Goal: Task Accomplishment & Management: Manage account settings

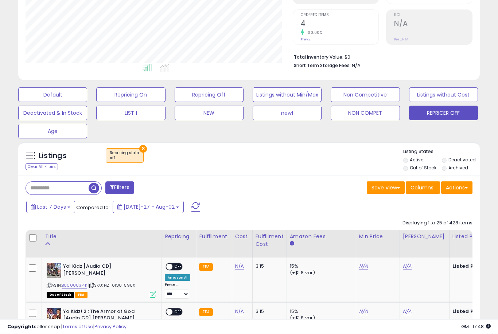
scroll to position [146, 0]
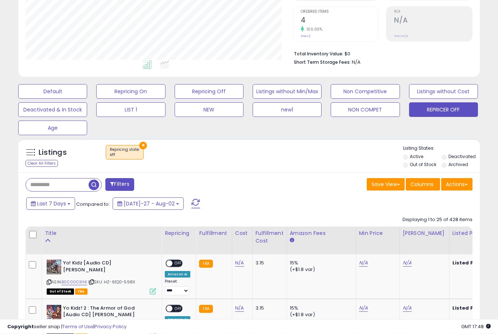
click at [410, 168] on label "Out of Stock" at bounding box center [423, 165] width 27 height 6
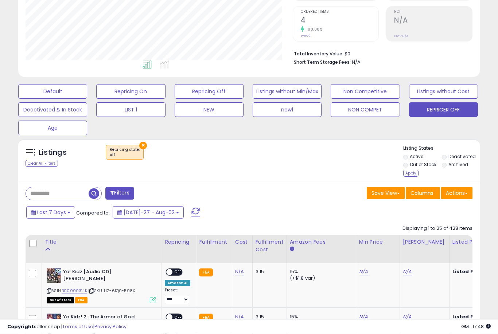
scroll to position [147, 0]
click at [412, 168] on label "Out of Stock" at bounding box center [423, 164] width 27 height 6
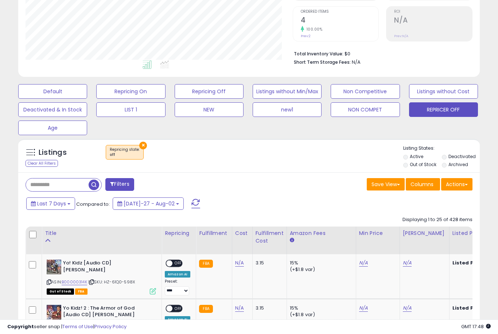
click at [410, 152] on p "Listing States:" at bounding box center [441, 148] width 77 height 7
click at [411, 160] on label "Active" at bounding box center [416, 156] width 13 height 6
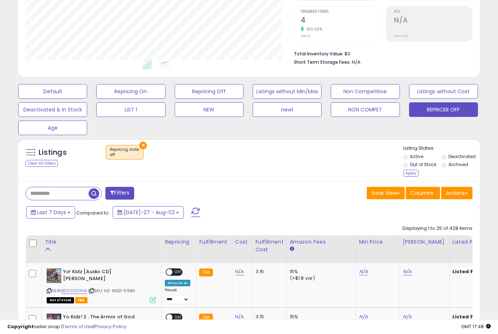
click at [410, 160] on label "Active" at bounding box center [416, 156] width 13 height 6
click at [410, 168] on label "Out of Stock" at bounding box center [423, 164] width 27 height 6
click at [410, 177] on div "Apply" at bounding box center [410, 173] width 15 height 7
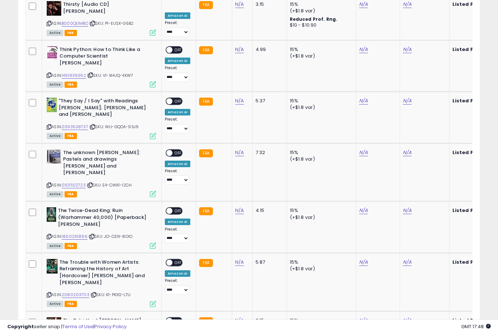
scroll to position [1356, 0]
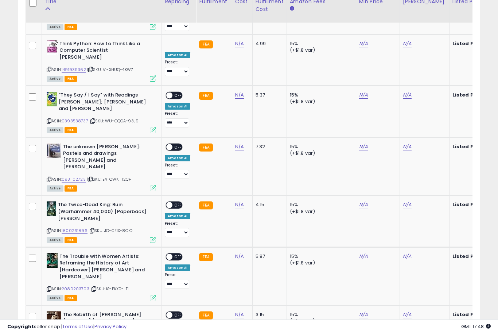
select select "**"
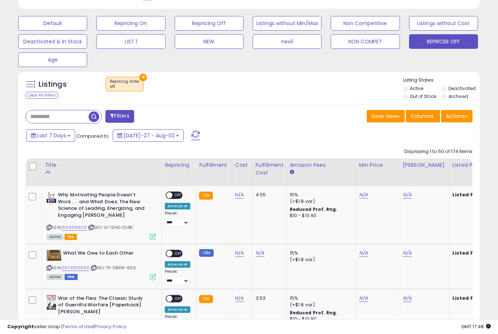
scroll to position [216, 0]
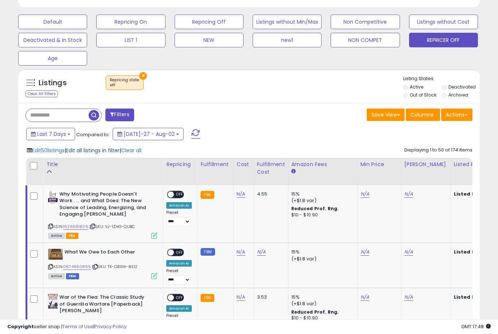
click at [89, 154] on span "Edit all listings in filter" at bounding box center [93, 150] width 54 height 7
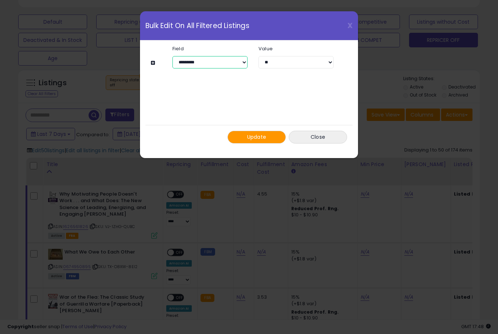
click at [241, 58] on select "**********" at bounding box center [209, 62] width 75 height 12
select select "****"
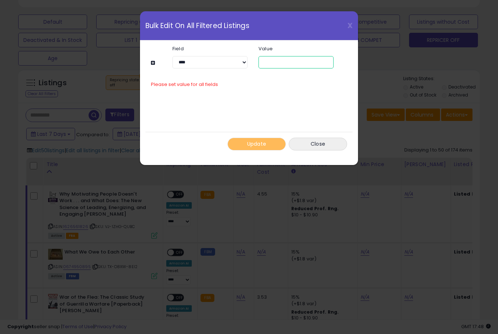
click at [297, 57] on input "number" at bounding box center [295, 62] width 75 height 12
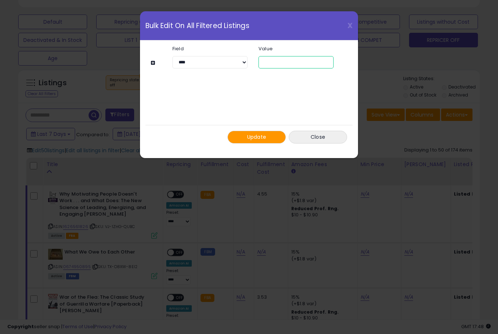
type input "*"
click at [267, 133] on button "Update" at bounding box center [256, 137] width 58 height 13
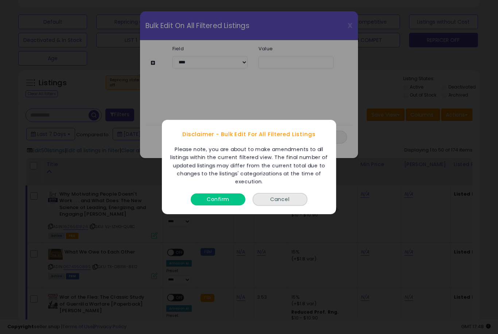
click at [223, 206] on button "Confirm" at bounding box center [218, 200] width 55 height 12
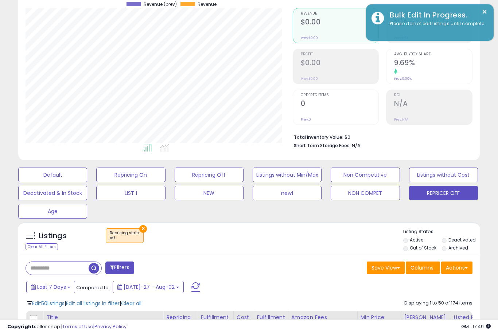
scroll to position [0, 0]
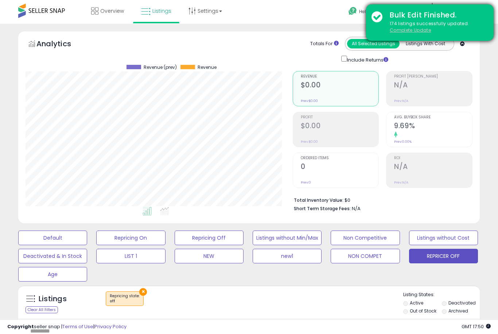
click at [414, 33] on u "Complete Update" at bounding box center [410, 30] width 41 height 6
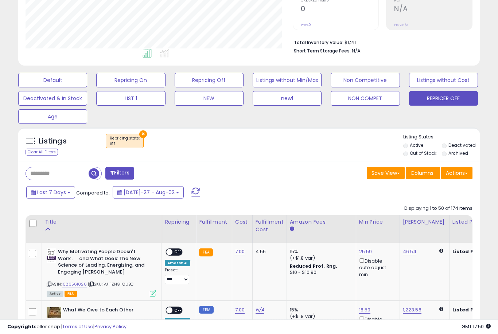
scroll to position [159, 0]
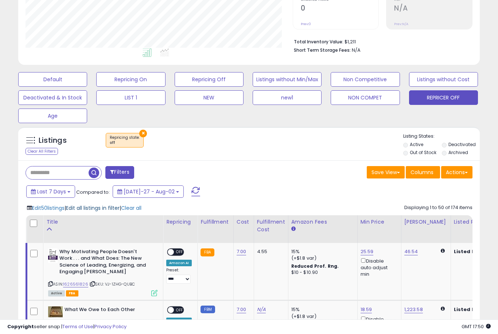
click at [85, 212] on span "Edit all listings in filter" at bounding box center [93, 207] width 54 height 7
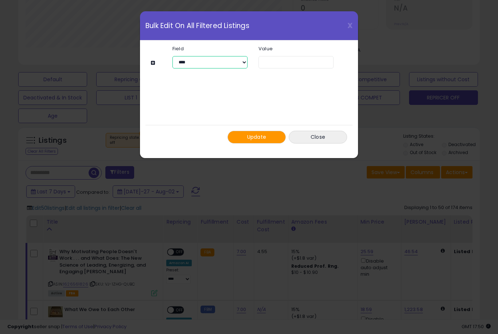
click at [243, 62] on select "**********" at bounding box center [209, 62] width 75 height 12
select select "**********"
click at [323, 61] on select "**********" at bounding box center [295, 62] width 75 height 12
select select "*****"
click at [262, 140] on span "Update" at bounding box center [256, 136] width 19 height 7
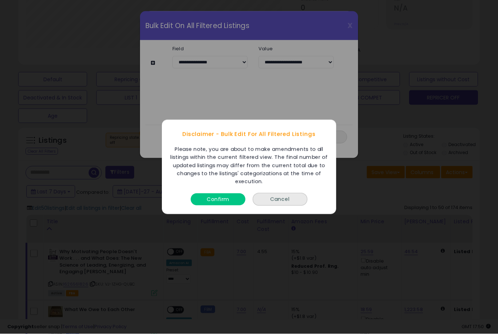
click at [213, 206] on button "Confirm" at bounding box center [218, 200] width 55 height 12
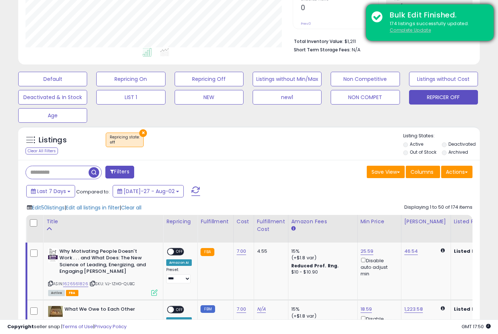
click at [414, 32] on u "Complete Update" at bounding box center [410, 30] width 41 height 6
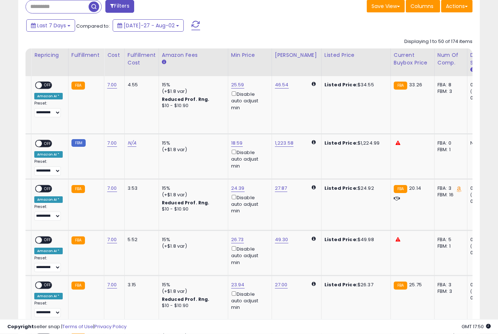
scroll to position [0, 131]
click at [239, 89] on link "25.59" at bounding box center [236, 85] width 13 height 7
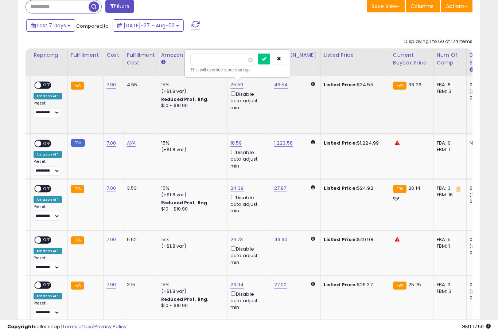
scroll to position [324, 0]
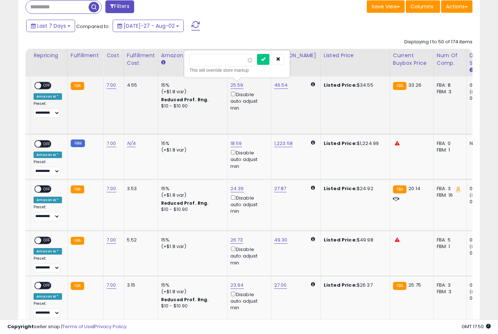
type input "*"
type input "**"
click at [257, 64] on button "submit" at bounding box center [263, 59] width 12 height 11
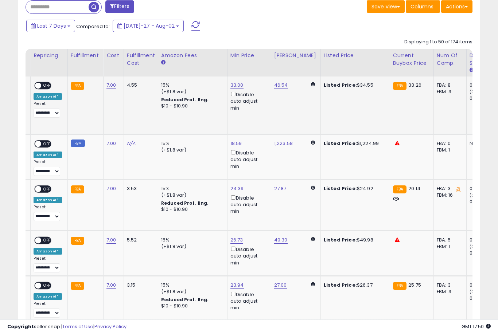
scroll to position [325, 0]
click at [233, 89] on link "18.59" at bounding box center [236, 84] width 13 height 7
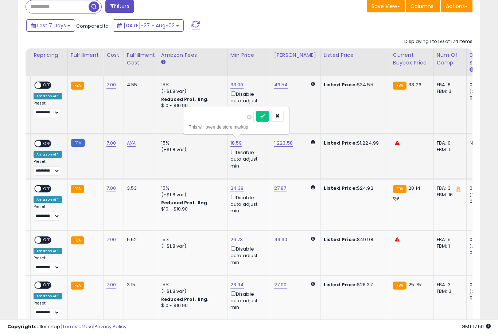
scroll to position [324, 0]
type input "*"
type input "***"
click at [256, 121] on button "submit" at bounding box center [262, 116] width 12 height 11
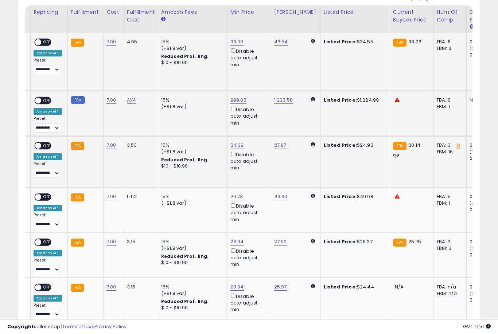
click at [230, 46] on link "24.39" at bounding box center [236, 41] width 13 height 7
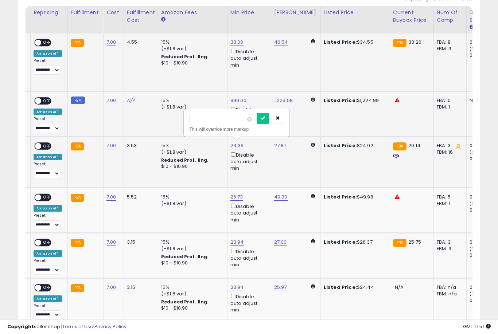
type input "**"
click at [257, 123] on button "submit" at bounding box center [263, 118] width 12 height 11
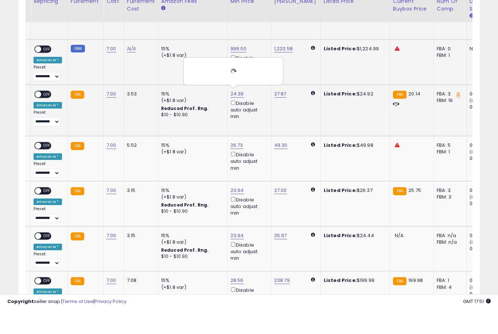
scroll to position [419, 0]
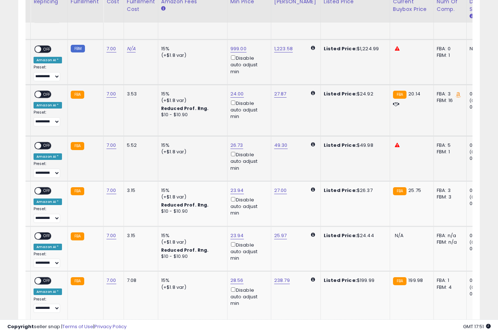
type input "*"
type input "**"
click at [257, 122] on button "submit" at bounding box center [263, 117] width 12 height 11
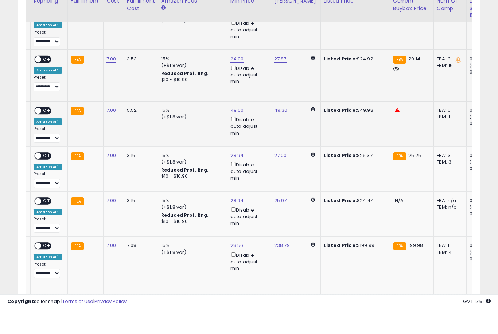
scroll to position [455, 0]
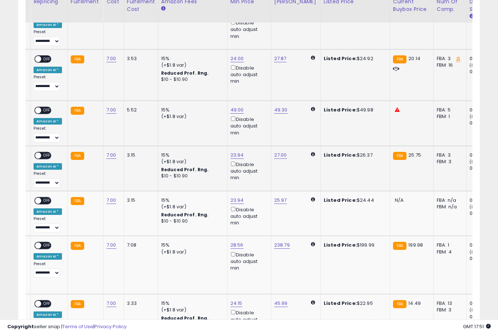
type input "**"
click at [257, 132] on button "submit" at bounding box center [263, 126] width 12 height 11
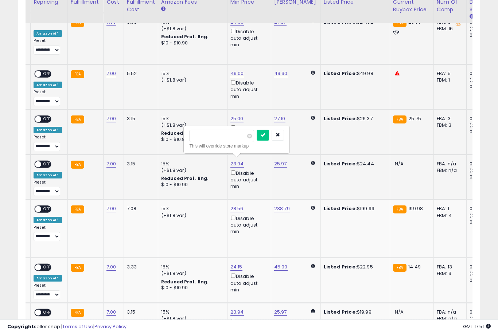
type input "**"
click at [257, 140] on button "submit" at bounding box center [263, 135] width 12 height 11
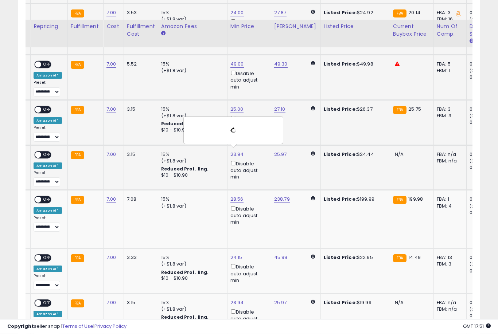
scroll to position [525, 0]
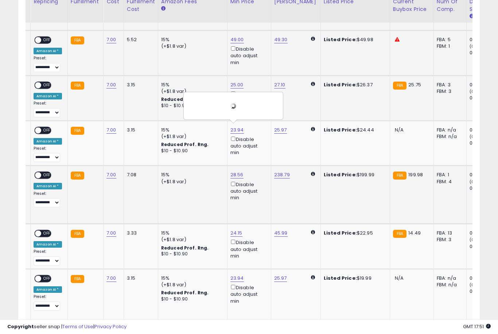
type input "*"
click at [257, 151] on button "submit" at bounding box center [263, 146] width 12 height 11
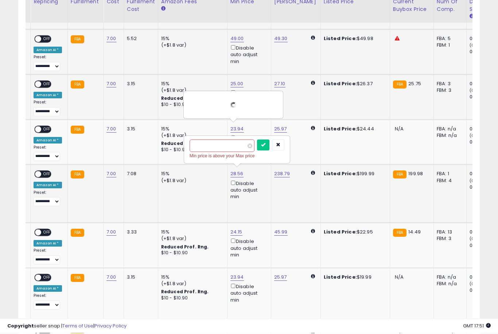
type input "***"
click at [257, 150] on button "submit" at bounding box center [263, 146] width 12 height 11
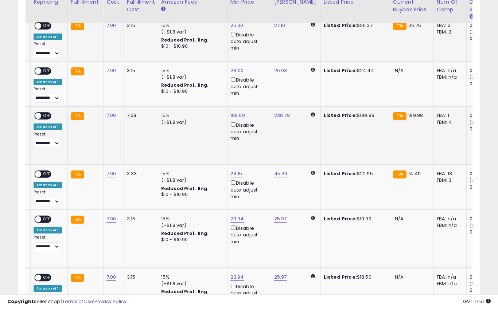
scroll to position [584, 0]
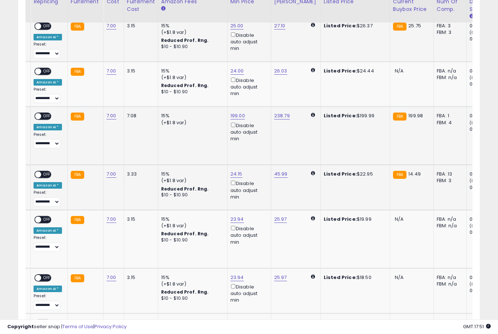
type input "**"
click at [256, 149] on button "submit" at bounding box center [262, 144] width 12 height 11
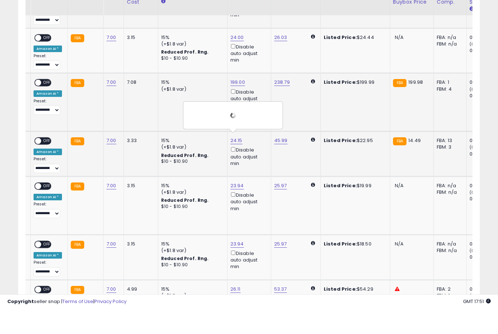
scroll to position [619, 0]
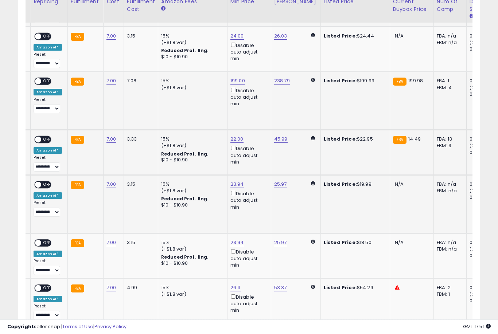
type input "*"
type input "**"
click at [257, 159] on button "submit" at bounding box center [263, 154] width 12 height 11
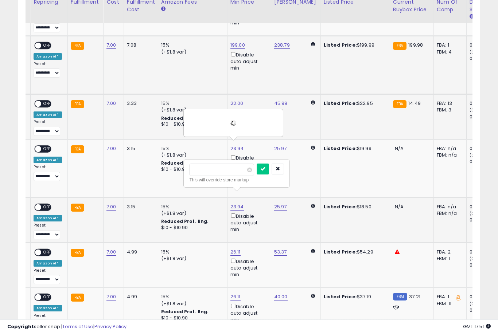
type input "*"
type input "**"
click at [257, 174] on button "submit" at bounding box center [263, 169] width 12 height 11
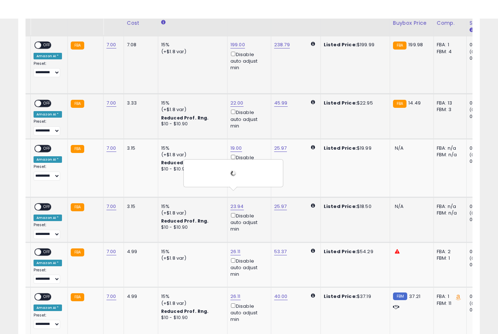
scroll to position [675, 0]
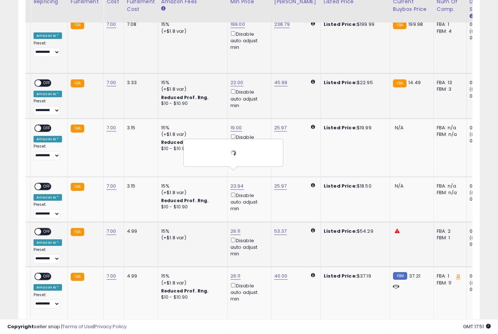
click at [231, 222] on td "26.11 Disable auto adjust min" at bounding box center [249, 244] width 44 height 45
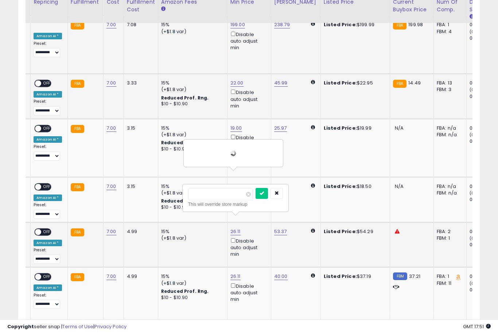
type input "*"
type input "**"
click at [256, 198] on button "submit" at bounding box center [262, 193] width 12 height 11
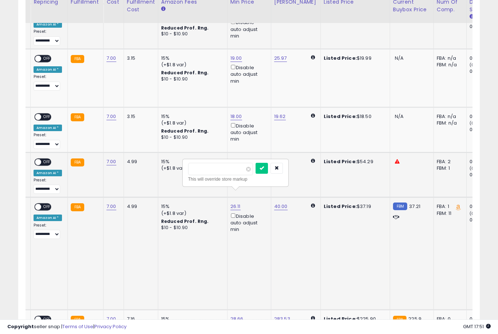
type input "*"
type input "**"
click at [256, 173] on button "submit" at bounding box center [262, 168] width 12 height 11
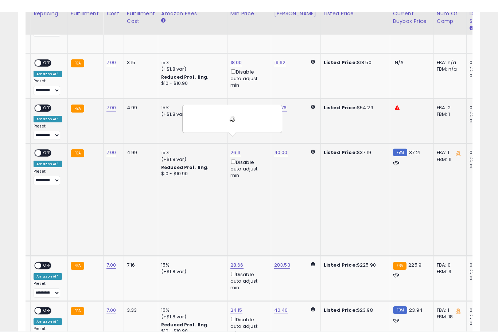
scroll to position [811, 0]
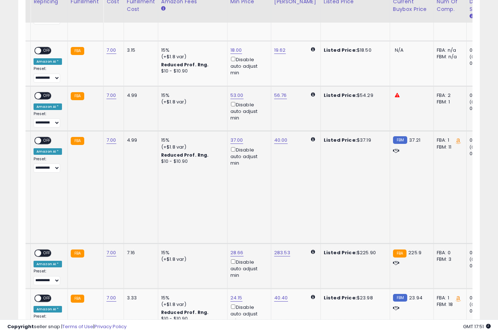
type input "***"
click at [257, 191] on button "submit" at bounding box center [263, 185] width 12 height 11
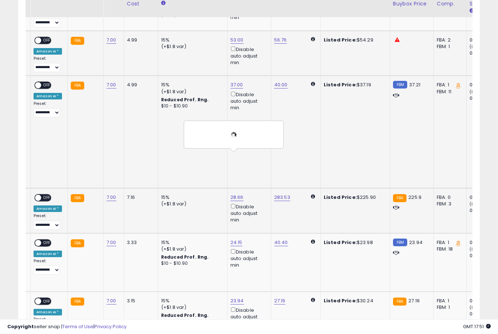
scroll to position [875, 0]
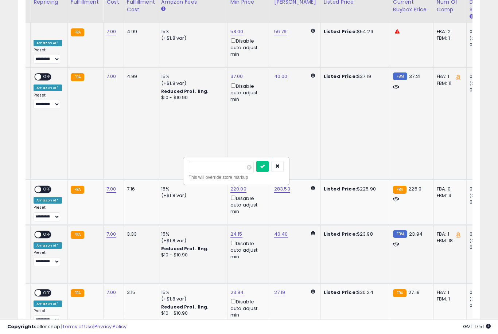
type input "**"
click at [256, 171] on button "submit" at bounding box center [262, 166] width 12 height 11
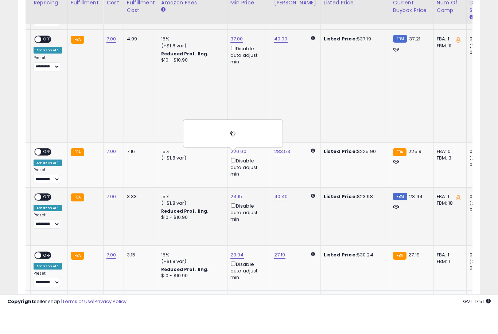
scroll to position [914, 0]
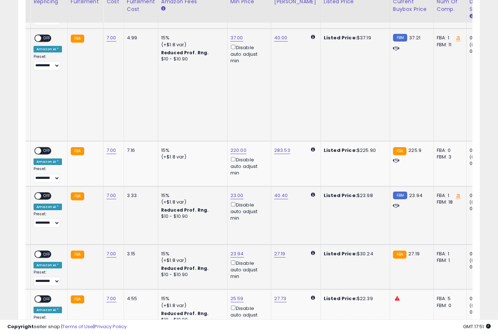
type input "**"
click at [257, 190] on button "submit" at bounding box center [263, 185] width 12 height 11
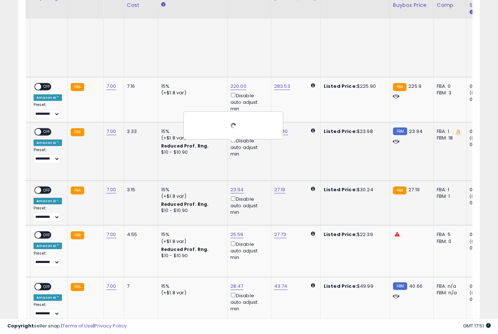
scroll to position [978, 0]
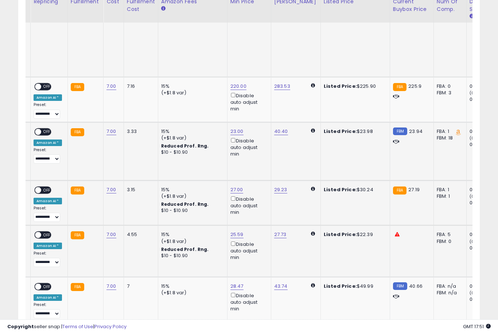
type input "**"
click at [257, 171] on button "submit" at bounding box center [263, 165] width 12 height 11
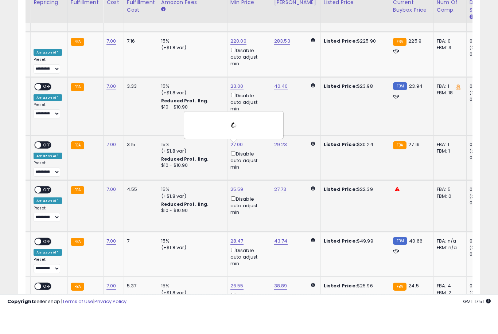
scroll to position [1024, 0]
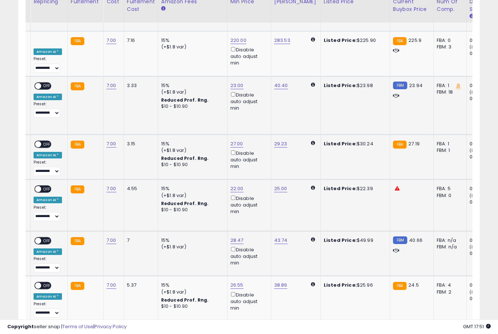
type input "*"
type input "**"
click at [257, 176] on button "submit" at bounding box center [263, 170] width 12 height 11
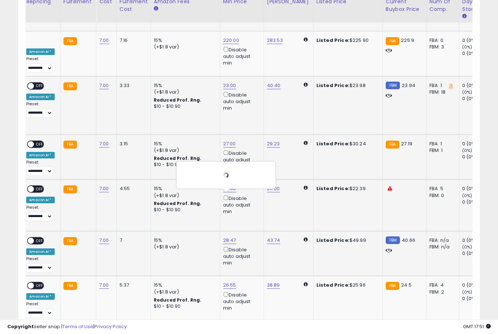
scroll to position [0, 138]
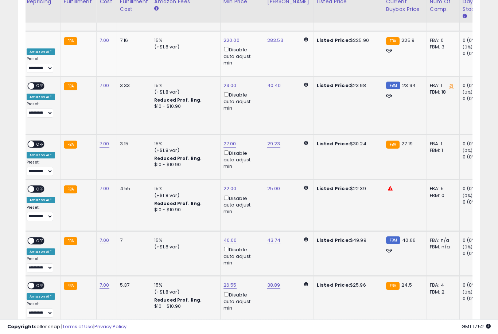
type input "**"
click at [250, 221] on button "submit" at bounding box center [256, 215] width 12 height 11
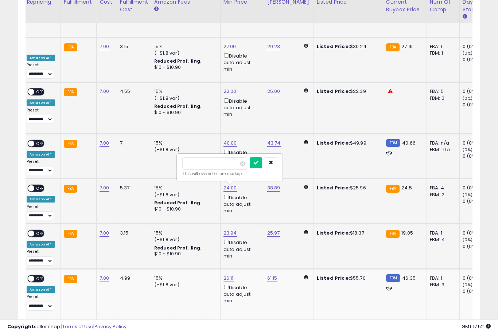
type input "*"
type input "**"
click at [250, 168] on button "submit" at bounding box center [256, 162] width 12 height 11
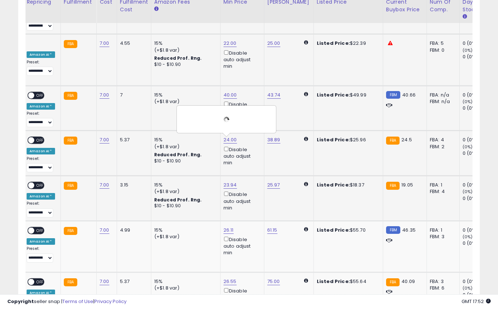
scroll to position [1170, 0]
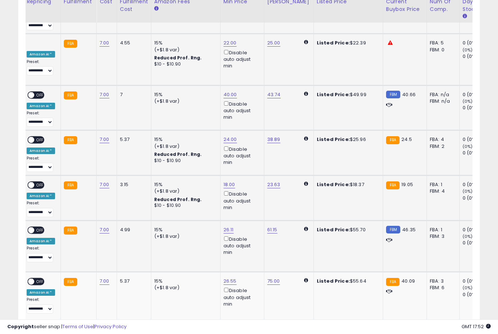
type input "*"
type input "**"
click at [249, 164] on button "submit" at bounding box center [255, 159] width 12 height 11
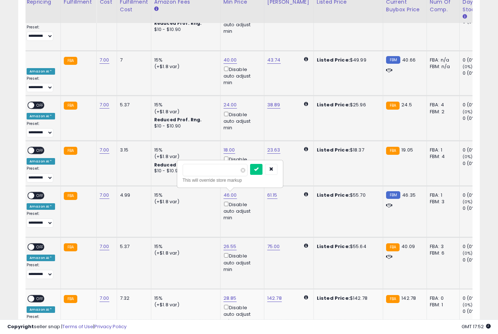
type input "*"
type input "**"
click at [250, 174] on button "submit" at bounding box center [256, 169] width 12 height 11
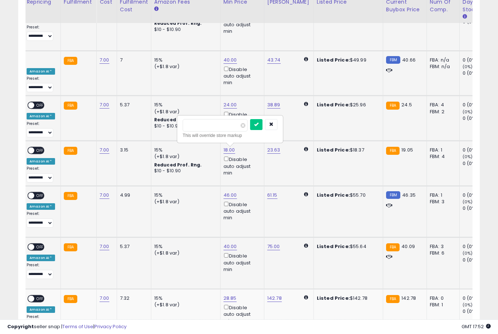
type input "*"
type input "**"
click at [250, 129] on button "submit" at bounding box center [256, 124] width 12 height 11
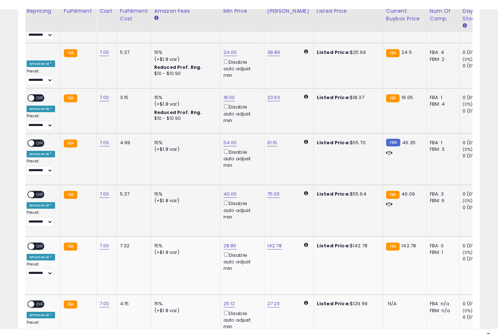
scroll to position [1267, 0]
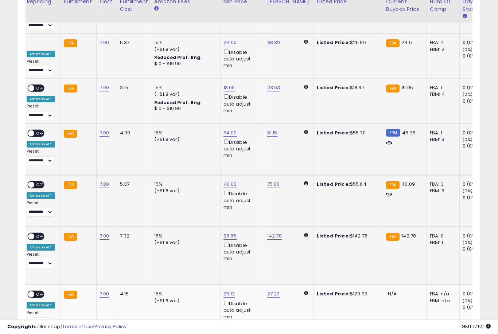
type input "*"
type input "***"
click at [250, 163] on button "submit" at bounding box center [256, 157] width 12 height 11
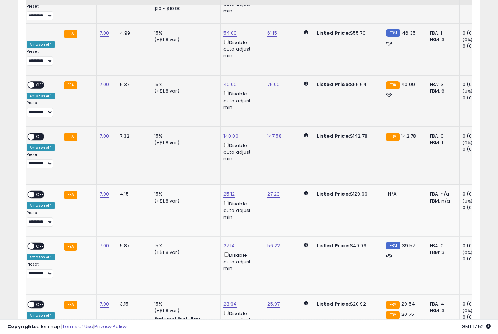
scroll to position [1370, 0]
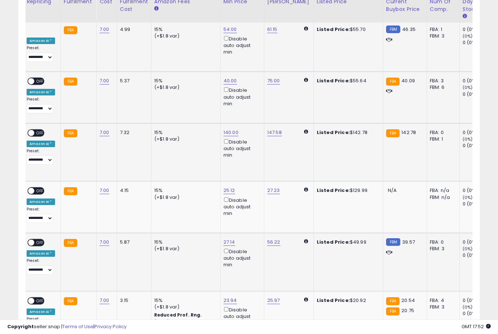
type input "*"
type input "**"
click at [249, 161] on button "submit" at bounding box center [255, 155] width 12 height 11
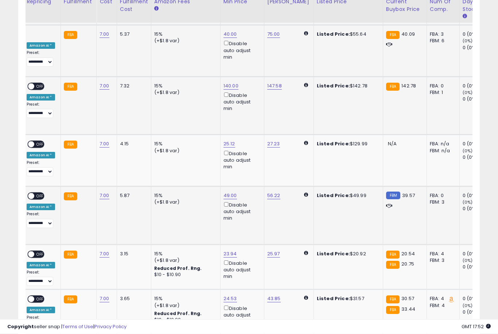
scroll to position [1417, 0]
type input "**"
click at [250, 171] on button "submit" at bounding box center [256, 166] width 12 height 11
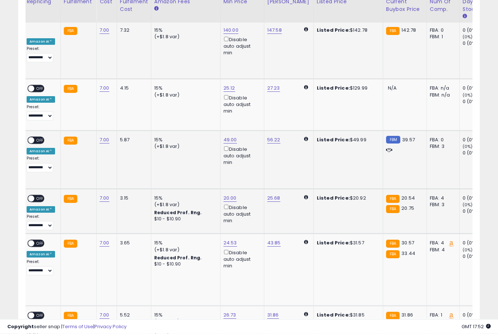
scroll to position [1473, 0]
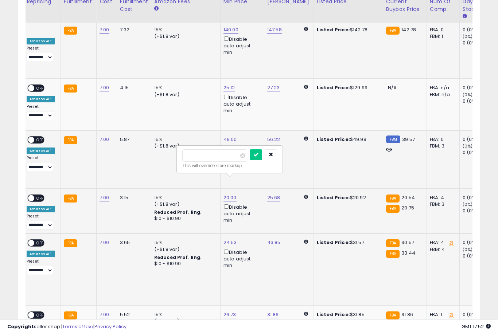
type input "*"
type input "**"
click at [250, 160] on button "submit" at bounding box center [256, 154] width 12 height 11
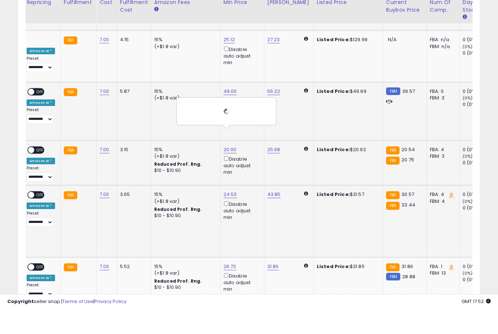
scroll to position [1523, 0]
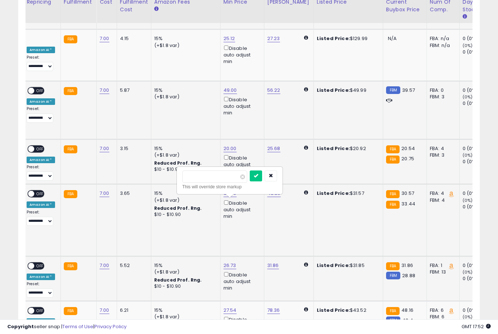
type input "*"
type input "**"
click at [250, 181] on button "submit" at bounding box center [256, 176] width 12 height 11
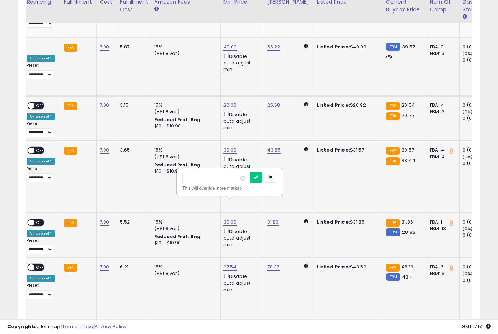
type input "*"
type input "**"
click at [250, 182] on button "submit" at bounding box center [256, 177] width 12 height 11
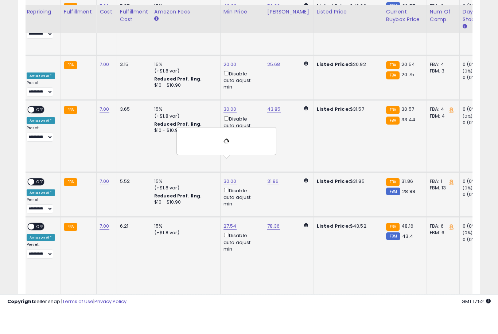
scroll to position [1619, 0]
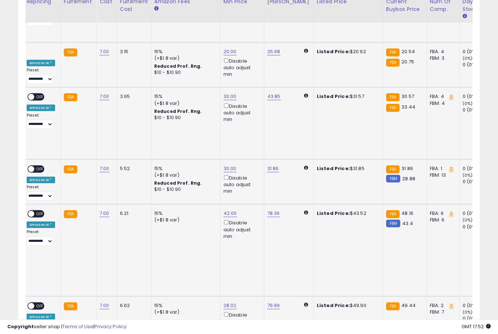
type input "*"
type input "**"
click at [250, 206] on button "submit" at bounding box center [256, 200] width 12 height 11
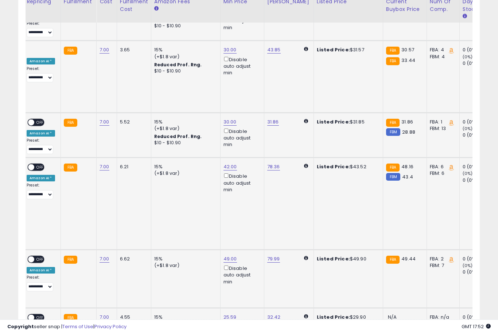
type input "**"
click at [250, 217] on button "submit" at bounding box center [256, 211] width 12 height 11
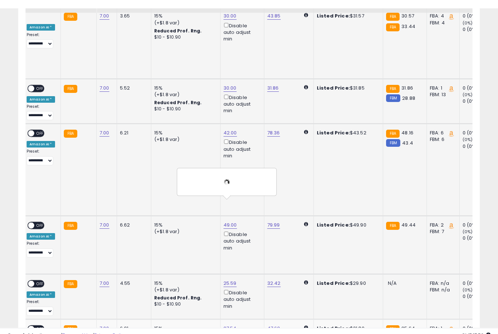
scroll to position [1709, 0]
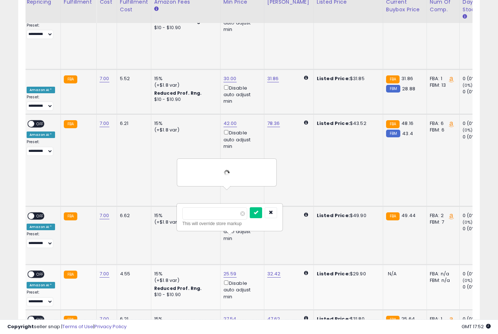
type input "*"
type input "**"
click at [250, 218] on button "submit" at bounding box center [256, 212] width 12 height 11
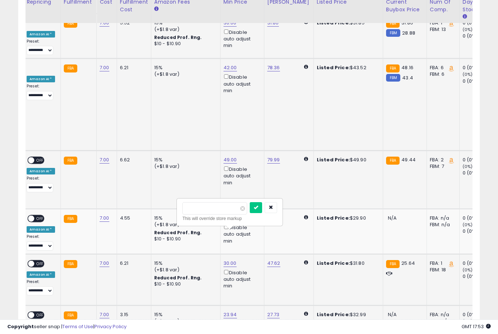
type input "*"
type input "**"
click at [293, 213] on button "submit" at bounding box center [299, 207] width 12 height 11
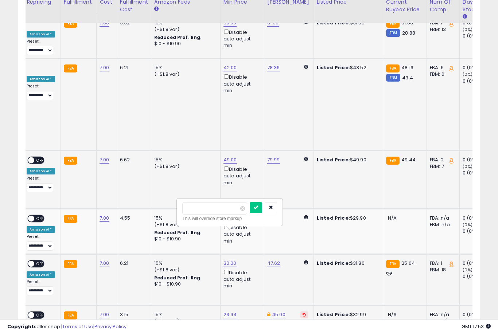
type input "*"
type input "**"
click at [250, 213] on button "submit" at bounding box center [256, 207] width 12 height 11
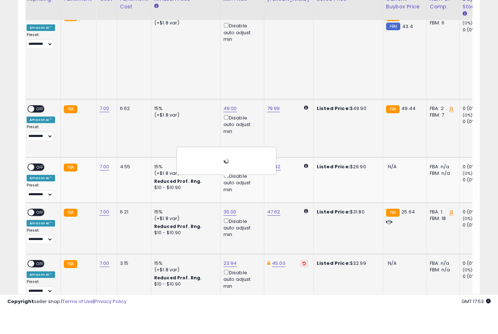
scroll to position [1822, 0]
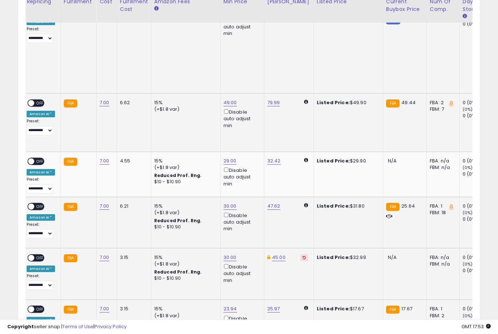
type input "*"
type input "**"
click at [250, 206] on button "submit" at bounding box center [256, 201] width 12 height 11
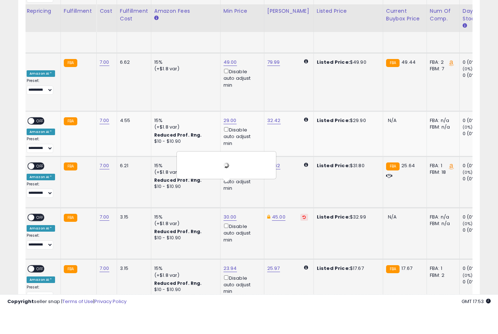
scroll to position [1874, 0]
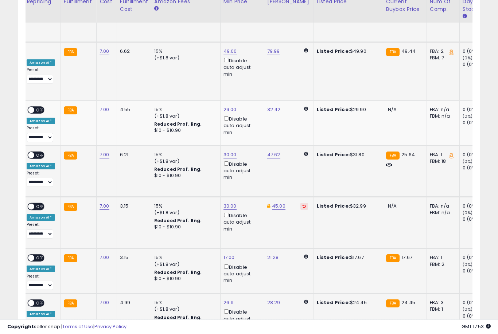
type input "**"
click at [249, 200] on button "submit" at bounding box center [255, 194] width 12 height 11
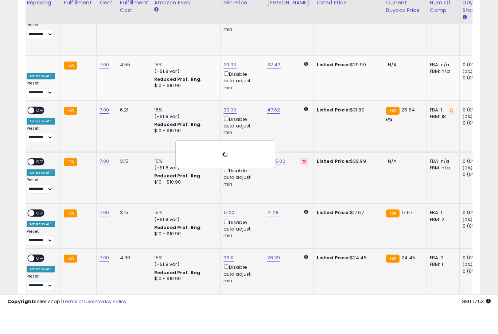
scroll to position [1920, 0]
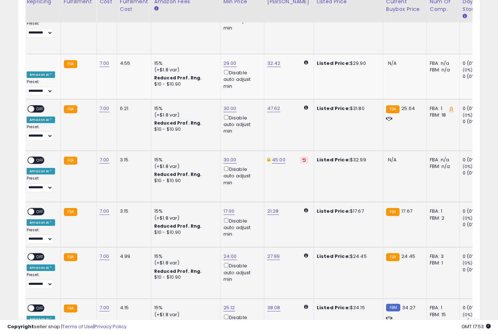
type input "*"
type input "**"
click at [249, 198] on button "submit" at bounding box center [255, 193] width 12 height 11
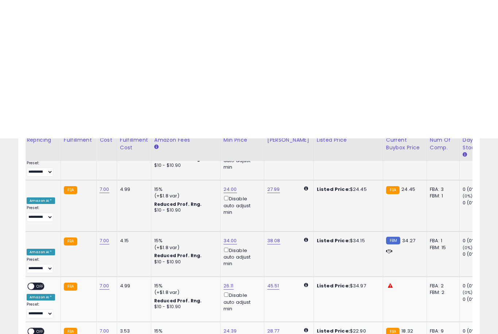
scroll to position [2126, 0]
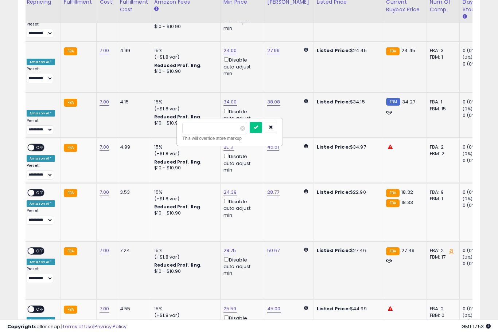
type input "**"
click at [250, 132] on button "submit" at bounding box center [256, 127] width 12 height 11
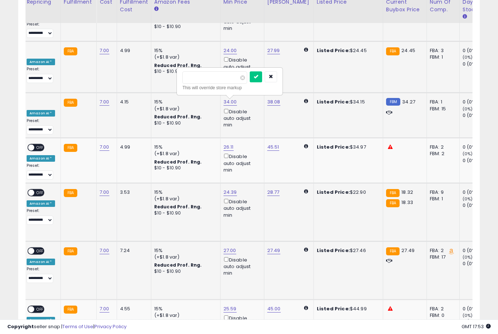
type input "**"
click at [250, 82] on button "submit" at bounding box center [256, 76] width 12 height 11
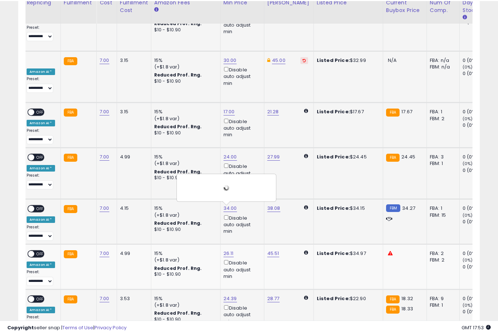
scroll to position [2019, 0]
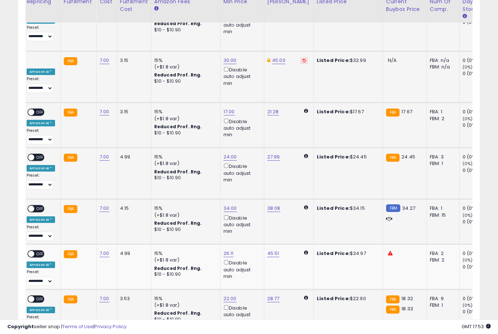
click at [240, 190] on input "****" at bounding box center [214, 184] width 65 height 12
type input "****"
click at [220, 245] on td "26.11 Disable auto adjust min" at bounding box center [242, 267] width 44 height 45
click at [269, 185] on icon "button" at bounding box center [271, 183] width 4 height 4
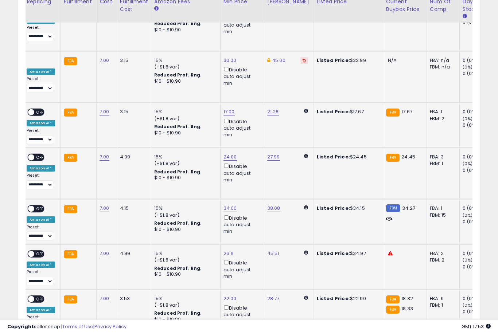
type input "*"
type input "**"
click at [249, 144] on button "submit" at bounding box center [255, 138] width 12 height 11
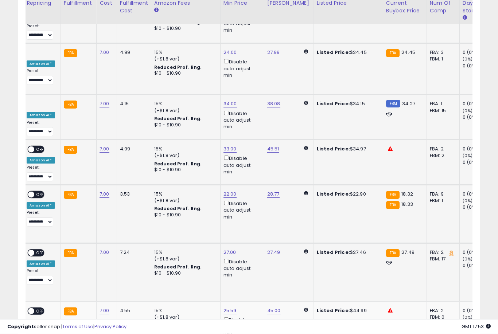
scroll to position [2128, 0]
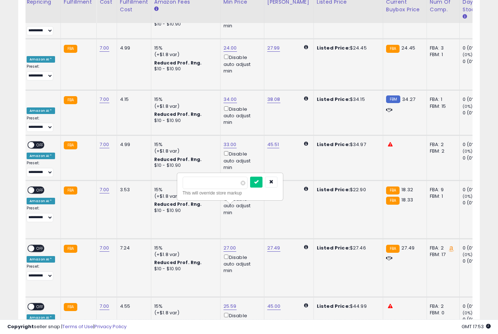
type input "*"
type input "**"
click at [250, 187] on button "submit" at bounding box center [256, 182] width 12 height 11
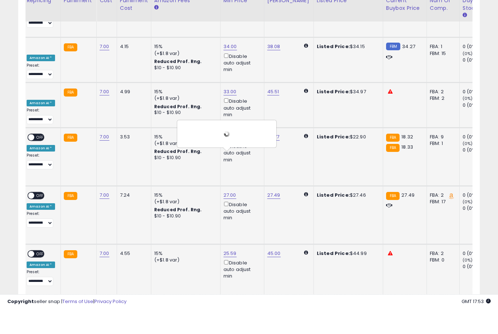
scroll to position [2182, 0]
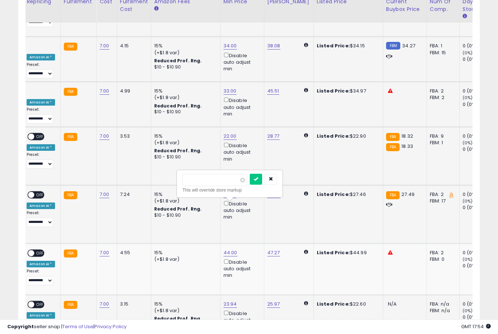
type input "**"
click at [250, 184] on button "submit" at bounding box center [256, 179] width 12 height 11
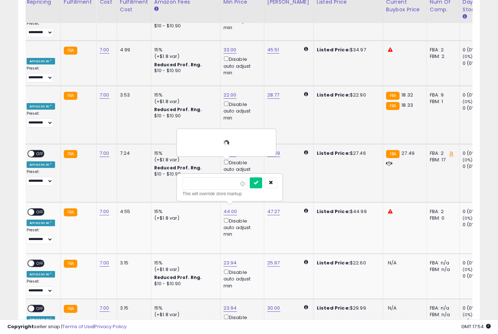
type input "**"
click at [250, 188] on button "submit" at bounding box center [256, 183] width 12 height 11
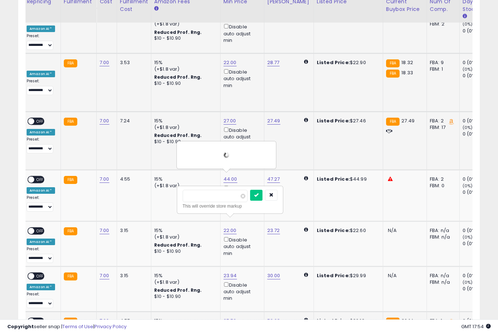
scroll to position [2255, 0]
type input "*"
type input "**"
click at [250, 200] on button "submit" at bounding box center [256, 195] width 12 height 11
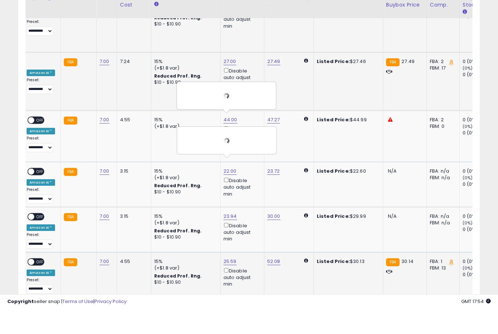
scroll to position [2316, 0]
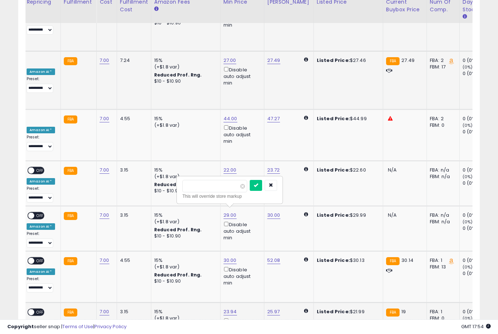
type input "*"
type input "**"
click at [250, 190] on button "submit" at bounding box center [256, 185] width 12 height 11
click at [166, 303] on td "15% (+$1.8 var) Reduced Prof. Rng. $10 - $10.90" at bounding box center [185, 335] width 69 height 65
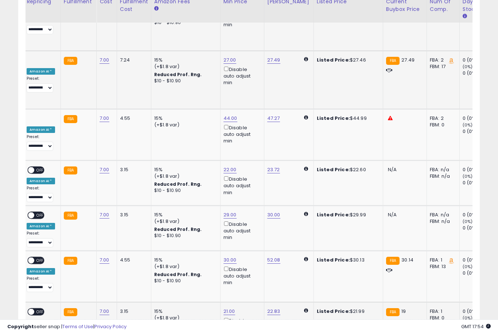
scroll to position [0, 135]
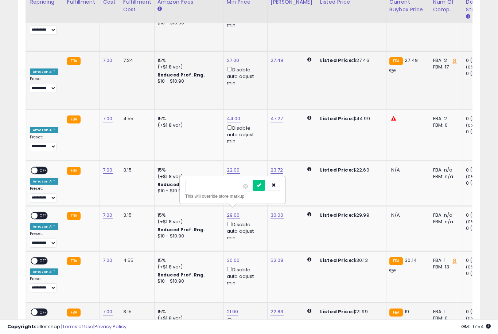
type input "*"
type input "**"
click at [253, 190] on button "submit" at bounding box center [259, 185] width 12 height 11
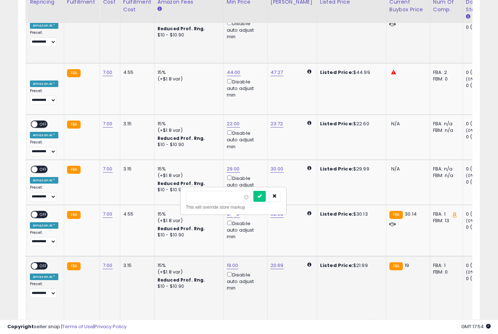
type input "**"
click at [253, 201] on button "submit" at bounding box center [259, 196] width 12 height 11
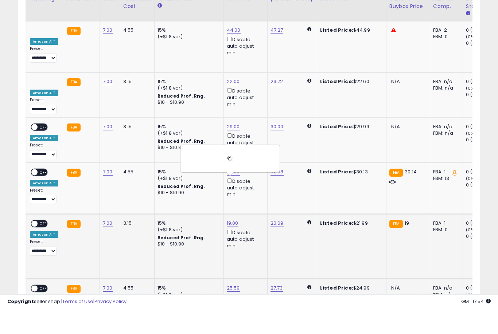
scroll to position [2406, 0]
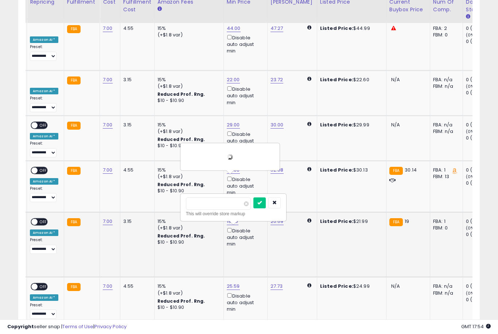
type input "**"
click at [253, 208] on button "submit" at bounding box center [259, 203] width 12 height 11
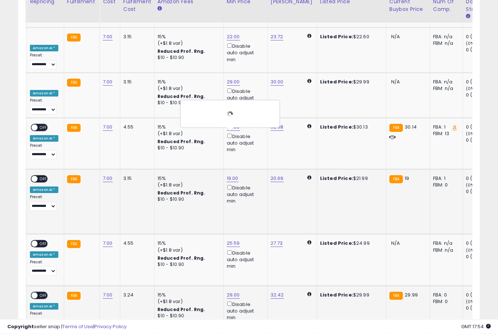
scroll to position [2449, 0]
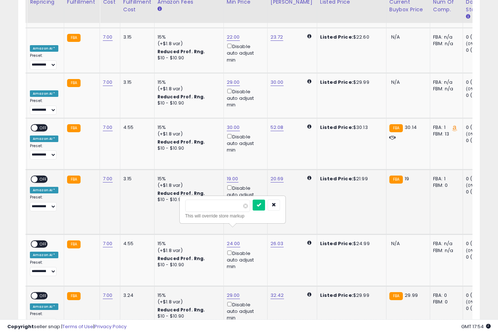
type input "**"
click at [253, 210] on button "submit" at bounding box center [259, 205] width 12 height 11
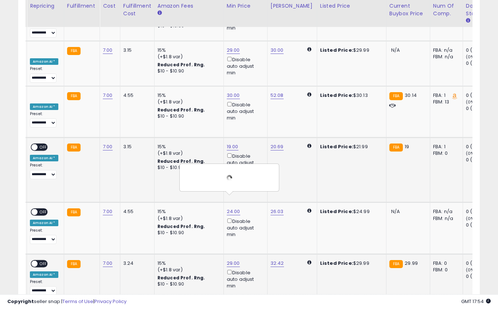
scroll to position [2488, 0]
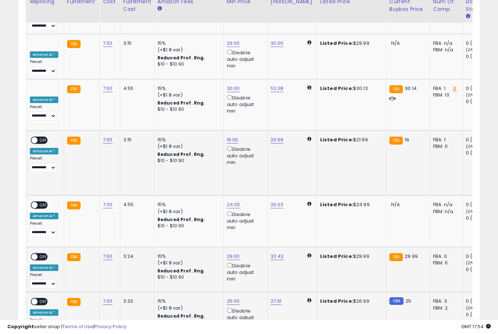
type input "**"
click at [253, 216] on button "submit" at bounding box center [259, 211] width 12 height 11
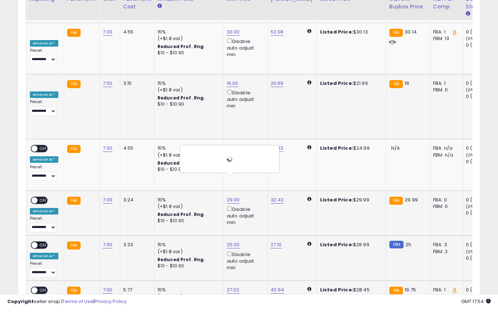
scroll to position [2546, 0]
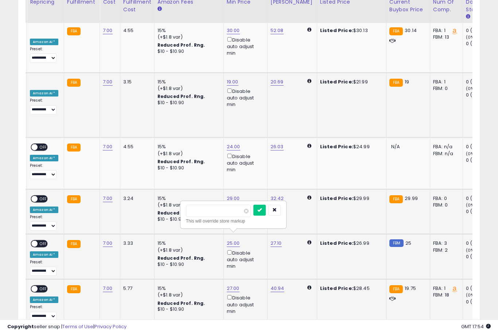
type input "*"
click at [253, 215] on button "submit" at bounding box center [259, 210] width 12 height 11
type input "*"
type input "**"
click at [253, 215] on button "submit" at bounding box center [259, 210] width 12 height 11
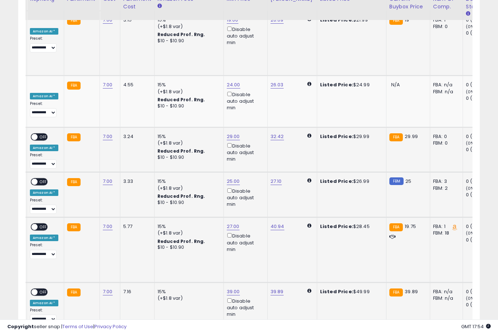
scroll to position [2609, 0]
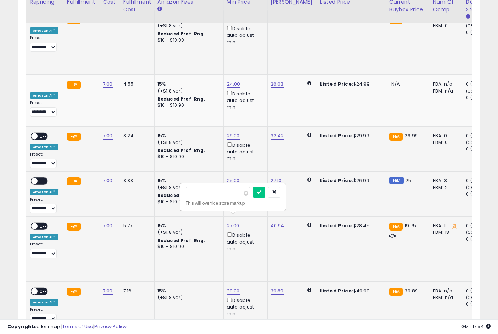
type input "*"
type input "**"
click at [253, 197] on button "submit" at bounding box center [259, 192] width 12 height 11
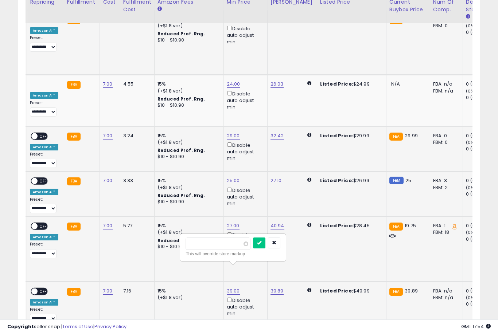
type input "**"
click at [253, 248] on button "submit" at bounding box center [259, 243] width 12 height 11
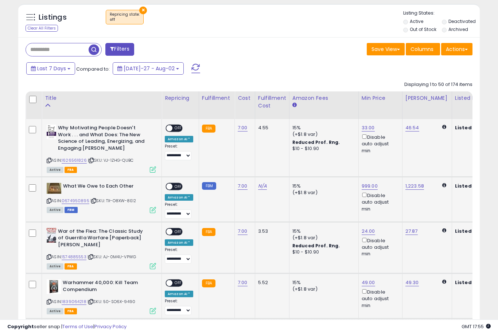
scroll to position [0, 0]
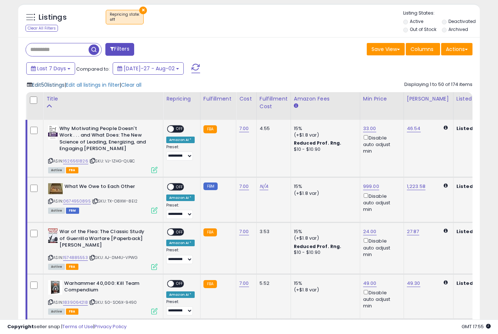
click at [51, 89] on span "Edit 50 listings" at bounding box center [48, 84] width 32 height 7
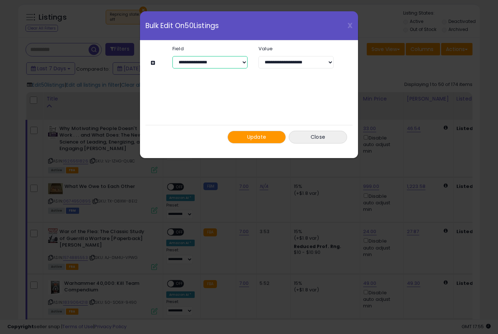
click at [201, 65] on select "**********" at bounding box center [209, 62] width 75 height 12
select select "*********"
click at [255, 137] on span "Update" at bounding box center [256, 136] width 19 height 7
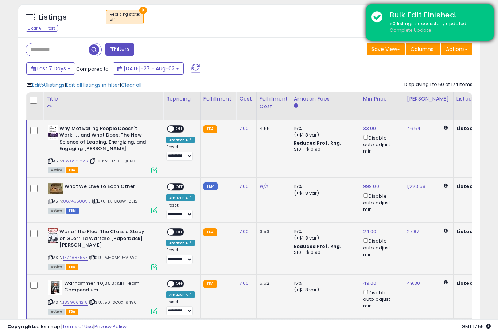
click at [413, 31] on u "Complete Update" at bounding box center [410, 30] width 41 height 6
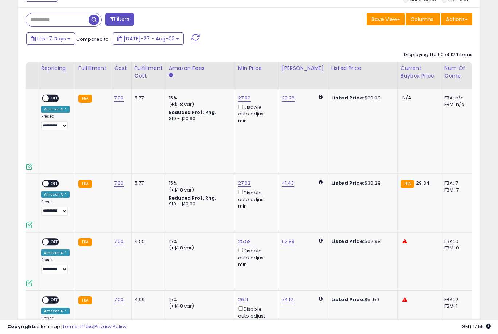
scroll to position [0, 131]
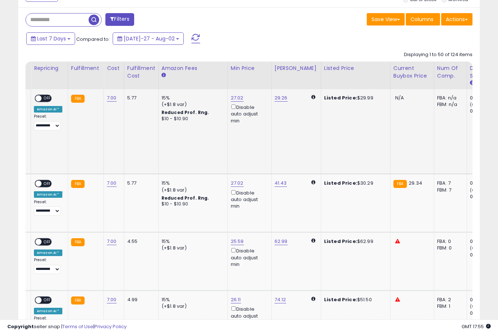
click at [233, 102] on link "27.02" at bounding box center [237, 97] width 13 height 7
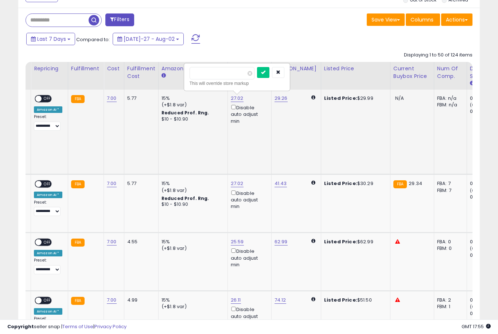
type input "**"
click at [257, 77] on button "submit" at bounding box center [263, 72] width 12 height 11
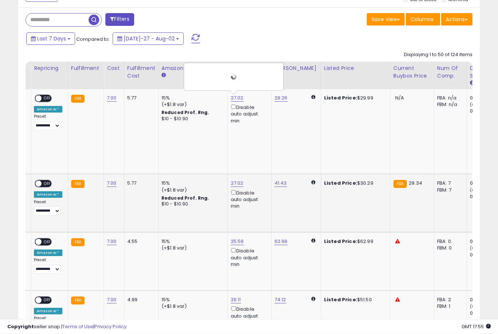
click at [233, 102] on link "27.02" at bounding box center [237, 98] width 13 height 7
type input "*"
type input "**"
click at [257, 161] on button "submit" at bounding box center [263, 156] width 12 height 11
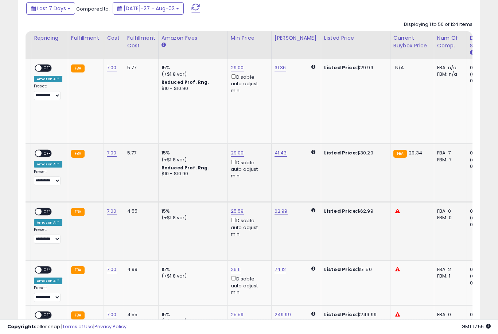
click at [237, 71] on link "25.59" at bounding box center [237, 67] width 13 height 7
type input "*"
type input "**"
click at [257, 181] on button "submit" at bounding box center [263, 176] width 12 height 11
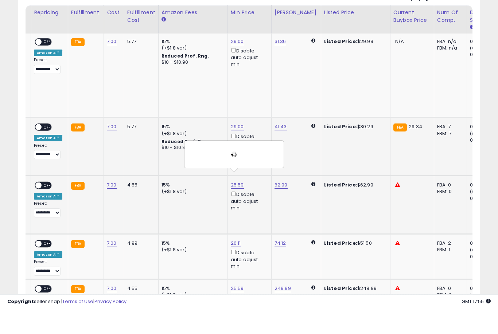
scroll to position [379, 0]
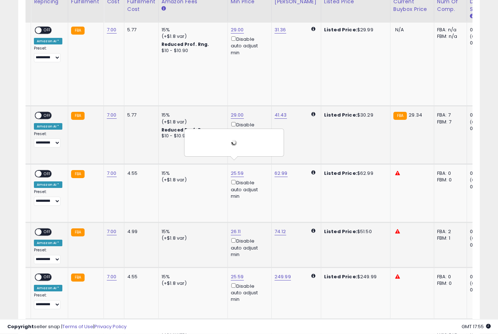
click at [231, 34] on link "26.11" at bounding box center [237, 30] width 13 height 7
type input "*"
type input "**"
click at [256, 200] on button "submit" at bounding box center [262, 195] width 12 height 11
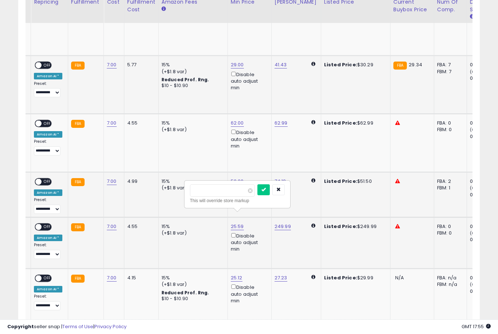
type input "*"
type input "***"
click at [257, 195] on button "submit" at bounding box center [263, 189] width 12 height 11
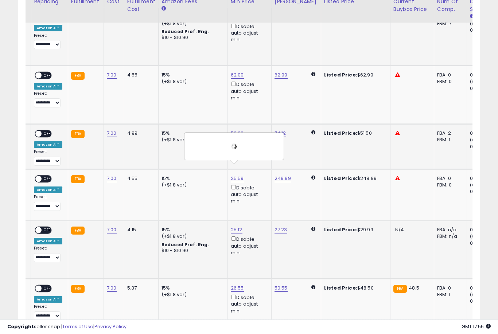
type input "**"
click at [256, 198] on button "submit" at bounding box center [262, 192] width 12 height 11
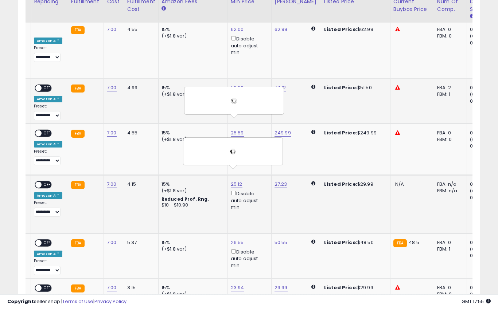
scroll to position [524, 0]
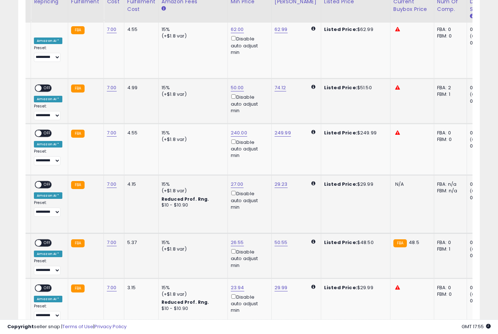
type input "*"
type input "**"
click at [257, 209] on button "submit" at bounding box center [263, 204] width 12 height 11
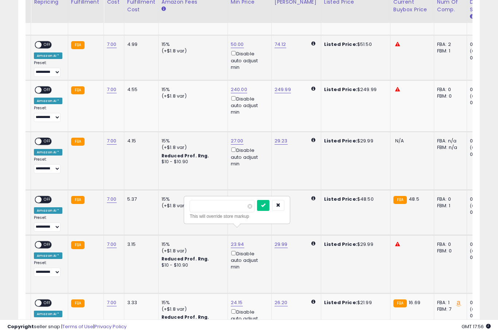
type input "**"
click at [257, 210] on button "submit" at bounding box center [263, 205] width 12 height 11
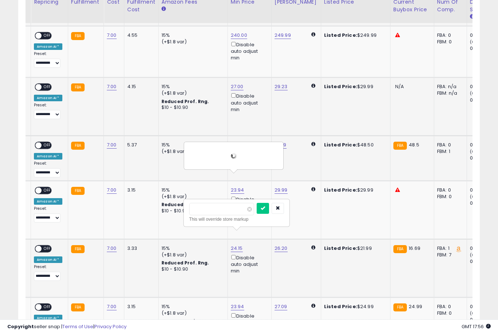
type input "**"
click at [257, 213] on button "submit" at bounding box center [263, 208] width 12 height 11
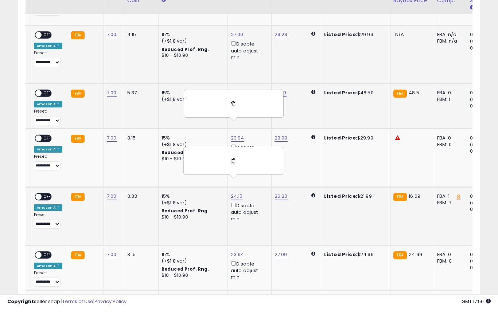
scroll to position [678, 0]
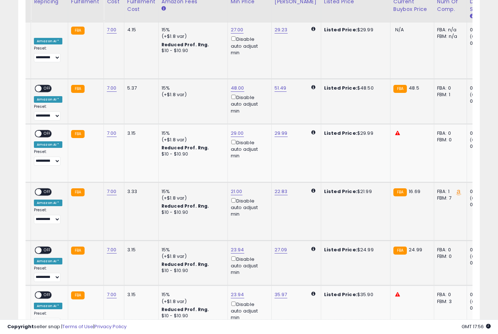
type input "**"
click at [257, 214] on button "submit" at bounding box center [263, 208] width 12 height 11
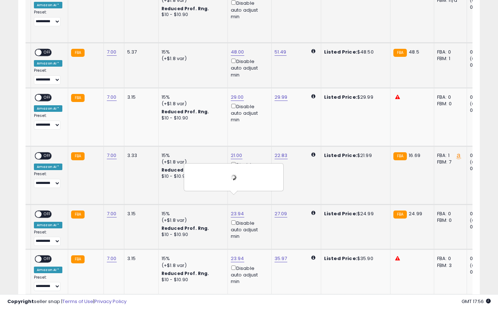
scroll to position [726, 0]
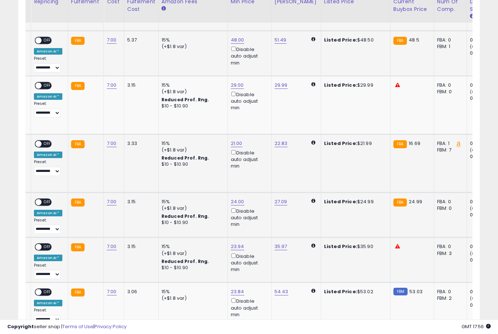
type input "*"
type input "**"
click at [257, 211] on button "submit" at bounding box center [263, 205] width 12 height 11
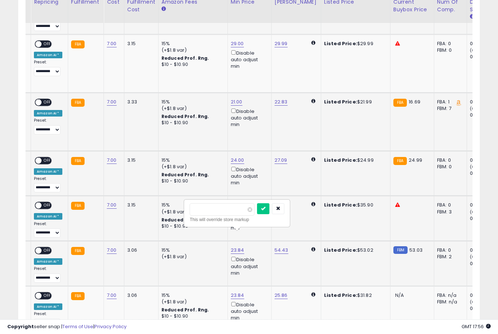
type input "*"
type input "**"
click at [257, 214] on button "submit" at bounding box center [263, 208] width 12 height 11
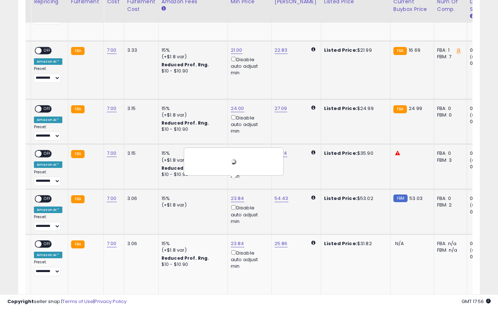
scroll to position [820, 0]
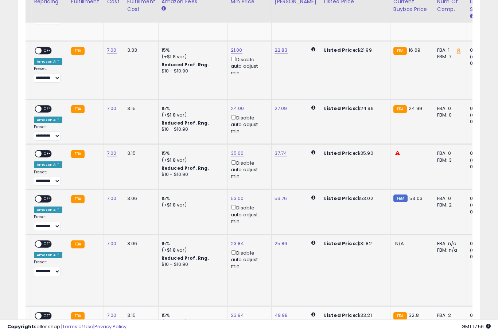
type input "*"
type input "**"
click at [301, 207] on button "submit" at bounding box center [307, 201] width 12 height 11
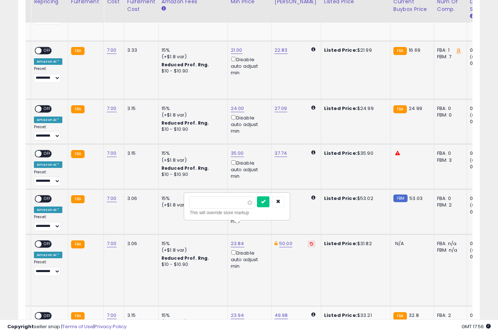
type input "*"
type input "**"
click at [257, 207] on button "submit" at bounding box center [263, 201] width 12 height 11
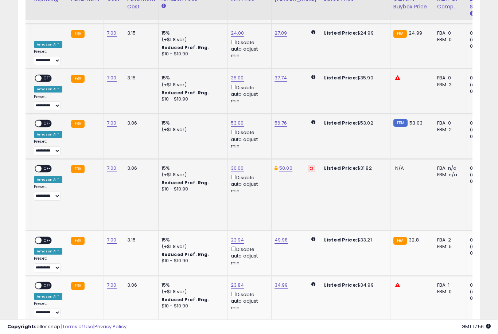
scroll to position [903, 0]
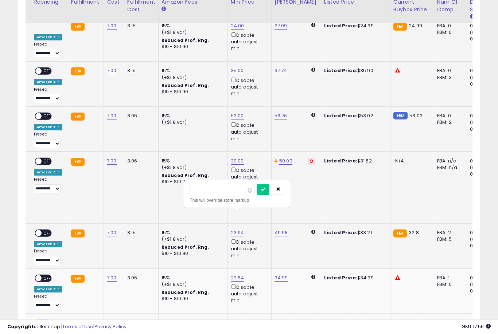
type input "*"
type input "**"
click at [257, 194] on button "submit" at bounding box center [263, 189] width 12 height 11
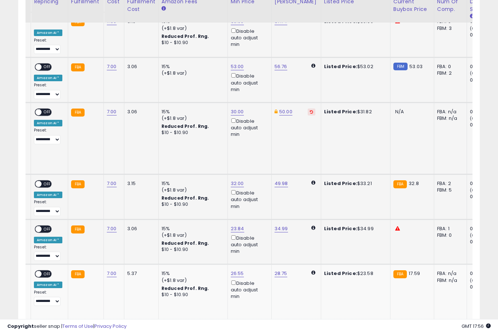
type input "*"
type input "**"
click at [257, 190] on button "submit" at bounding box center [263, 185] width 12 height 11
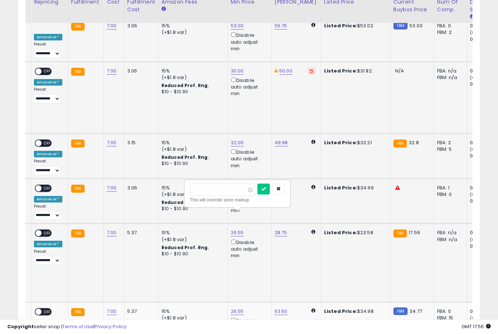
type input "**"
click at [257, 194] on button "submit" at bounding box center [263, 189] width 12 height 11
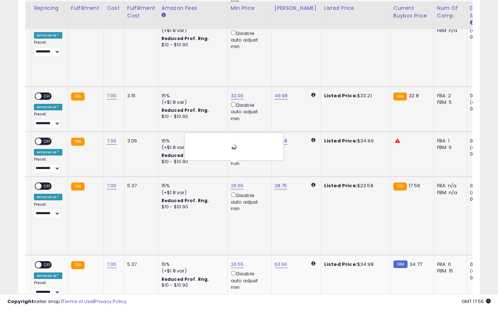
scroll to position [1048, 0]
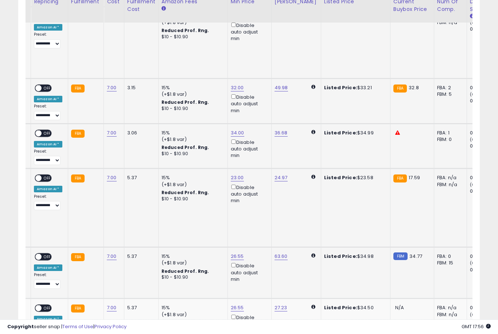
type input "*"
type input "**"
click at [257, 203] on button "submit" at bounding box center [263, 197] width 12 height 11
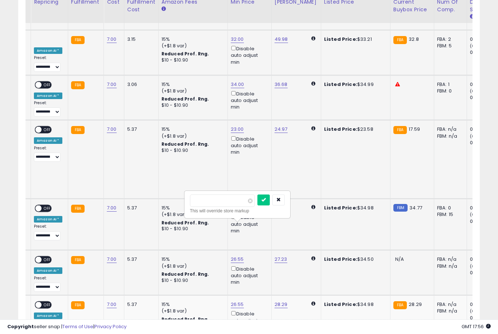
type input "*"
type input "**"
click at [301, 205] on button "submit" at bounding box center [307, 200] width 12 height 11
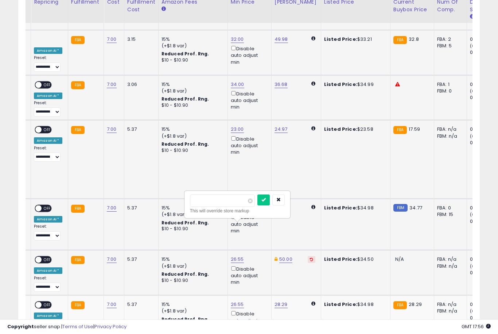
type input "*"
type input "**"
click at [257, 205] on button "submit" at bounding box center [263, 200] width 12 height 11
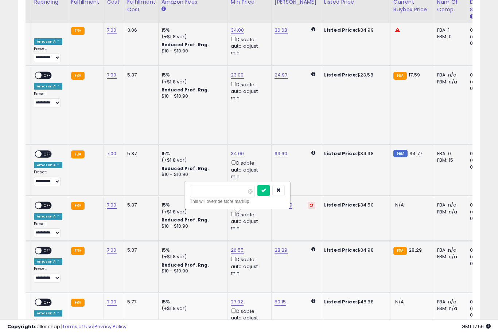
type input "**"
click at [257, 195] on button "submit" at bounding box center [263, 190] width 12 height 11
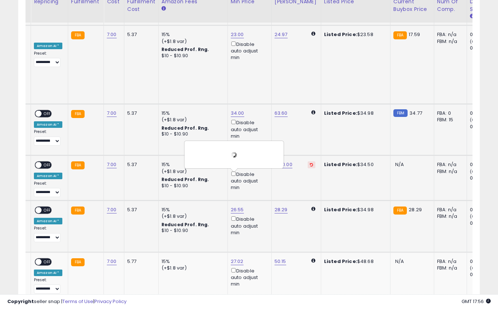
scroll to position [1192, 0]
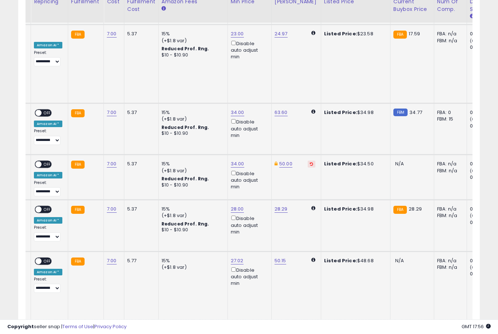
type input "*"
type input "**"
click at [257, 199] on button "submit" at bounding box center [263, 194] width 12 height 11
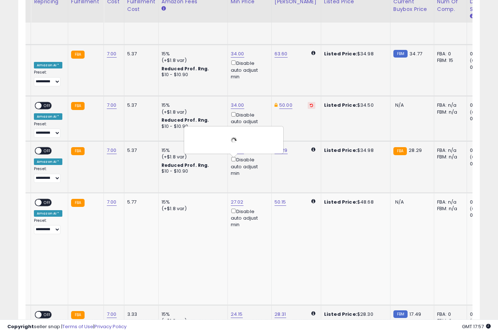
type input "**"
click at [257, 218] on button "submit" at bounding box center [263, 212] width 12 height 11
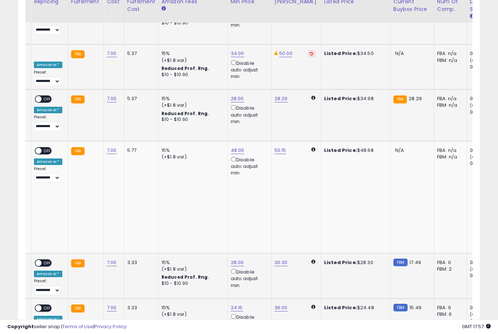
type input "**"
click at [257, 211] on button "submit" at bounding box center [263, 205] width 12 height 11
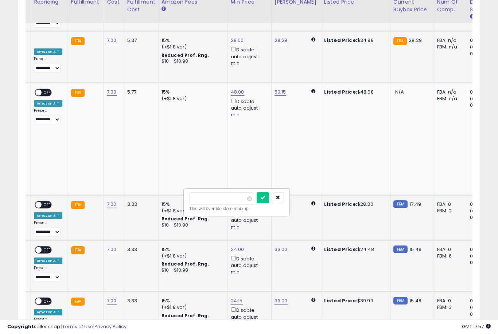
type input "*"
type input "**"
click at [257, 203] on button "submit" at bounding box center [263, 197] width 12 height 11
type input "**"
click at [257, 203] on button "submit" at bounding box center [263, 197] width 12 height 11
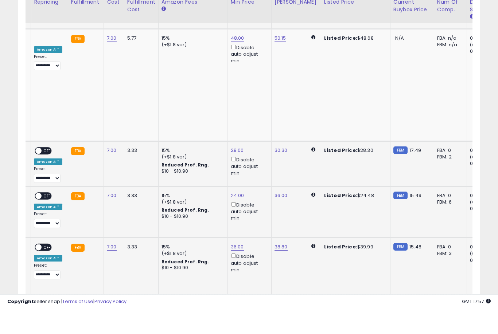
scroll to position [1415, 0]
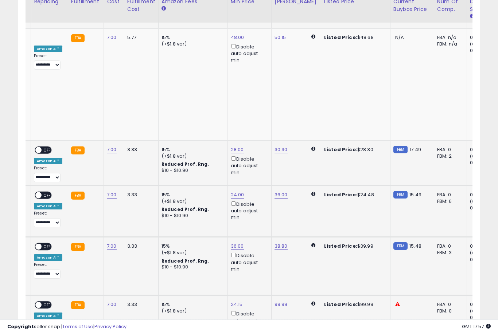
type input "*"
type input "**"
click at [257, 206] on button "submit" at bounding box center [263, 200] width 12 height 11
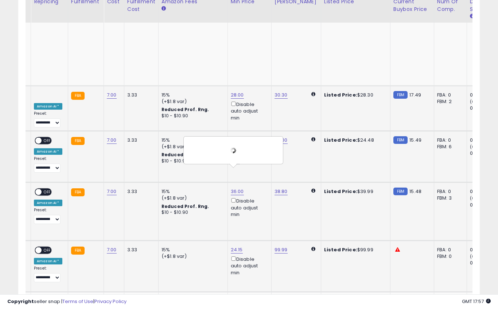
scroll to position [1470, 0]
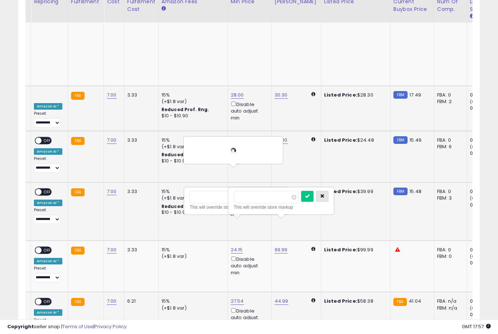
click at [316, 202] on button "button" at bounding box center [322, 196] width 12 height 11
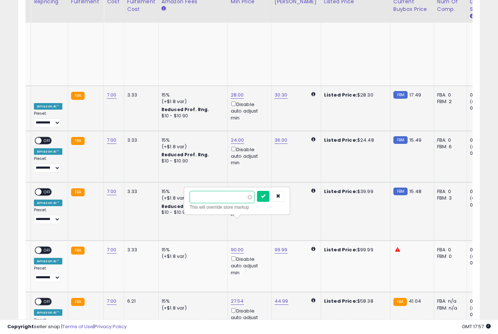
click at [210, 199] on input "*****" at bounding box center [222, 197] width 65 height 12
type input "*"
type input "**"
click at [257, 202] on button "submit" at bounding box center [263, 196] width 12 height 11
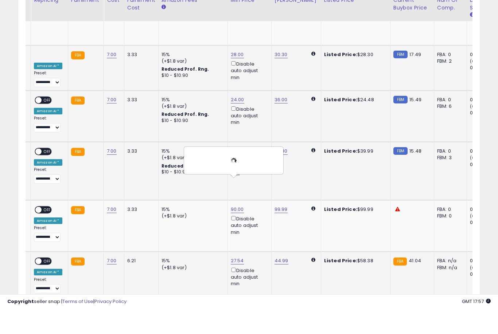
scroll to position [1511, 0]
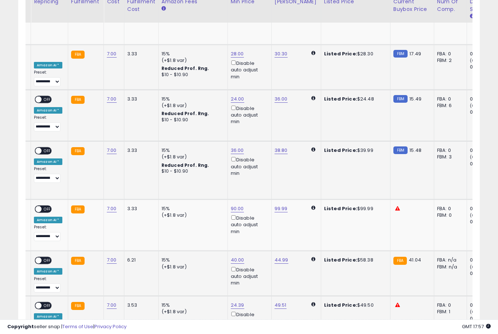
type input "*"
type input "**"
click at [257, 205] on button "submit" at bounding box center [263, 200] width 12 height 11
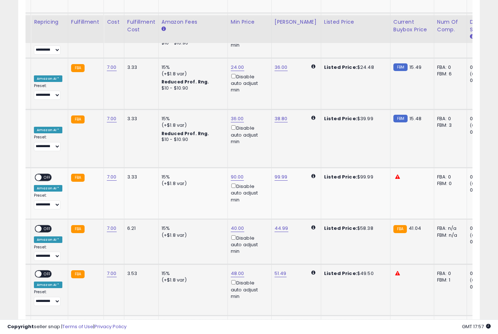
scroll to position [1563, 0]
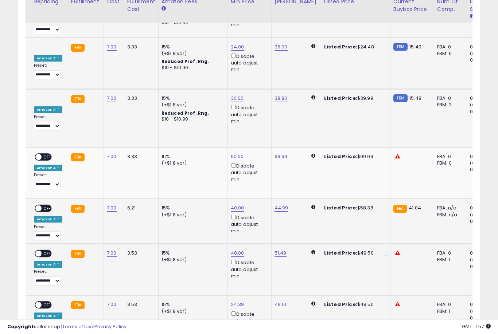
type input "*"
type input "**"
click at [257, 204] on button "submit" at bounding box center [263, 198] width 12 height 11
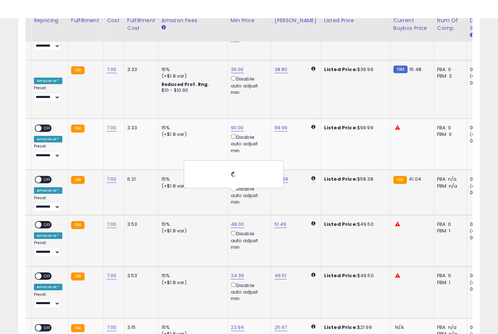
scroll to position [1611, 0]
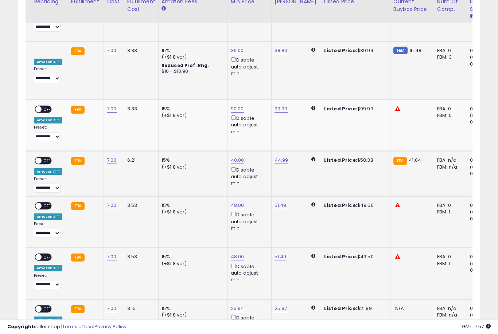
type input "**"
click at [257, 207] on button "submit" at bounding box center [263, 201] width 12 height 11
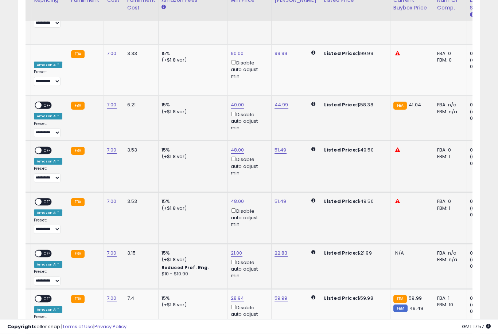
scroll to position [1669, 0]
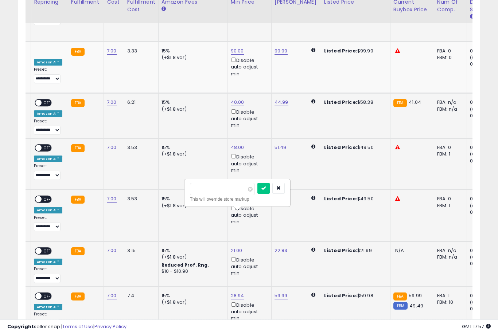
type input "*"
type input "**"
click at [257, 193] on button "submit" at bounding box center [263, 188] width 12 height 11
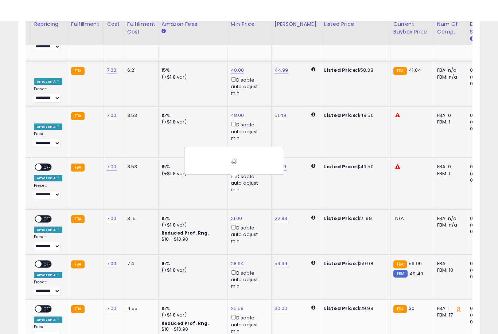
scroll to position [1724, 0]
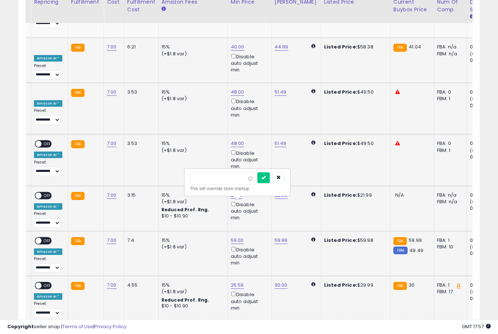
type input "*"
type input "**"
click at [257, 183] on button "submit" at bounding box center [263, 177] width 12 height 11
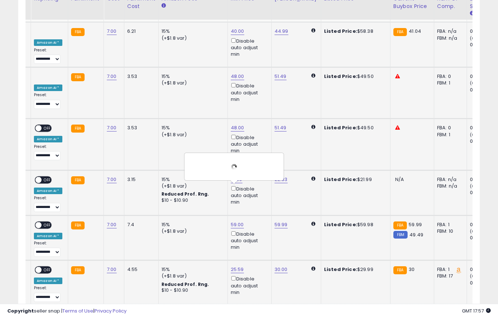
scroll to position [1751, 0]
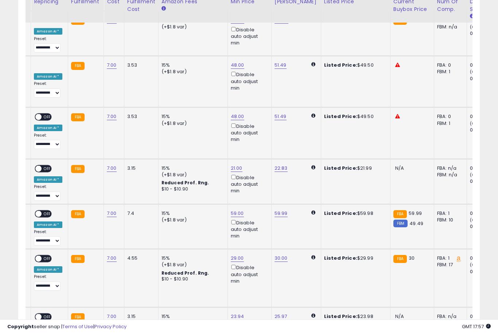
type input "**"
click at [257, 207] on button "submit" at bounding box center [263, 201] width 12 height 11
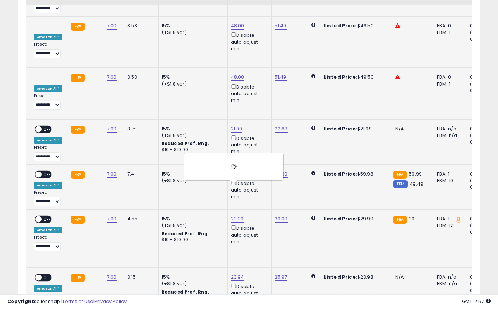
scroll to position [1794, 0]
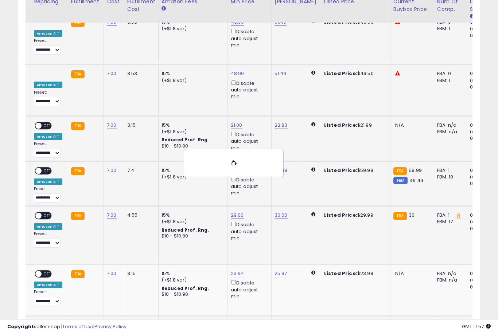
type input "*"
type input "**"
click at [257, 208] on button "submit" at bounding box center [263, 203] width 12 height 11
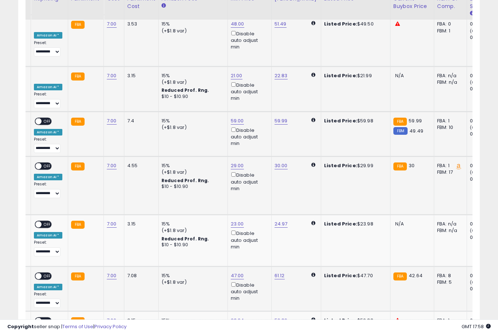
scroll to position [1845, 0]
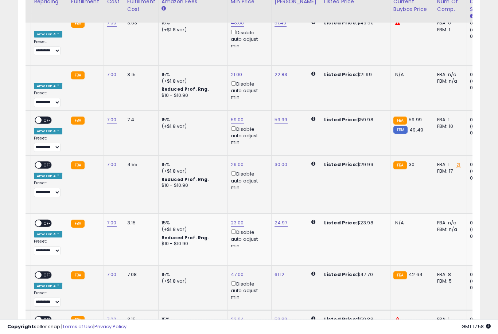
type input "*"
type input "**"
click at [257, 203] on button "submit" at bounding box center [263, 197] width 12 height 11
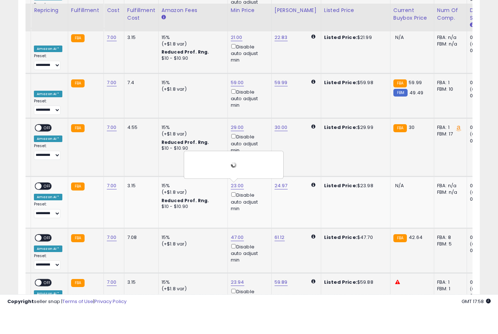
scroll to position [1891, 0]
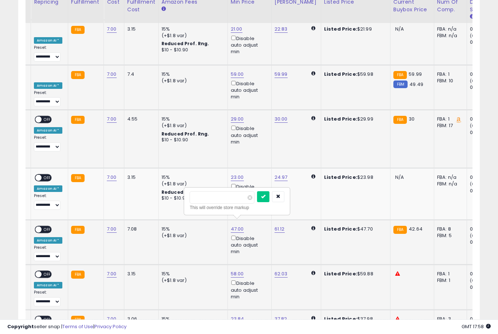
type input "*"
type input "**"
click at [257, 202] on button "submit" at bounding box center [263, 196] width 12 height 11
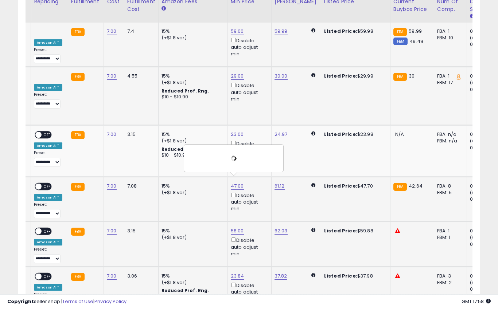
scroll to position [1933, 0]
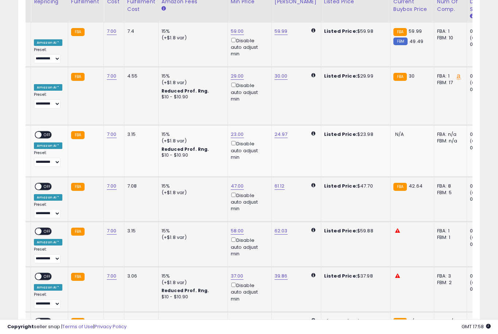
type input "*"
type input "**"
click at [257, 204] on button "submit" at bounding box center [263, 198] width 12 height 11
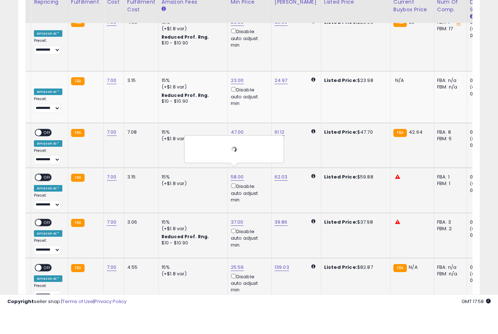
scroll to position [1988, 0]
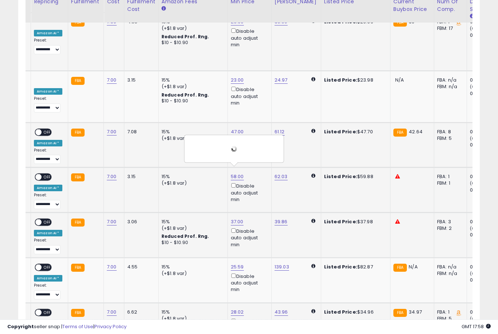
type input "*"
type input "**"
click at [257, 194] on button "submit" at bounding box center [263, 189] width 12 height 11
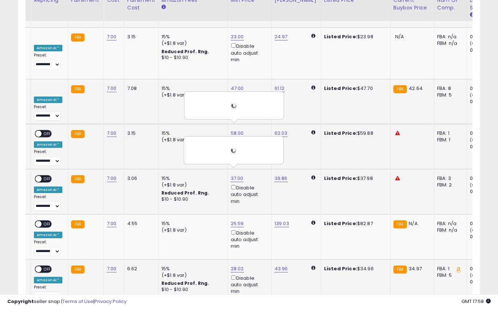
scroll to position [2031, 0]
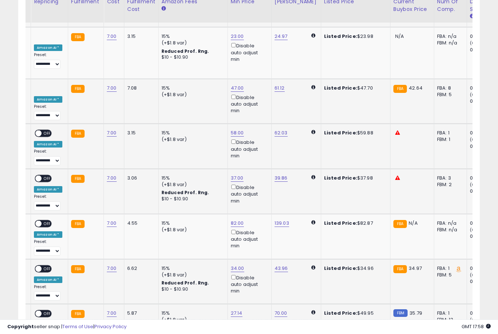
type input "*"
type input "**"
click at [256, 195] on button "submit" at bounding box center [262, 190] width 12 height 11
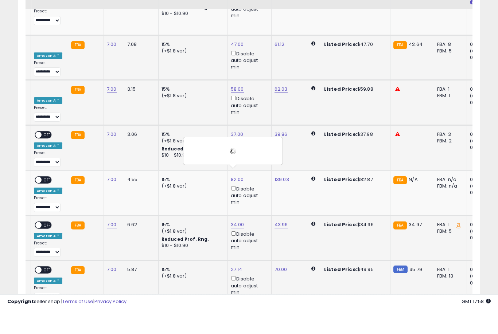
scroll to position [2079, 0]
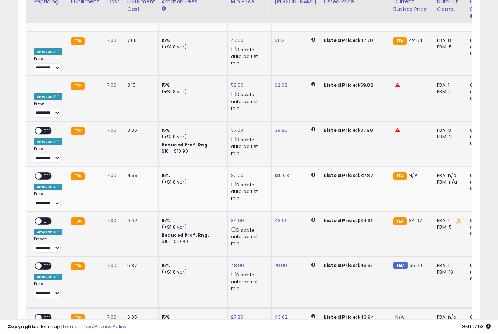
type input "*"
type input "**"
click at [257, 198] on button "submit" at bounding box center [263, 193] width 12 height 11
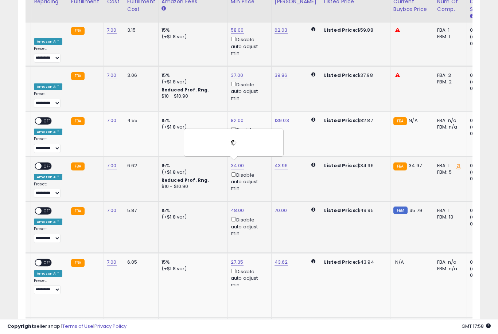
type input "**"
click at [257, 200] on button "submit" at bounding box center [263, 195] width 12 height 11
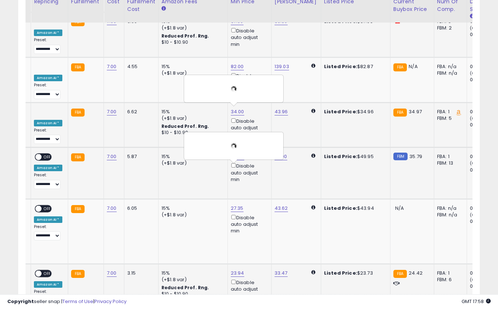
scroll to position [2188, 0]
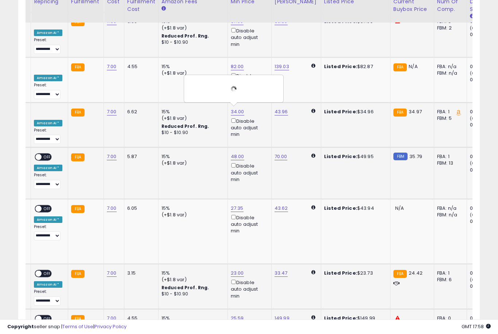
type input "*"
type input "***"
click at [257, 191] on button "submit" at bounding box center [263, 186] width 12 height 11
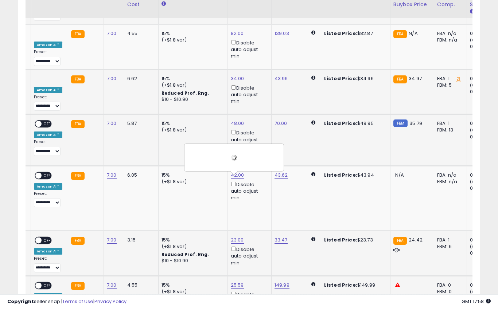
scroll to position [2236, 0]
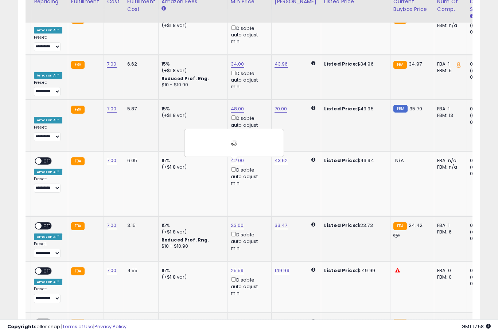
type input "**"
click at [256, 194] on button "submit" at bounding box center [262, 189] width 12 height 11
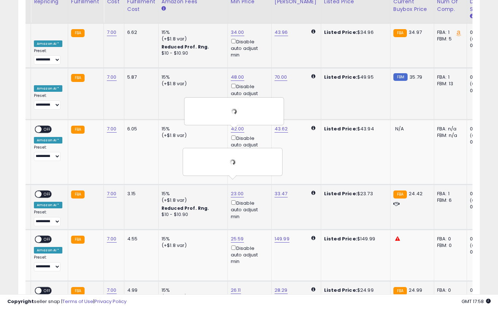
scroll to position [2268, 0]
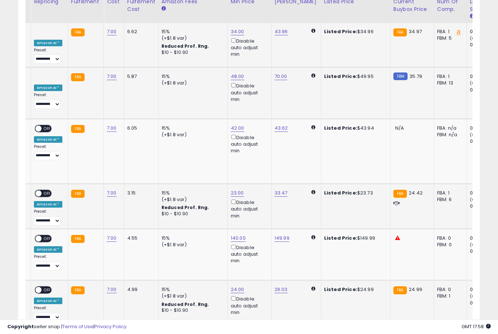
type input "**"
click at [257, 207] on button "submit" at bounding box center [263, 201] width 12 height 11
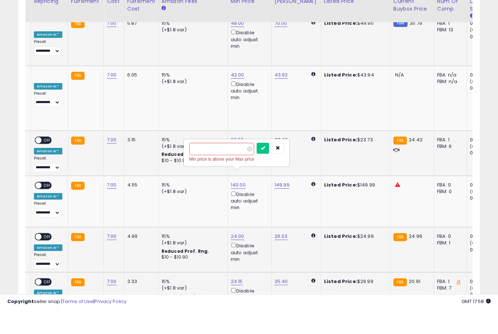
scroll to position [2296, 0]
click at [272, 168] on button "button" at bounding box center [278, 173] width 12 height 11
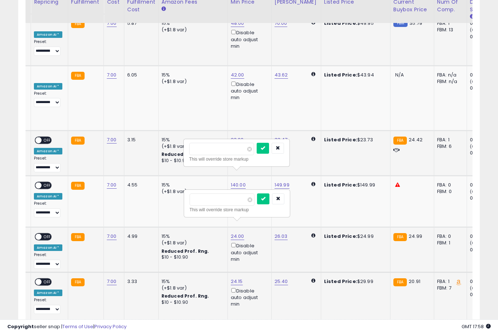
type input "**"
click at [257, 153] on button "submit" at bounding box center [263, 148] width 12 height 11
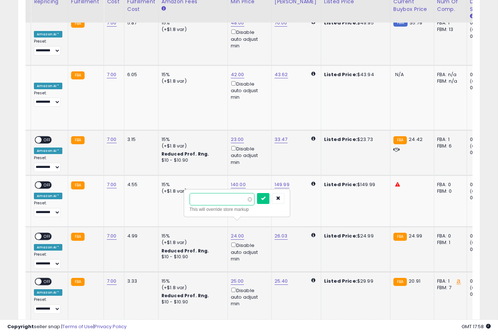
click at [211, 206] on input "*****" at bounding box center [222, 199] width 65 height 12
type input "*"
type input "**"
click at [257, 204] on button "submit" at bounding box center [263, 199] width 12 height 11
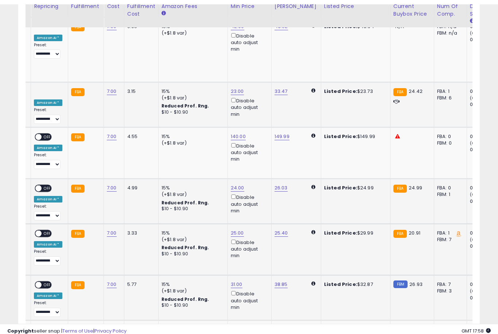
scroll to position [2376, 0]
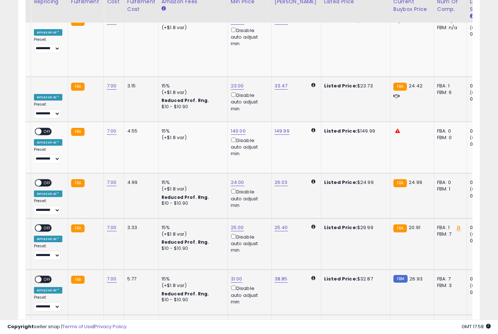
type input "**"
click at [257, 195] on button "submit" at bounding box center [263, 189] width 12 height 11
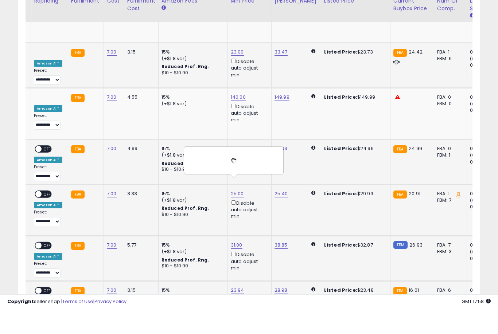
scroll to position [2410, 0]
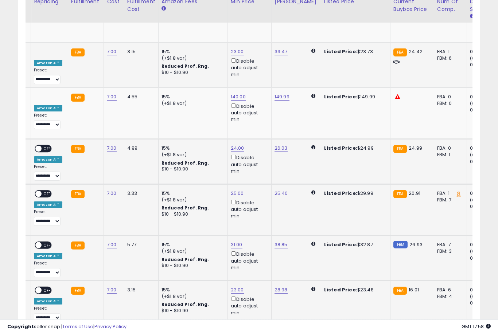
type input "*"
type input "**"
click at [256, 206] on button "submit" at bounding box center [262, 200] width 12 height 11
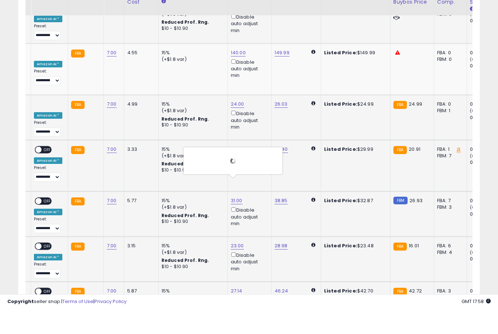
scroll to position [2461, 0]
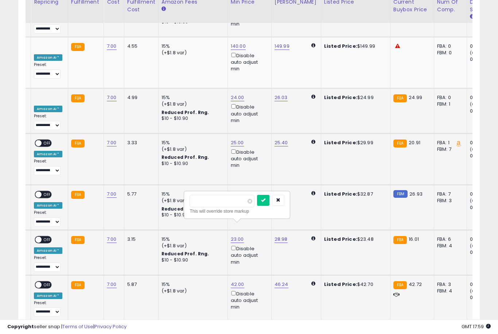
type input "**"
click at [257, 205] on button "submit" at bounding box center [263, 200] width 12 height 11
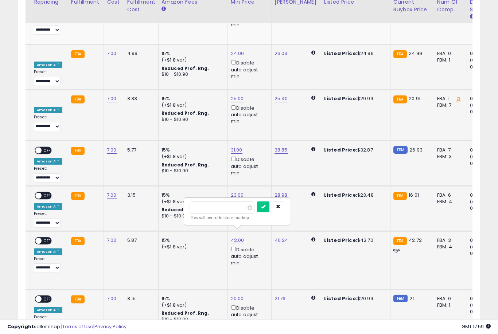
type input "*"
type input "**"
click at [257, 212] on button "submit" at bounding box center [263, 207] width 12 height 11
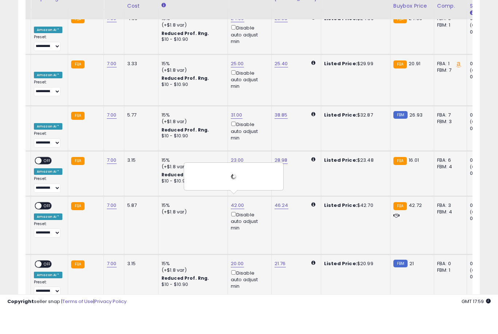
scroll to position [2549, 0]
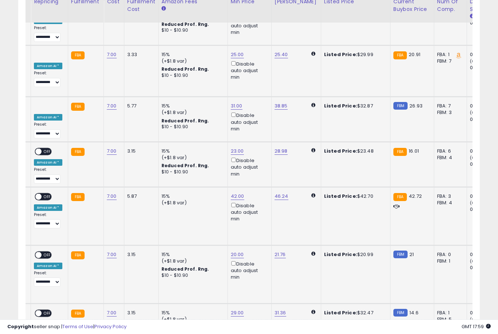
type input "**"
click at [257, 213] on button "submit" at bounding box center [263, 207] width 12 height 11
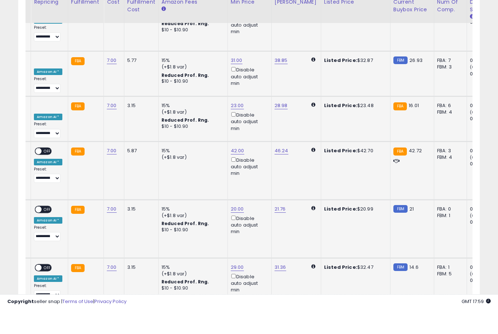
scroll to position [2595, 0]
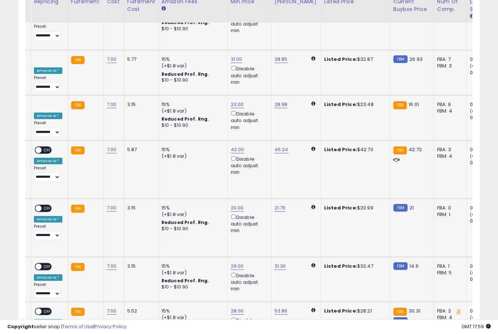
type input "**"
click at [257, 223] on button "submit" at bounding box center [263, 218] width 12 height 11
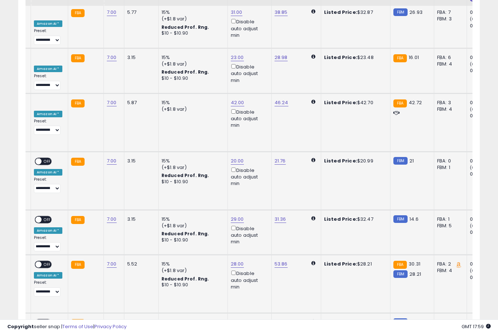
scroll to position [2644, 0]
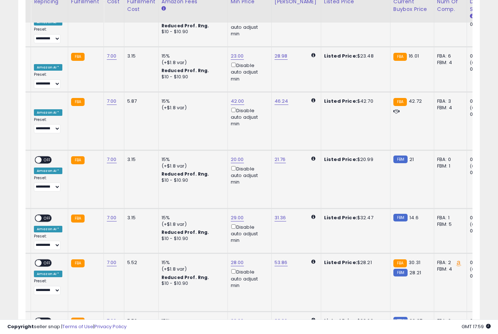
type input "**"
click at [257, 232] on button "submit" at bounding box center [263, 227] width 12 height 11
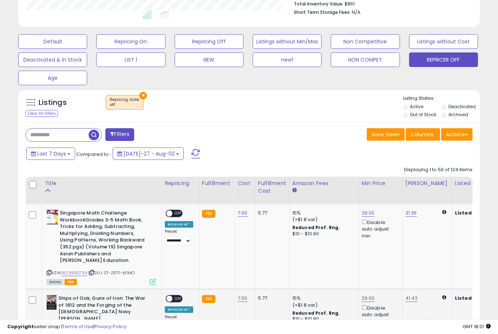
scroll to position [0, 0]
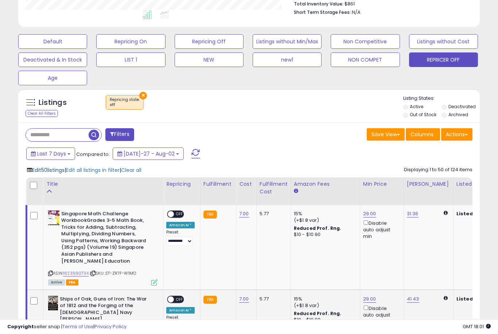
click at [46, 172] on span "Edit 50 listings" at bounding box center [48, 170] width 32 height 7
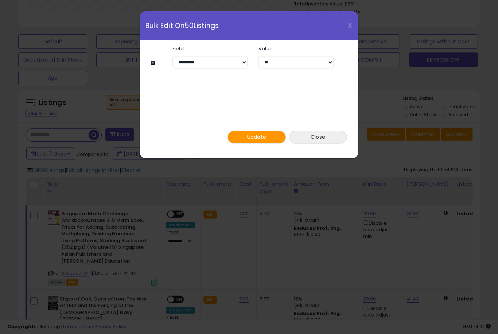
click at [268, 140] on button "Update" at bounding box center [256, 137] width 58 height 13
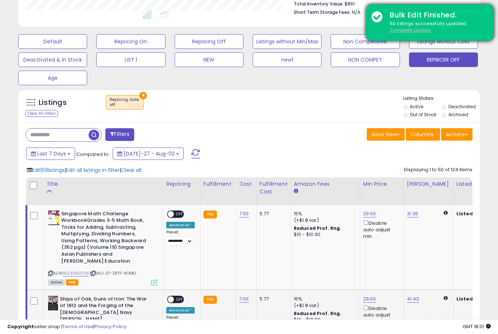
click at [413, 31] on u "Complete Update" at bounding box center [410, 30] width 41 height 6
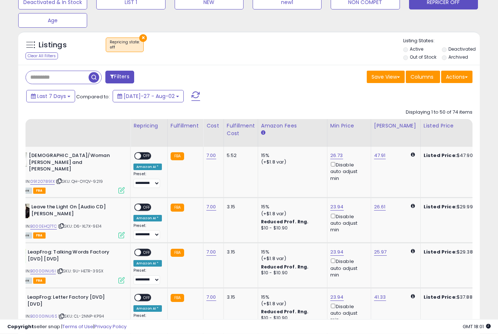
scroll to position [0, 32]
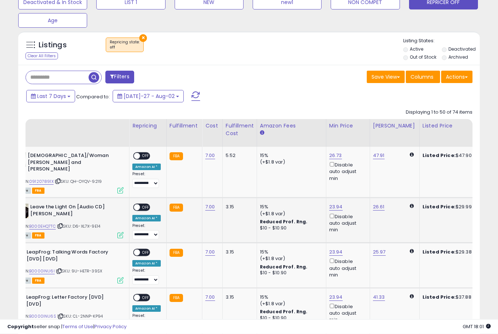
click at [317, 230] on td "15% (+$1.8 var) Reduced Prof. Rng. $10 - $10.90" at bounding box center [291, 220] width 69 height 45
click at [337, 158] on link "26.73" at bounding box center [335, 155] width 13 height 7
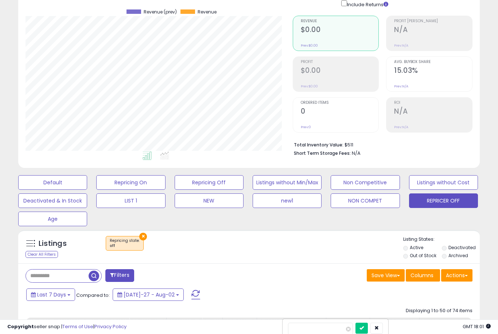
type input "*"
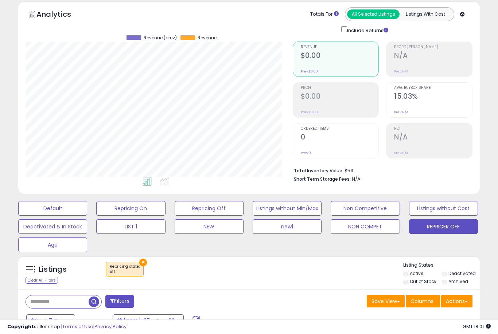
scroll to position [210, 0]
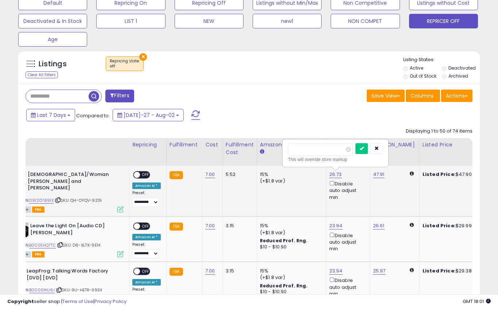
type input "**"
click at [355, 168] on button "submit" at bounding box center [361, 173] width 12 height 11
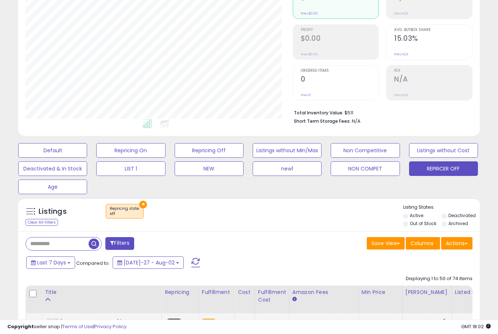
scroll to position [0, 0]
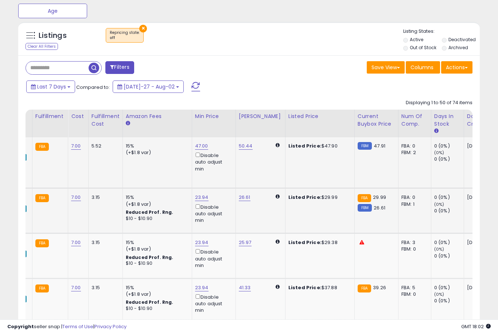
click at [202, 150] on link "23.94" at bounding box center [201, 146] width 13 height 7
type input "**"
click at [221, 170] on button "submit" at bounding box center [227, 165] width 12 height 11
click at [198, 150] on link "23.94" at bounding box center [201, 146] width 13 height 7
click at [242, 150] on link "25.97" at bounding box center [246, 146] width 14 height 7
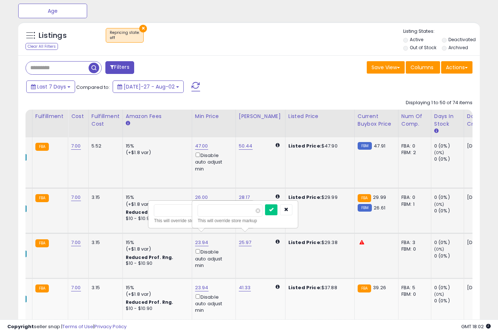
type input "*"
type input "**"
click at [265, 215] on button "submit" at bounding box center [271, 209] width 12 height 11
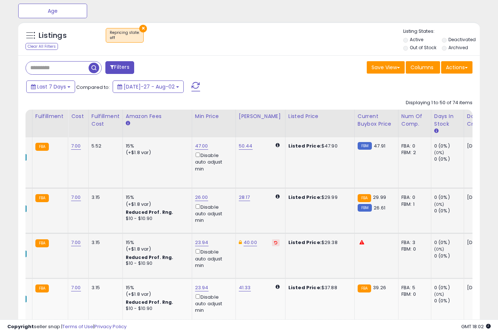
click at [199, 150] on link "23.94" at bounding box center [201, 146] width 13 height 7
type input "**"
click at [221, 215] on button "submit" at bounding box center [227, 209] width 12 height 11
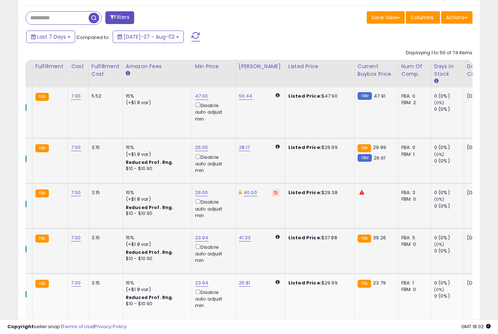
click at [196, 100] on link "23.94" at bounding box center [201, 96] width 13 height 7
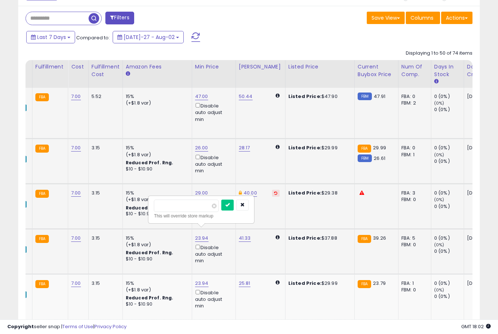
type input "*"
type input "**"
click at [221, 210] on button "submit" at bounding box center [227, 205] width 12 height 11
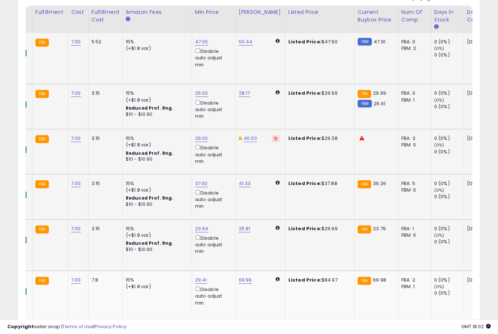
click at [196, 46] on link "23.94" at bounding box center [201, 41] width 13 height 7
type input "*****"
click at [240, 197] on icon "button" at bounding box center [242, 195] width 4 height 4
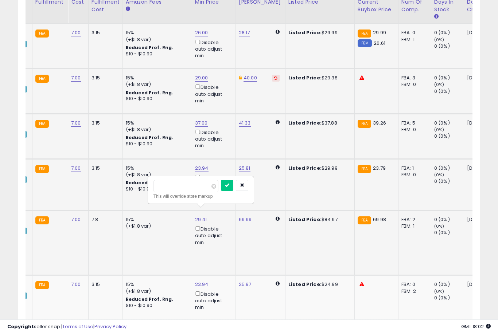
type input "*"
type input "**"
click at [221, 190] on button "submit" at bounding box center [227, 185] width 12 height 11
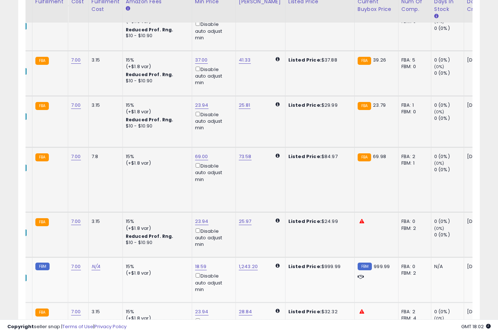
type input "**"
click at [221, 191] on button "submit" at bounding box center [227, 186] width 12 height 11
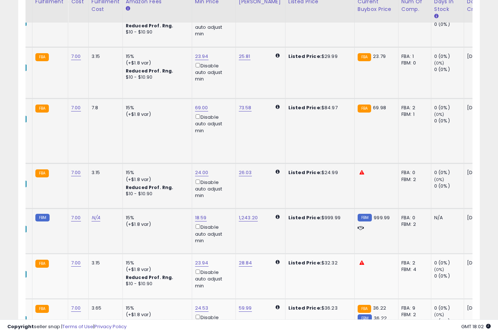
type input "*"
type input "***"
click at [221, 187] on button "submit" at bounding box center [227, 182] width 12 height 11
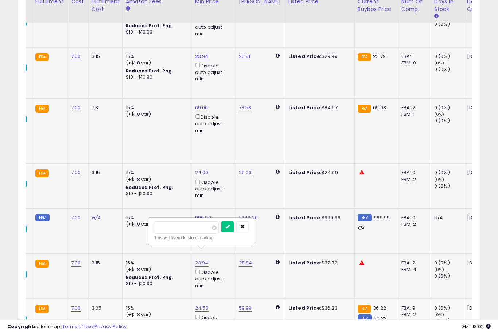
type input "**"
click at [221, 232] on button "submit" at bounding box center [227, 227] width 12 height 11
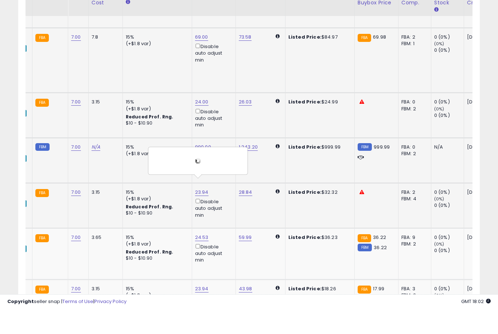
scroll to position [615, 0]
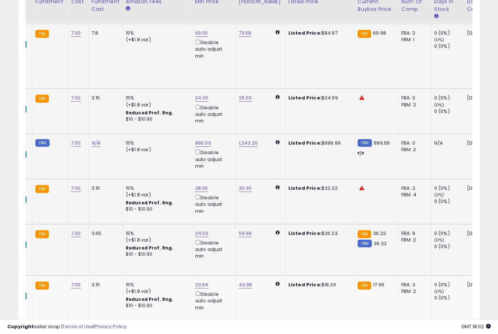
type input "*"
type input "**"
click at [221, 202] on button "submit" at bounding box center [227, 197] width 12 height 11
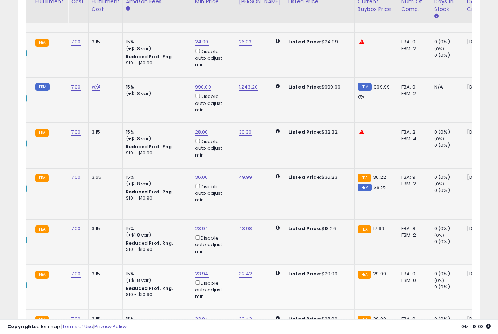
type input "*"
click at [221, 197] on button "submit" at bounding box center [227, 192] width 12 height 11
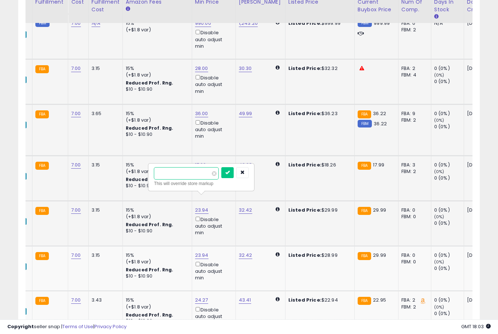
click at [221, 178] on button "submit" at bounding box center [227, 172] width 12 height 11
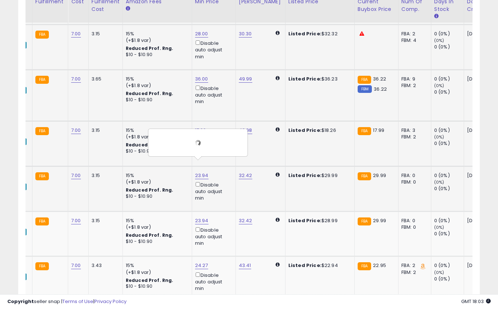
scroll to position [769, 0]
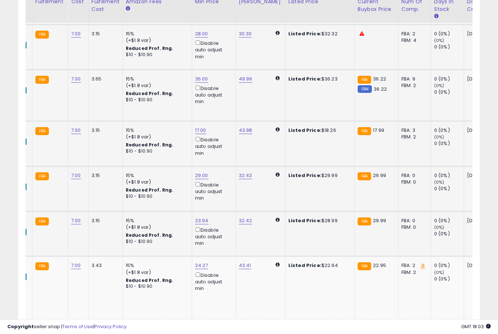
click at [221, 188] on button "submit" at bounding box center [227, 183] width 12 height 11
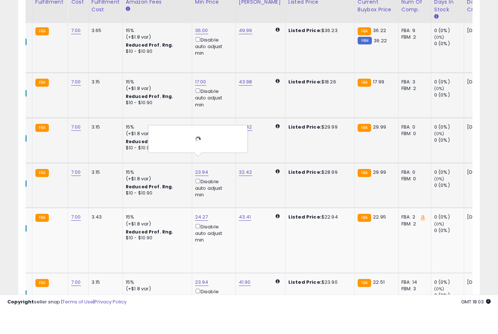
scroll to position [818, 0]
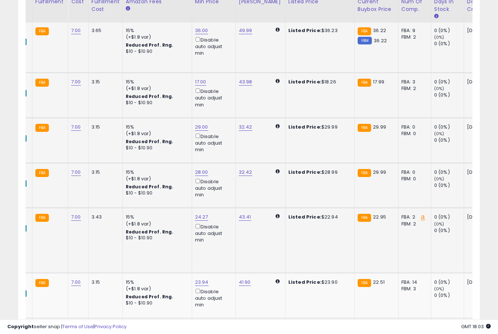
click at [221, 184] on button "submit" at bounding box center [227, 179] width 12 height 11
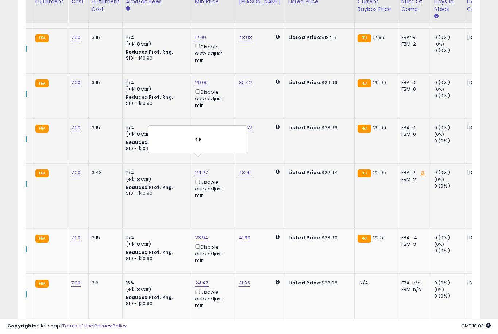
scroll to position [862, 0]
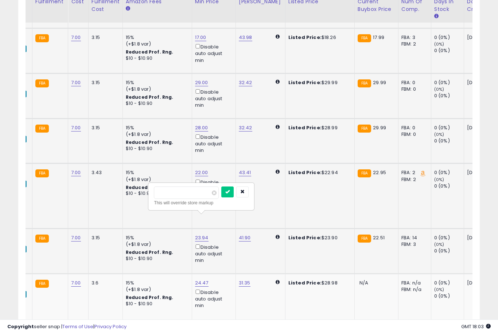
click at [221, 197] on button "submit" at bounding box center [227, 192] width 12 height 11
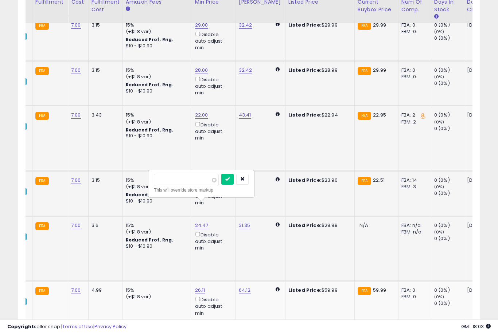
click at [221, 184] on button "submit" at bounding box center [227, 179] width 12 height 11
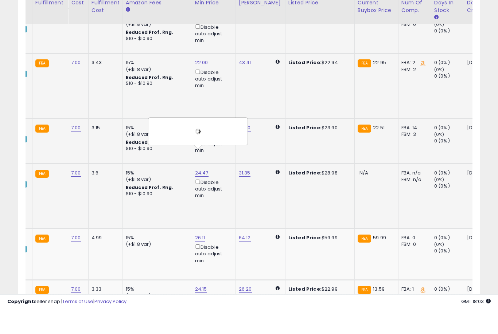
scroll to position [974, 0]
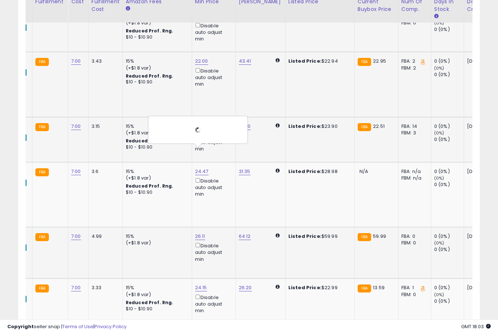
click at [220, 201] on button "submit" at bounding box center [226, 196] width 12 height 11
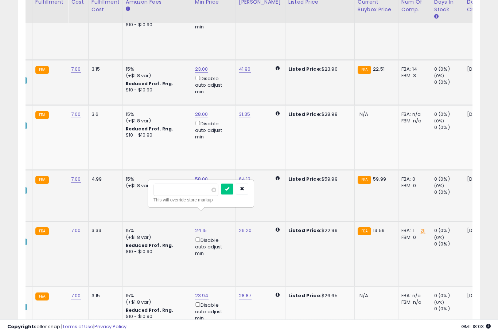
click at [221, 194] on button "submit" at bounding box center [227, 189] width 12 height 11
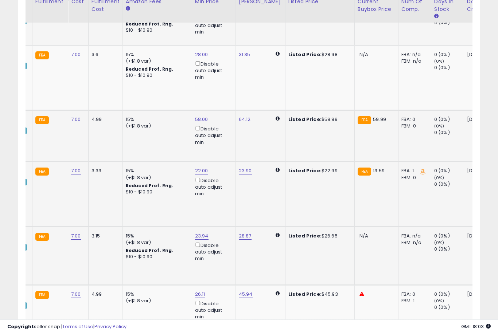
click at [221, 198] on button "submit" at bounding box center [227, 193] width 12 height 11
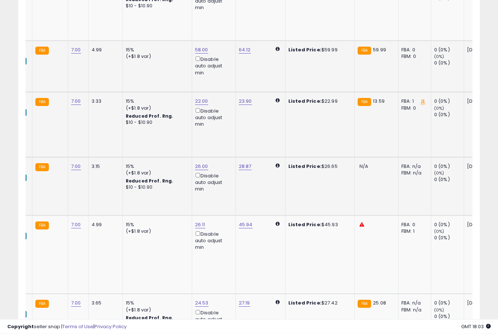
scroll to position [1164, 0]
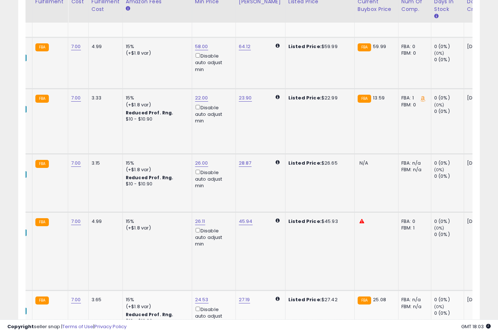
click at [220, 183] on button "submit" at bounding box center [226, 177] width 12 height 11
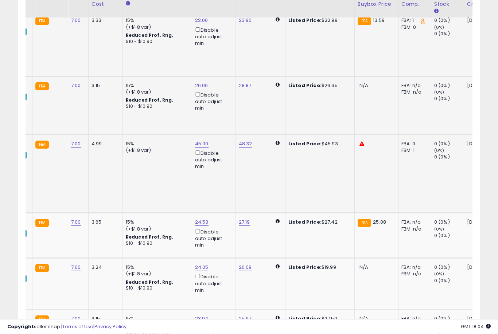
scroll to position [1244, 0]
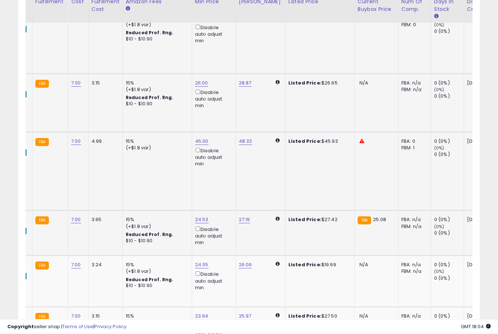
click at [221, 173] on button "submit" at bounding box center [227, 168] width 12 height 11
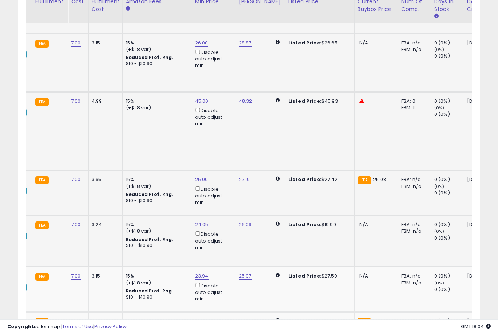
click at [222, 178] on button "submit" at bounding box center [228, 172] width 12 height 11
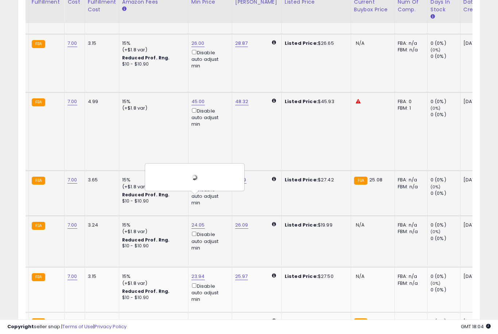
scroll to position [0, 170]
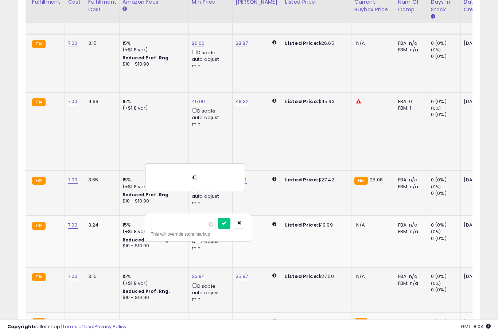
click at [218, 228] on button "submit" at bounding box center [224, 223] width 12 height 11
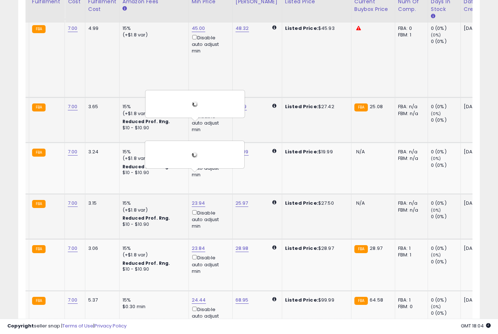
scroll to position [1357, 0]
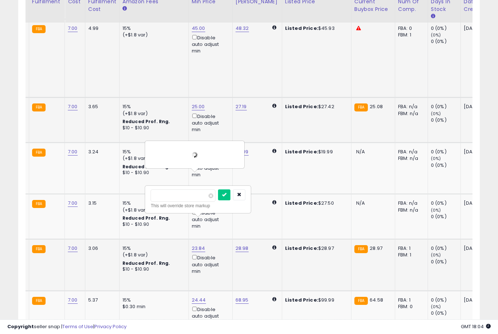
click at [218, 200] on button "submit" at bounding box center [224, 195] width 12 height 11
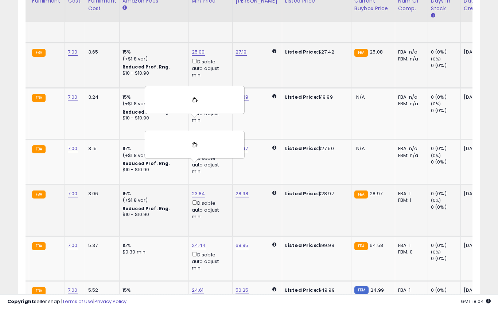
scroll to position [1412, 0]
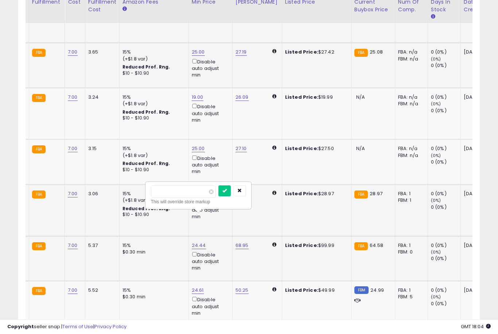
click at [218, 196] on button "submit" at bounding box center [224, 191] width 12 height 11
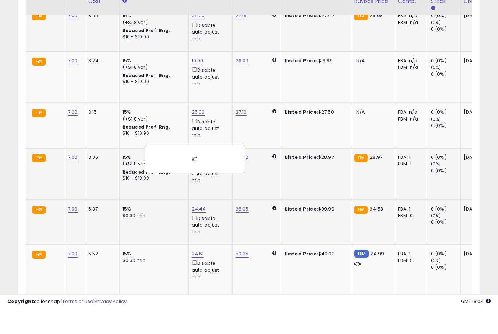
scroll to position [1462, 0]
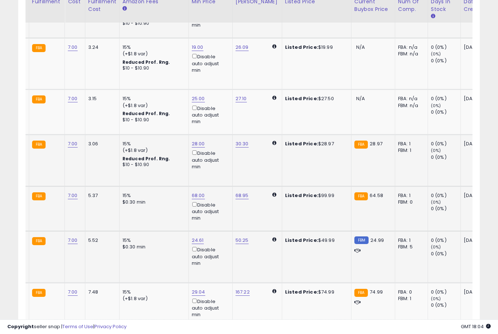
click at [218, 191] on button "submit" at bounding box center [224, 185] width 12 height 11
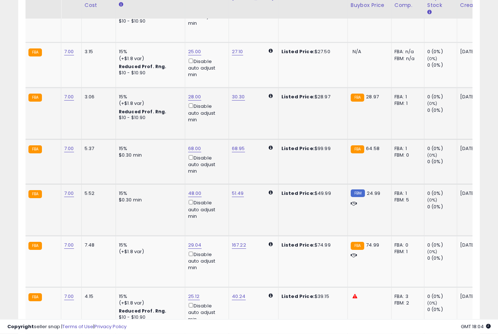
scroll to position [1510, 0]
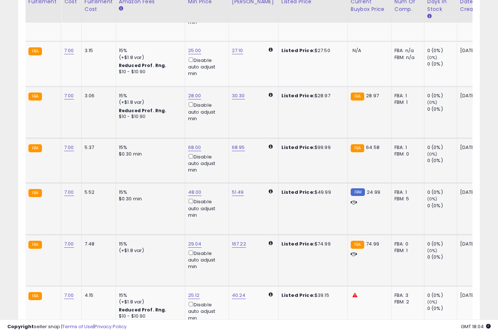
click at [215, 194] on button "submit" at bounding box center [221, 188] width 12 height 11
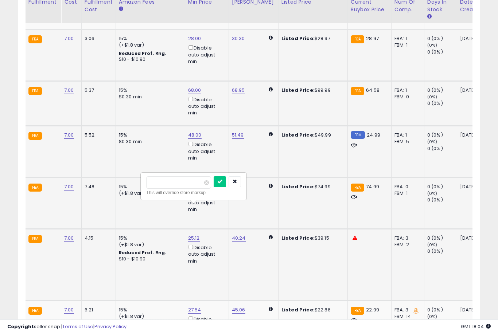
click at [214, 187] on button "submit" at bounding box center [220, 181] width 12 height 11
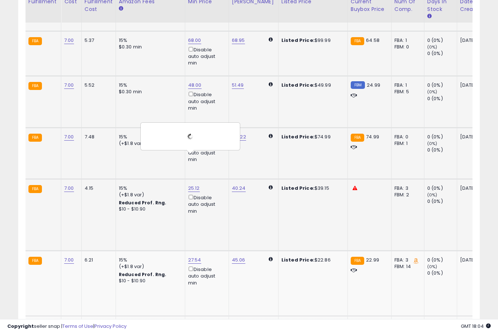
scroll to position [1617, 0]
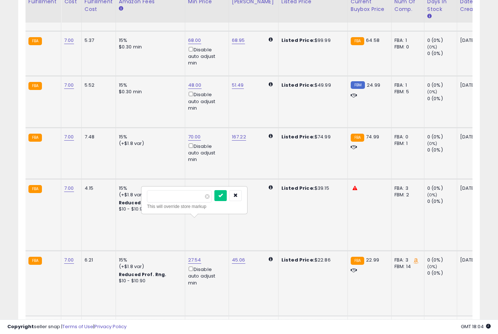
click at [214, 201] on button "submit" at bounding box center [220, 195] width 12 height 11
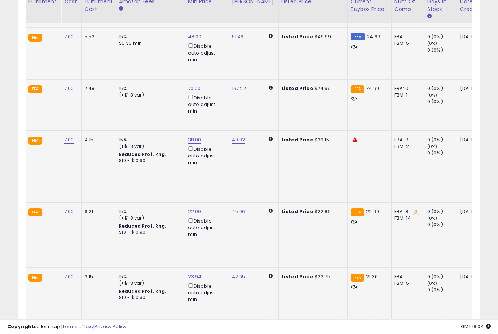
click at [214, 210] on button "submit" at bounding box center [220, 204] width 12 height 11
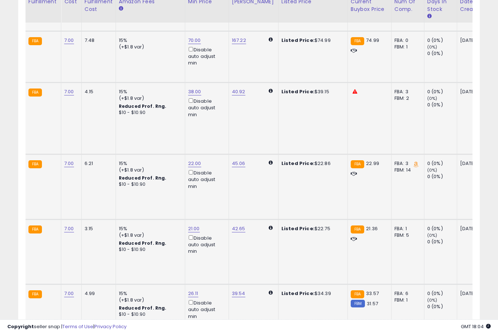
click at [213, 219] on button "submit" at bounding box center [219, 213] width 12 height 11
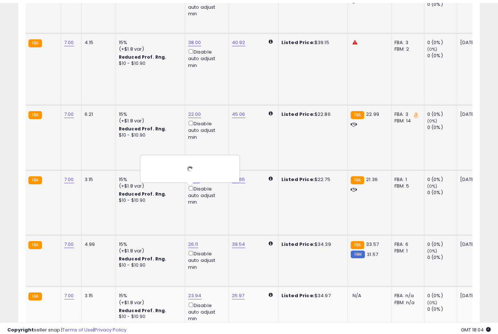
scroll to position [1767, 0]
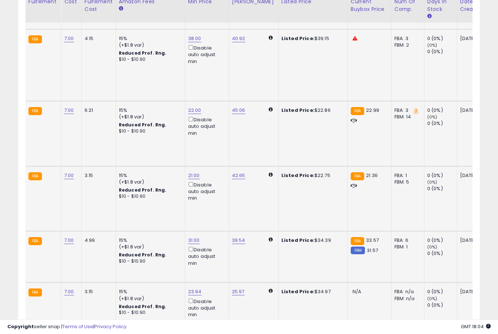
click at [258, 216] on button "submit" at bounding box center [264, 211] width 12 height 11
click at [214, 216] on button "submit" at bounding box center [220, 211] width 12 height 11
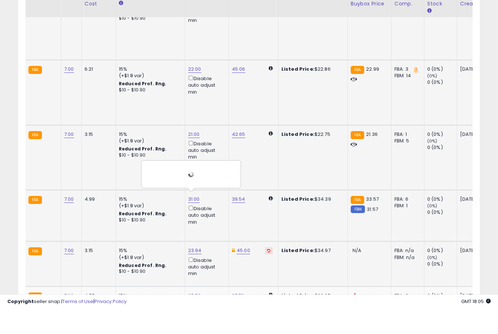
scroll to position [1824, 0]
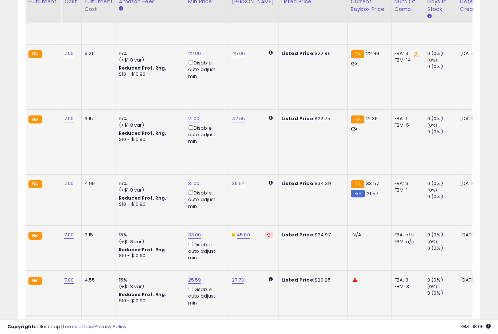
click at [215, 204] on button "submit" at bounding box center [221, 199] width 12 height 11
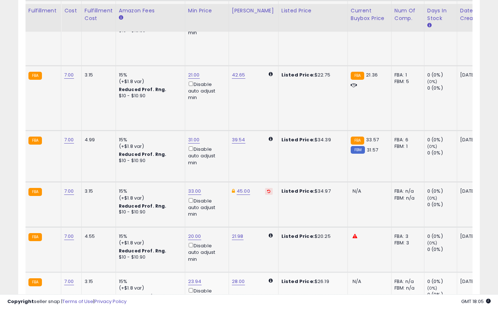
scroll to position [1876, 0]
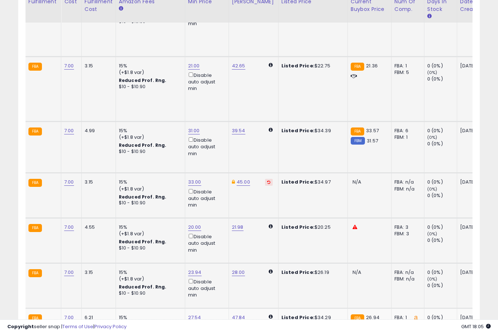
click at [214, 196] on button "submit" at bounding box center [220, 191] width 12 height 11
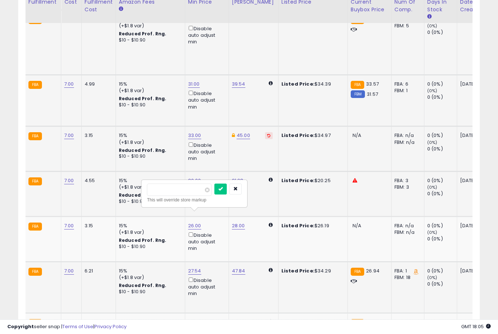
click at [214, 194] on button "submit" at bounding box center [220, 189] width 12 height 11
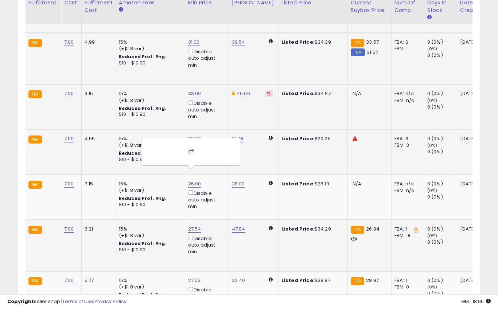
scroll to position [1967, 0]
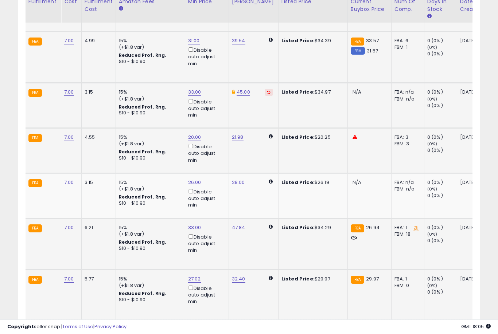
click at [214, 202] on button "submit" at bounding box center [220, 196] width 12 height 11
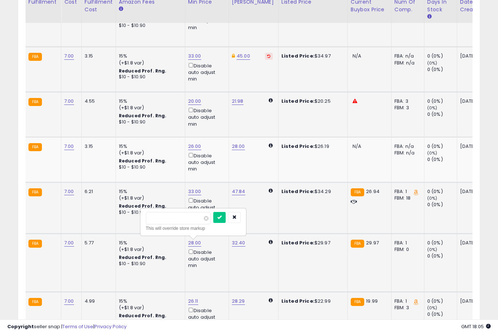
click at [213, 222] on button "submit" at bounding box center [219, 217] width 12 height 11
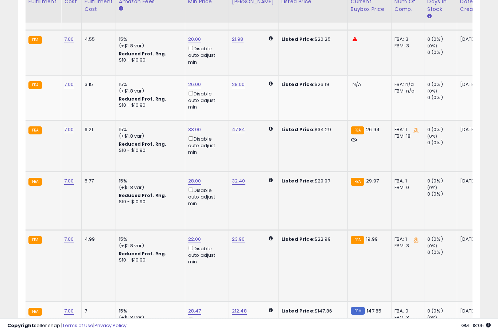
scroll to position [2065, 0]
click at [214, 231] on button "submit" at bounding box center [220, 226] width 12 height 11
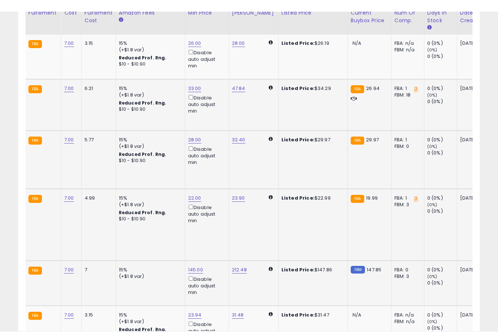
scroll to position [2118, 0]
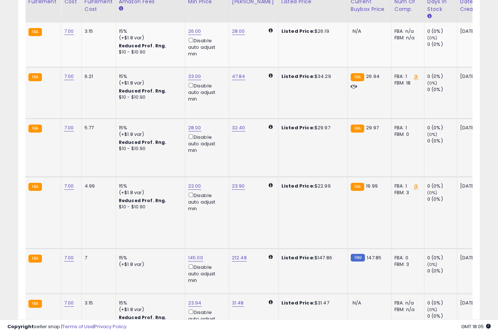
click at [214, 223] on button "submit" at bounding box center [220, 217] width 12 height 11
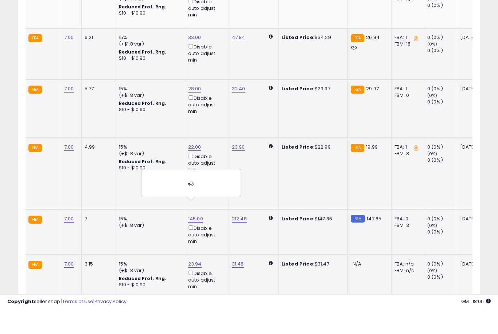
scroll to position [2170, 0]
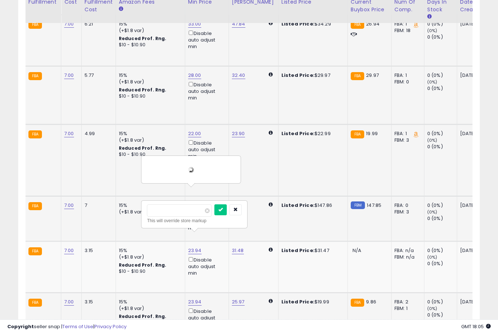
click at [214, 215] on button "submit" at bounding box center [220, 209] width 12 height 11
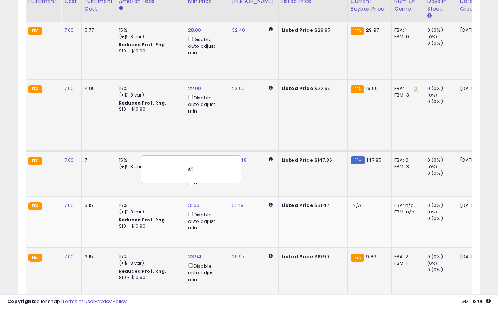
scroll to position [2217, 0]
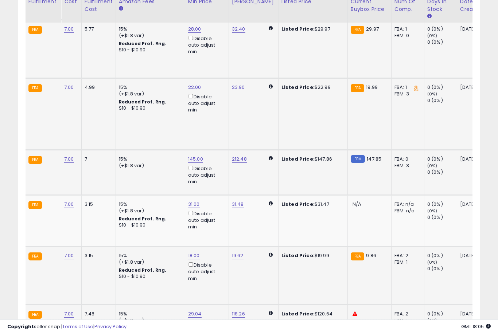
click at [215, 226] on button "submit" at bounding box center [221, 220] width 12 height 11
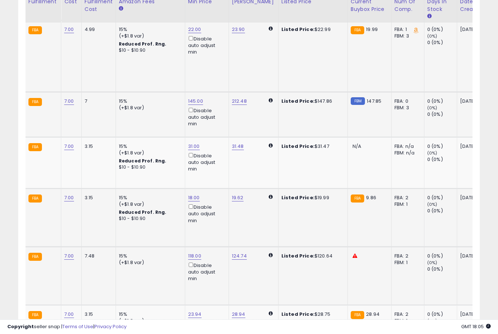
scroll to position [0, 172]
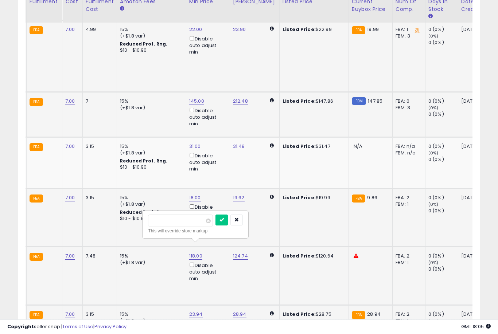
scroll to position [2274, 0]
click at [215, 225] on button "submit" at bounding box center [221, 220] width 12 height 11
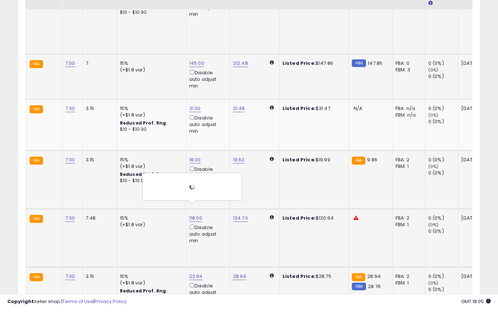
scroll to position [2320, 0]
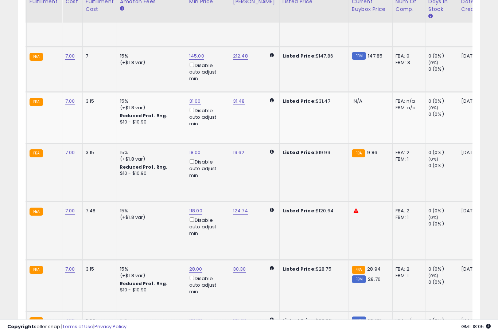
click at [259, 225] on button "submit" at bounding box center [265, 219] width 12 height 11
click at [215, 225] on button "submit" at bounding box center [221, 219] width 12 height 11
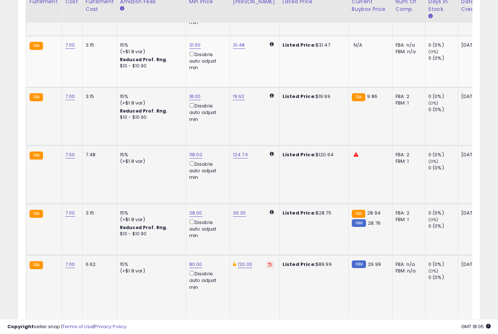
scroll to position [2376, 0]
click at [260, 239] on button "submit" at bounding box center [266, 234] width 12 height 11
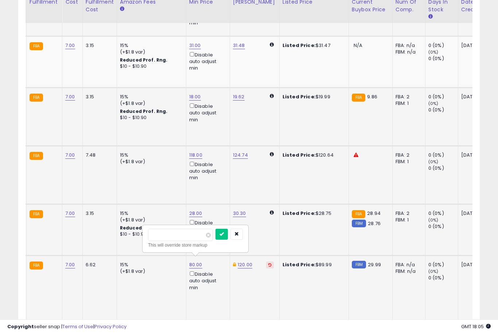
click at [215, 239] on button "submit" at bounding box center [221, 234] width 12 height 11
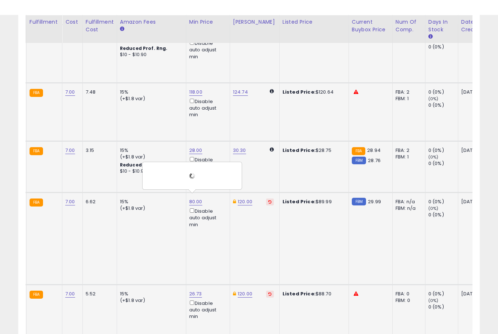
scroll to position [2462, 0]
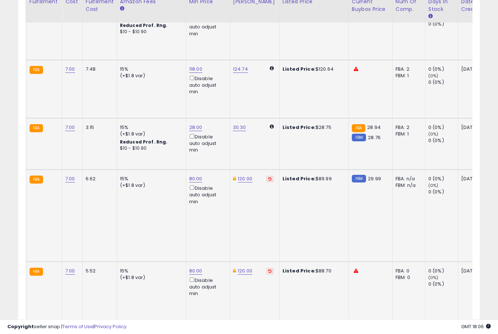
click at [215, 217] on button "submit" at bounding box center [221, 212] width 12 height 11
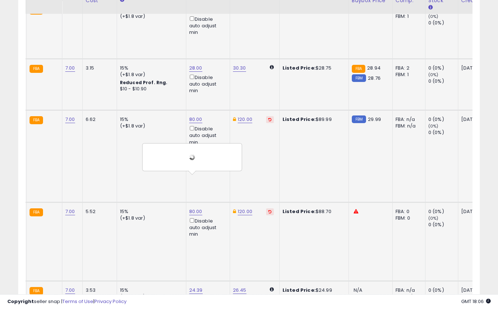
scroll to position [2522, 0]
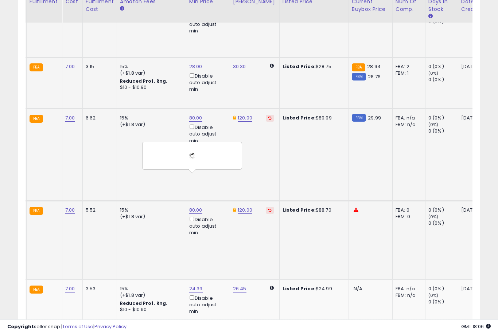
click at [215, 214] on button "submit" at bounding box center [221, 208] width 12 height 11
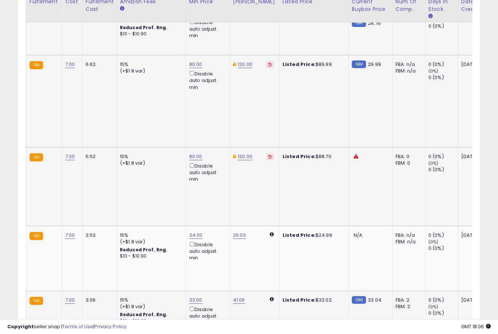
click at [215, 205] on button "submit" at bounding box center [221, 200] width 12 height 11
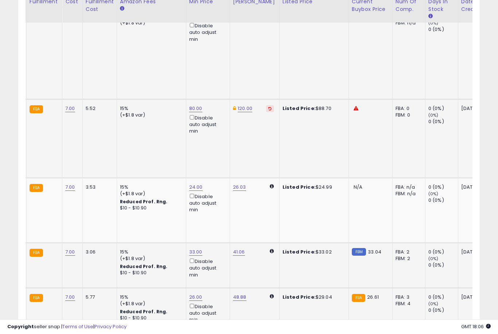
click at [216, 227] on button "submit" at bounding box center [222, 222] width 12 height 11
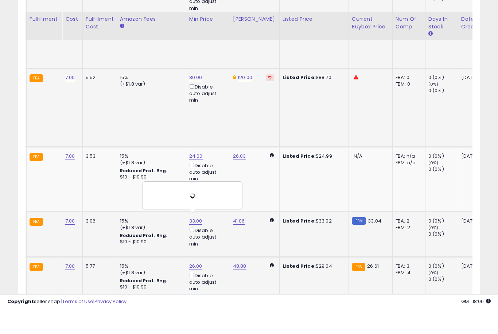
scroll to position [2681, 0]
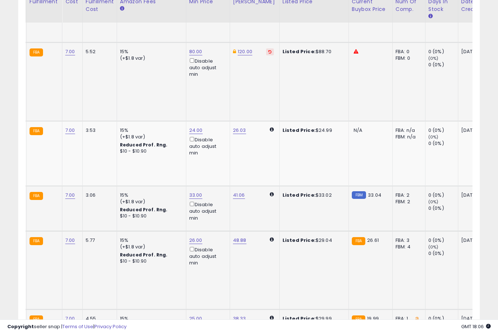
click at [215, 215] on button "submit" at bounding box center [221, 210] width 12 height 11
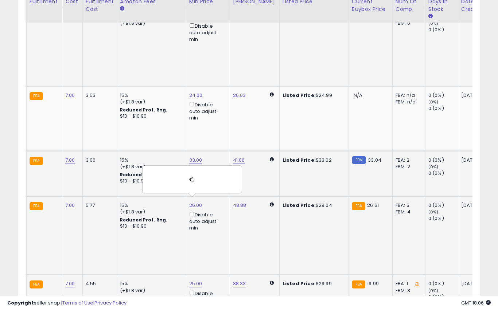
scroll to position [2714, 0]
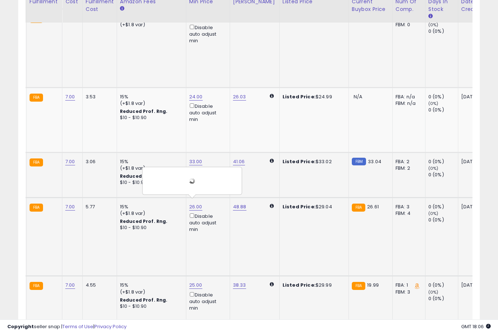
click at [215, 226] on button "submit" at bounding box center [221, 221] width 12 height 11
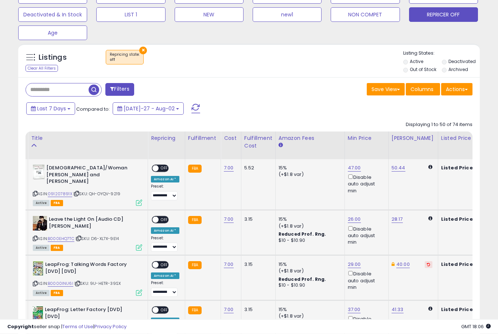
scroll to position [0, -8]
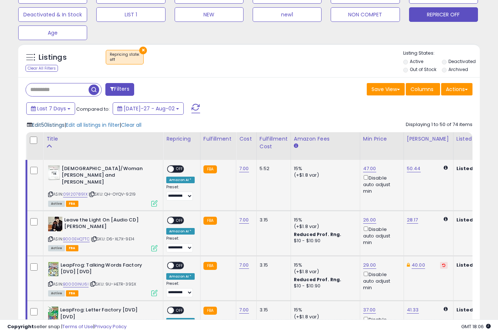
click at [40, 129] on span "Edit 50 listings" at bounding box center [48, 124] width 32 height 7
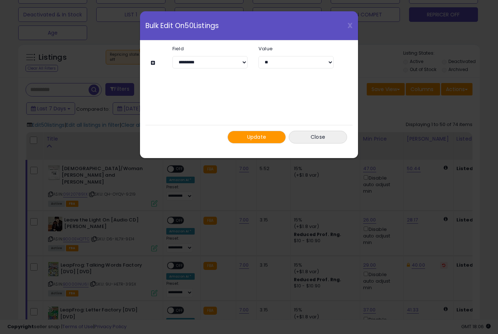
click at [268, 132] on button "Update" at bounding box center [256, 137] width 58 height 13
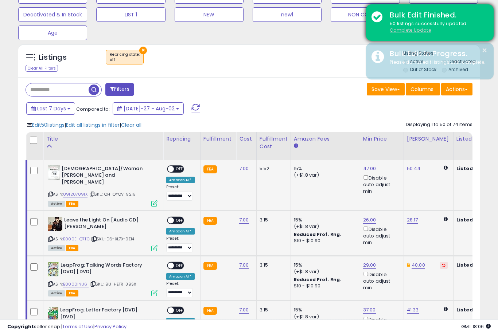
click at [414, 31] on u "Complete Update" at bounding box center [410, 30] width 41 height 6
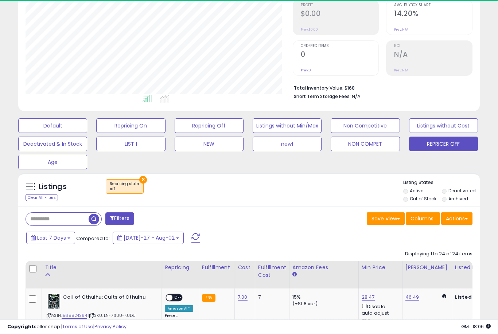
scroll to position [155, 0]
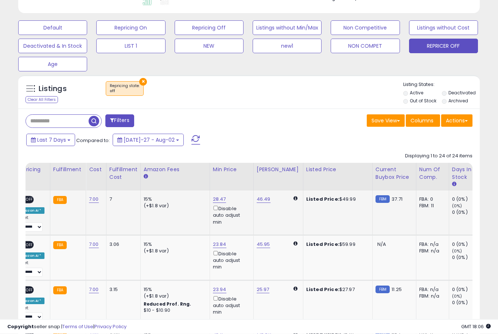
click at [220, 203] on link "28.47" at bounding box center [219, 199] width 13 height 7
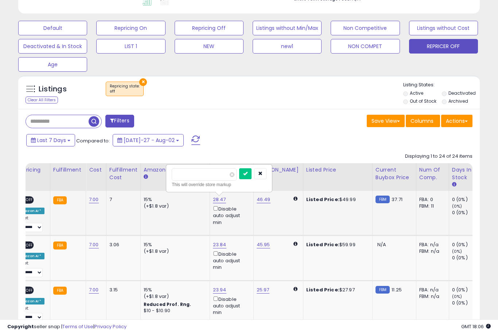
click at [239, 179] on button "submit" at bounding box center [245, 173] width 12 height 11
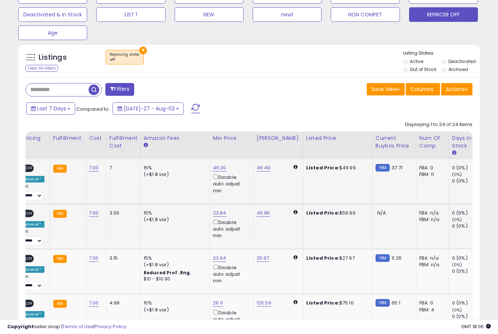
click at [220, 172] on link "23.84" at bounding box center [219, 167] width 13 height 7
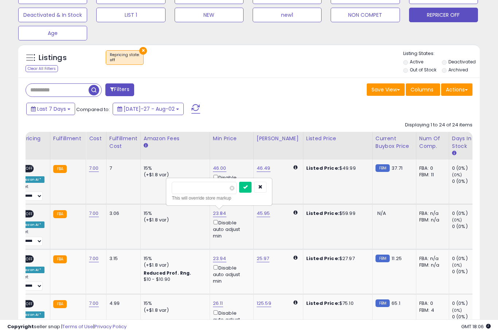
click at [239, 192] on button "submit" at bounding box center [245, 187] width 12 height 11
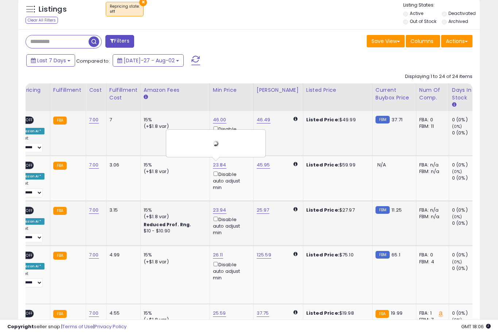
click at [216, 124] on link "23.94" at bounding box center [219, 119] width 13 height 7
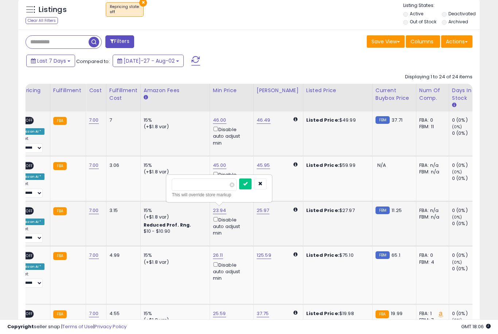
click at [239, 189] on button "submit" at bounding box center [245, 184] width 12 height 11
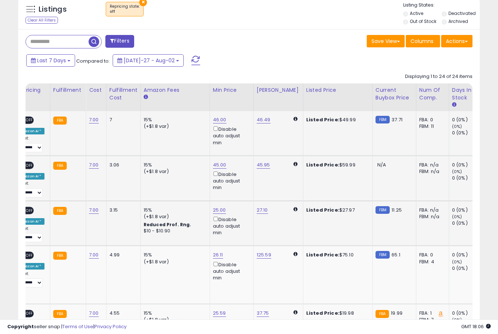
click at [257, 124] on link "45.95" at bounding box center [264, 119] width 14 height 7
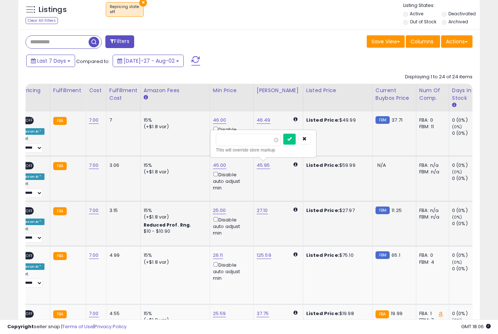
click at [283, 144] on button "submit" at bounding box center [289, 139] width 12 height 11
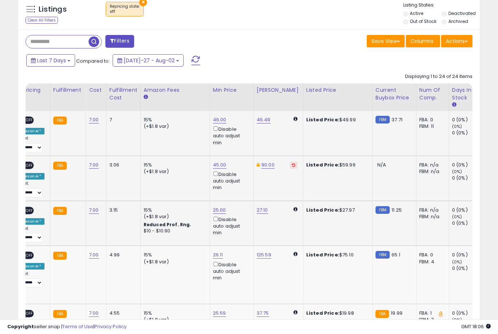
click at [214, 124] on link "45.00" at bounding box center [219, 119] width 13 height 7
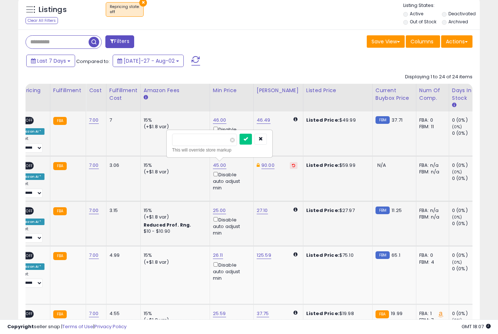
click at [239, 144] on button "submit" at bounding box center [245, 139] width 12 height 11
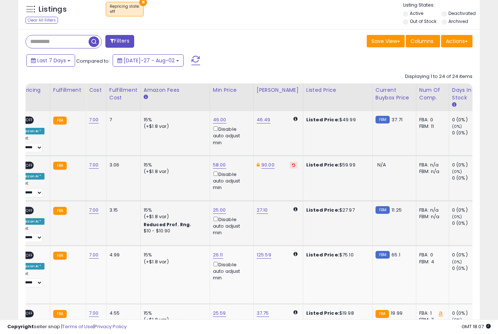
click at [258, 124] on link "46.49" at bounding box center [264, 119] width 14 height 7
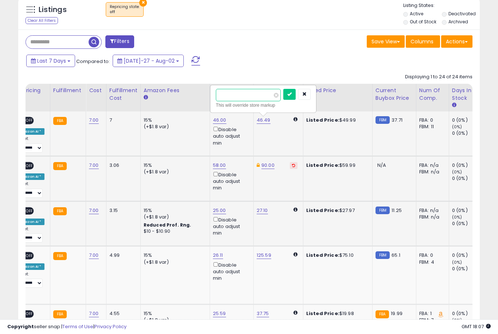
click at [283, 99] on button "submit" at bounding box center [289, 94] width 12 height 11
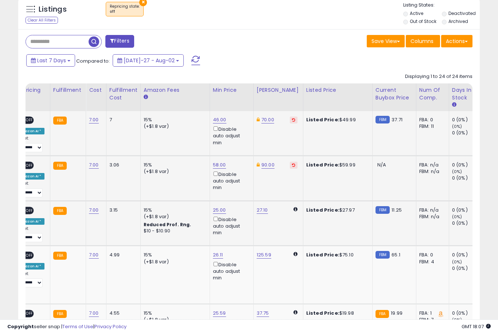
click at [215, 124] on link "46.00" at bounding box center [219, 119] width 13 height 7
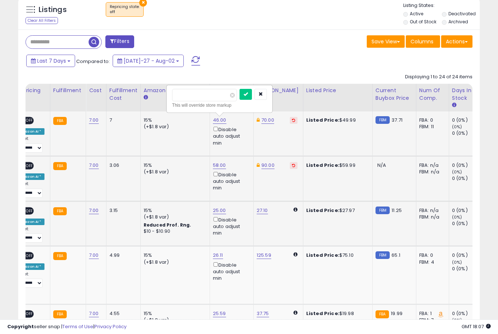
click at [239, 99] on button "submit" at bounding box center [245, 94] width 12 height 11
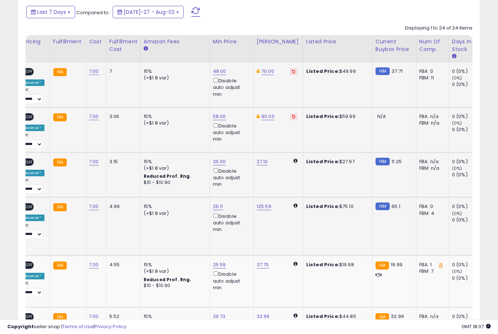
click at [213, 75] on link "26.11" at bounding box center [219, 71] width 13 height 7
click at [238, 185] on button "submit" at bounding box center [244, 180] width 12 height 11
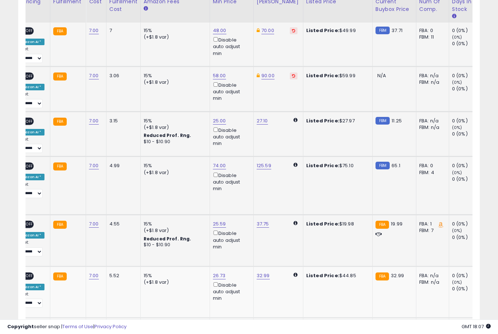
click at [214, 34] on link "25.59" at bounding box center [219, 30] width 13 height 7
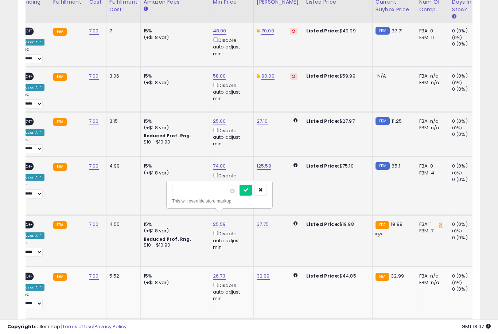
click at [239, 195] on button "submit" at bounding box center [245, 190] width 12 height 11
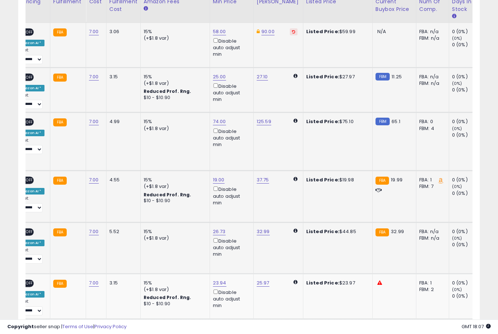
click at [239, 196] on button "submit" at bounding box center [245, 190] width 12 height 11
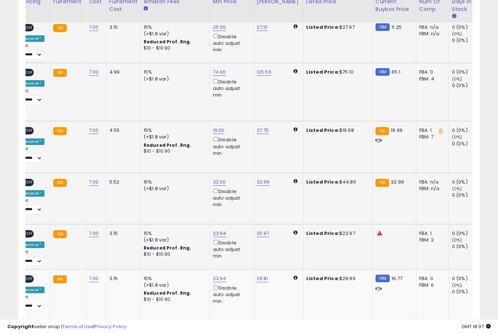
click at [239, 197] on button "submit" at bounding box center [245, 191] width 12 height 11
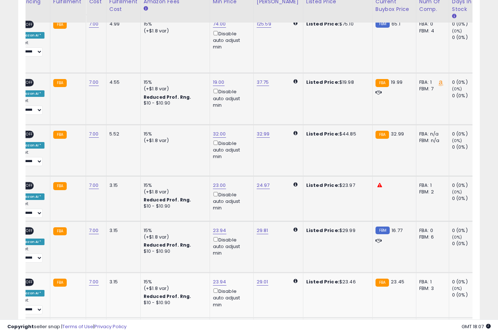
click at [239, 194] on button "submit" at bounding box center [245, 188] width 12 height 11
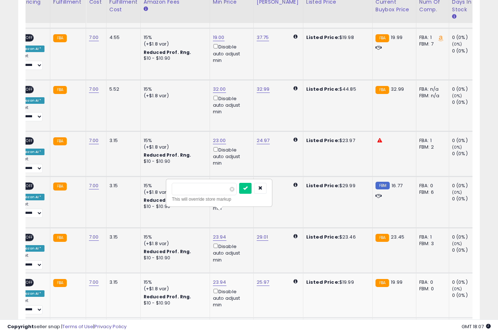
click at [239, 193] on button "submit" at bounding box center [245, 188] width 12 height 11
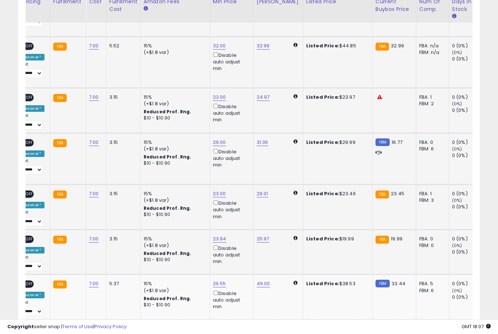
click at [239, 195] on button "submit" at bounding box center [245, 189] width 12 height 11
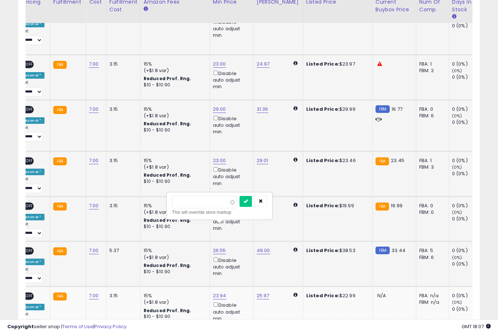
click at [239, 206] on button "submit" at bounding box center [245, 201] width 12 height 11
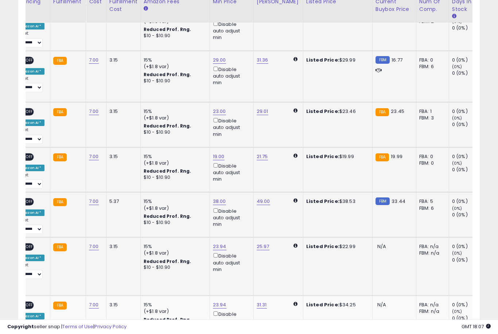
click at [239, 202] on button "submit" at bounding box center [245, 197] width 12 height 11
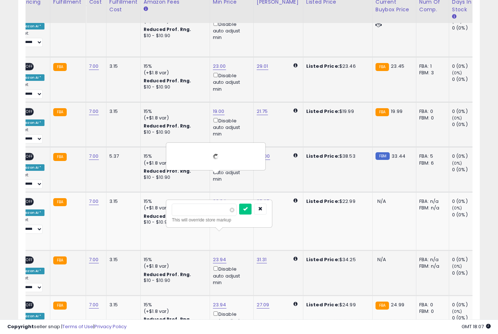
click at [239, 214] on button "submit" at bounding box center [245, 209] width 12 height 11
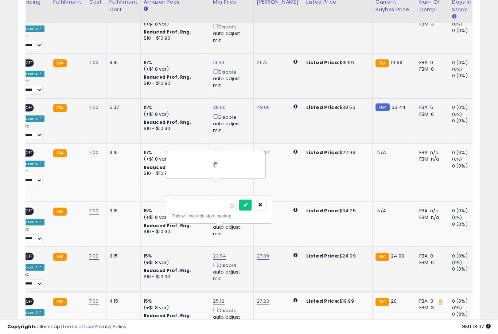
click at [239, 210] on button "submit" at bounding box center [245, 205] width 12 height 11
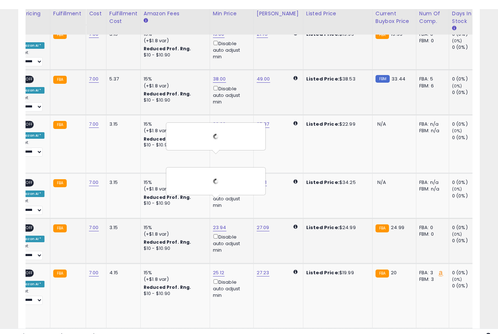
scroll to position [828, 0]
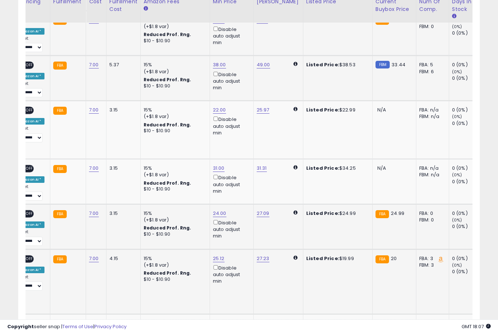
click at [238, 213] on button "submit" at bounding box center [244, 207] width 12 height 11
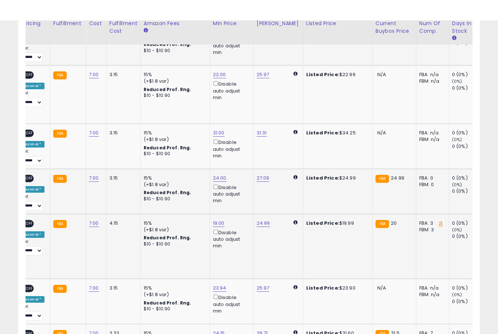
scroll to position [885, 0]
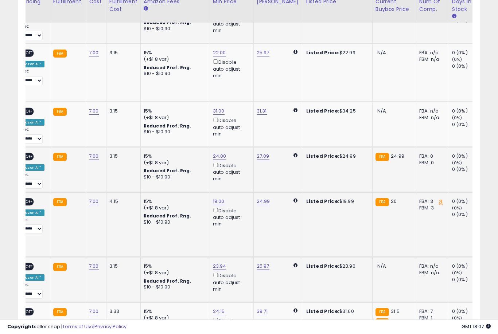
click at [239, 206] on button "submit" at bounding box center [245, 200] width 12 height 11
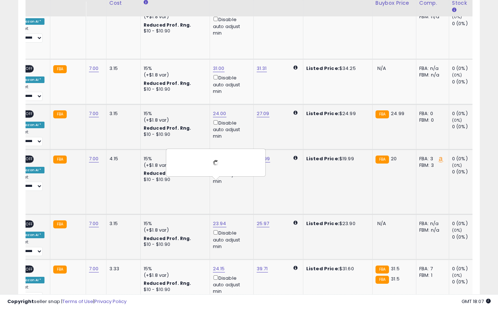
scroll to position [935, 0]
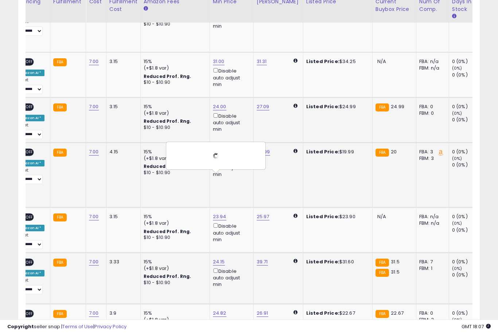
click at [239, 201] on button "submit" at bounding box center [245, 196] width 12 height 11
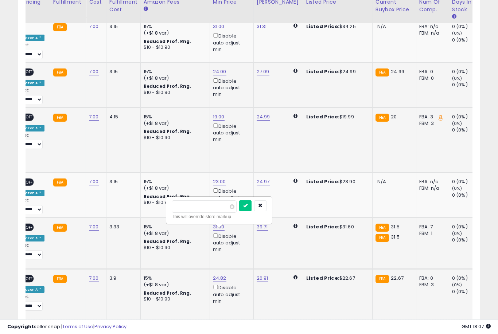
click at [239, 211] on button "submit" at bounding box center [245, 205] width 12 height 11
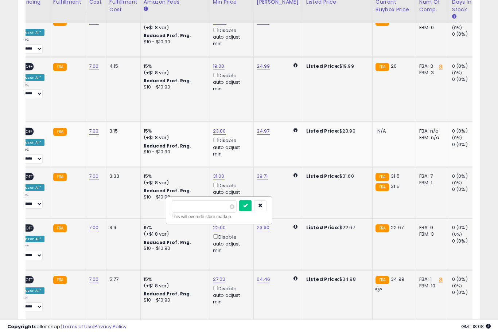
click at [239, 211] on button "submit" at bounding box center [245, 205] width 12 height 11
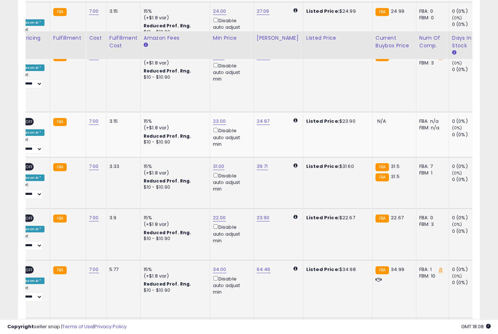
scroll to position [1067, 0]
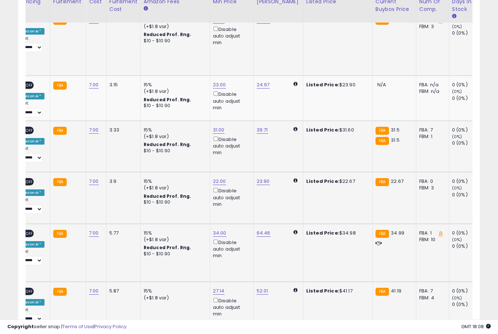
click at [238, 215] on button "submit" at bounding box center [244, 210] width 12 height 11
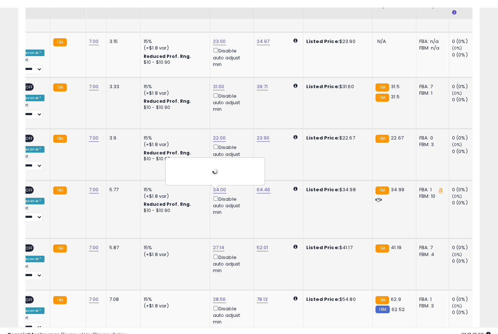
scroll to position [1123, 0]
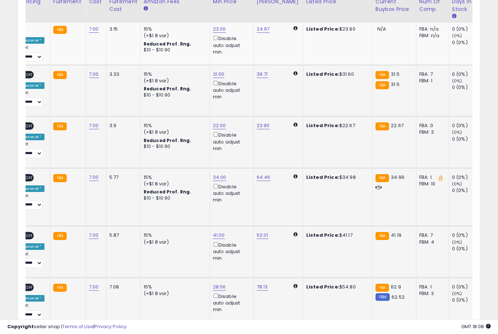
click at [239, 204] on button "submit" at bounding box center [245, 199] width 12 height 11
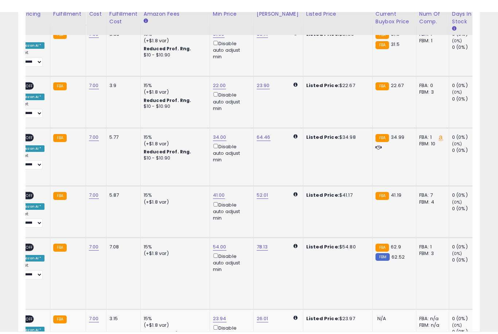
scroll to position [1175, 0]
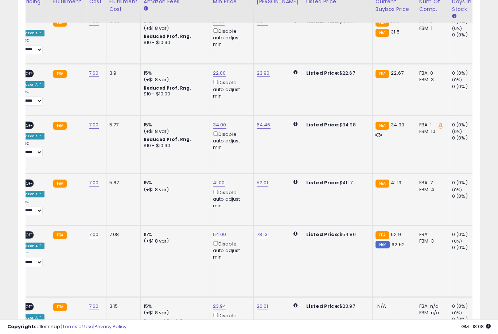
click at [239, 209] on button "submit" at bounding box center [245, 204] width 12 height 11
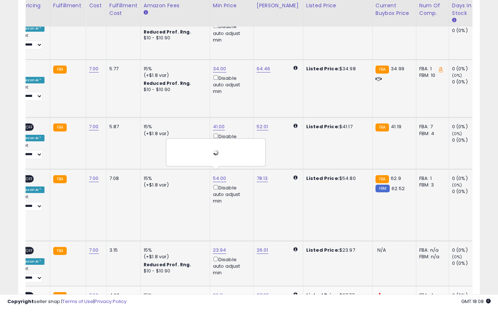
scroll to position [1236, 0]
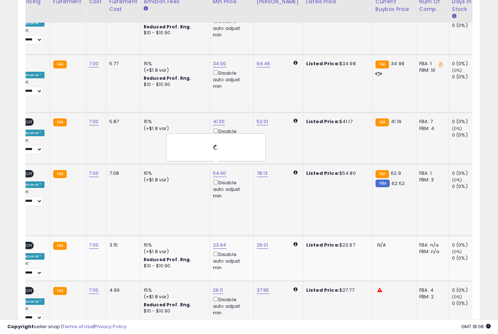
click at [238, 193] on button "submit" at bounding box center [244, 187] width 12 height 11
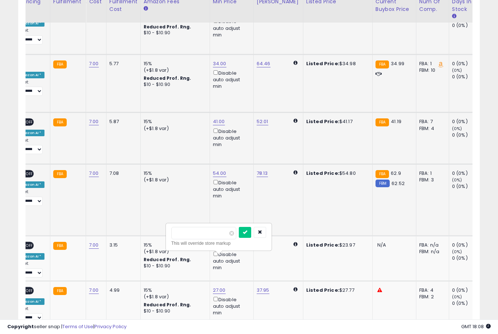
click at [239, 238] on button "submit" at bounding box center [245, 232] width 12 height 11
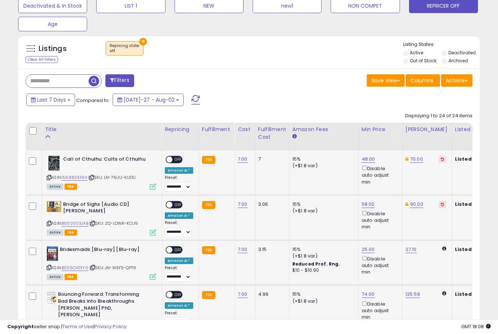
scroll to position [281, 0]
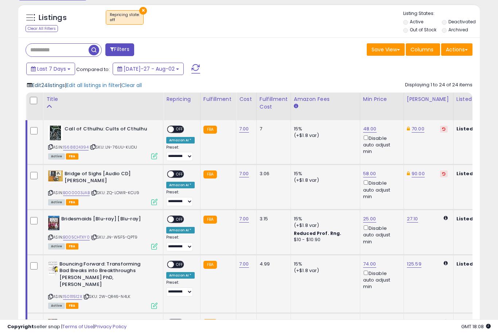
click at [41, 89] on span "Edit 24 listings" at bounding box center [48, 85] width 33 height 7
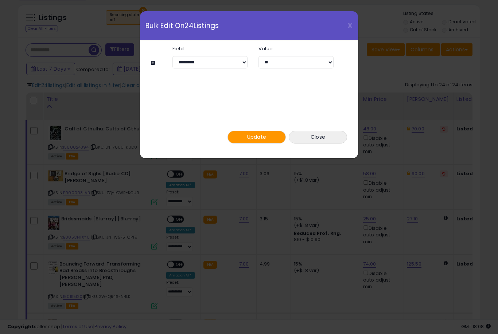
click at [260, 141] on button "Update" at bounding box center [256, 137] width 58 height 13
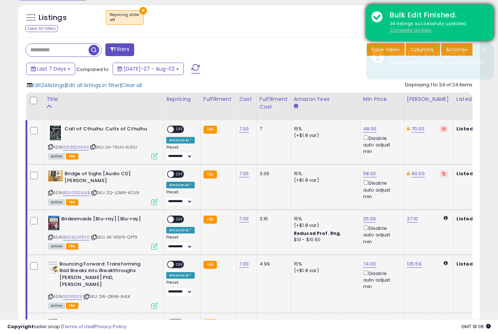
click at [414, 29] on u "Complete Update" at bounding box center [410, 30] width 41 height 6
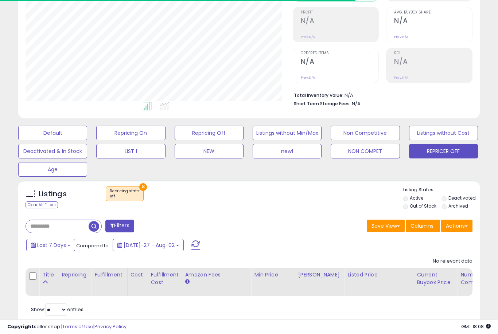
scroll to position [149, 267]
click at [410, 209] on label "Out of Stock" at bounding box center [423, 206] width 27 height 6
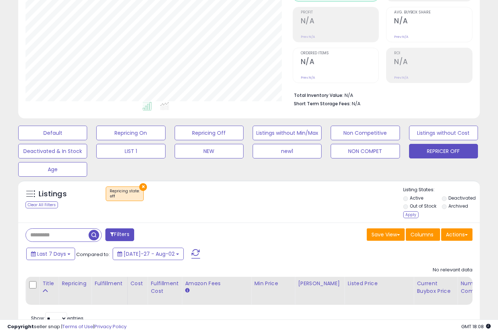
click at [410, 201] on label "Active" at bounding box center [416, 198] width 13 height 6
click at [414, 218] on div "Apply" at bounding box center [410, 214] width 15 height 7
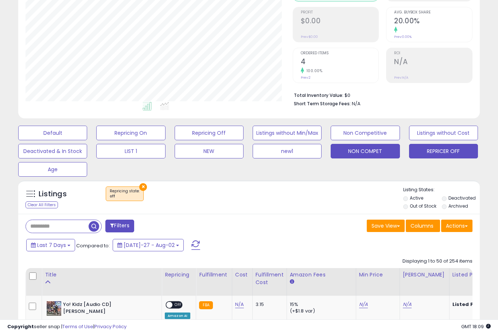
click at [87, 140] on button "NON COMPET" at bounding box center [52, 133] width 69 height 15
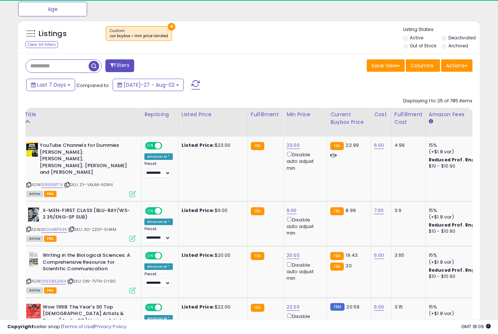
scroll to position [0, 26]
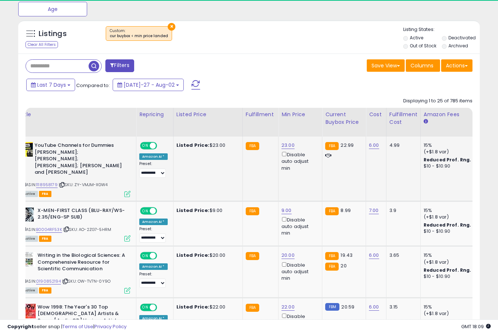
click at [287, 149] on link "23.00" at bounding box center [287, 145] width 13 height 7
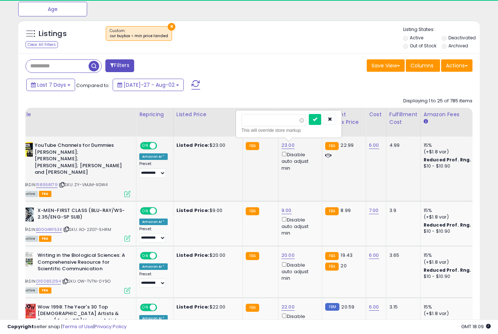
scroll to position [149, 267]
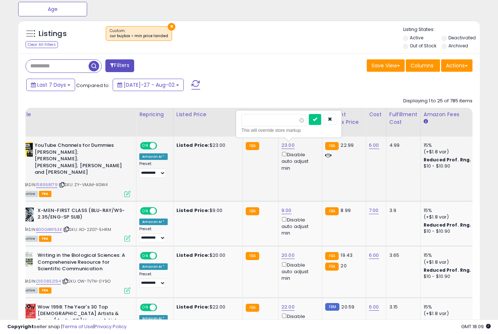
click at [309, 125] on button "submit" at bounding box center [315, 119] width 12 height 11
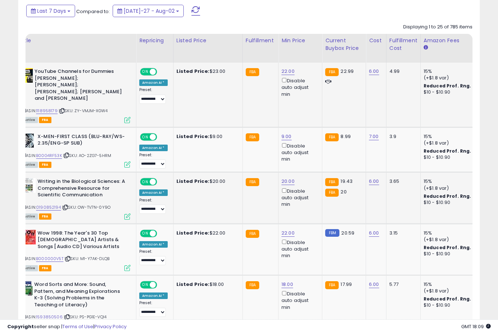
click at [283, 75] on link "20.00" at bounding box center [287, 71] width 13 height 7
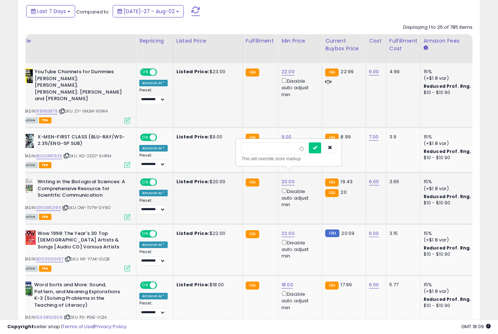
click at [309, 153] on button "submit" at bounding box center [315, 148] width 12 height 11
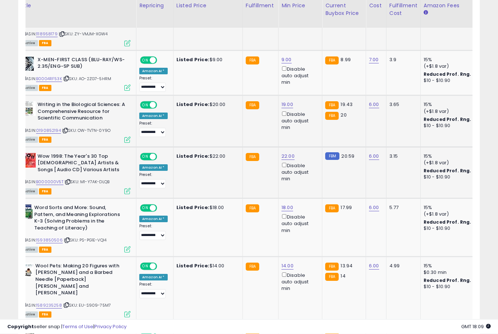
scroll to position [432, 0]
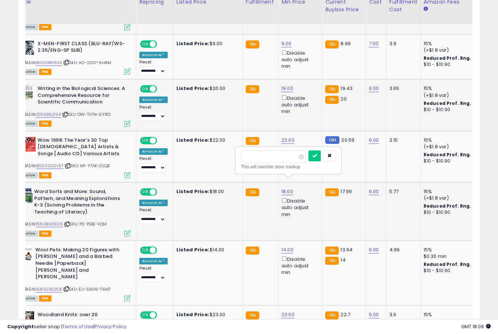
click at [308, 161] on button "submit" at bounding box center [314, 156] width 12 height 11
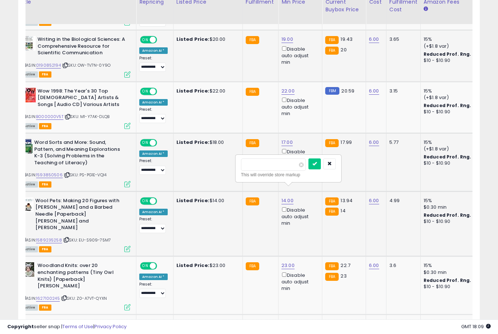
click at [308, 169] on button "submit" at bounding box center [314, 164] width 12 height 11
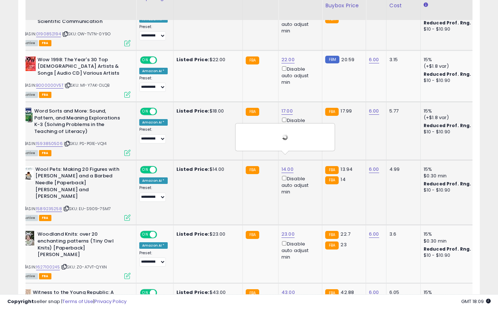
scroll to position [514, 0]
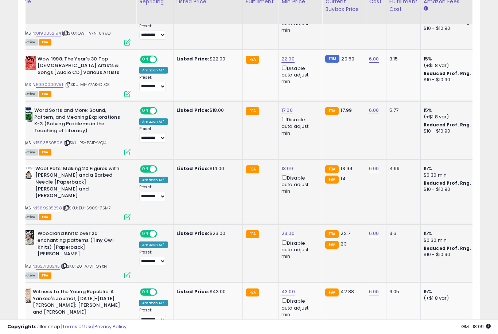
click at [309, 194] on button "submit" at bounding box center [315, 189] width 12 height 11
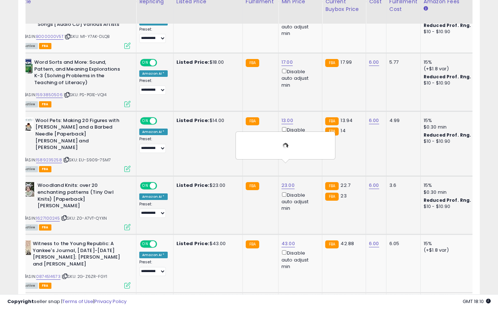
scroll to position [562, 0]
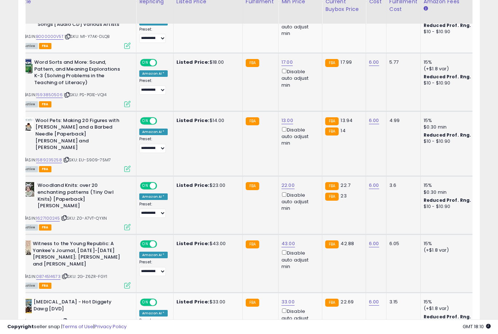
click at [309, 203] on button "submit" at bounding box center [315, 198] width 12 height 11
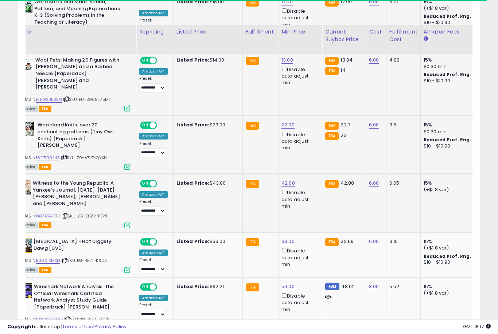
scroll to position [663, 0]
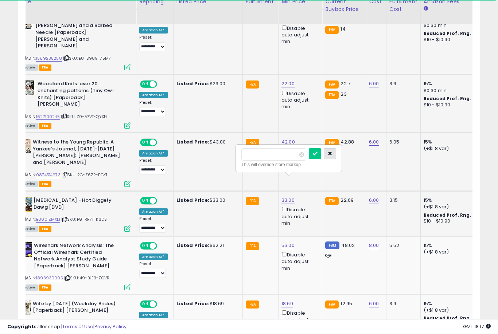
click at [328, 156] on icon "button" at bounding box center [330, 154] width 4 height 4
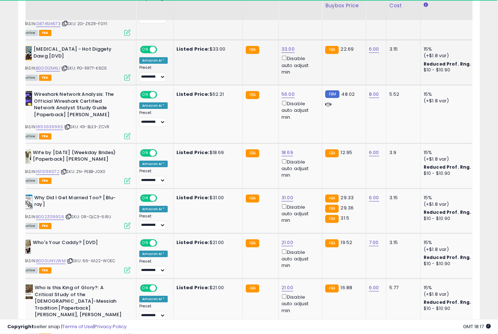
scroll to position [817, 0]
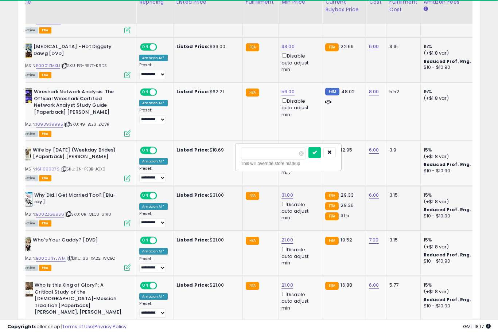
click at [308, 157] on button "submit" at bounding box center [314, 152] width 12 height 11
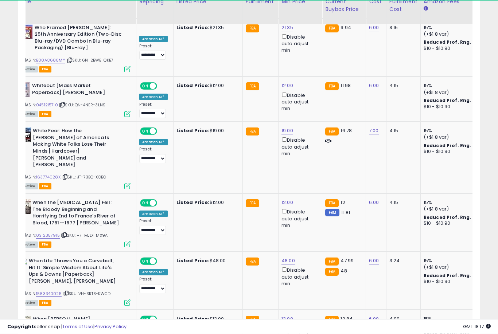
scroll to position [1140, 0]
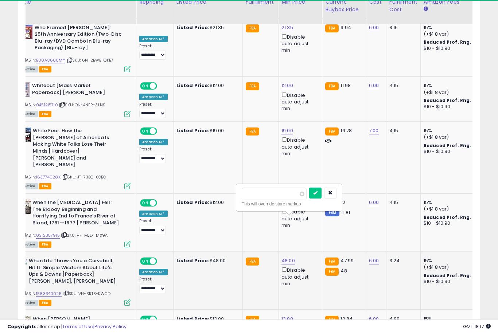
click at [309, 198] on button "submit" at bounding box center [315, 193] width 12 height 11
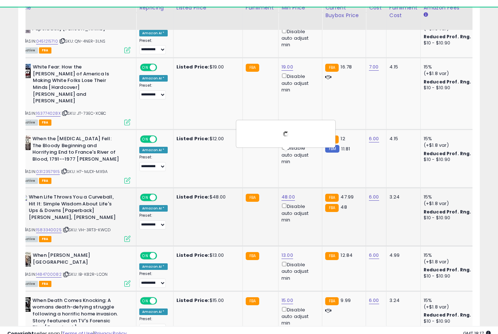
scroll to position [1211, 0]
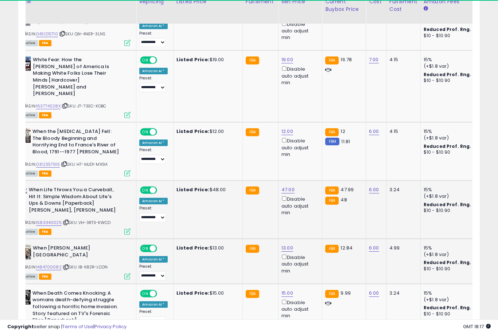
click at [308, 184] on button "submit" at bounding box center [314, 179] width 12 height 11
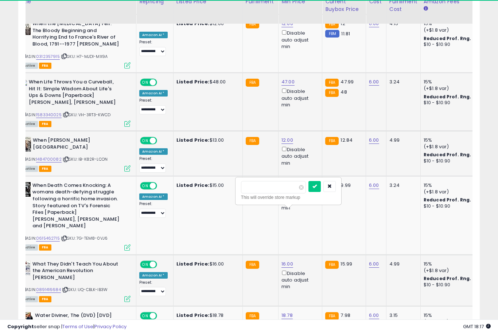
click at [308, 192] on button "submit" at bounding box center [314, 186] width 12 height 11
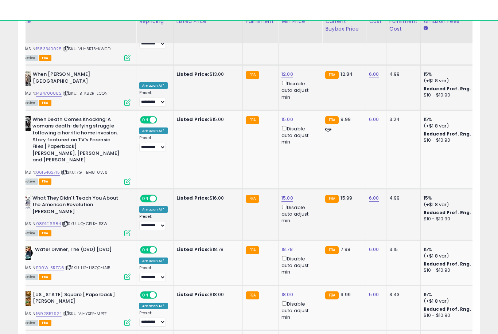
scroll to position [1406, 0]
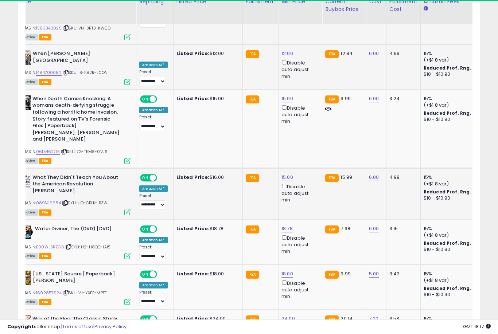
click at [256, 334] on div "Copyright seller snap | Terms of Use | Privacy Policy GMT 18:17 Authorization r…" at bounding box center [249, 327] width 498 height 15
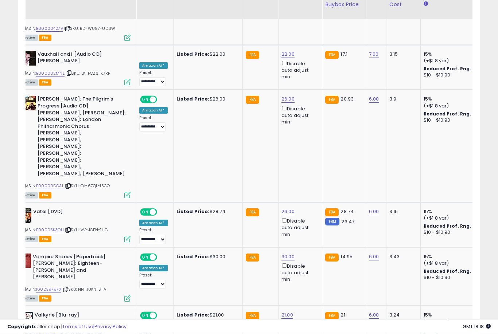
scroll to position [1422, 0]
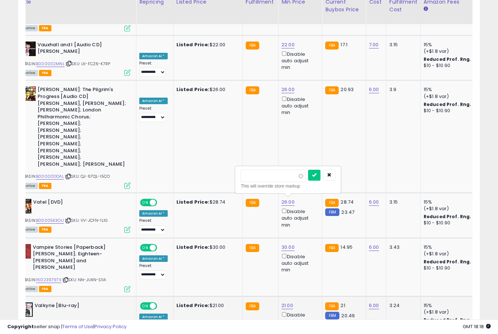
click at [308, 180] on button "submit" at bounding box center [314, 175] width 12 height 11
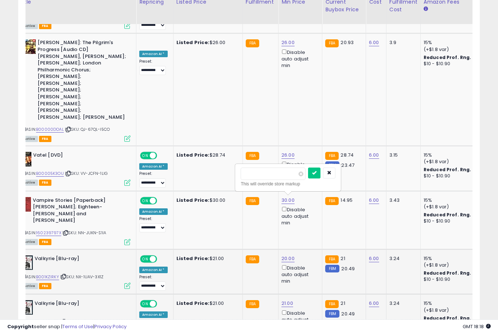
click at [308, 178] on button "submit" at bounding box center [314, 173] width 12 height 11
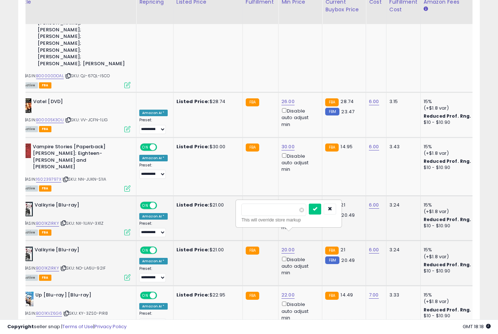
click at [309, 214] on button "submit" at bounding box center [315, 209] width 12 height 11
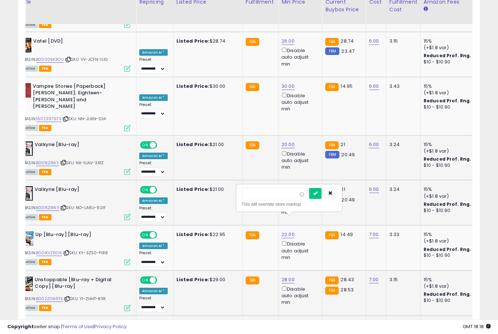
click at [309, 198] on button "submit" at bounding box center [315, 193] width 12 height 11
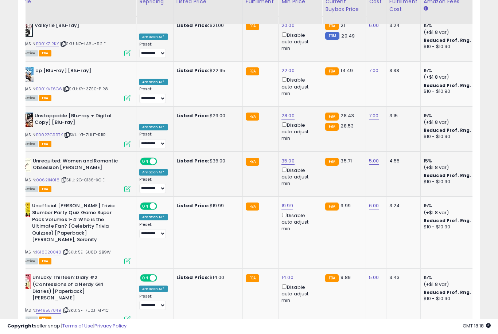
click at [323, 196] on button "button" at bounding box center [329, 195] width 12 height 11
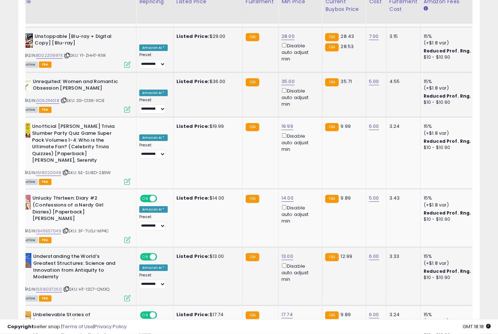
scroll to position [1837, 0]
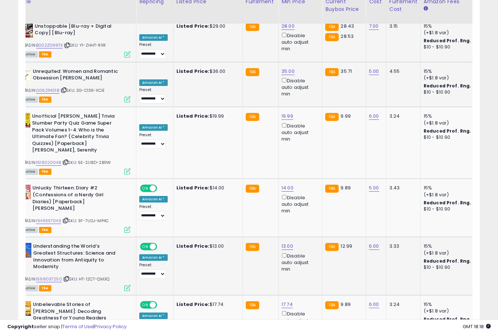
click at [309, 238] on button "submit" at bounding box center [315, 233] width 12 height 11
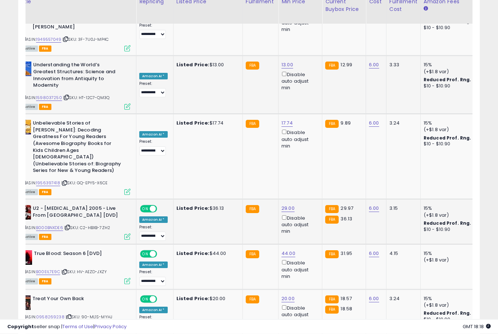
scroll to position [2026, 0]
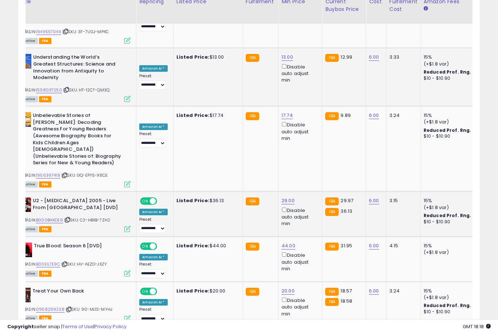
click at [308, 184] on button "submit" at bounding box center [314, 178] width 12 height 11
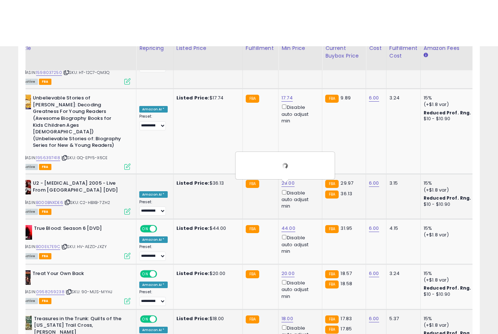
scroll to position [2090, 0]
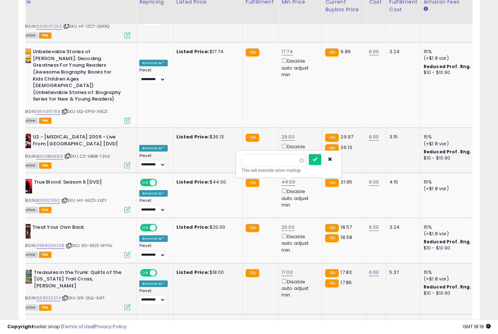
click at [309, 164] on button "submit" at bounding box center [315, 159] width 12 height 11
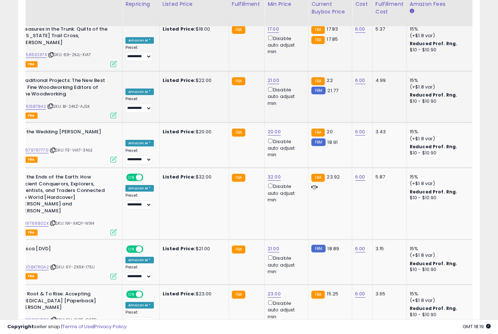
scroll to position [2349, 0]
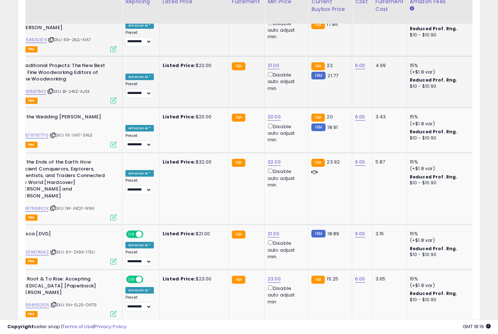
click at [295, 200] on button "submit" at bounding box center [301, 195] width 12 height 11
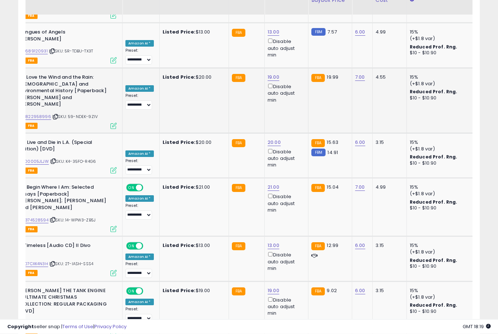
scroll to position [2659, 0]
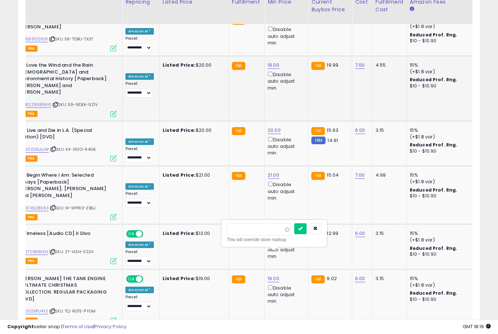
click at [294, 234] on button "submit" at bounding box center [300, 228] width 12 height 11
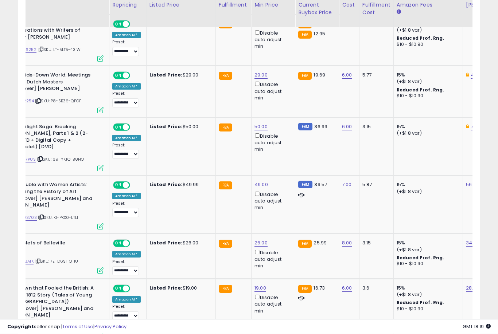
scroll to position [441, 0]
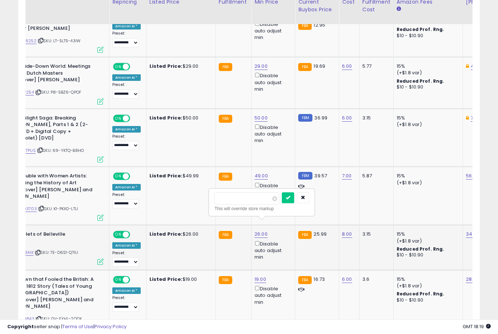
click at [282, 203] on button "submit" at bounding box center [288, 197] width 12 height 11
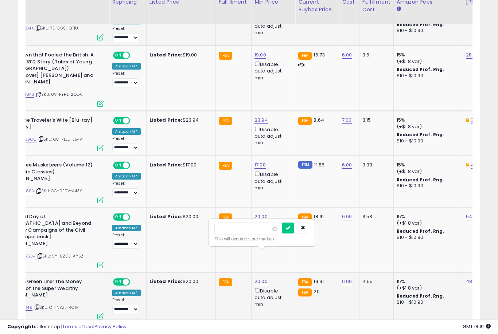
click at [282, 233] on button "submit" at bounding box center [288, 228] width 12 height 11
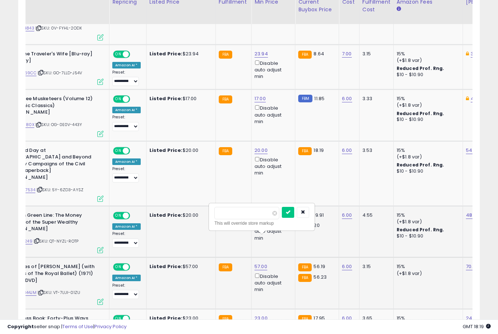
click at [282, 217] on button "submit" at bounding box center [288, 212] width 12 height 11
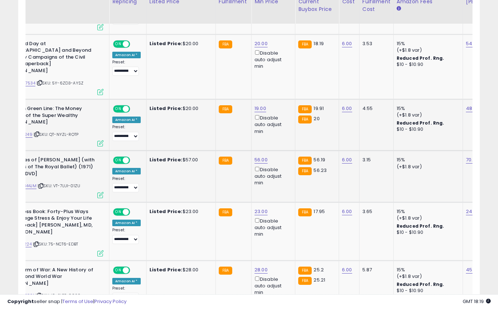
scroll to position [839, 0]
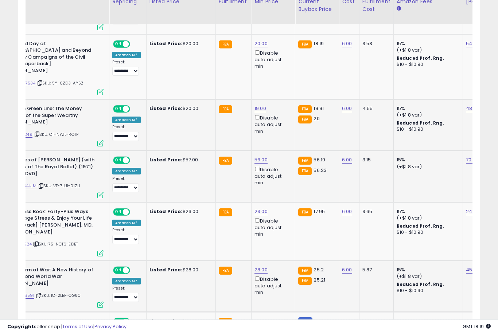
click at [282, 219] on button "submit" at bounding box center [288, 213] width 12 height 11
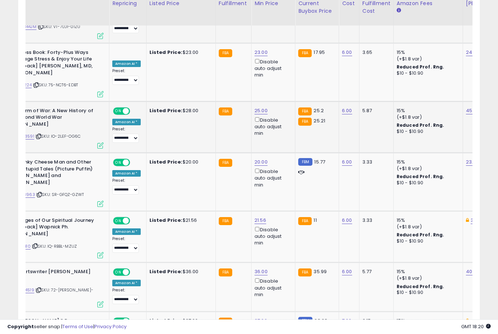
scroll to position [999, 0]
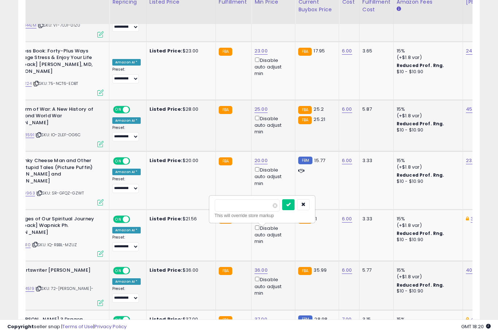
click at [282, 210] on button "submit" at bounding box center [288, 204] width 12 height 11
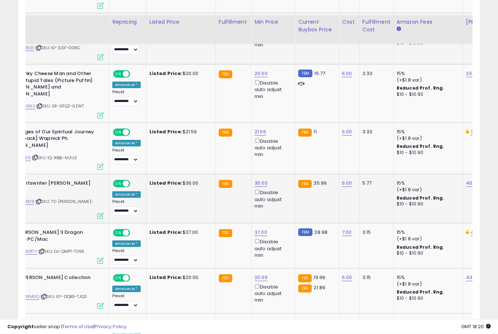
scroll to position [1113, 0]
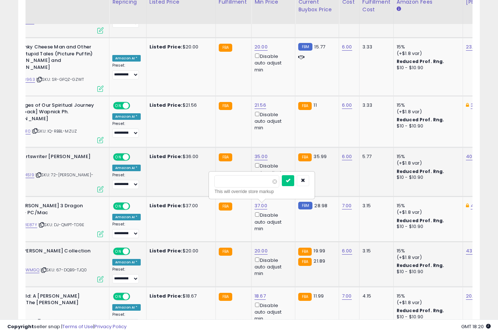
click at [282, 186] on button "submit" at bounding box center [288, 180] width 12 height 11
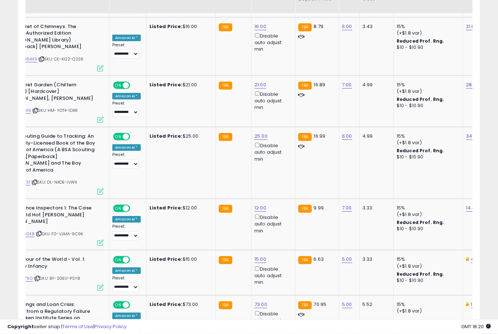
scroll to position [1482, 0]
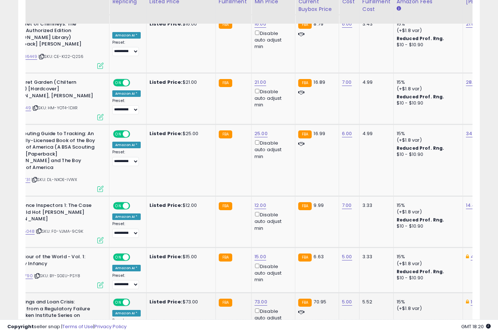
click at [282, 213] on button "submit" at bounding box center [288, 207] width 12 height 11
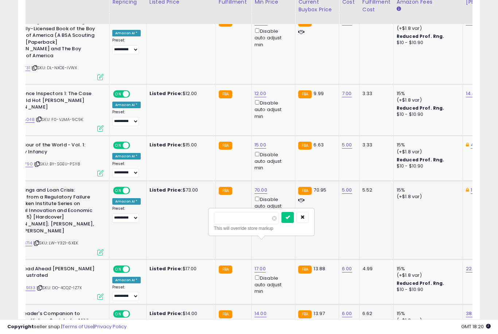
click at [281, 222] on button "submit" at bounding box center [287, 217] width 12 height 11
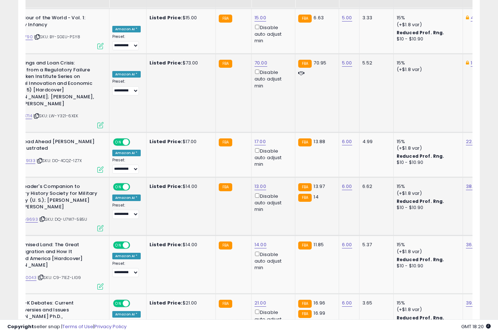
scroll to position [1777, 0]
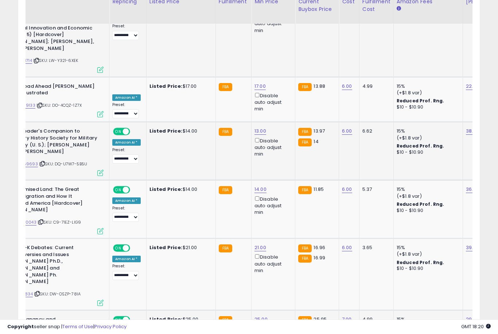
click at [282, 212] on button "submit" at bounding box center [288, 206] width 12 height 11
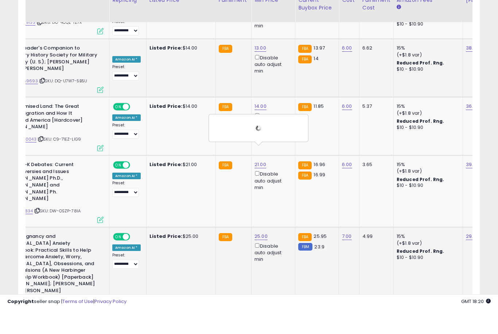
scroll to position [1860, 0]
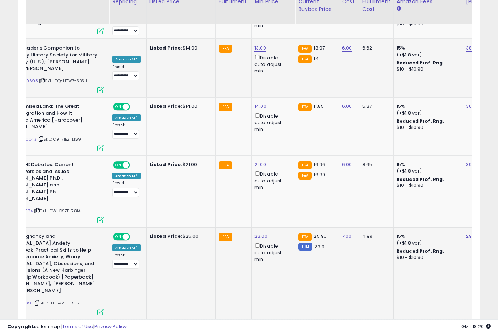
click at [281, 212] on button "submit" at bounding box center [287, 207] width 12 height 11
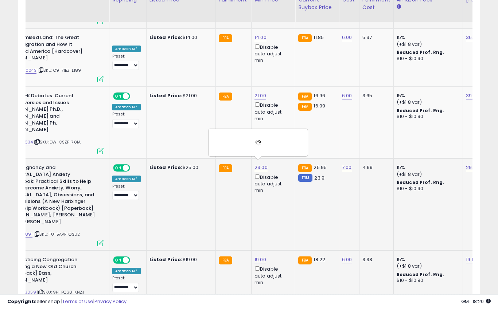
scroll to position [1929, 0]
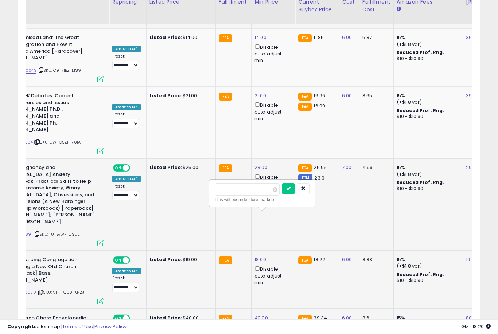
click at [282, 194] on button "submit" at bounding box center [288, 188] width 12 height 11
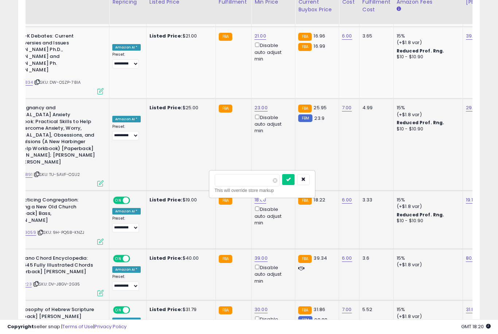
click at [282, 184] on button "submit" at bounding box center [288, 179] width 12 height 11
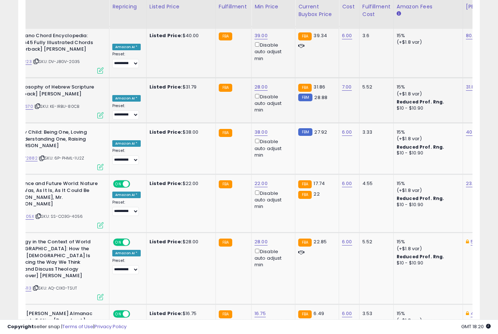
scroll to position [2216, 0]
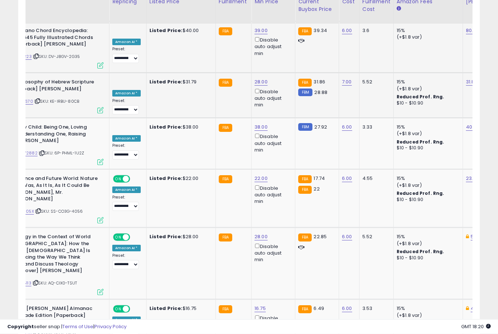
click at [281, 218] on button "submit" at bounding box center [287, 212] width 12 height 11
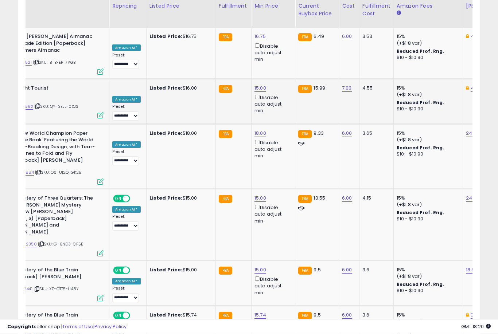
scroll to position [2493, 0]
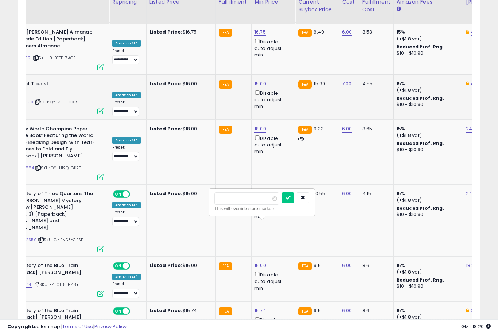
click at [282, 203] on button "submit" at bounding box center [288, 197] width 12 height 11
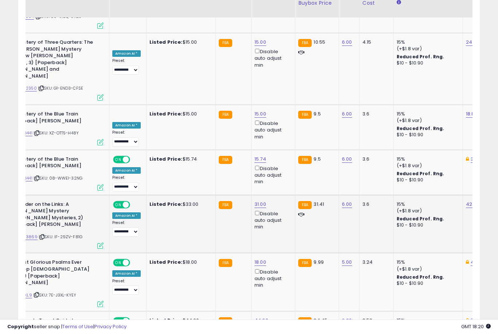
scroll to position [2650, 0]
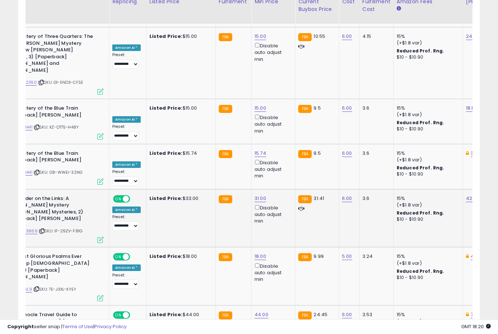
click at [282, 211] on button "submit" at bounding box center [288, 205] width 12 height 11
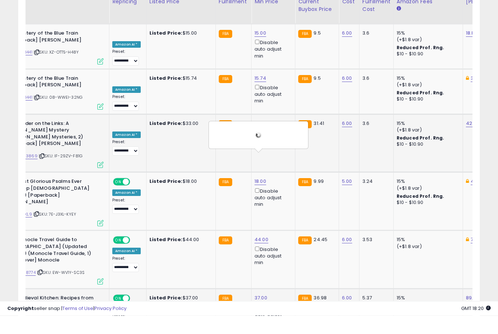
scroll to position [2719, 0]
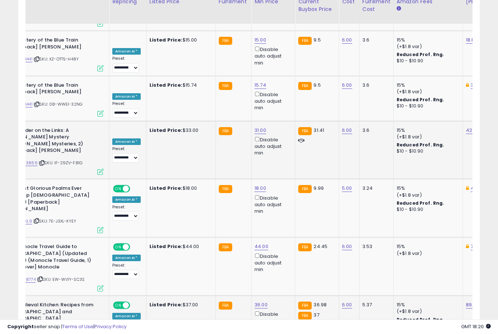
click at [282, 187] on button "submit" at bounding box center [288, 182] width 12 height 11
click at [282, 232] on button "submit" at bounding box center [288, 227] width 12 height 11
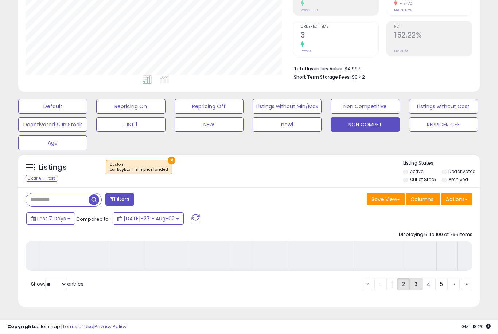
scroll to position [113, 0]
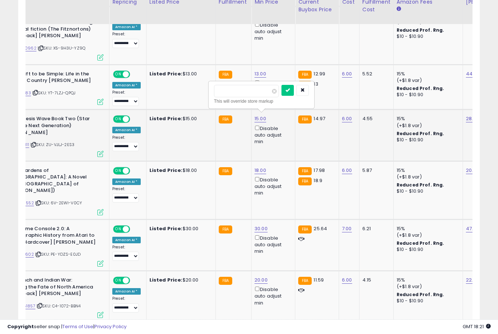
click at [281, 95] on button "submit" at bounding box center [287, 90] width 12 height 11
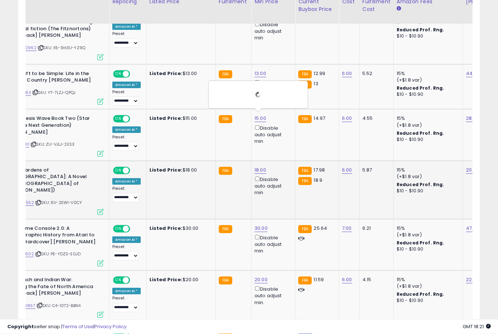
scroll to position [499, 0]
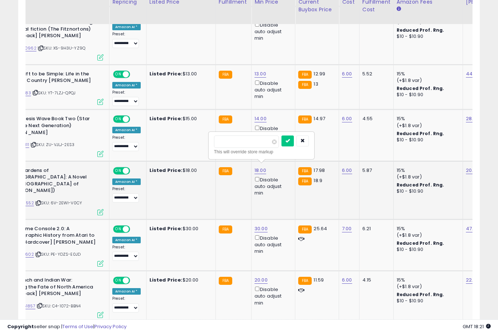
click at [281, 146] on button "submit" at bounding box center [287, 141] width 12 height 11
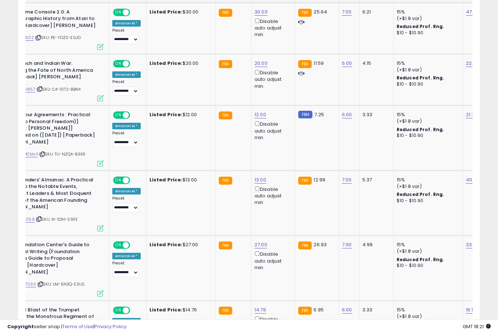
scroll to position [734, 0]
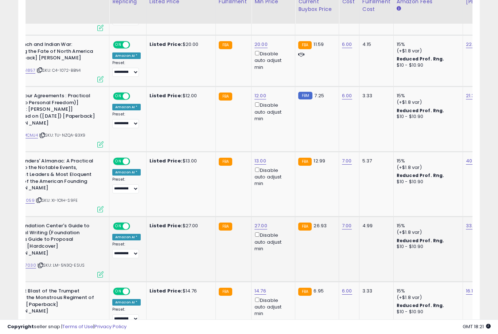
click at [282, 184] on button "submit" at bounding box center [288, 179] width 12 height 11
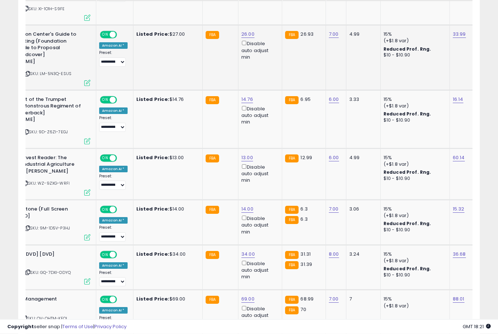
scroll to position [927, 0]
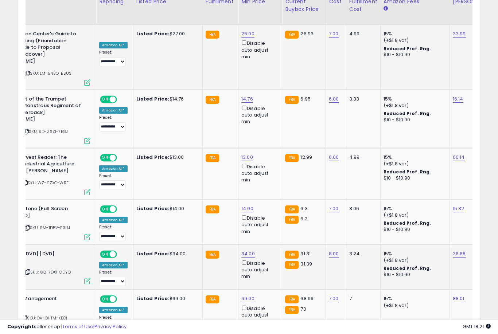
click at [269, 195] on button "submit" at bounding box center [275, 190] width 12 height 11
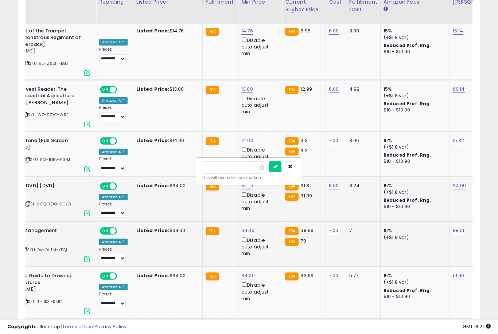
click at [269, 172] on button "submit" at bounding box center [275, 166] width 12 height 11
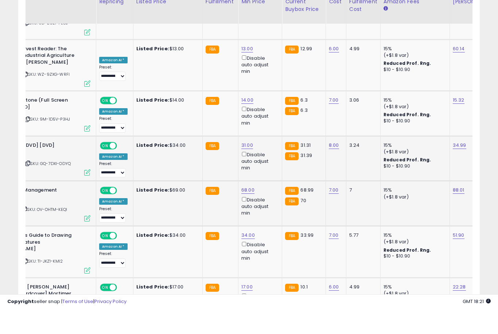
scroll to position [1035, 0]
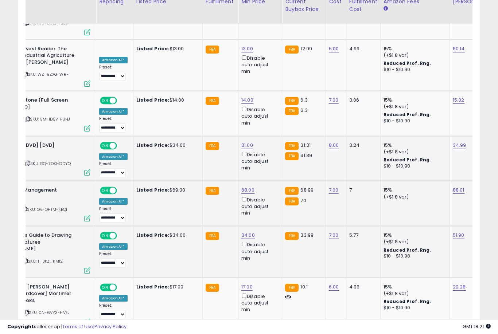
click at [269, 176] on button "submit" at bounding box center [275, 171] width 12 height 11
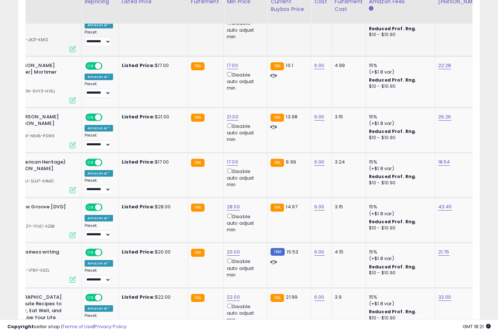
scroll to position [0, 80]
click at [254, 235] on button "submit" at bounding box center [260, 230] width 12 height 11
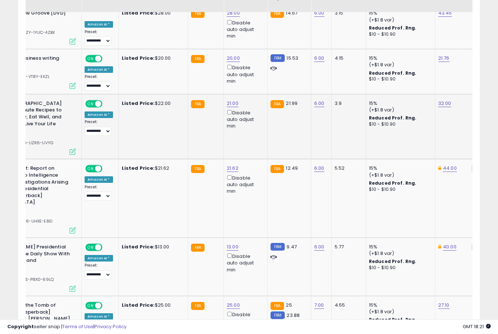
scroll to position [1471, 0]
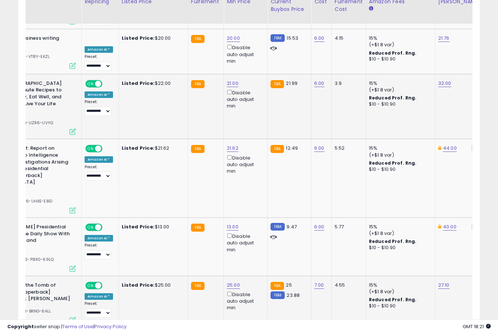
click at [254, 200] on button "submit" at bounding box center [260, 194] width 12 height 11
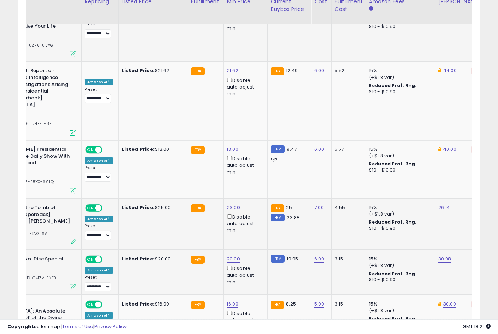
click at [254, 173] on button "submit" at bounding box center [260, 168] width 12 height 11
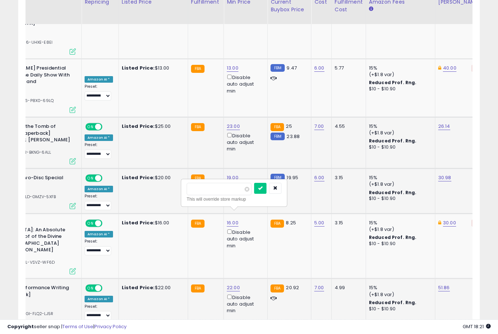
click at [254, 193] on button "submit" at bounding box center [260, 188] width 12 height 11
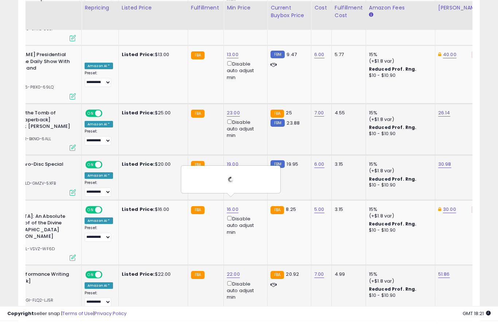
scroll to position [1703, 0]
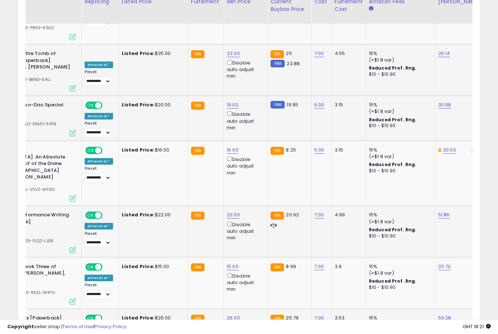
click at [254, 216] on button "submit" at bounding box center [260, 211] width 12 height 11
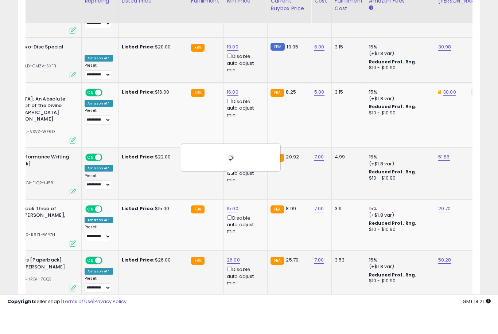
scroll to position [1761, 0]
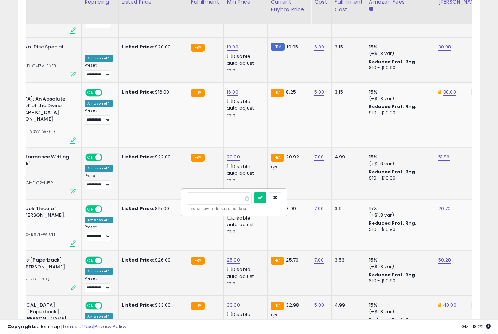
click at [254, 203] on button "submit" at bounding box center [260, 197] width 12 height 11
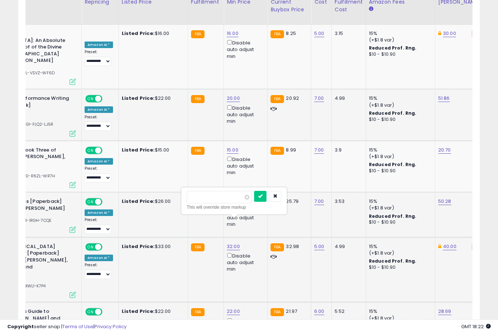
click at [254, 201] on button "submit" at bounding box center [260, 196] width 12 height 11
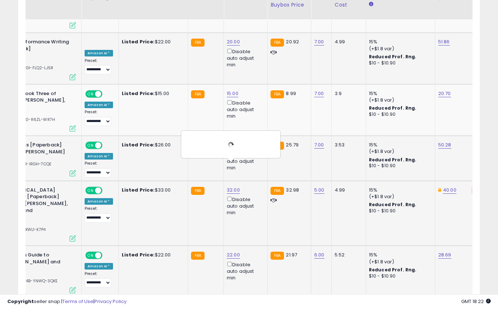
scroll to position [1876, 0]
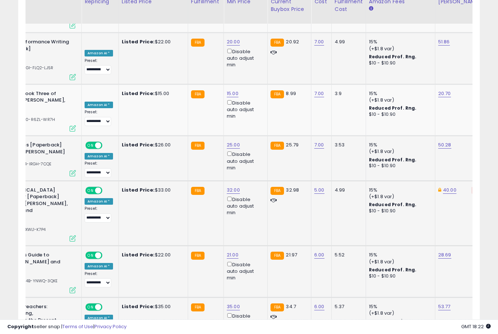
click at [254, 196] on button "submit" at bounding box center [260, 190] width 12 height 11
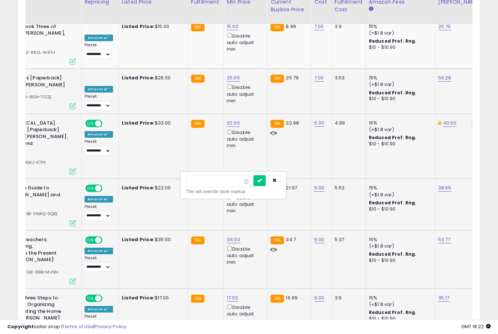
click at [253, 186] on button "submit" at bounding box center [259, 180] width 12 height 11
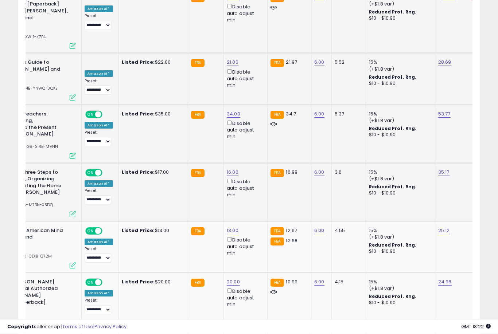
scroll to position [2074, 0]
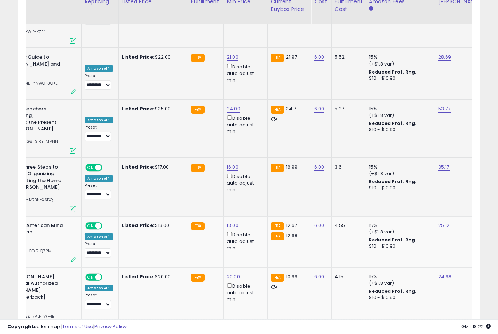
click at [254, 214] on button "submit" at bounding box center [260, 209] width 12 height 11
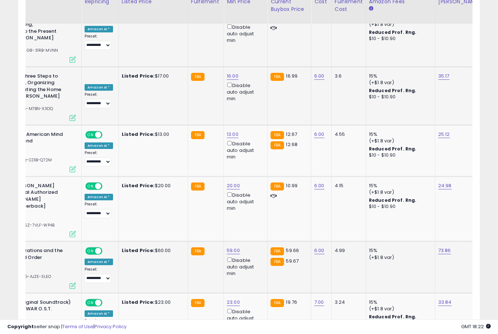
click at [254, 219] on button "submit" at bounding box center [260, 213] width 12 height 11
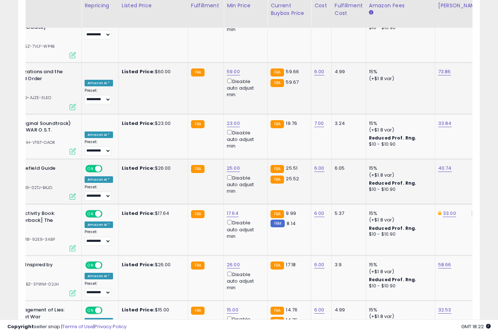
scroll to position [2348, 0]
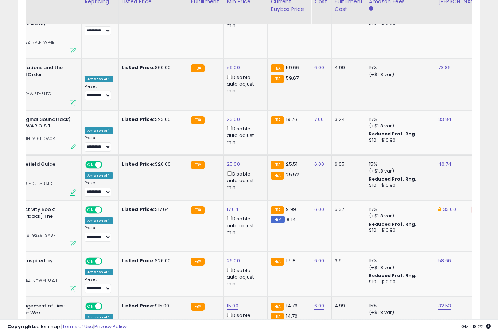
click at [254, 176] on button "submit" at bounding box center [260, 170] width 12 height 11
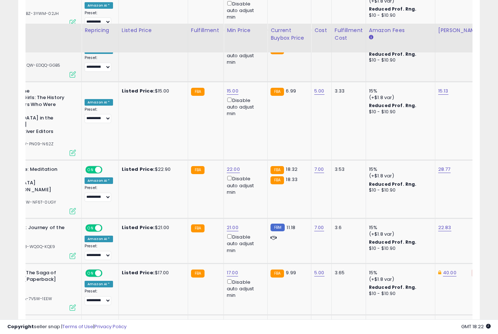
scroll to position [2654, 0]
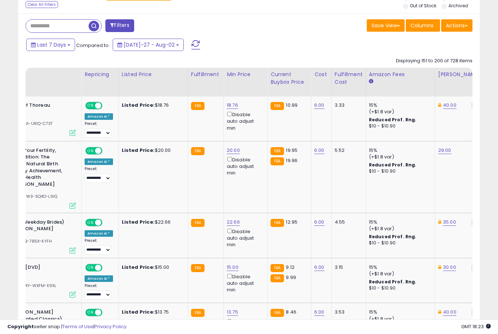
scroll to position [310, 0]
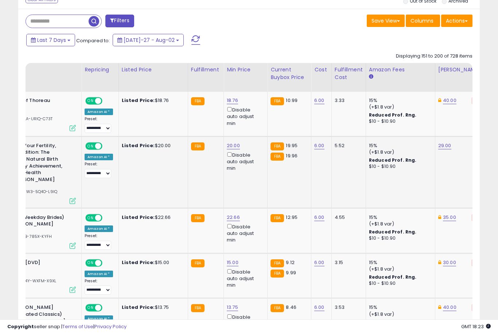
click at [231, 104] on link "20.00" at bounding box center [232, 100] width 11 height 7
click at [254, 125] on button "submit" at bounding box center [260, 119] width 12 height 11
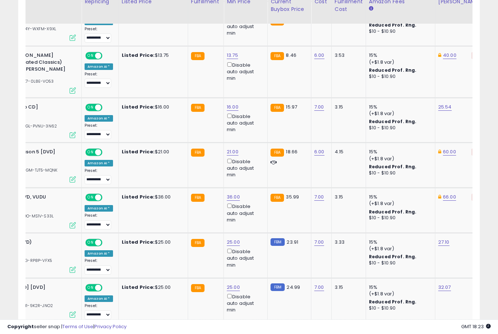
scroll to position [567, 0]
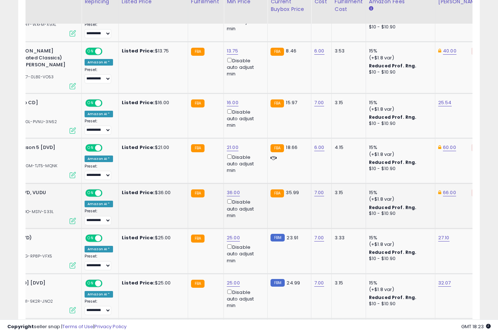
click at [254, 174] on button "submit" at bounding box center [260, 169] width 12 height 11
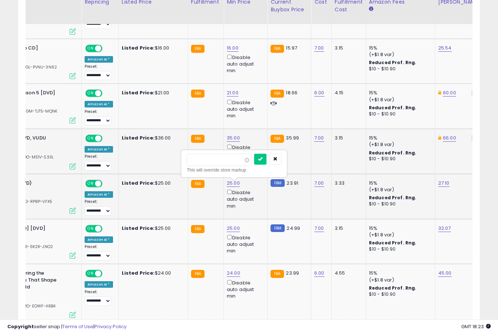
click at [254, 164] on button "submit" at bounding box center [260, 159] width 12 height 11
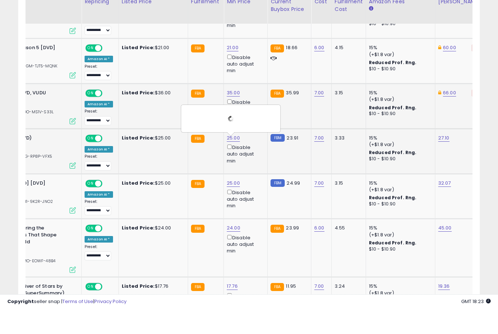
scroll to position [667, 0]
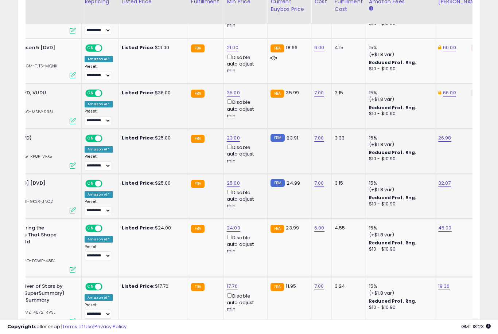
click at [254, 164] on button "submit" at bounding box center [260, 158] width 12 height 11
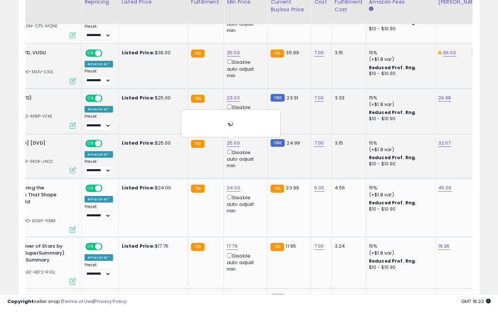
scroll to position [707, 0]
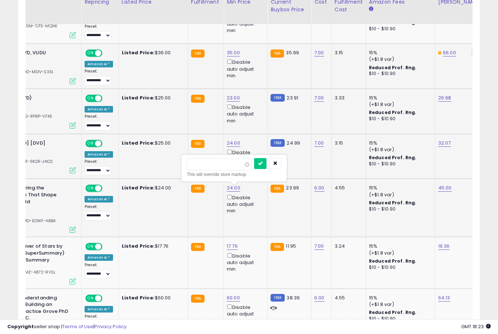
click at [254, 168] on button "submit" at bounding box center [260, 163] width 12 height 11
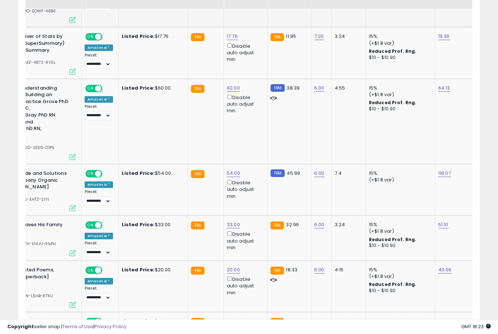
scroll to position [920, 0]
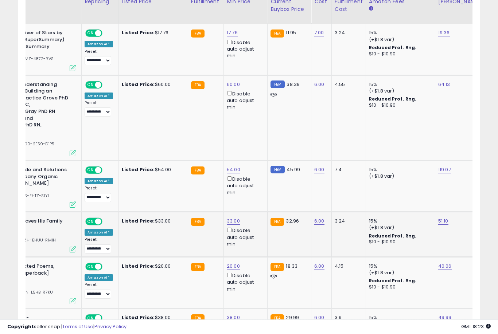
click at [254, 184] on button "submit" at bounding box center [260, 179] width 12 height 11
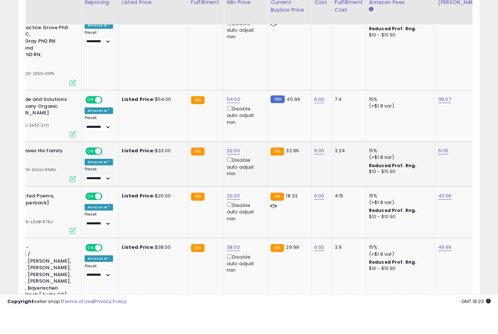
scroll to position [991, 0]
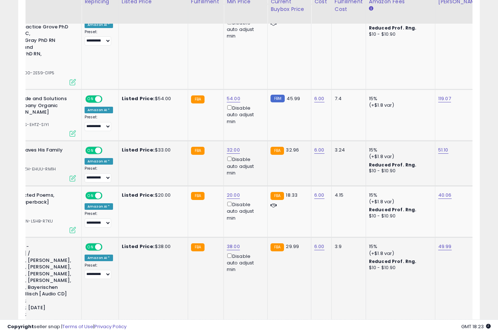
click at [273, 205] on icon "button" at bounding box center [275, 203] width 4 height 4
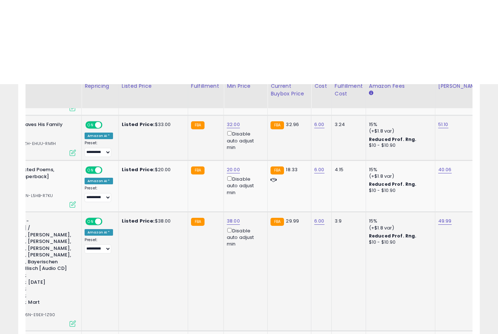
scroll to position [1102, 0]
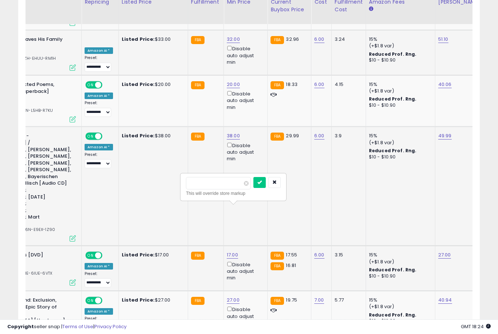
click at [253, 187] on button "submit" at bounding box center [259, 182] width 12 height 11
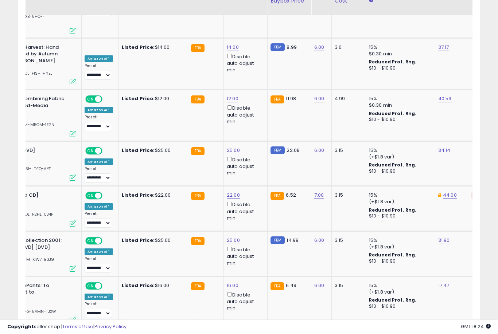
scroll to position [1526, 0]
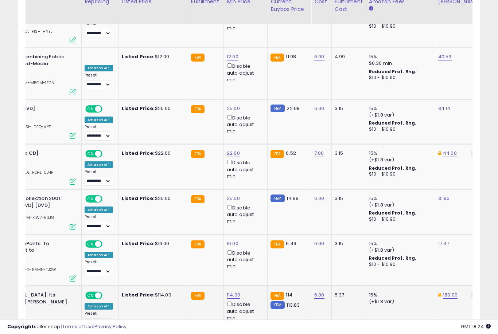
click at [254, 198] on button "submit" at bounding box center [260, 192] width 12 height 11
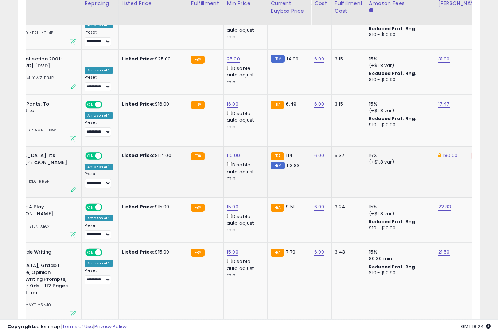
scroll to position [1682, 0]
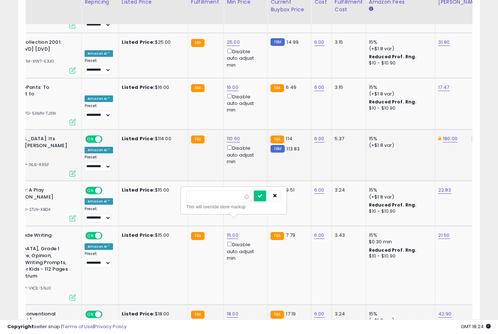
click at [254, 201] on button "submit" at bounding box center [260, 196] width 12 height 11
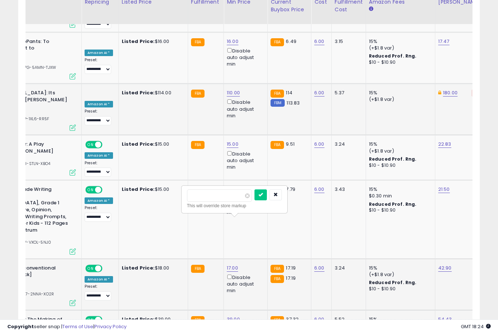
click at [254, 200] on button "submit" at bounding box center [260, 195] width 12 height 11
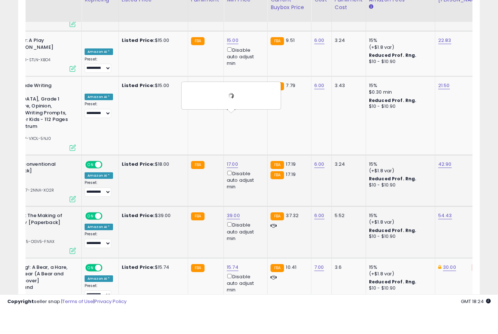
scroll to position [1832, 0]
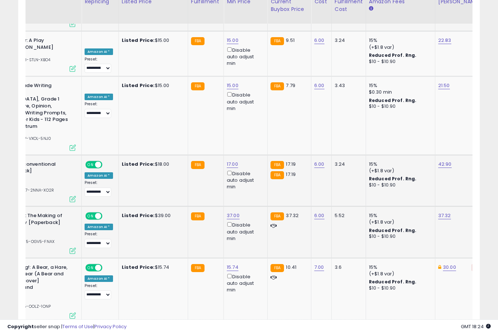
click at [254, 204] on button "submit" at bounding box center [260, 199] width 12 height 11
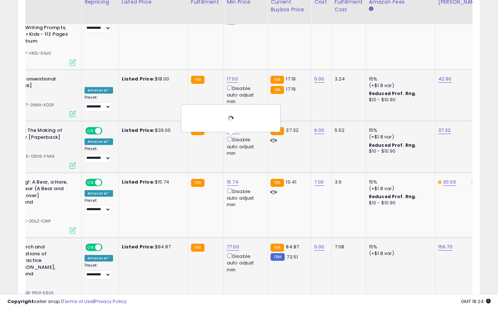
scroll to position [1918, 0]
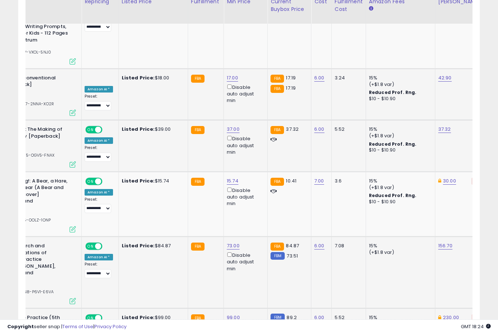
click at [254, 182] on button "submit" at bounding box center [260, 176] width 12 height 11
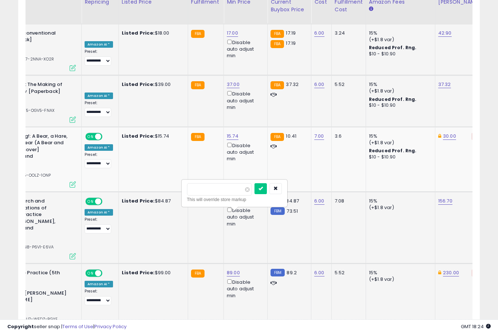
click at [254, 194] on button "submit" at bounding box center [260, 188] width 12 height 11
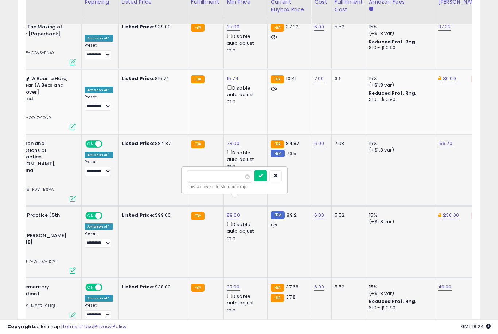
click at [254, 181] on button "submit" at bounding box center [260, 176] width 12 height 11
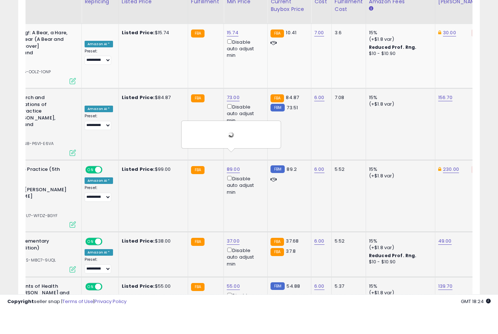
scroll to position [2067, 0]
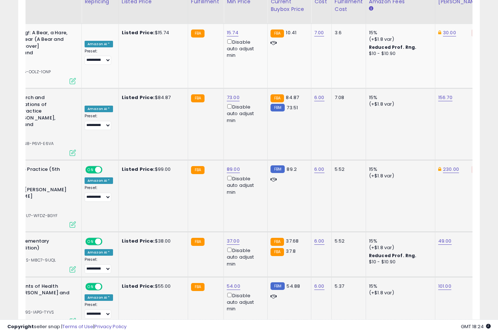
click at [254, 186] on button "submit" at bounding box center [260, 180] width 12 height 11
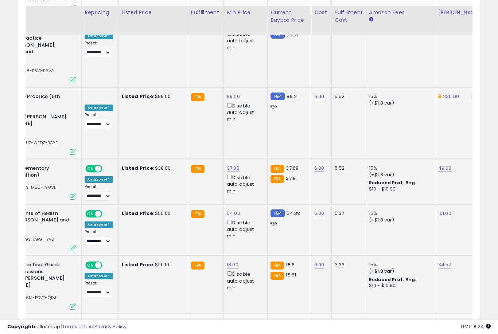
scroll to position [2151, 0]
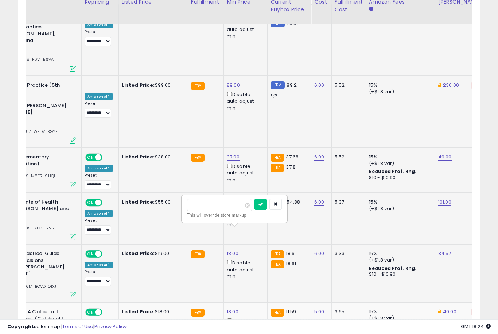
click at [254, 209] on button "submit" at bounding box center [260, 204] width 12 height 11
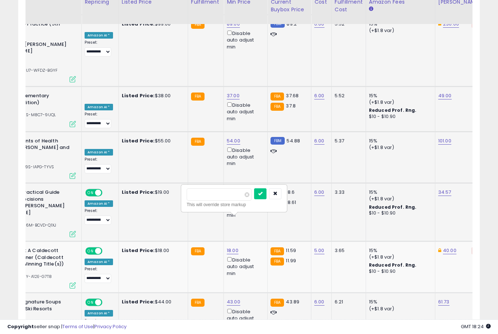
click at [254, 199] on button "submit" at bounding box center [260, 193] width 12 height 11
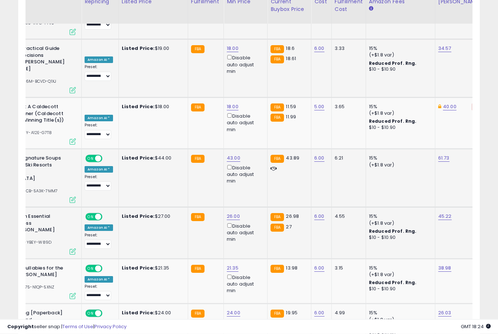
scroll to position [2356, 0]
click at [254, 201] on button "submit" at bounding box center [260, 196] width 12 height 11
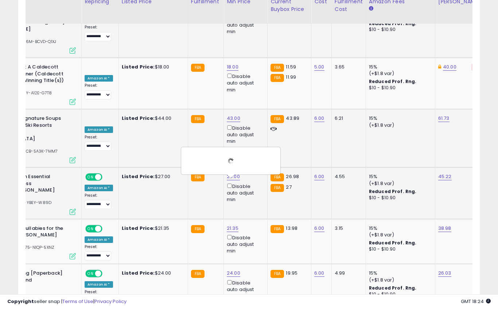
scroll to position [2396, 0]
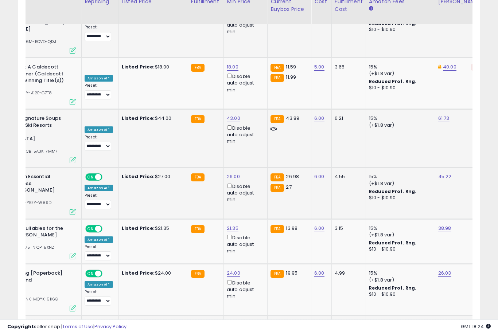
click at [254, 206] on button "submit" at bounding box center [260, 201] width 12 height 11
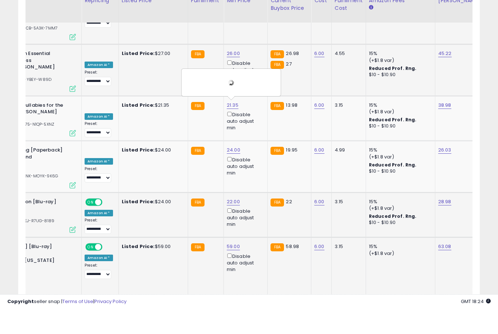
click at [165, 19] on th "Listed Price" at bounding box center [152, 33] width 69 height 29
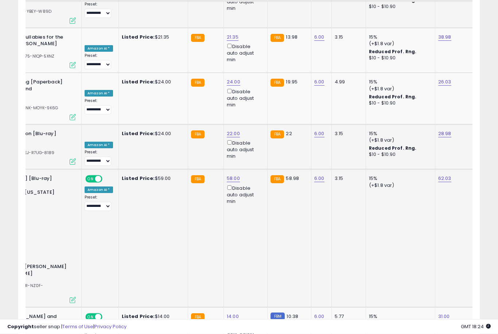
scroll to position [2587, 0]
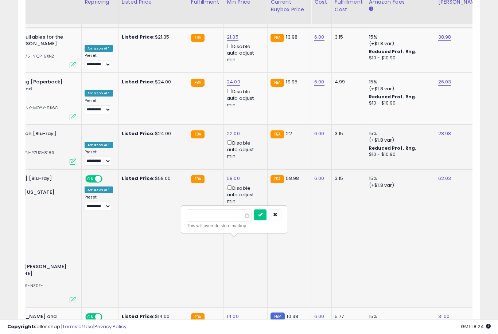
click at [254, 220] on button "submit" at bounding box center [260, 215] width 12 height 11
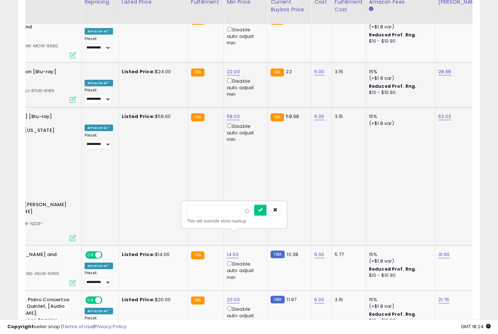
click at [254, 215] on button "submit" at bounding box center [260, 210] width 12 height 11
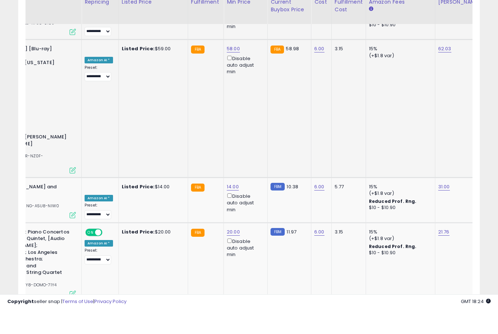
scroll to position [2717, 0]
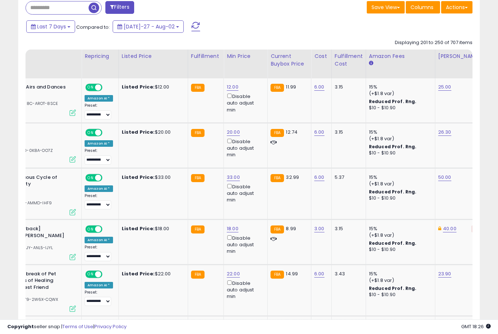
scroll to position [333, 0]
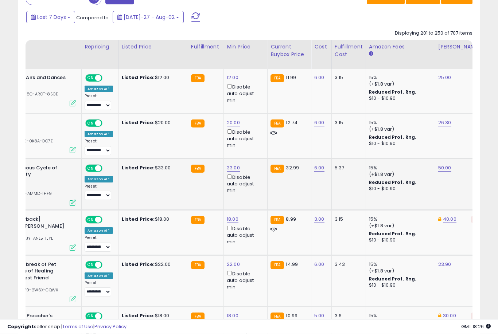
click at [232, 82] on link "33.00" at bounding box center [233, 77] width 12 height 7
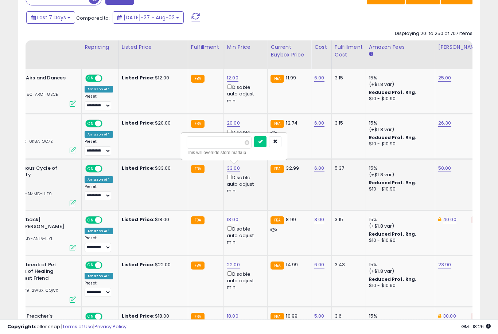
click at [254, 147] on button "submit" at bounding box center [260, 141] width 12 height 11
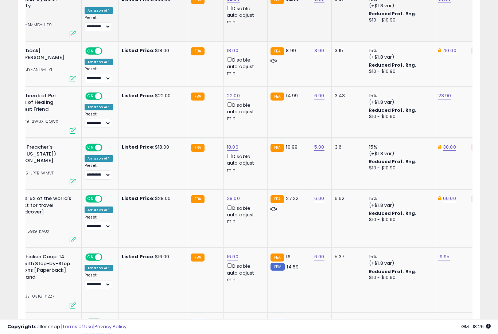
scroll to position [505, 0]
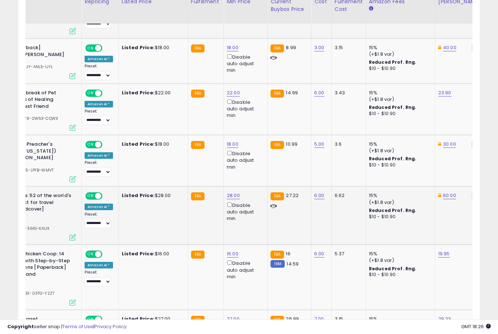
click at [254, 172] on button "submit" at bounding box center [260, 166] width 12 height 11
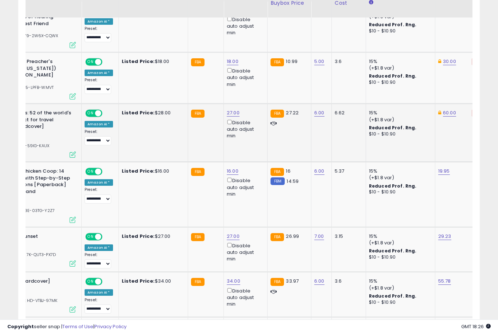
scroll to position [619, 0]
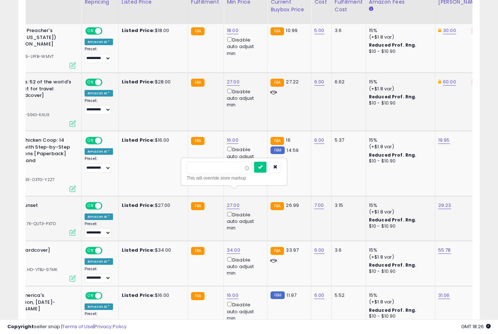
click at [254, 172] on button "submit" at bounding box center [260, 167] width 12 height 11
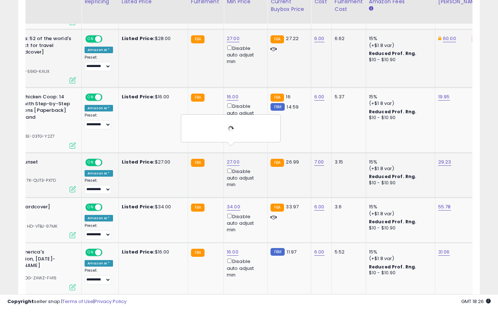
scroll to position [662, 0]
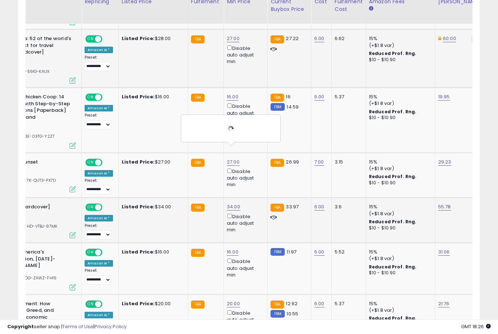
click at [254, 174] on button "submit" at bounding box center [260, 168] width 12 height 11
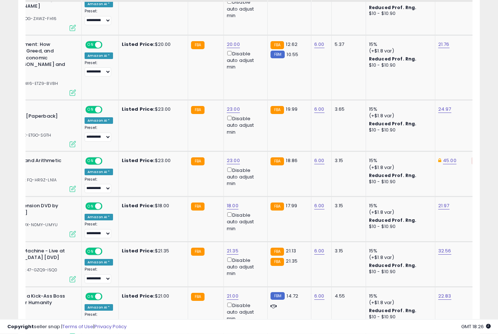
scroll to position [922, 0]
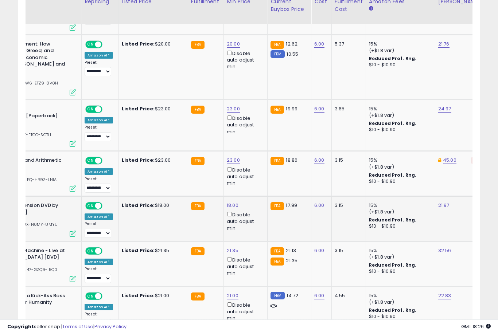
click at [254, 163] on button "submit" at bounding box center [260, 157] width 12 height 11
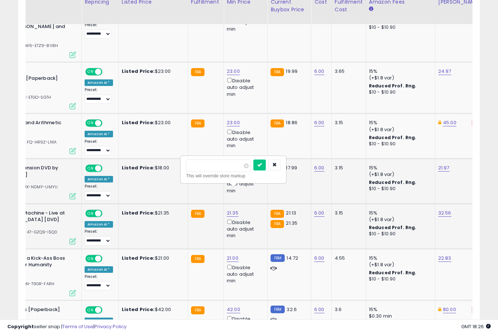
click at [253, 170] on button "submit" at bounding box center [259, 165] width 12 height 11
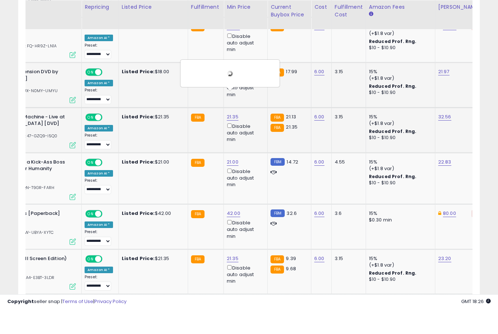
scroll to position [1063, 0]
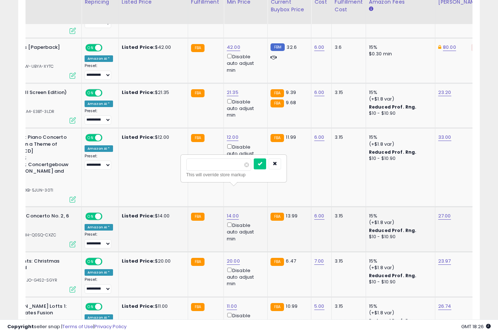
click at [254, 169] on button "submit" at bounding box center [260, 164] width 12 height 11
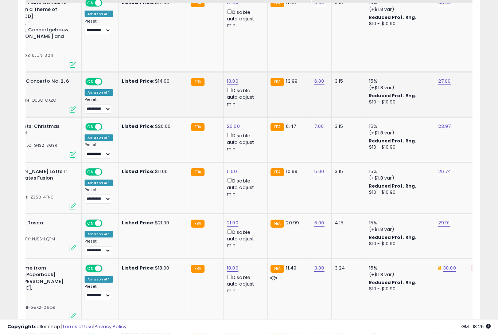
scroll to position [1358, 0]
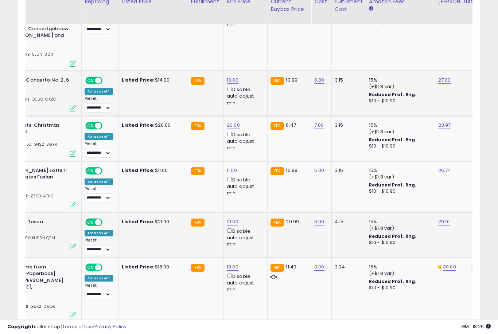
click at [253, 168] on button "submit" at bounding box center [259, 162] width 12 height 11
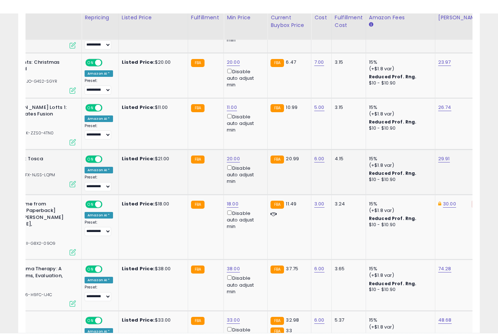
scroll to position [1438, 0]
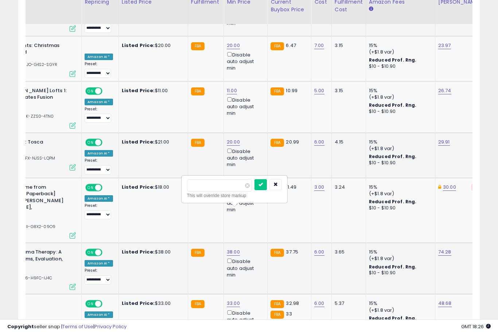
click at [254, 190] on button "submit" at bounding box center [260, 184] width 12 height 11
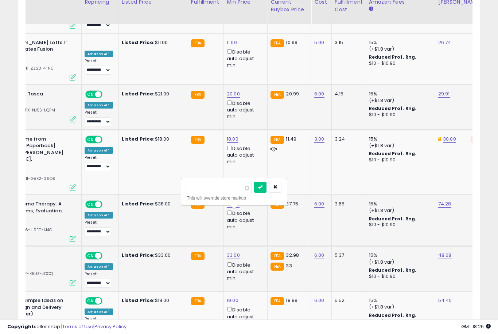
click at [254, 192] on button "submit" at bounding box center [260, 187] width 12 height 11
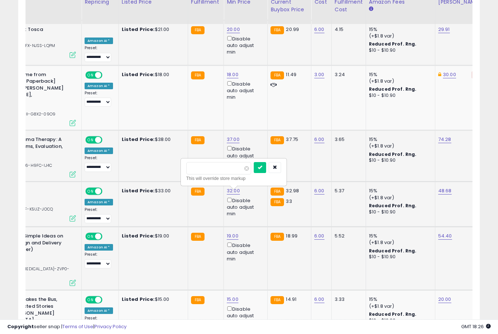
click at [254, 172] on button "submit" at bounding box center [260, 167] width 12 height 11
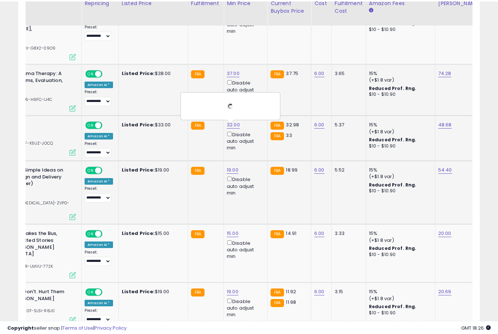
scroll to position [1618, 0]
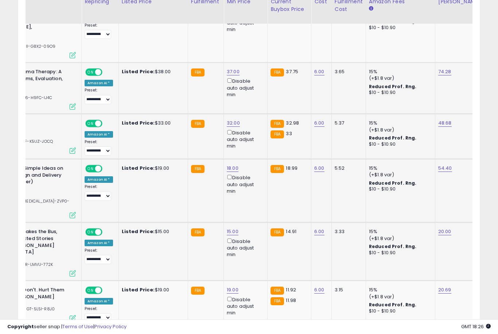
click at [254, 156] on button "submit" at bounding box center [260, 150] width 12 height 11
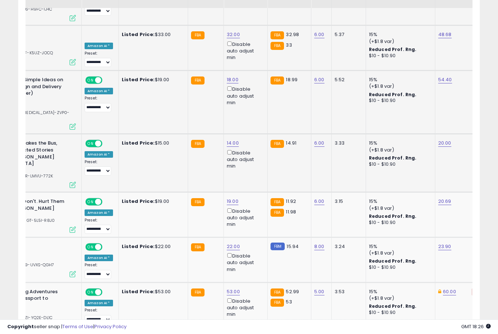
scroll to position [1708, 0]
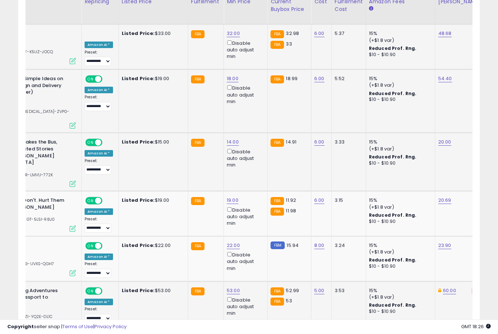
click at [254, 206] on button "submit" at bounding box center [260, 201] width 12 height 11
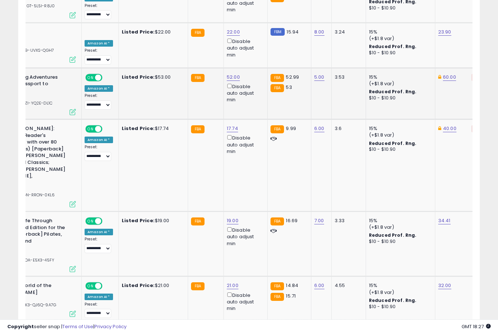
scroll to position [1964, 0]
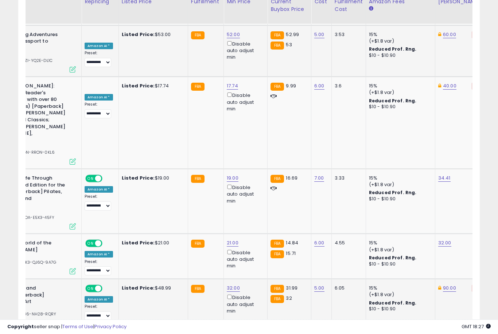
click at [254, 180] on button "submit" at bounding box center [260, 174] width 12 height 11
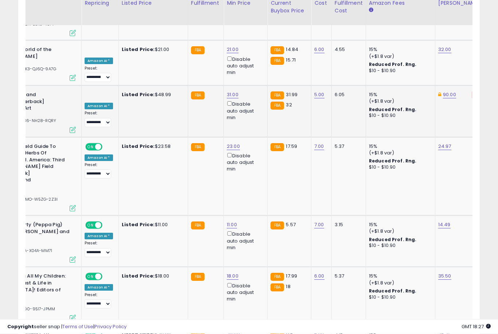
scroll to position [2163, 0]
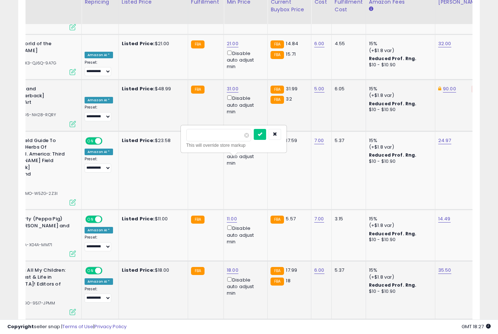
click at [254, 139] on button "submit" at bounding box center [260, 134] width 12 height 11
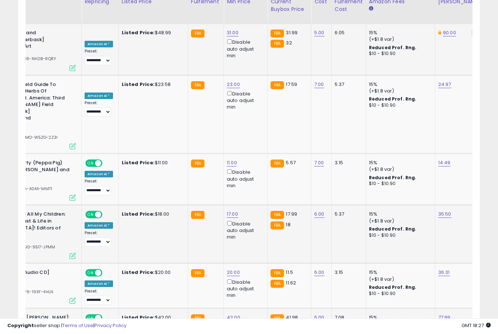
click at [254, 179] on button "submit" at bounding box center [260, 173] width 12 height 11
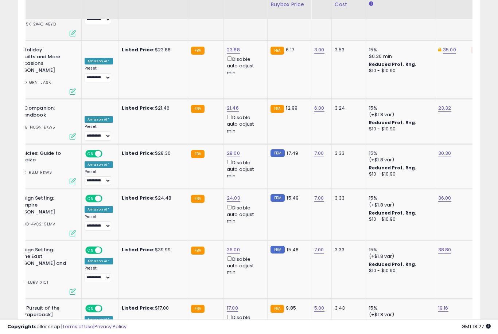
scroll to position [2550, 0]
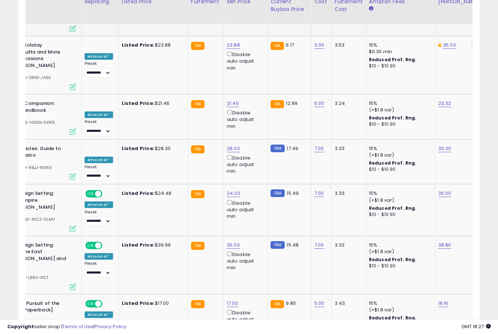
click at [272, 198] on button "button" at bounding box center [275, 192] width 12 height 11
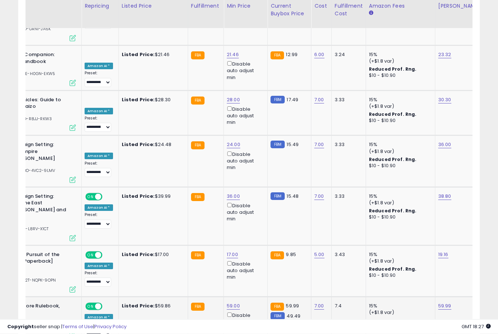
scroll to position [2606, 0]
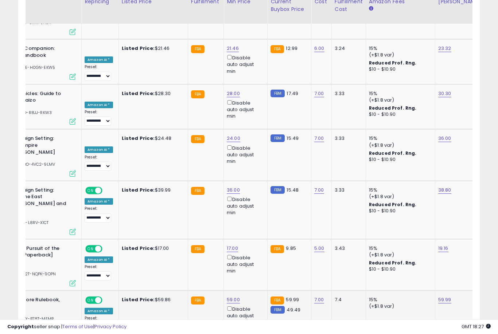
click at [254, 232] on button "submit" at bounding box center [260, 227] width 12 height 11
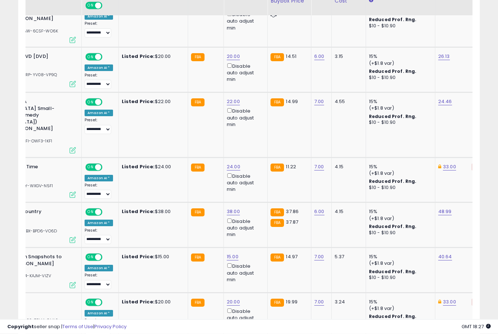
scroll to position [406, 0]
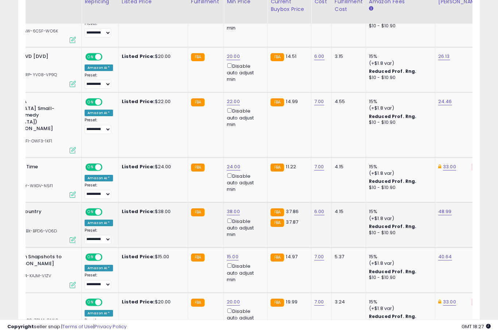
click at [234, 9] on link "38.00" at bounding box center [233, 4] width 12 height 7
click at [254, 182] on button "submit" at bounding box center [260, 177] width 12 height 11
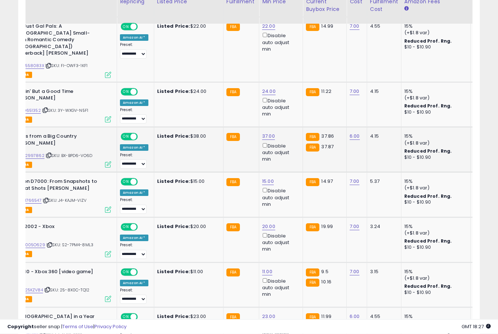
scroll to position [481, 0]
click at [289, 151] on button "submit" at bounding box center [295, 146] width 12 height 11
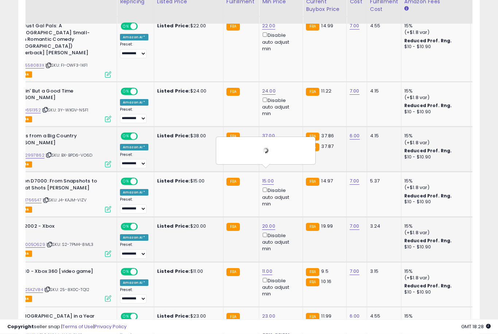
click at [272, 217] on td "20.00 Disable auto adjust min" at bounding box center [281, 239] width 44 height 45
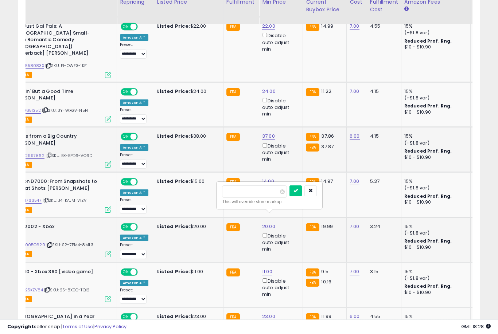
click at [289, 196] on button "submit" at bounding box center [295, 191] width 12 height 11
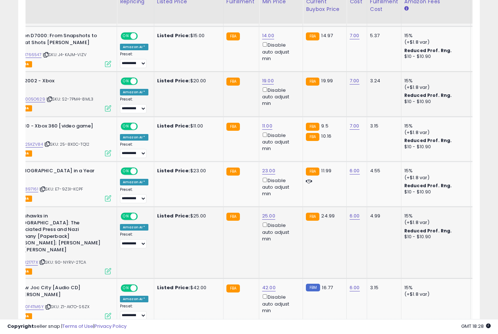
click at [289, 185] on button "submit" at bounding box center [295, 179] width 12 height 11
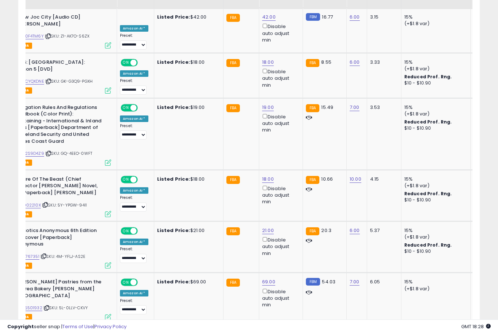
scroll to position [908, 0]
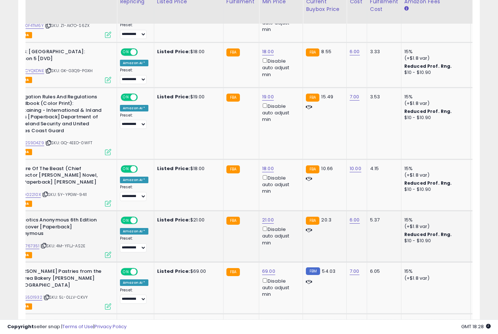
click at [289, 178] on button "submit" at bounding box center [295, 172] width 12 height 11
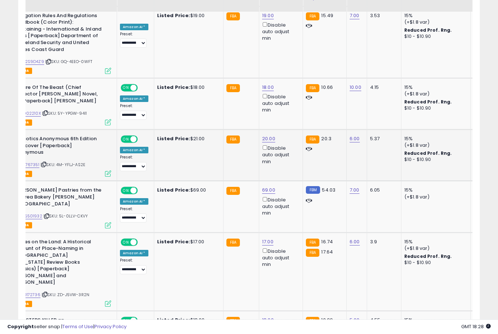
scroll to position [995, 0]
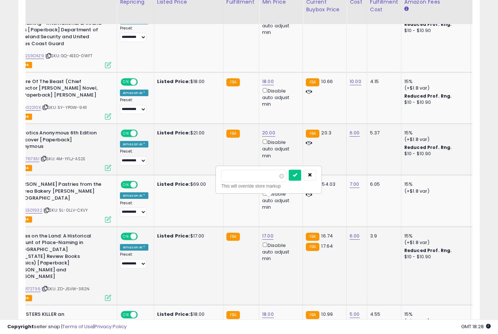
click at [289, 180] on button "submit" at bounding box center [295, 175] width 12 height 11
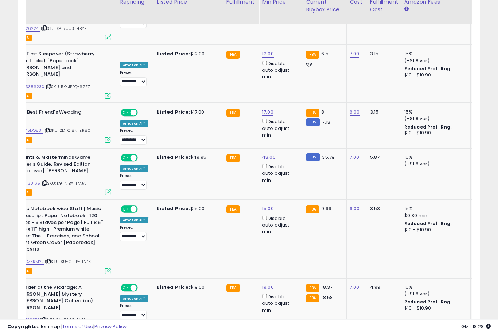
scroll to position [1386, 0]
click at [289, 204] on button "submit" at bounding box center [295, 199] width 12 height 11
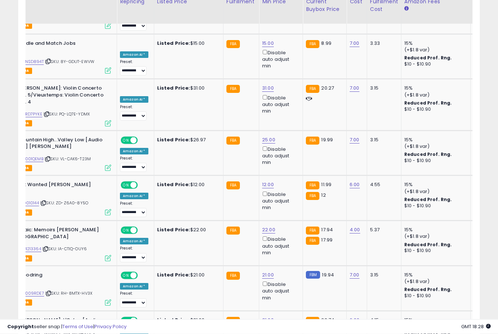
scroll to position [1734, 0]
click at [289, 227] on button "submit" at bounding box center [295, 221] width 12 height 11
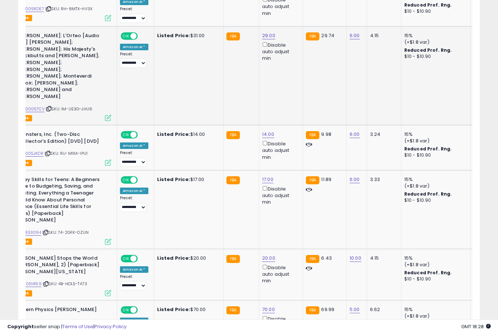
scroll to position [2020, 0]
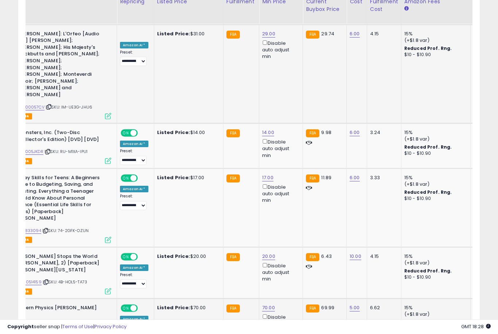
click at [289, 190] on button "submit" at bounding box center [295, 184] width 12 height 11
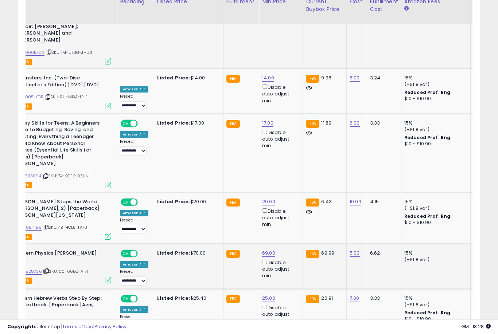
scroll to position [2076, 0]
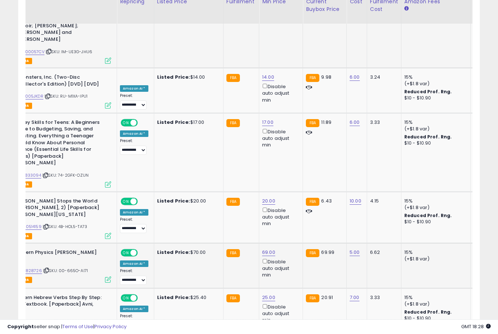
click at [289, 230] on button "submit" at bounding box center [295, 224] width 12 height 11
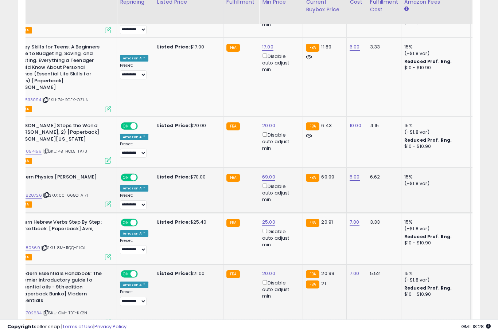
scroll to position [2153, 0]
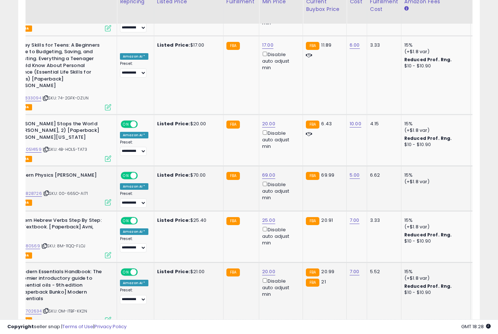
click at [289, 216] on button "submit" at bounding box center [295, 211] width 12 height 11
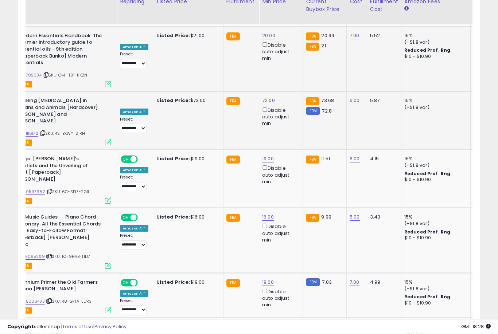
scroll to position [2389, 0]
click at [290, 228] on button "submit" at bounding box center [296, 223] width 12 height 11
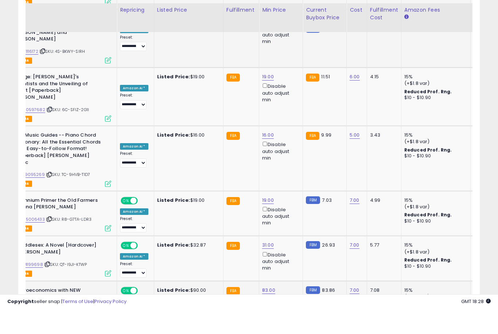
scroll to position [2481, 0]
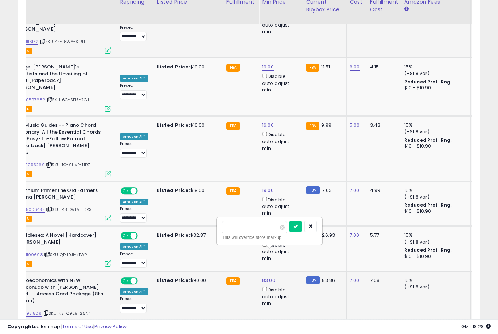
click at [289, 231] on button "submit" at bounding box center [295, 226] width 12 height 11
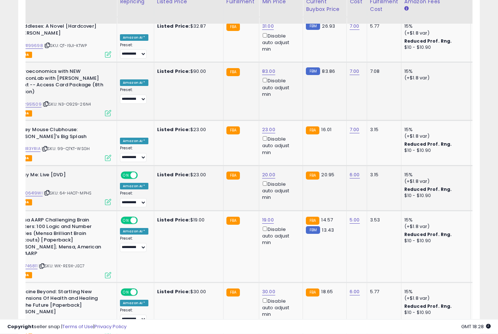
scroll to position [2692, 0]
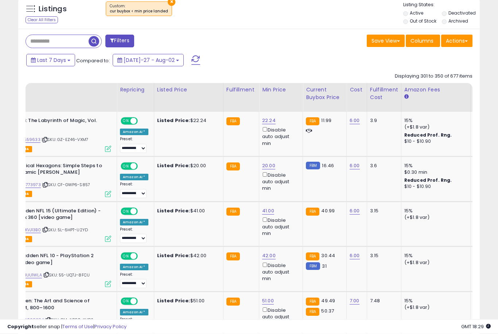
scroll to position [291, 0]
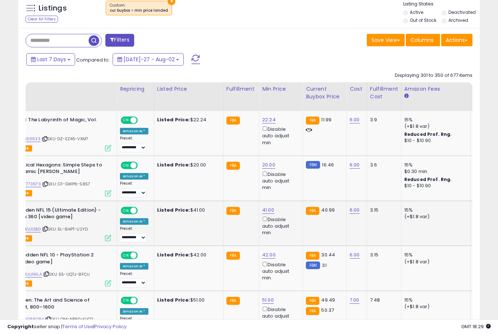
click at [266, 124] on link "41.00" at bounding box center [268, 119] width 13 height 7
click at [289, 189] on button "submit" at bounding box center [295, 184] width 12 height 11
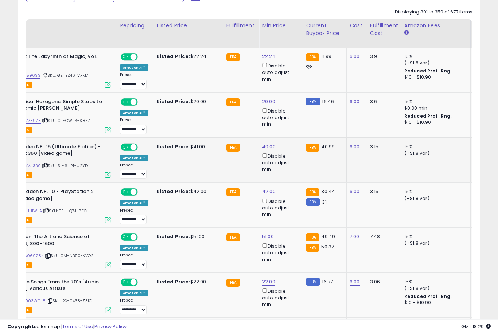
scroll to position [357, 0]
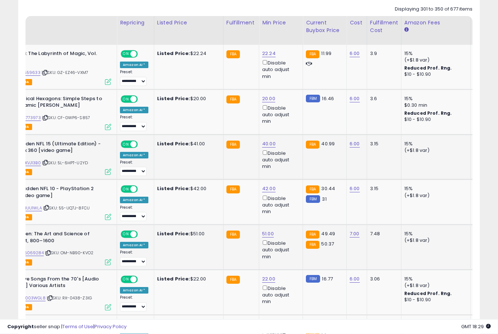
click at [268, 58] on link "51.00" at bounding box center [268, 53] width 13 height 7
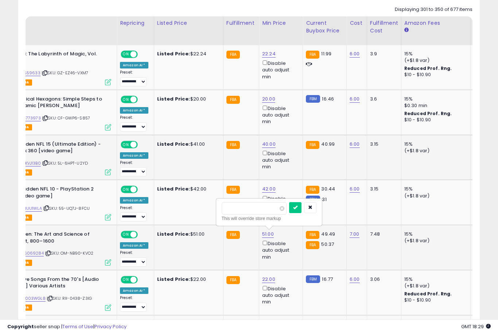
click at [289, 212] on button "submit" at bounding box center [295, 207] width 12 height 11
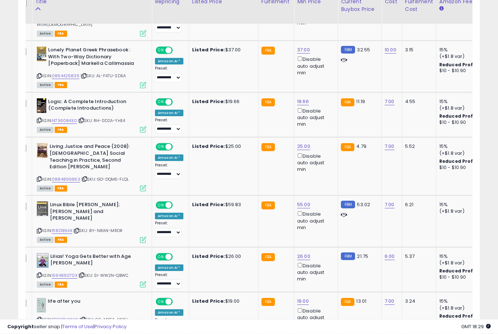
scroll to position [967, 0]
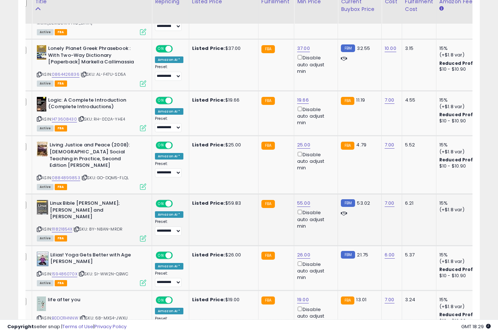
click at [325, 171] on button "submit" at bounding box center [331, 166] width 12 height 11
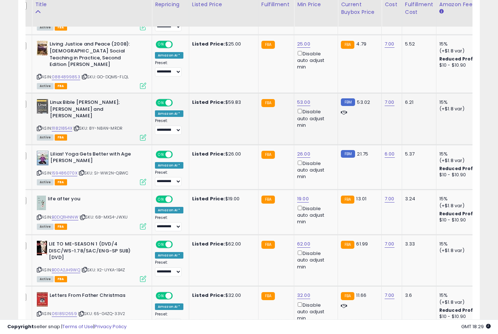
scroll to position [1071, 0]
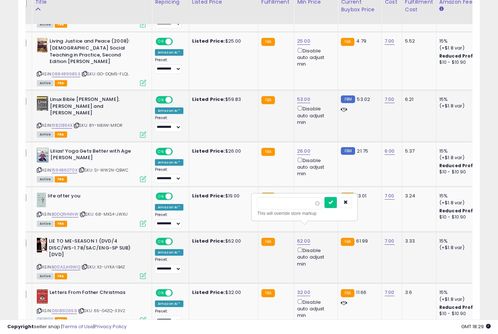
click at [324, 207] on button "submit" at bounding box center [330, 202] width 12 height 11
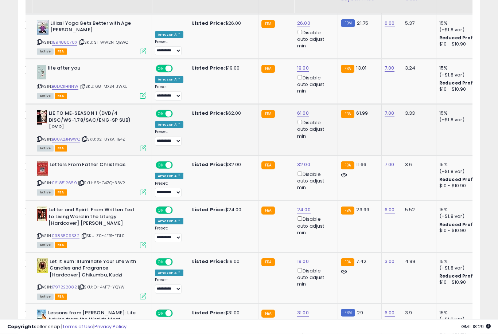
scroll to position [1224, 0]
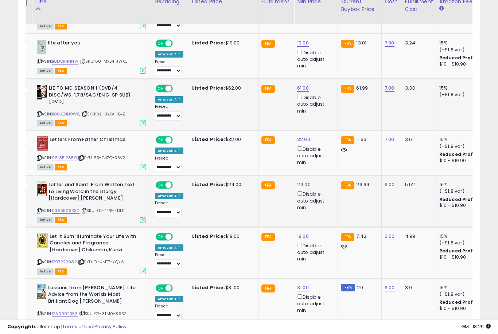
click at [324, 150] on button "submit" at bounding box center [330, 145] width 12 height 11
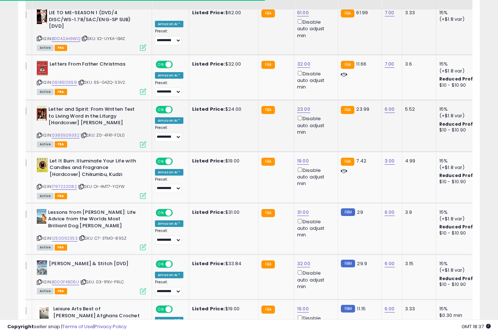
scroll to position [1302, 0]
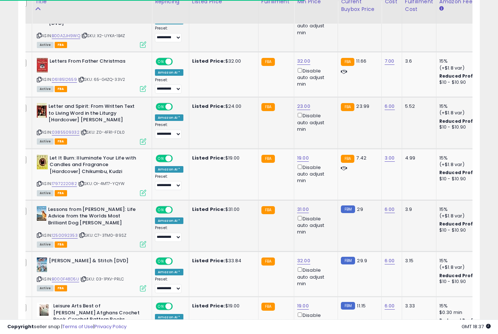
click at [324, 173] on button "submit" at bounding box center [330, 168] width 12 height 11
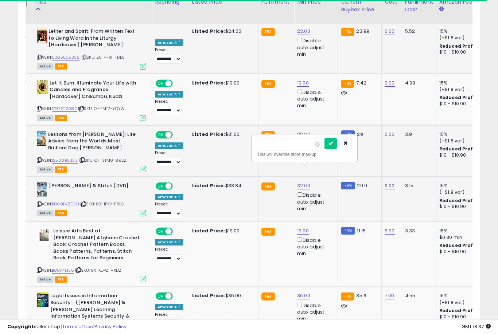
click at [324, 148] on button "submit" at bounding box center [330, 143] width 12 height 11
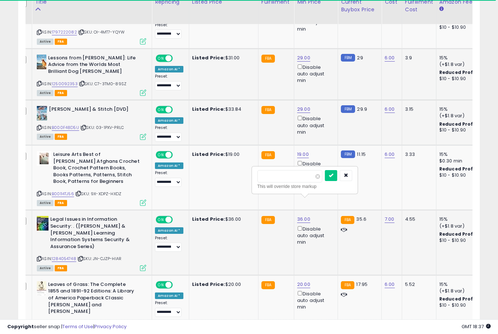
click at [325, 180] on button "submit" at bounding box center [331, 175] width 12 height 11
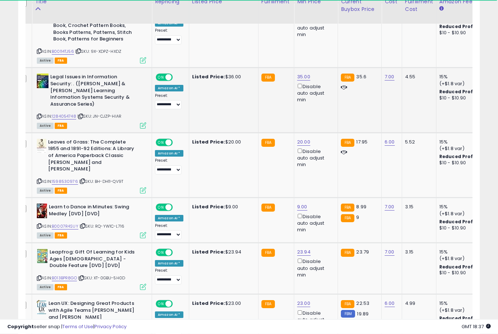
scroll to position [1606, 0]
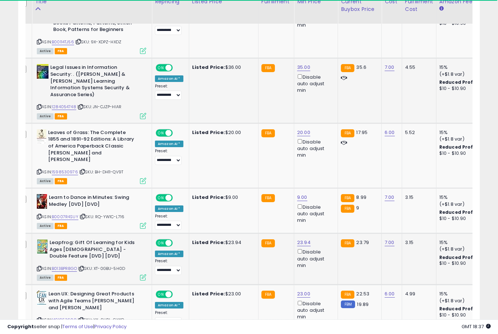
click at [324, 188] on button "submit" at bounding box center [330, 183] width 12 height 11
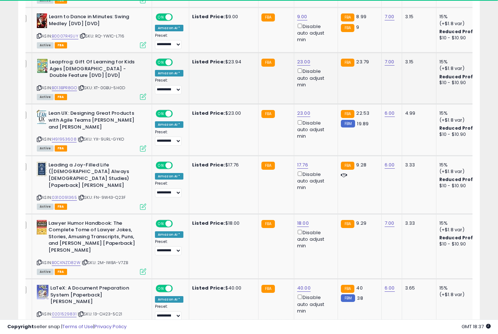
scroll to position [1789, 0]
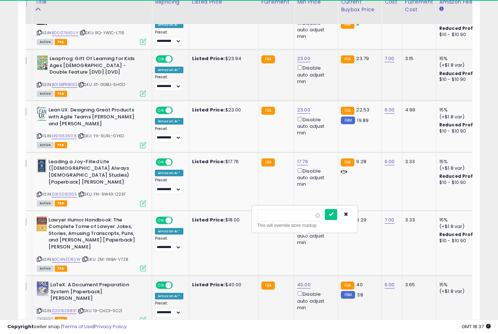
click at [325, 219] on button "submit" at bounding box center [331, 214] width 12 height 11
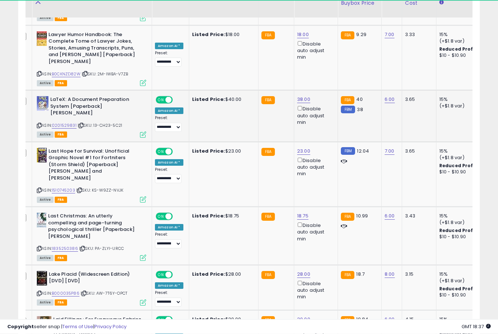
scroll to position [1987, 0]
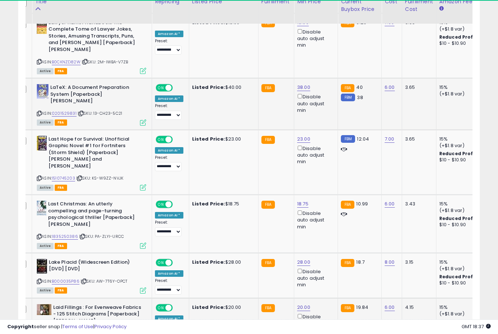
click at [324, 232] on button "submit" at bounding box center [330, 227] width 12 height 11
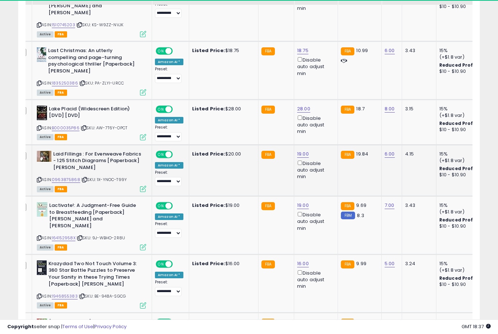
scroll to position [2146, 0]
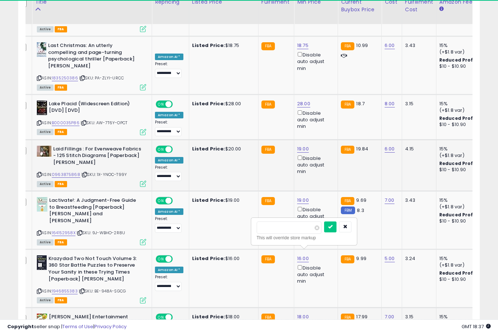
click at [324, 232] on button "submit" at bounding box center [330, 227] width 12 height 11
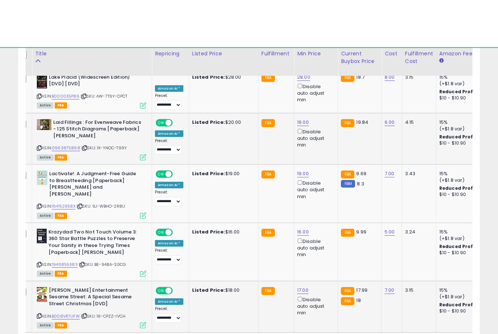
scroll to position [2230, 0]
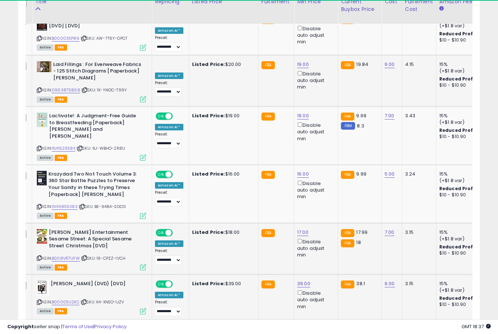
click at [325, 198] on button "submit" at bounding box center [331, 193] width 12 height 11
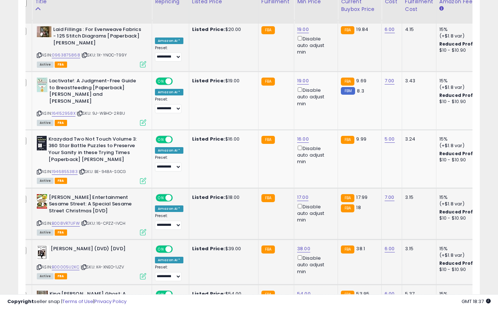
scroll to position [2265, 0]
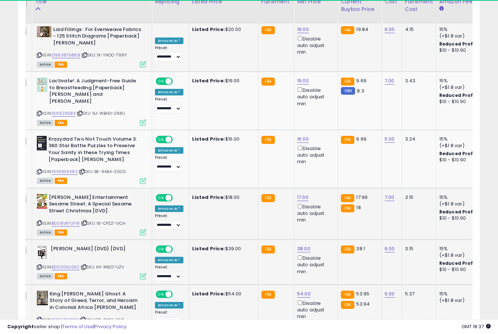
click at [325, 208] on button "submit" at bounding box center [331, 203] width 12 height 11
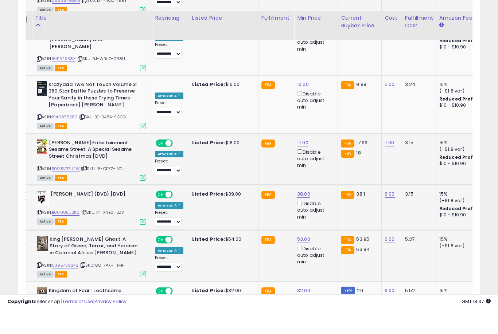
scroll to position [2337, 0]
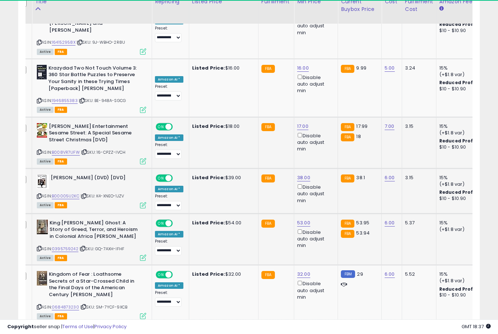
click at [325, 245] on button "submit" at bounding box center [331, 239] width 12 height 11
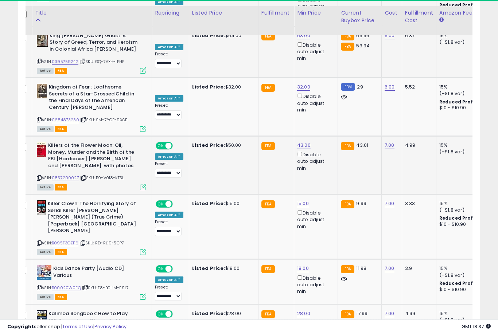
scroll to position [2574, 0]
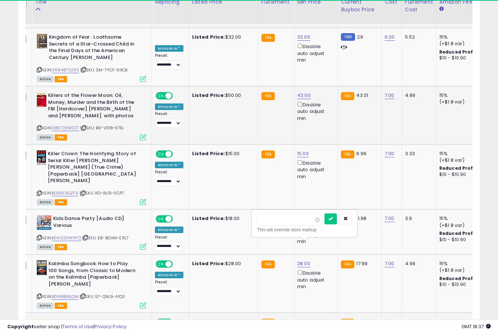
click at [324, 224] on button "submit" at bounding box center [330, 219] width 12 height 11
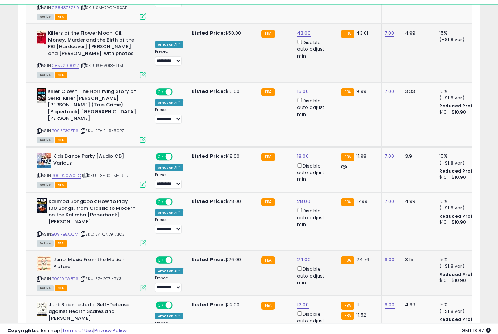
scroll to position [2616, 0]
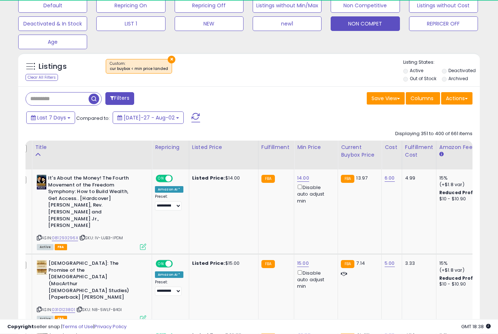
scroll to position [233, 0]
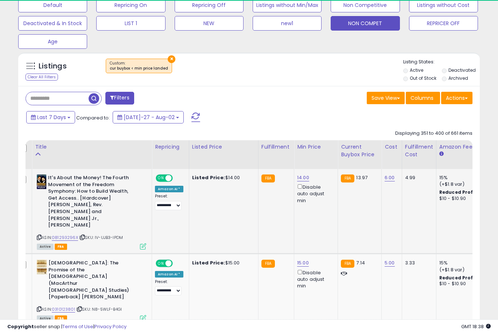
click at [304, 182] on link "14.00" at bounding box center [303, 177] width 12 height 7
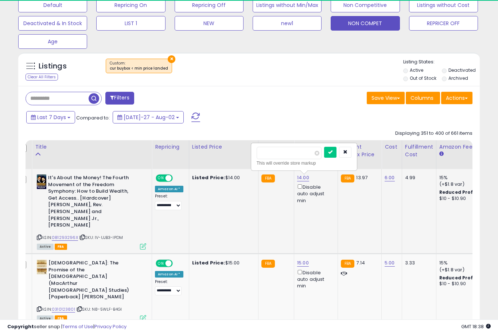
click at [324, 157] on button "submit" at bounding box center [330, 152] width 12 height 11
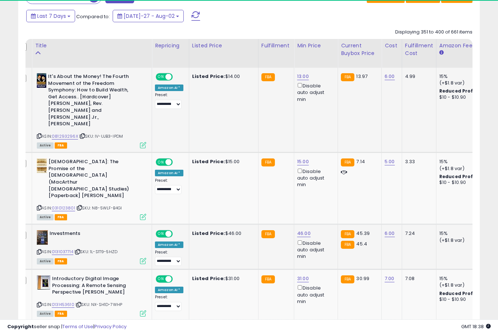
click at [303, 80] on link "46.00" at bounding box center [303, 76] width 12 height 7
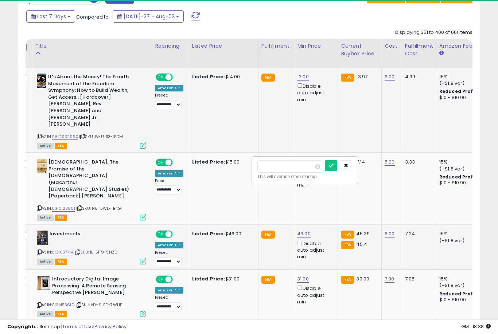
click at [325, 170] on button "submit" at bounding box center [331, 165] width 12 height 11
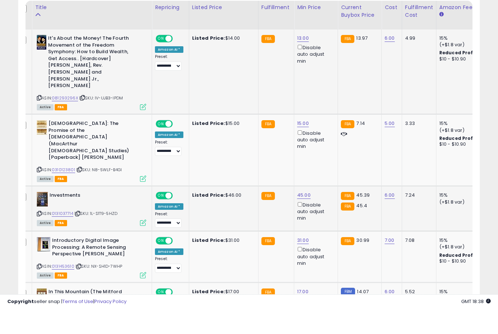
scroll to position [373, 0]
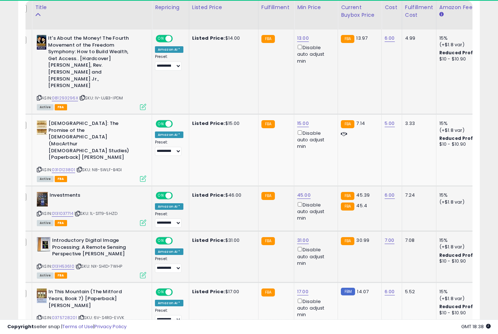
click at [299, 42] on link "31.00" at bounding box center [303, 38] width 12 height 7
click at [324, 177] on button "submit" at bounding box center [330, 172] width 12 height 11
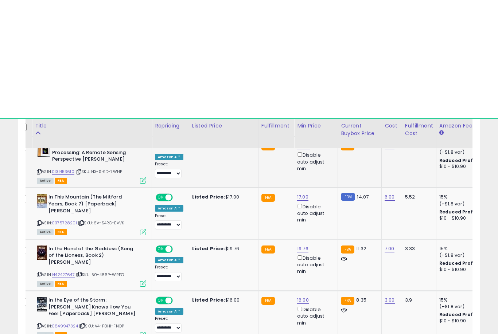
scroll to position [591, 0]
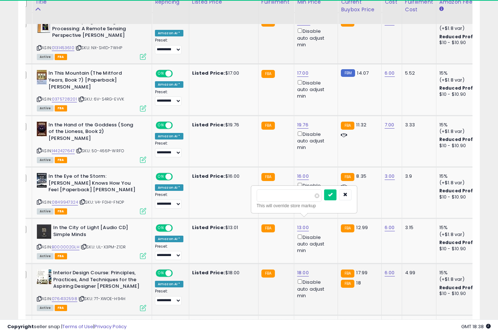
click at [324, 199] on button "submit" at bounding box center [330, 195] width 12 height 11
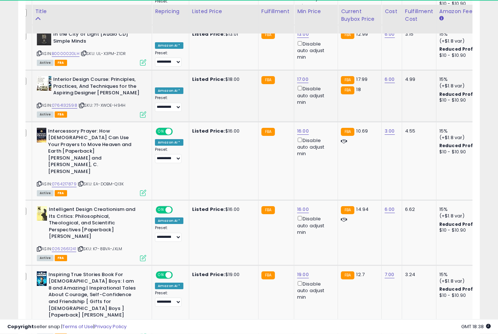
scroll to position [808, 0]
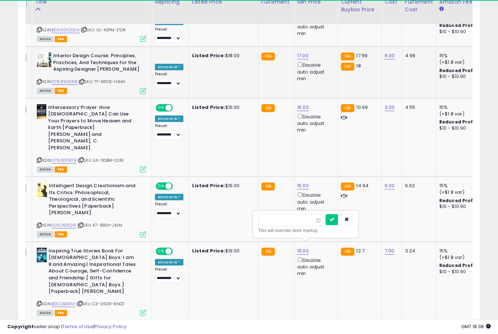
click at [326, 224] on button "submit" at bounding box center [332, 219] width 12 height 11
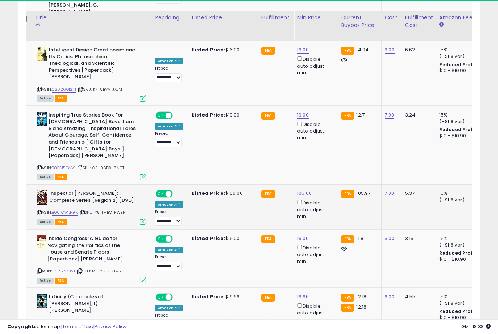
scroll to position [963, 0]
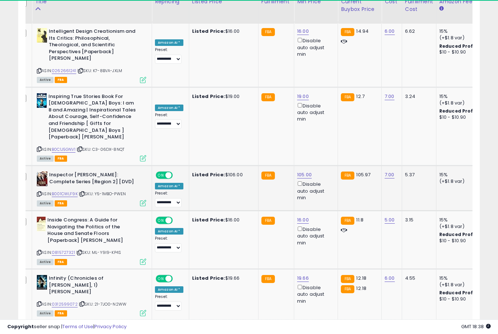
click at [325, 217] on button "submit" at bounding box center [331, 212] width 12 height 11
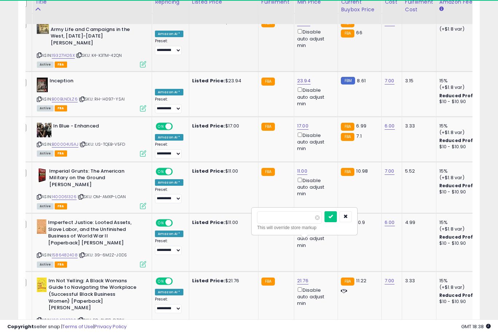
click at [324, 221] on button "submit" at bounding box center [330, 216] width 12 height 11
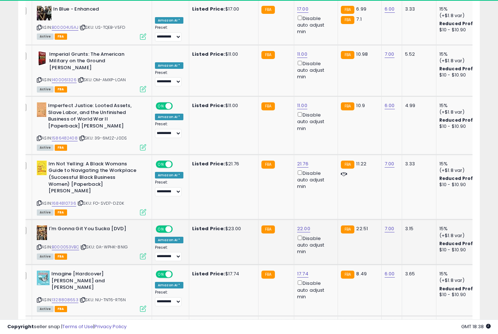
scroll to position [1403, 0]
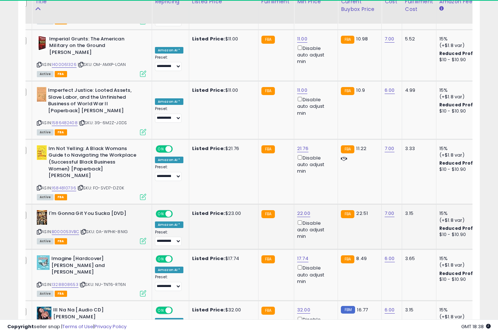
click at [329, 221] on icon "submit" at bounding box center [331, 219] width 4 height 4
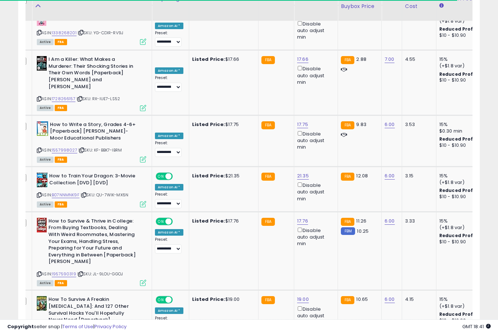
scroll to position [1932, 0]
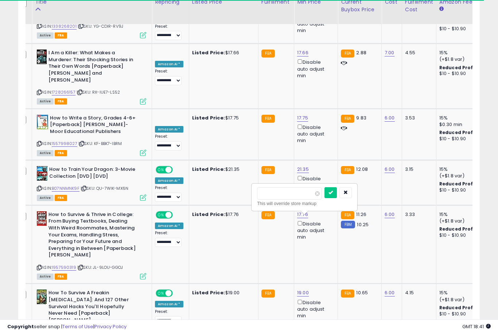
click at [324, 198] on button "submit" at bounding box center [330, 192] width 12 height 11
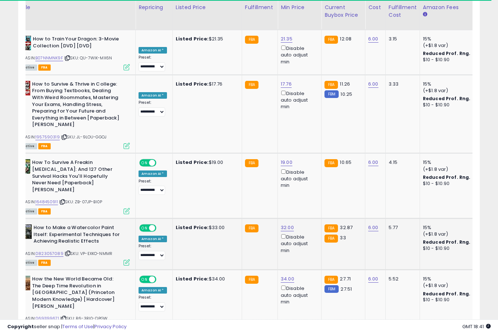
scroll to position [2068, 0]
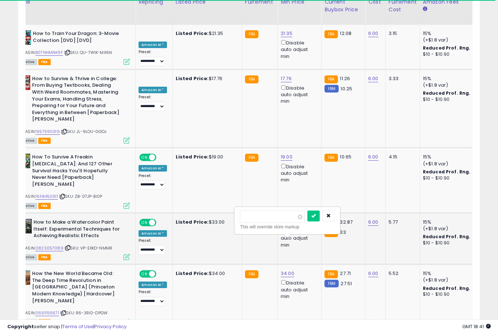
click at [307, 221] on button "submit" at bounding box center [313, 216] width 12 height 11
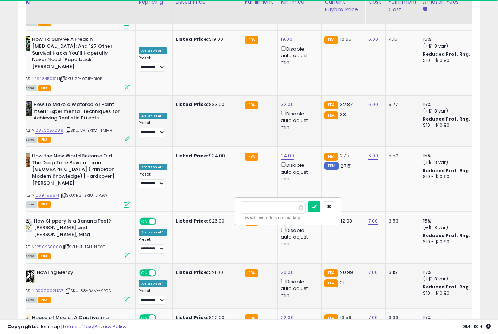
click at [308, 212] on button "submit" at bounding box center [314, 207] width 12 height 11
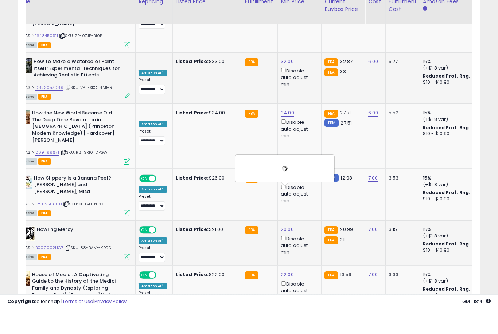
scroll to position [2229, 0]
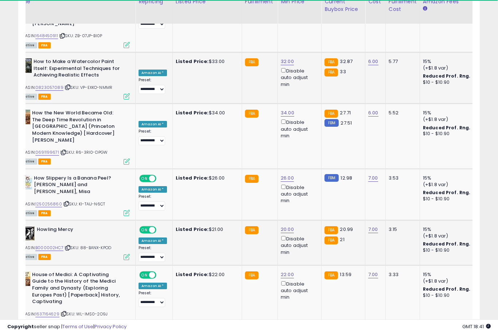
click at [308, 214] on button "submit" at bounding box center [314, 208] width 12 height 11
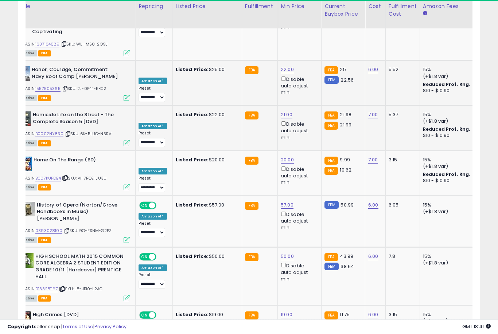
scroll to position [2506, 0]
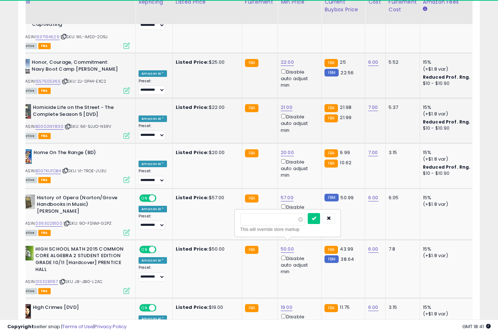
click at [308, 223] on button "submit" at bounding box center [314, 218] width 12 height 11
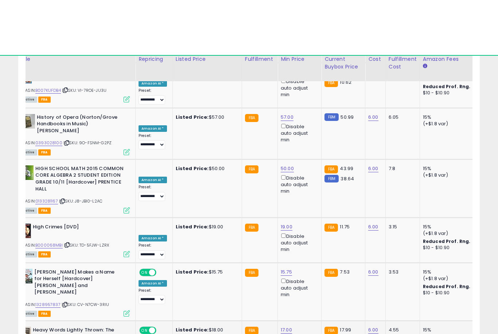
scroll to position [2645, 0]
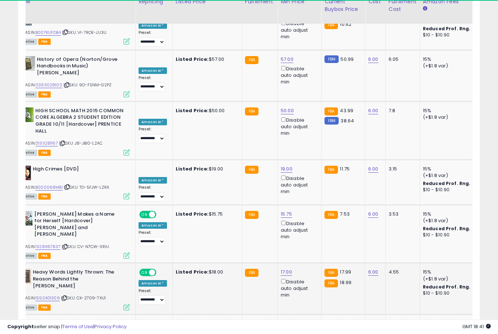
click at [308, 187] on button "submit" at bounding box center [314, 181] width 12 height 11
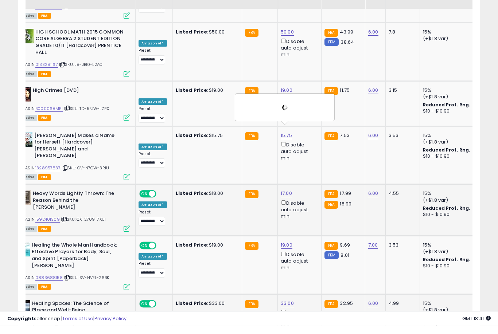
scroll to position [2706, 0]
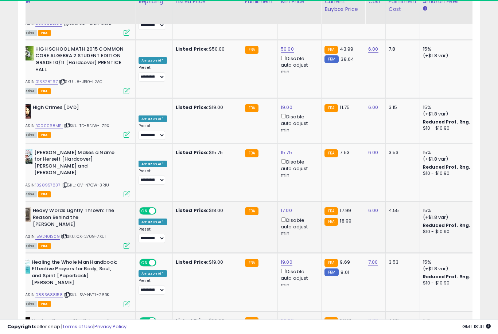
click at [308, 226] on button "submit" at bounding box center [314, 221] width 12 height 11
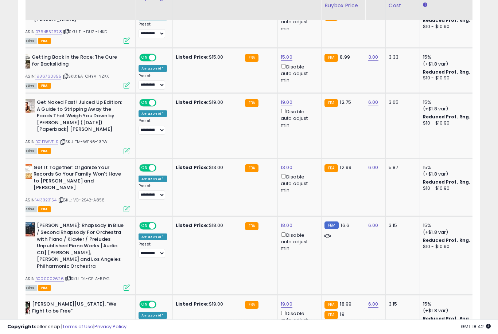
scroll to position [623, 0]
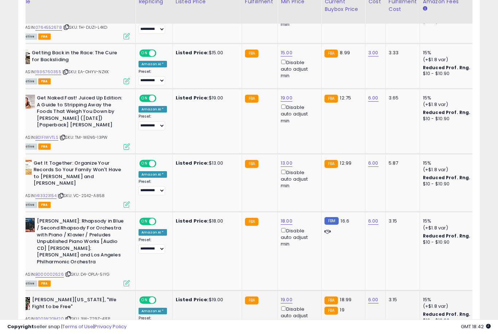
click at [308, 252] on button "submit" at bounding box center [314, 247] width 12 height 11
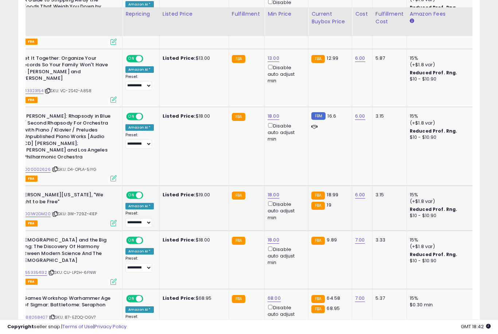
scroll to position [740, 0]
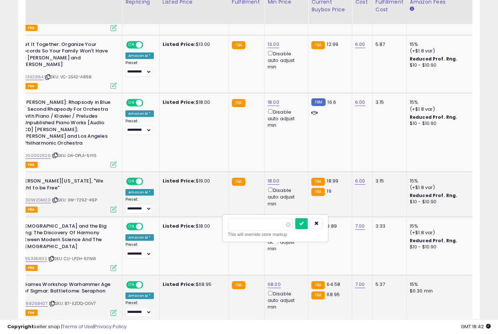
click at [295, 229] on button "submit" at bounding box center [301, 223] width 12 height 11
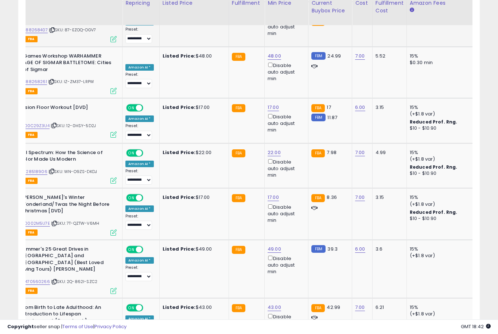
scroll to position [1024, 0]
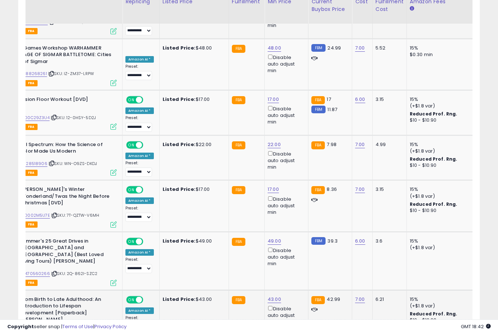
click at [295, 228] on button "submit" at bounding box center [301, 222] width 12 height 11
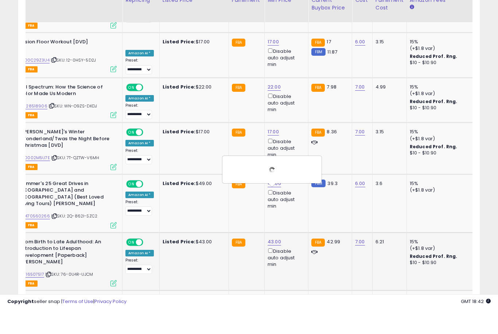
scroll to position [1081, 0]
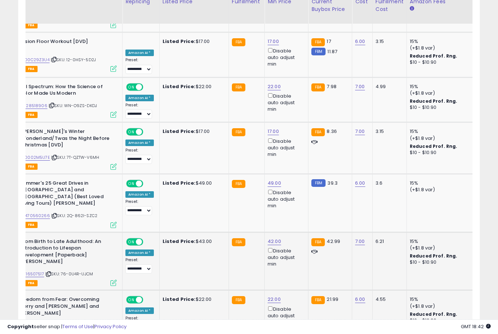
click at [295, 227] on button "submit" at bounding box center [301, 222] width 12 height 11
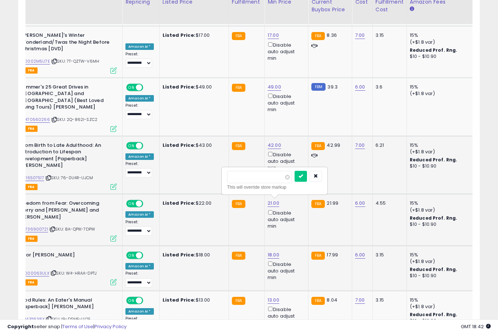
click at [295, 181] on button "submit" at bounding box center [301, 176] width 12 height 11
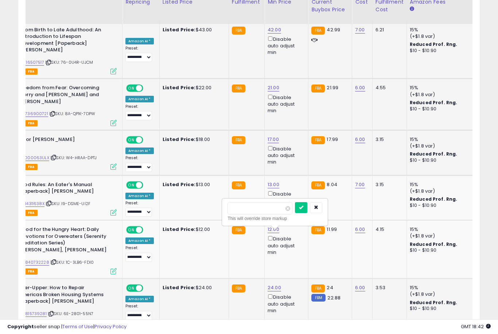
click at [295, 213] on button "submit" at bounding box center [301, 207] width 12 height 11
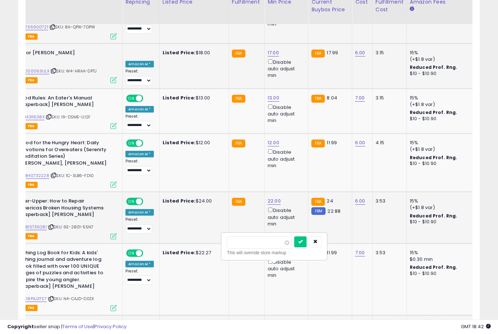
click at [294, 247] on button "submit" at bounding box center [300, 242] width 12 height 11
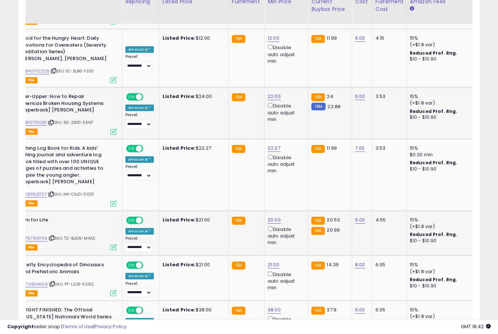
scroll to position [0, 39]
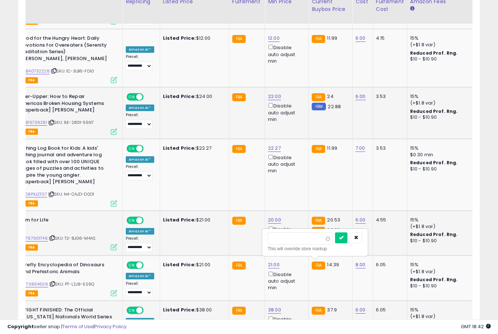
scroll to position [1484, 0]
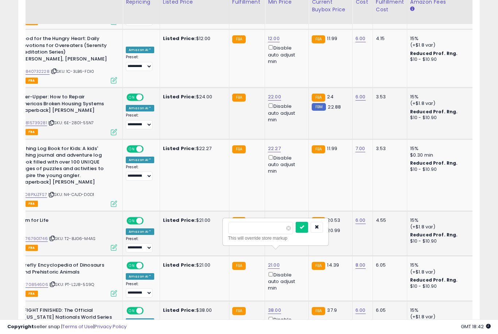
click at [296, 232] on button "submit" at bounding box center [302, 227] width 12 height 11
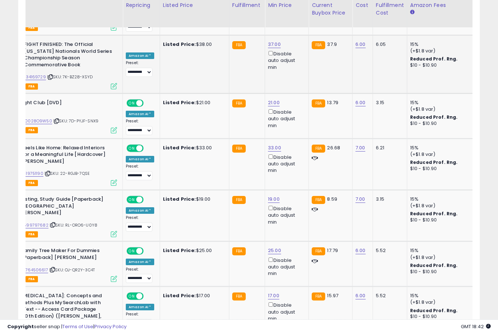
scroll to position [1757, 0]
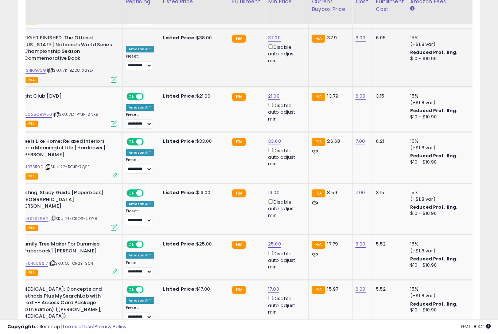
click at [296, 266] on button "submit" at bounding box center [302, 261] width 12 height 11
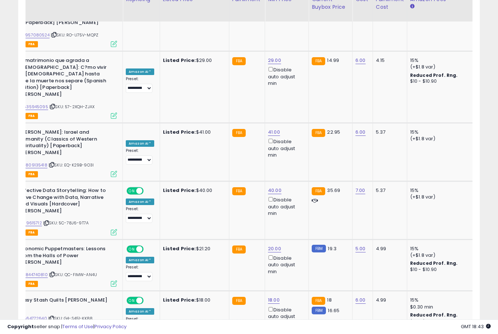
scroll to position [2653, 0]
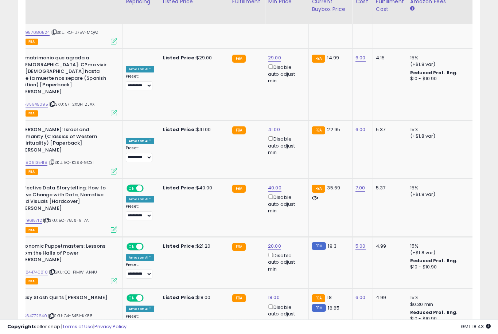
click at [295, 167] on button "submit" at bounding box center [301, 161] width 12 height 11
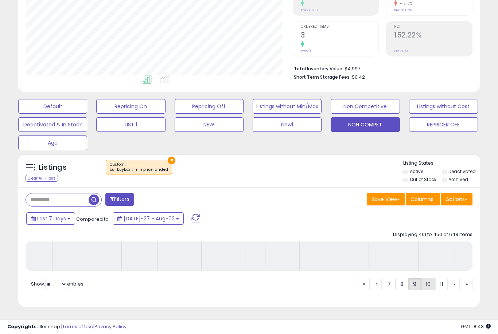
scroll to position [113, 0]
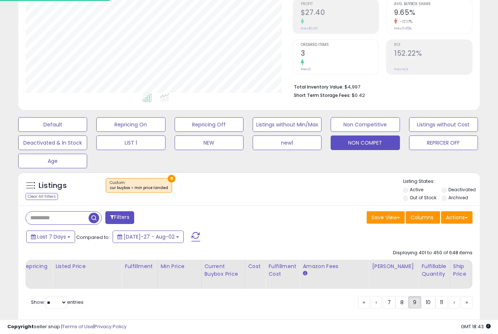
click at [383, 47] on div "Profit [PERSON_NAME] 37.24% Prev: N/A Avg. Buybox Share 9.65% -17.17% Prev: 11.…" at bounding box center [427, 16] width 90 height 117
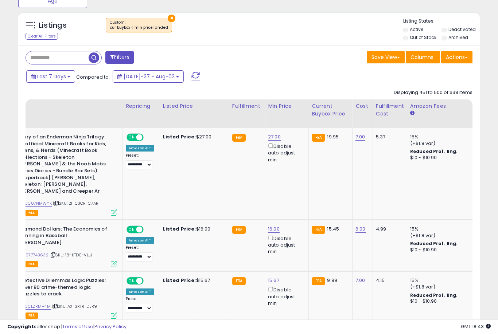
scroll to position [287, 0]
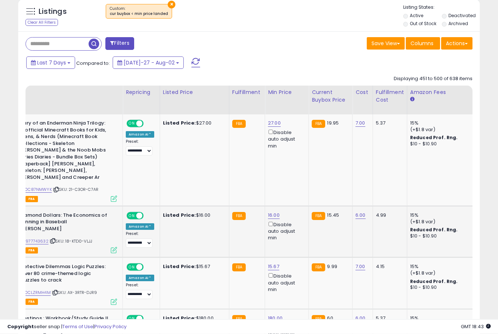
click at [273, 127] on link "16.00" at bounding box center [274, 123] width 13 height 7
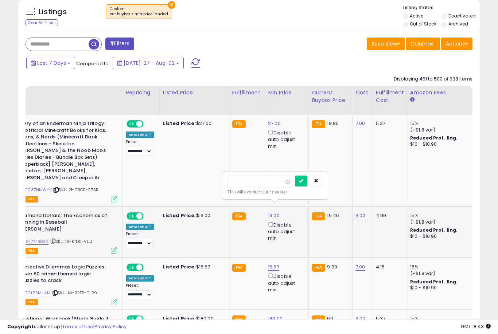
click at [295, 186] on button "submit" at bounding box center [301, 181] width 12 height 11
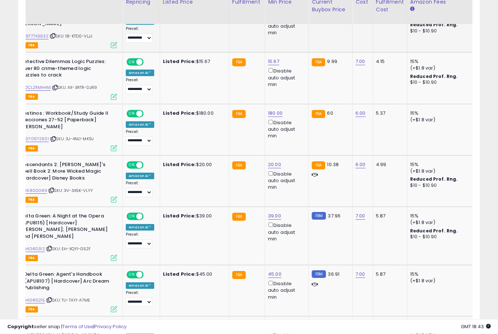
scroll to position [494, 0]
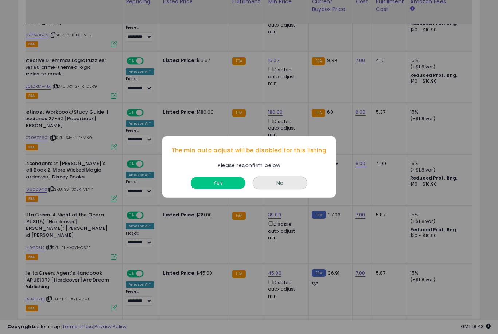
click at [275, 190] on button "No" at bounding box center [280, 183] width 55 height 13
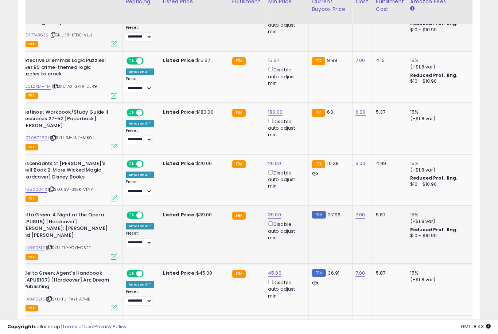
click at [296, 176] on button "submit" at bounding box center [302, 171] width 12 height 11
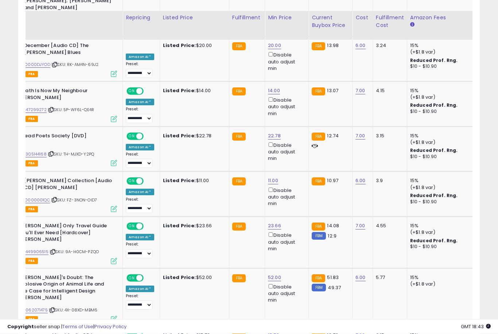
scroll to position [892, 0]
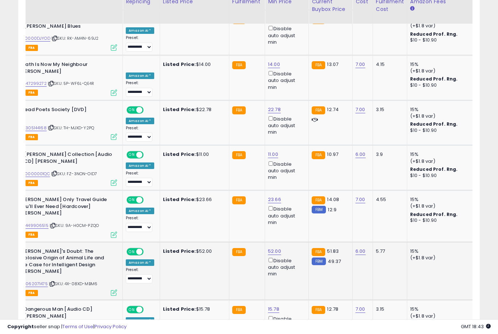
click at [295, 187] on button "submit" at bounding box center [301, 181] width 12 height 11
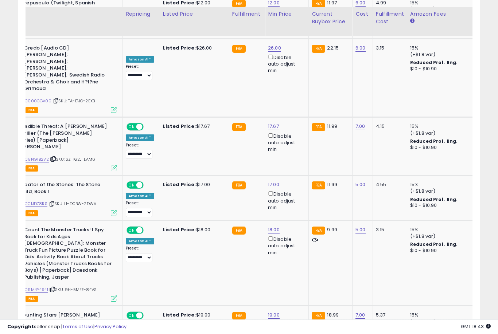
scroll to position [1459, 0]
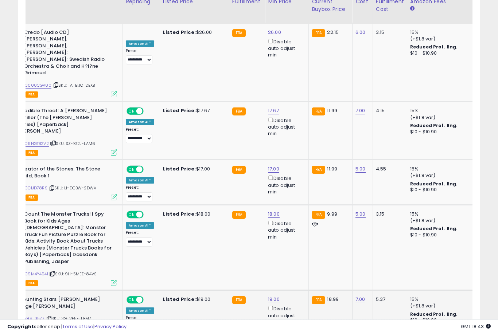
click at [295, 194] on button "submit" at bounding box center [301, 188] width 12 height 11
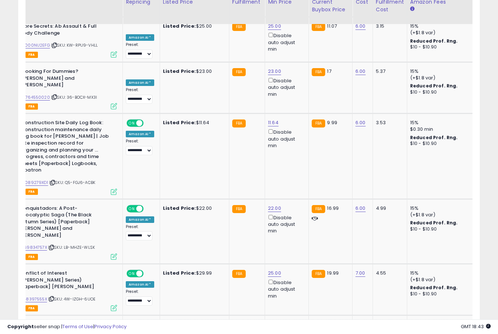
scroll to position [1888, 0]
click at [295, 187] on button "submit" at bounding box center [301, 181] width 12 height 11
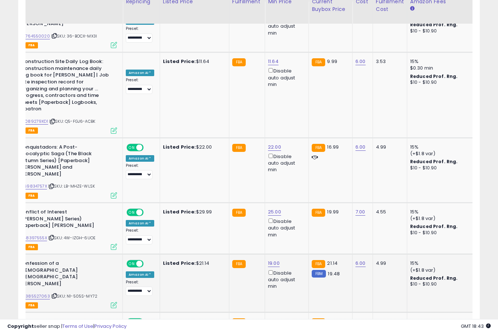
scroll to position [1949, 0]
click at [296, 228] on button "submit" at bounding box center [302, 222] width 12 height 11
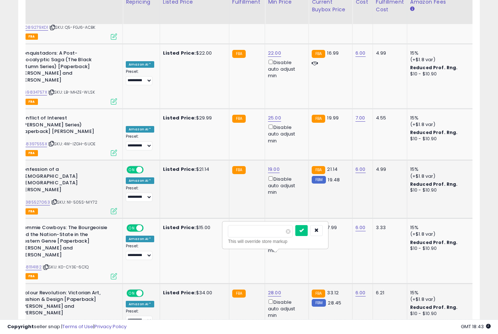
click at [295, 235] on button "submit" at bounding box center [301, 230] width 12 height 11
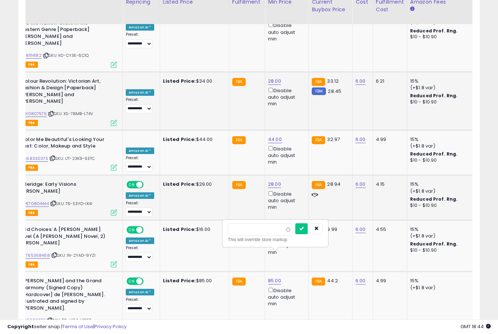
click at [295, 234] on button "submit" at bounding box center [301, 228] width 12 height 11
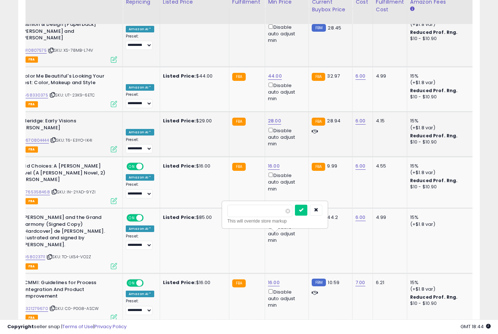
click at [295, 215] on button "submit" at bounding box center [301, 210] width 12 height 11
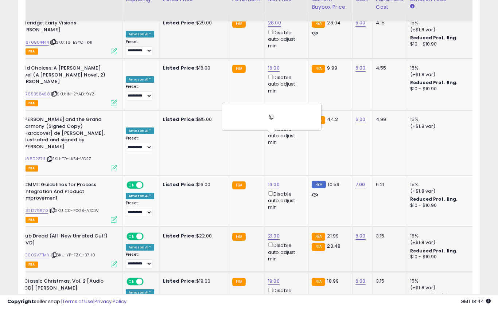
scroll to position [2416, 0]
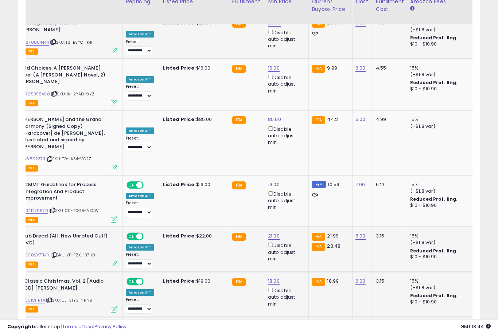
click at [296, 207] on button "submit" at bounding box center [302, 201] width 12 height 11
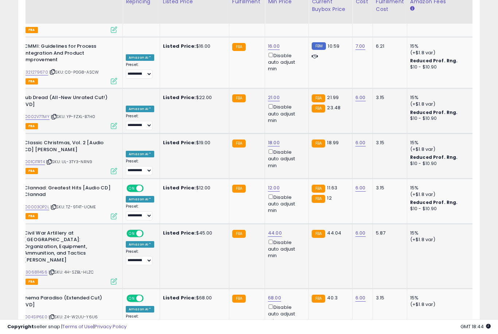
scroll to position [0, 38]
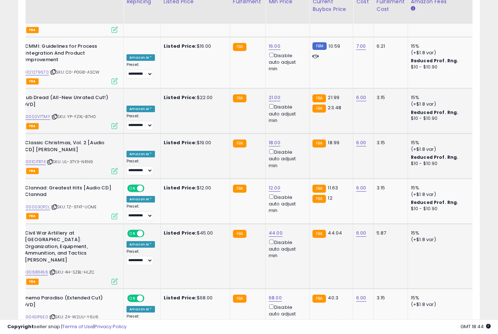
click at [296, 221] on button "submit" at bounding box center [302, 216] width 12 height 11
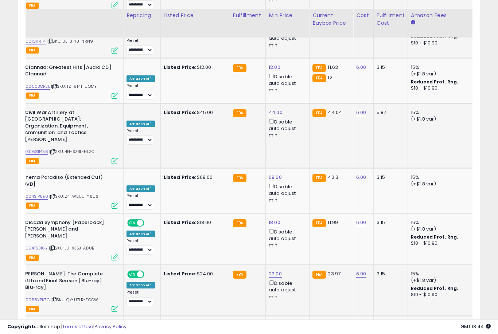
scroll to position [2690, 0]
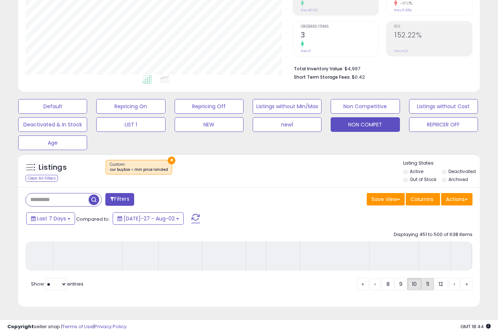
scroll to position [113, 0]
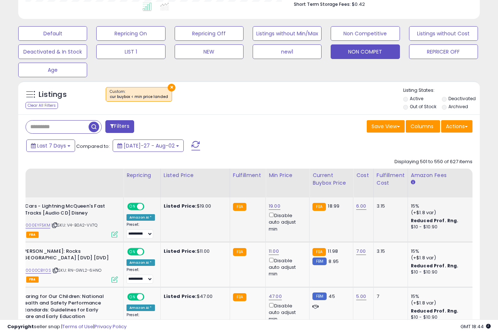
click at [269, 210] on link "19.00" at bounding box center [275, 206] width 12 height 7
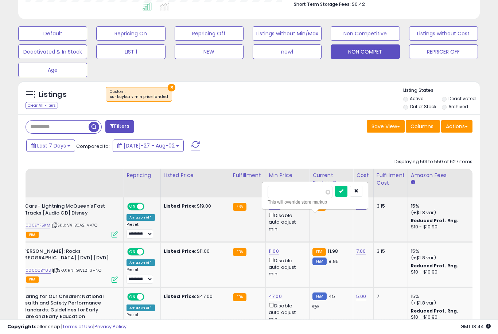
scroll to position [204, 0]
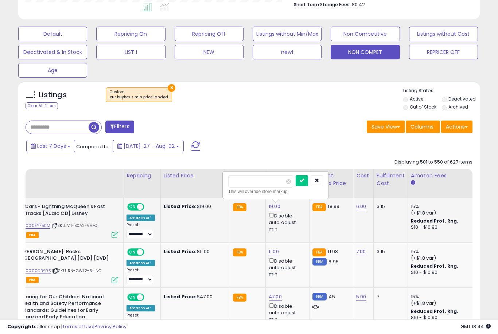
click at [296, 186] on button "submit" at bounding box center [302, 180] width 12 height 11
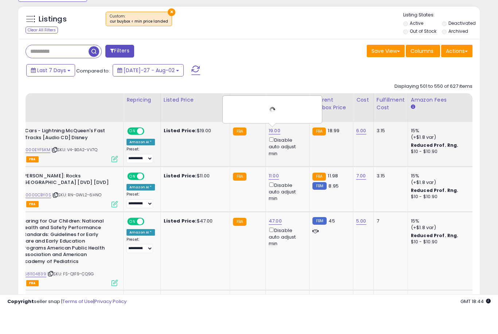
scroll to position [280, 0]
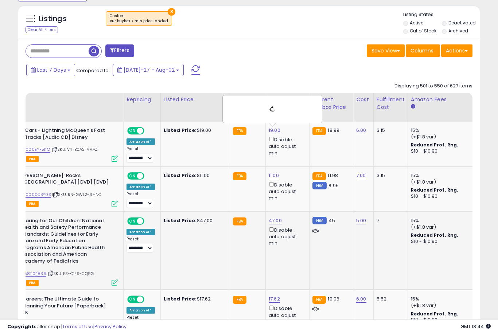
click at [271, 134] on link "47.00" at bounding box center [275, 130] width 12 height 7
click at [296, 199] on button "submit" at bounding box center [302, 194] width 12 height 11
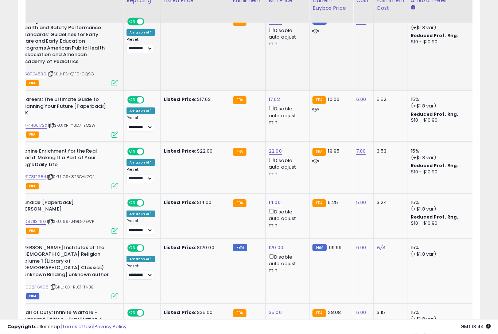
scroll to position [481, 0]
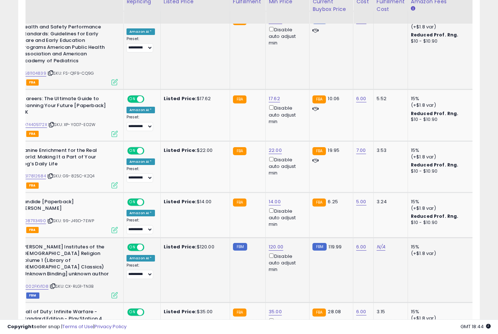
click at [297, 222] on button "submit" at bounding box center [303, 216] width 12 height 11
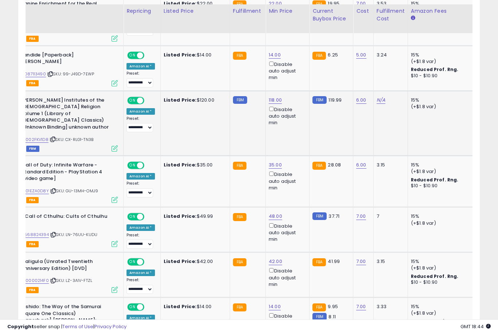
scroll to position [637, 0]
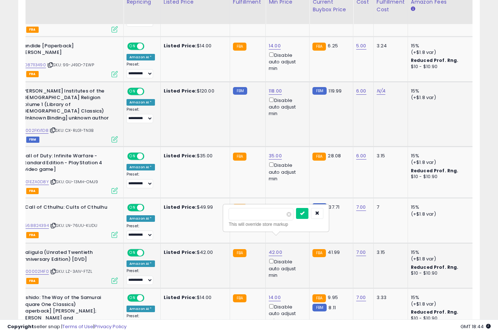
click at [296, 218] on button "submit" at bounding box center [302, 213] width 12 height 11
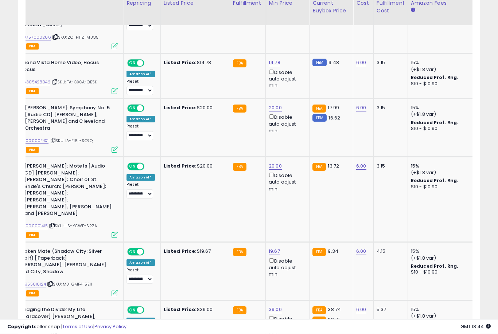
scroll to position [939, 0]
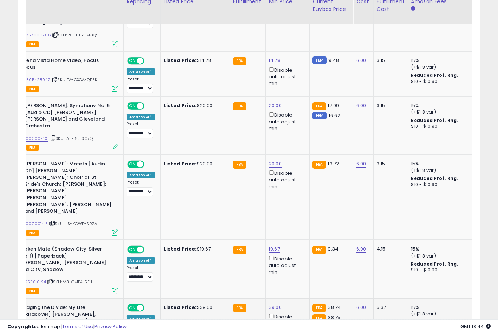
click at [296, 235] on button "submit" at bounding box center [302, 230] width 12 height 11
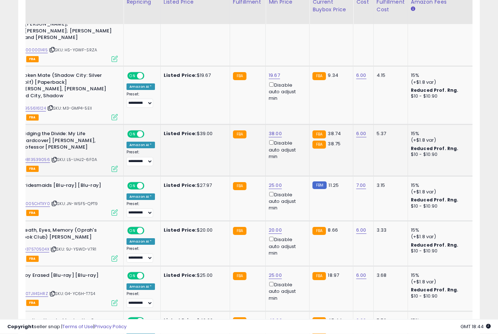
scroll to position [1114, 0]
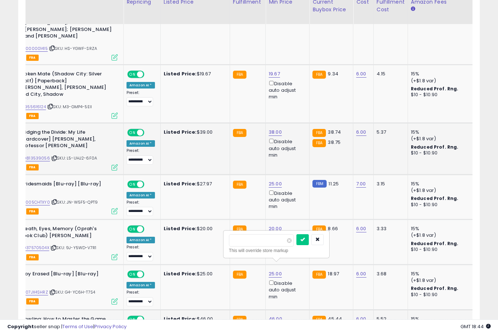
click at [296, 245] on button "submit" at bounding box center [302, 239] width 12 height 11
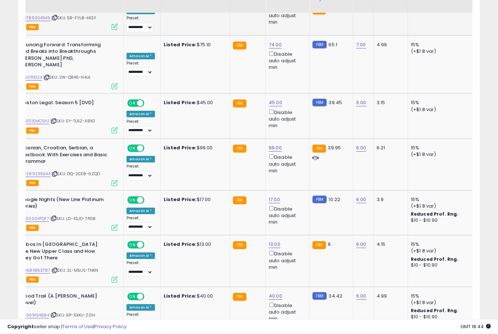
scroll to position [1440, 0]
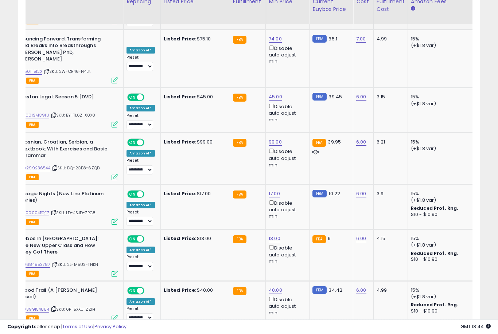
click at [296, 245] on button "submit" at bounding box center [302, 239] width 12 height 11
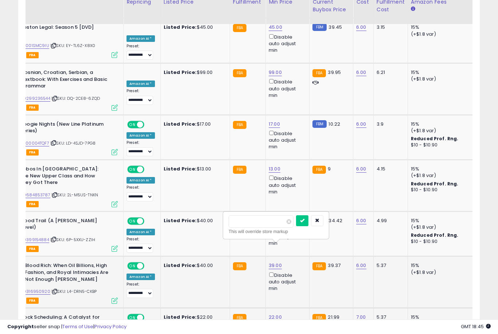
click at [296, 226] on button "submit" at bounding box center [302, 220] width 12 height 11
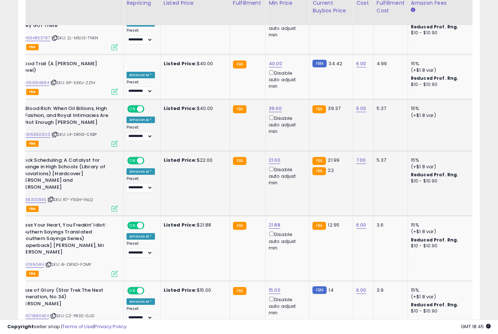
scroll to position [1668, 0]
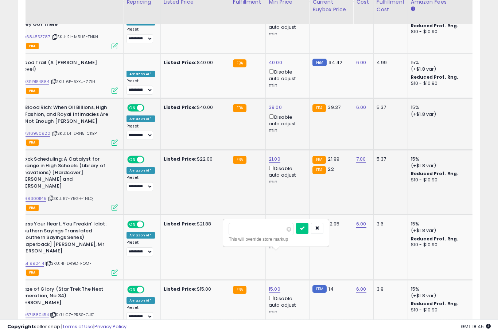
click at [296, 233] on button "submit" at bounding box center [302, 228] width 12 height 11
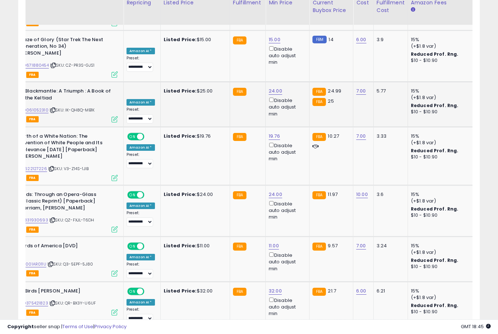
scroll to position [1919, 0]
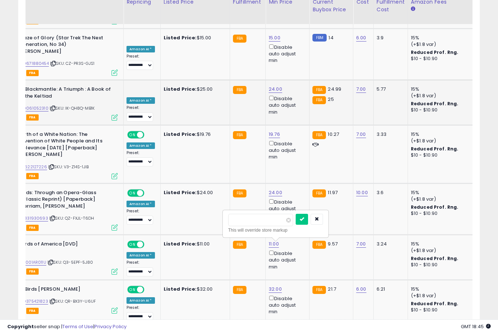
click at [296, 224] on button "submit" at bounding box center [302, 219] width 12 height 11
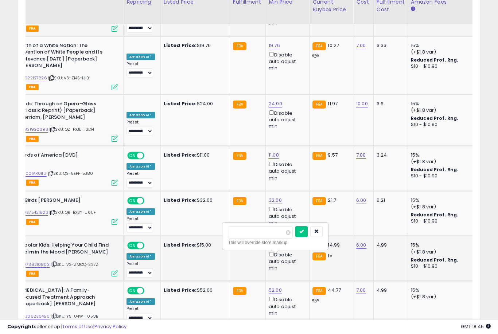
click at [295, 237] on button "submit" at bounding box center [301, 231] width 12 height 11
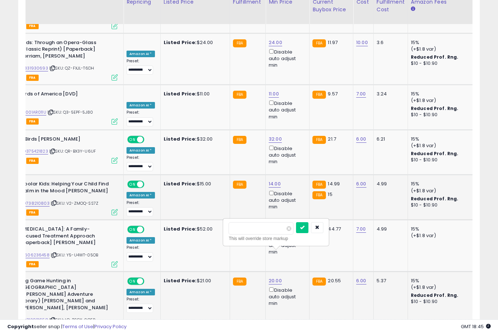
click at [296, 233] on button "submit" at bounding box center [302, 227] width 12 height 11
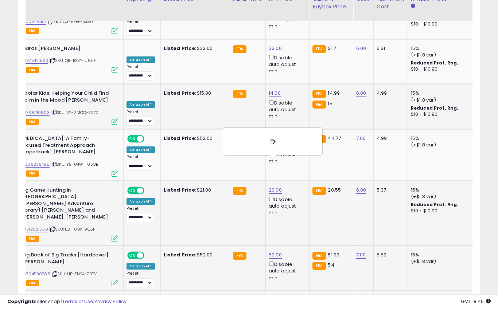
scroll to position [2165, 0]
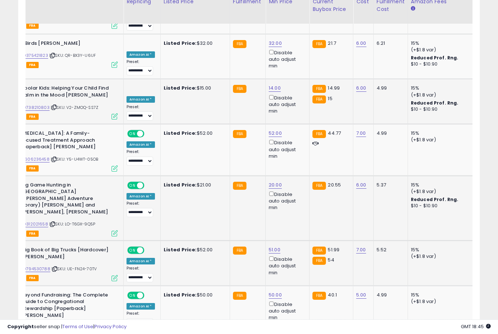
click at [296, 239] on button "submit" at bounding box center [302, 234] width 12 height 11
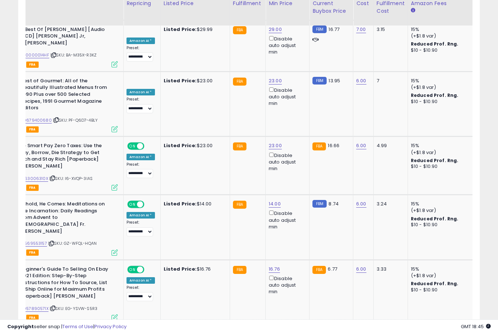
scroll to position [2608, 0]
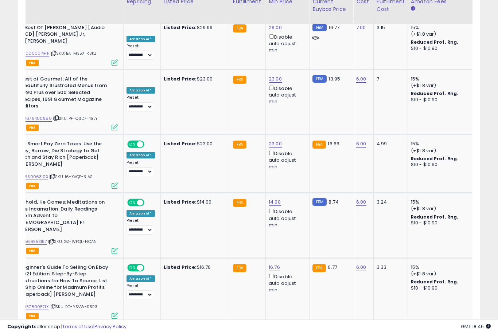
click at [295, 236] on button "submit" at bounding box center [301, 231] width 12 height 11
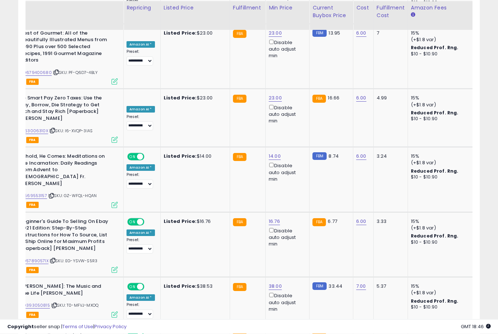
scroll to position [2657, 0]
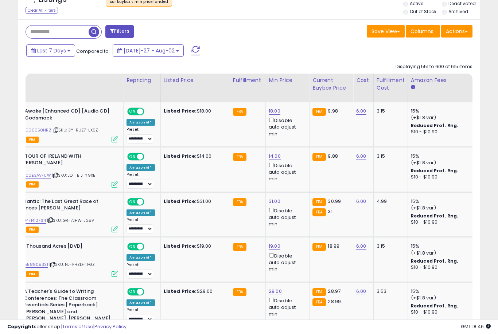
scroll to position [302, 0]
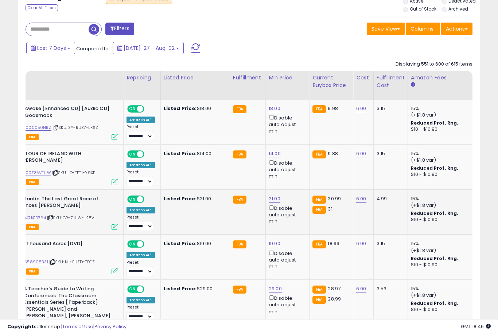
click at [272, 113] on link "31.00" at bounding box center [275, 108] width 12 height 7
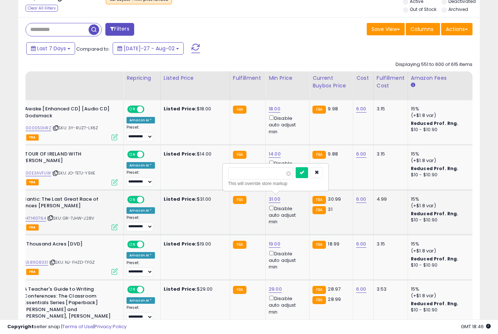
click at [296, 178] on button "submit" at bounding box center [302, 172] width 12 height 11
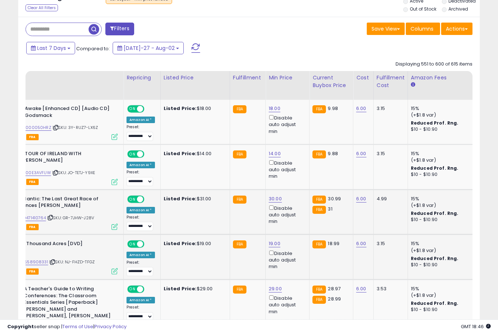
click at [273, 112] on link "19.00" at bounding box center [275, 108] width 12 height 7
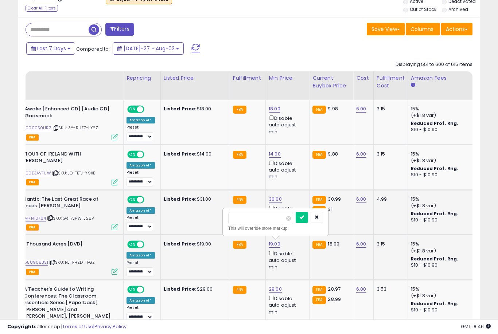
click at [296, 222] on button "submit" at bounding box center [302, 217] width 12 height 11
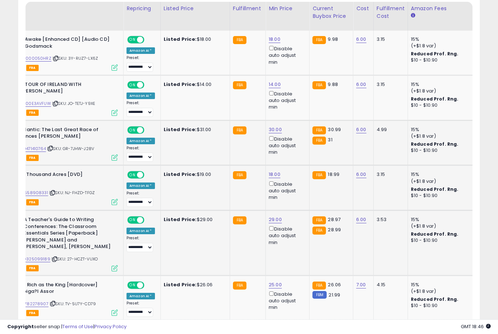
click at [274, 43] on link "29.00" at bounding box center [275, 39] width 12 height 7
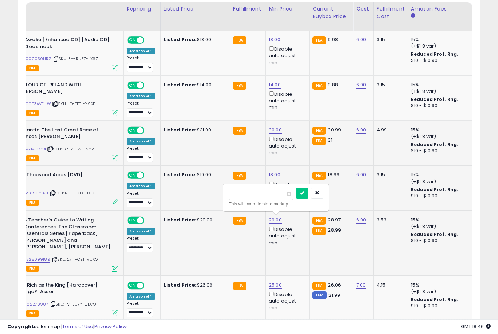
click at [296, 198] on button "submit" at bounding box center [302, 193] width 12 height 11
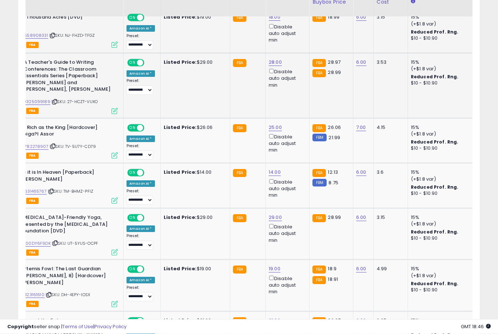
scroll to position [530, 0]
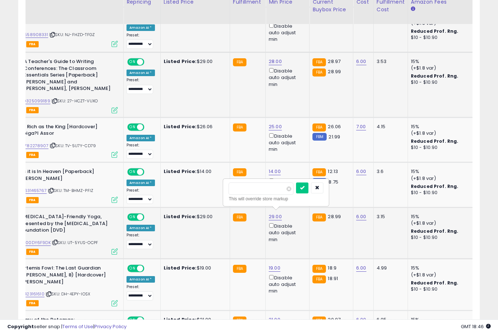
click at [296, 193] on button "submit" at bounding box center [302, 188] width 12 height 11
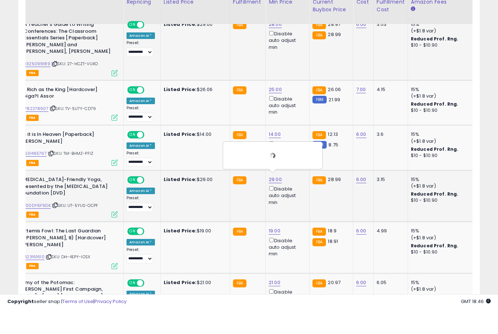
scroll to position [567, 0]
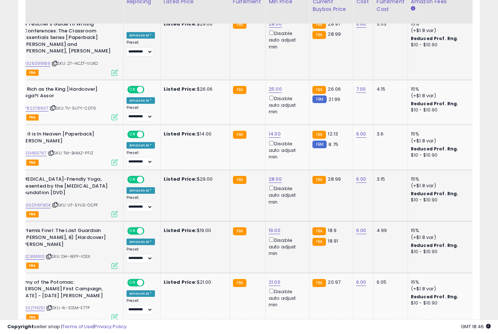
click at [296, 200] on button "submit" at bounding box center [302, 195] width 12 height 11
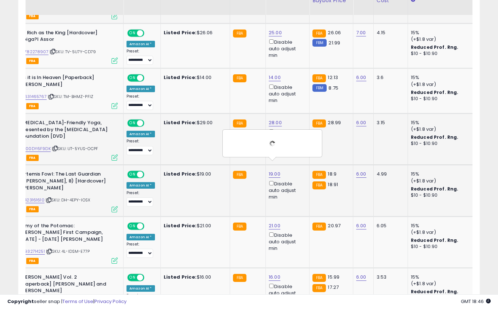
scroll to position [631, 0]
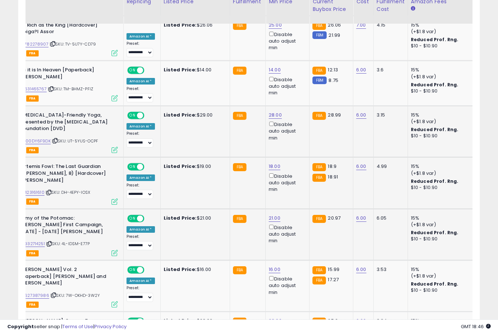
click at [295, 187] on button "submit" at bounding box center [301, 181] width 12 height 11
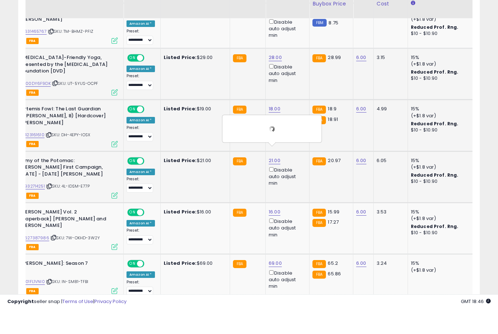
scroll to position [689, 0]
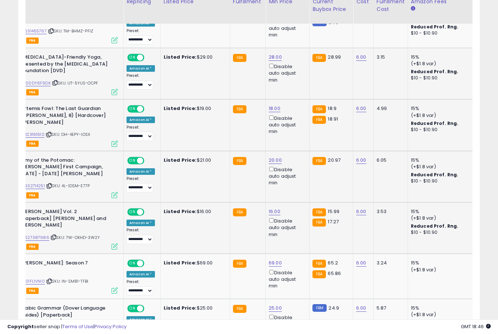
click at [296, 180] on button "submit" at bounding box center [302, 174] width 12 height 11
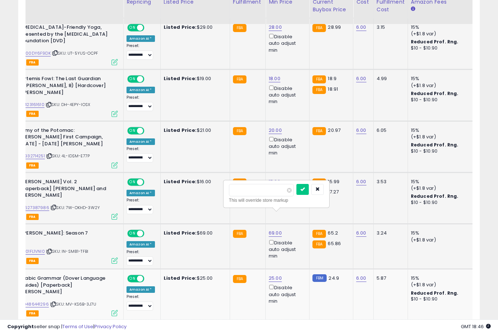
click at [296, 194] on button "submit" at bounding box center [302, 189] width 12 height 11
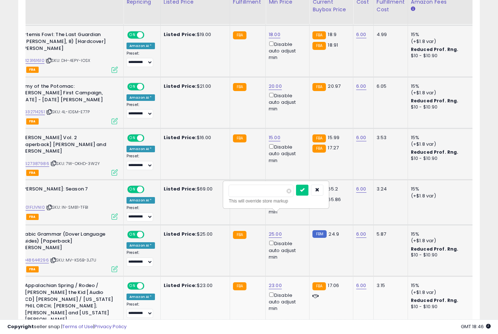
click at [296, 195] on button "submit" at bounding box center [302, 190] width 12 height 11
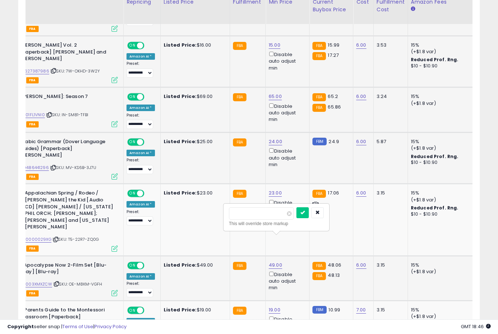
click at [296, 218] on button "submit" at bounding box center [302, 212] width 12 height 11
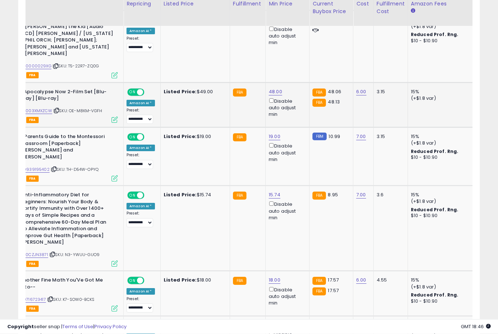
scroll to position [1032, 0]
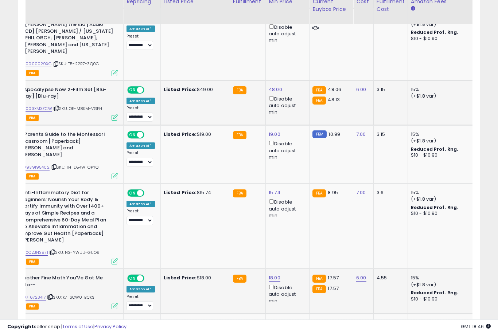
click at [296, 221] on button "submit" at bounding box center [302, 216] width 12 height 11
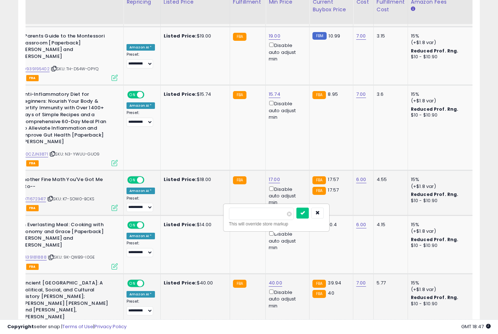
click at [296, 218] on button "submit" at bounding box center [302, 213] width 12 height 11
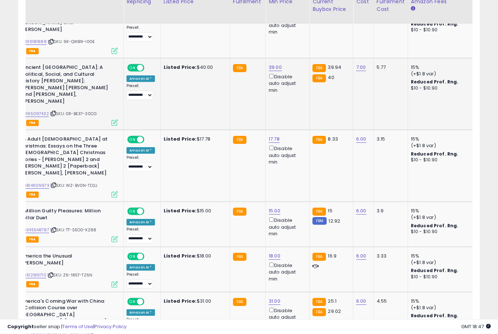
scroll to position [1346, 0]
click at [296, 220] on button "submit" at bounding box center [302, 214] width 12 height 11
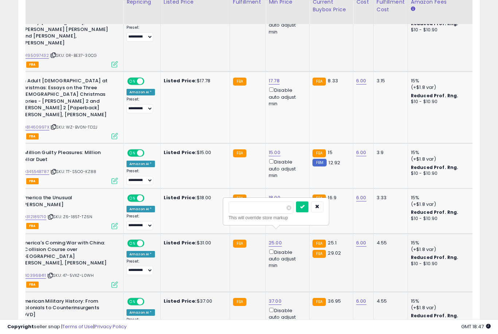
click at [296, 212] on button "submit" at bounding box center [302, 207] width 12 height 11
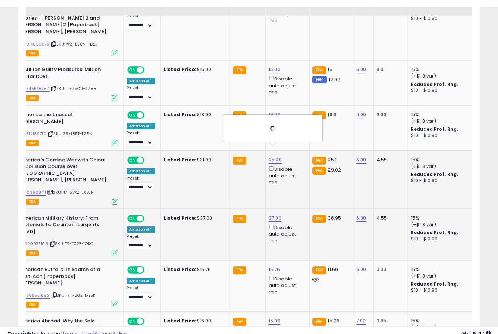
scroll to position [1497, 0]
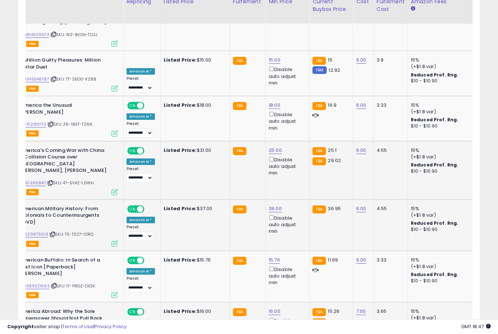
click at [296, 221] on button "submit" at bounding box center [302, 215] width 12 height 11
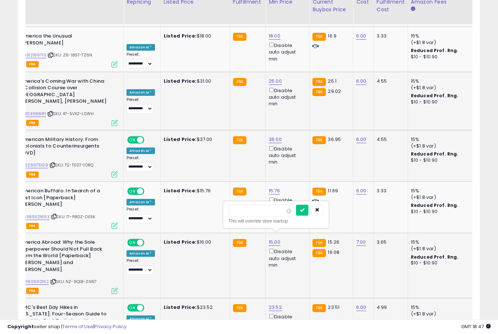
click at [296, 215] on button "submit" at bounding box center [302, 210] width 12 height 11
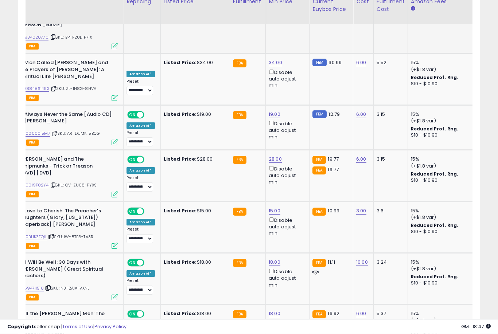
scroll to position [1890, 0]
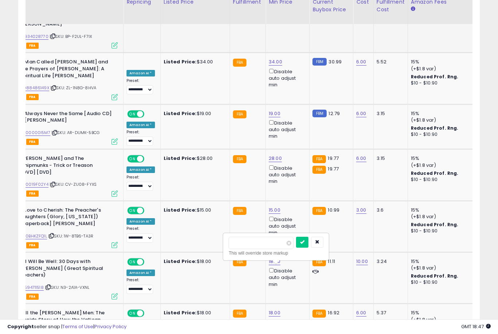
click at [296, 247] on button "submit" at bounding box center [302, 242] width 12 height 11
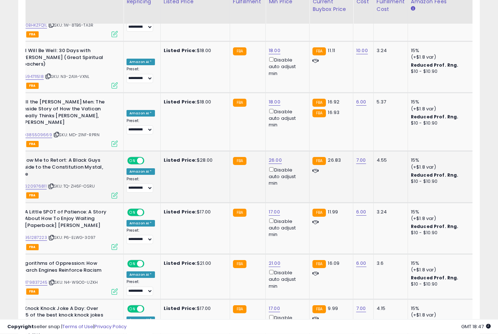
scroll to position [2118, 0]
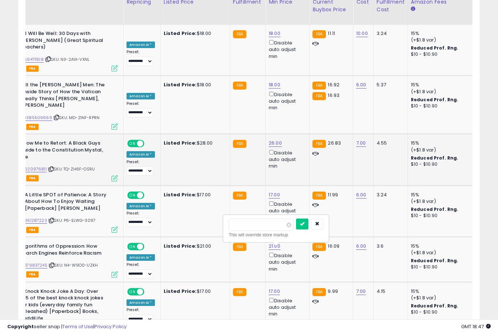
click at [296, 229] on button "submit" at bounding box center [302, 224] width 12 height 11
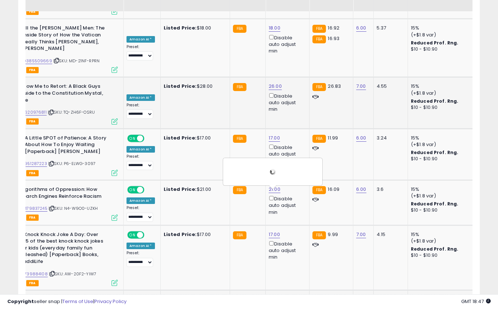
scroll to position [2175, 0]
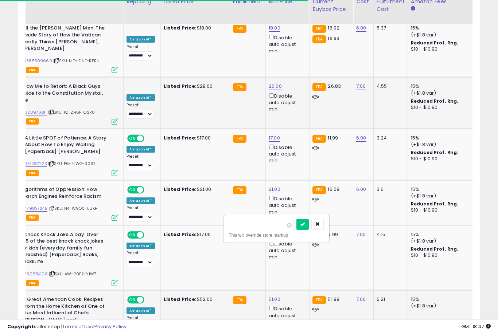
click at [296, 230] on button "submit" at bounding box center [302, 224] width 12 height 11
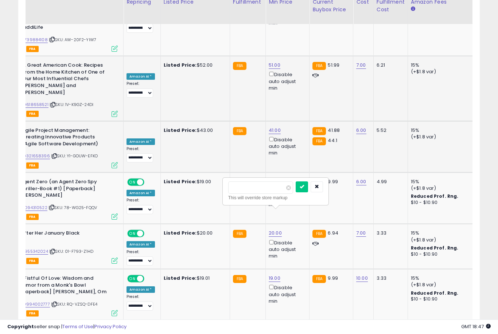
click at [296, 192] on button "submit" at bounding box center [302, 187] width 12 height 11
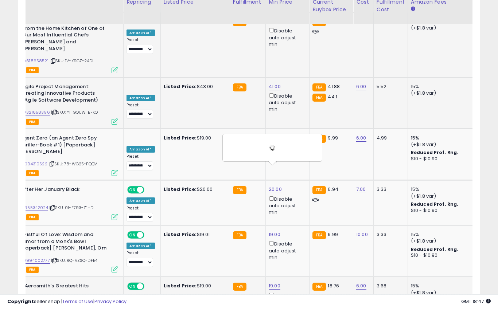
scroll to position [2454, 0]
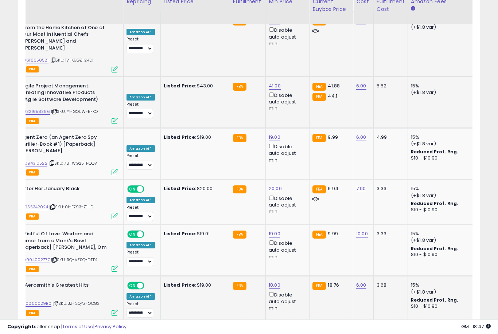
click at [296, 192] on button "submit" at bounding box center [302, 187] width 12 height 11
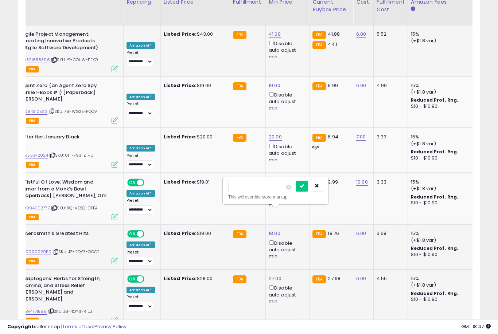
click at [296, 191] on button "submit" at bounding box center [302, 186] width 12 height 11
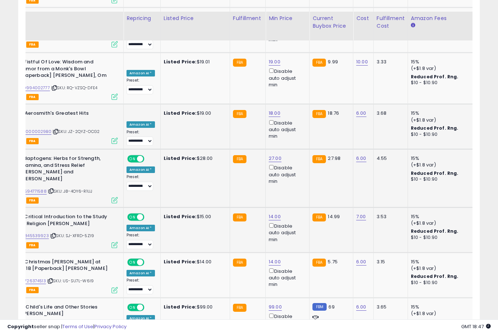
scroll to position [2657, 0]
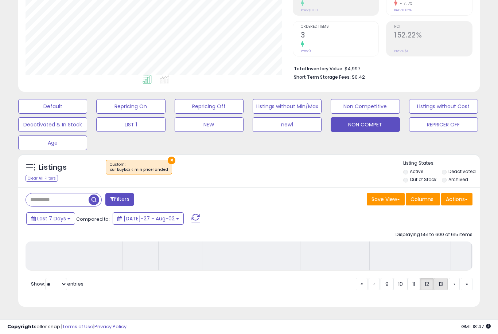
scroll to position [113, 0]
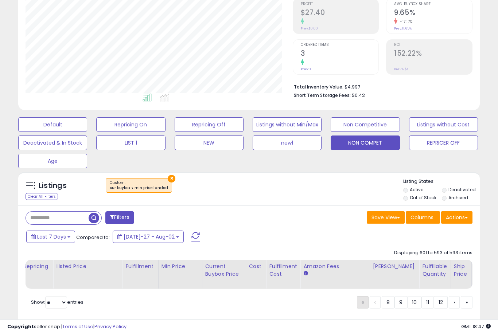
click at [357, 308] on link "«" at bounding box center [363, 302] width 12 height 12
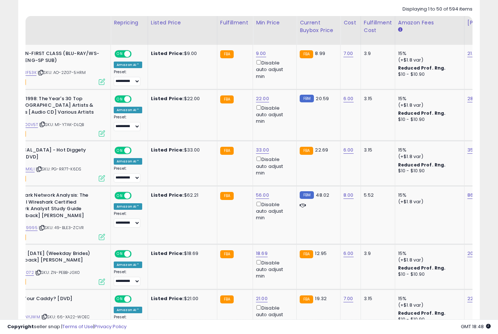
scroll to position [354, 0]
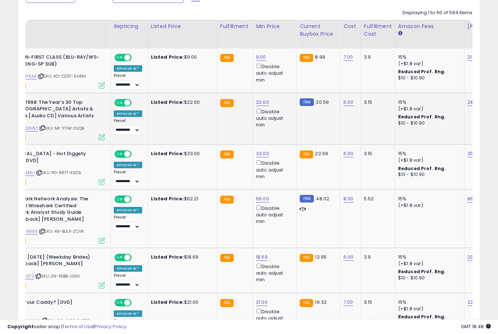
click at [261, 61] on link "22.00" at bounding box center [261, 57] width 10 height 7
click at [283, 81] on button "submit" at bounding box center [289, 76] width 12 height 11
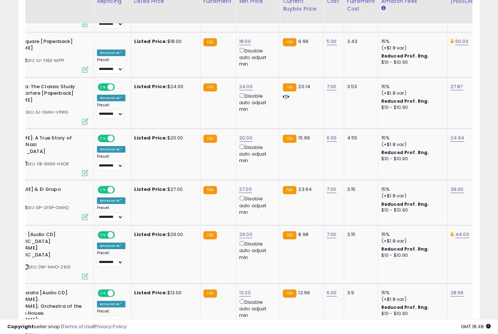
scroll to position [1082, 0]
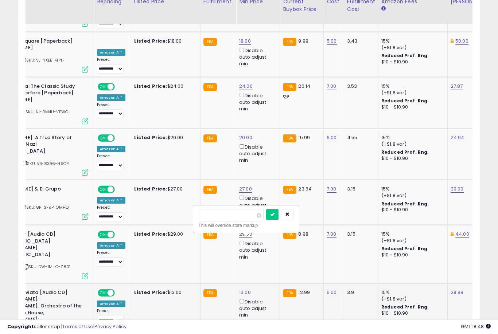
click at [266, 220] on button "submit" at bounding box center [272, 214] width 12 height 11
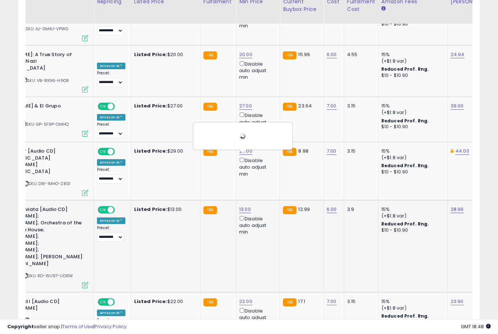
scroll to position [1166, 0]
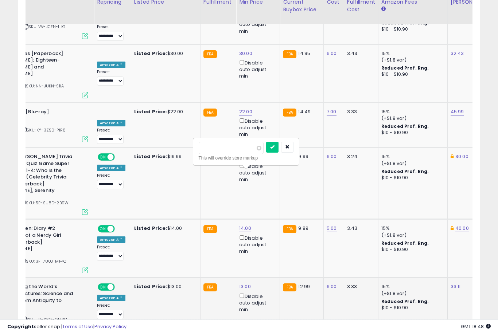
click at [266, 152] on button "submit" at bounding box center [272, 147] width 12 height 11
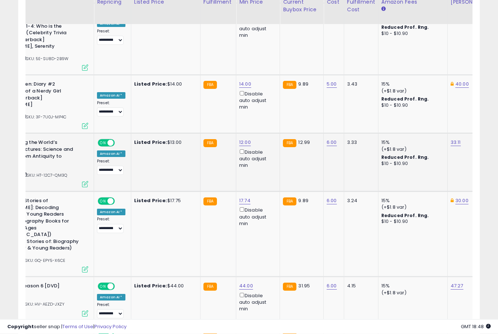
scroll to position [1759, 0]
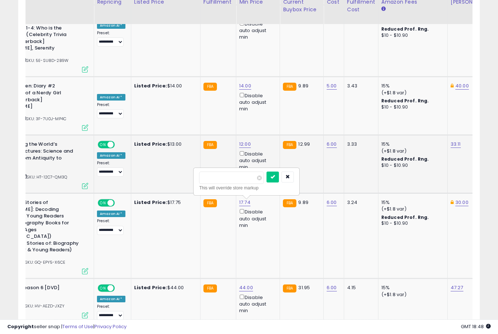
click at [266, 182] on button "submit" at bounding box center [272, 177] width 12 height 11
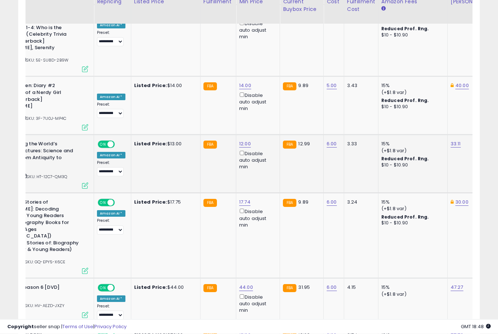
scroll to position [1759, 0]
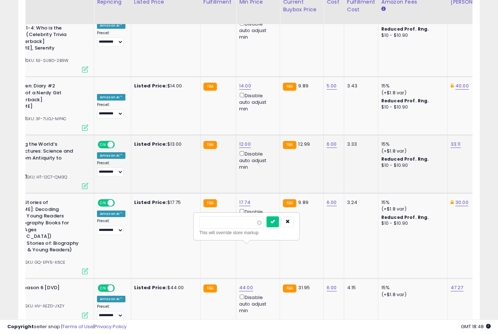
click at [266, 227] on button "submit" at bounding box center [272, 222] width 12 height 11
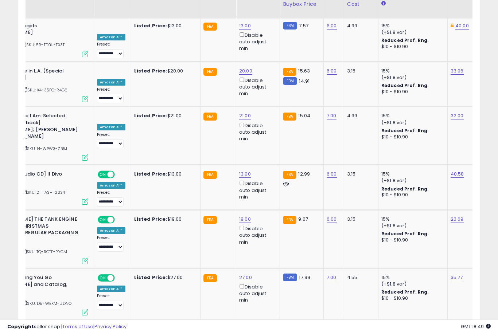
scroll to position [2328, 0]
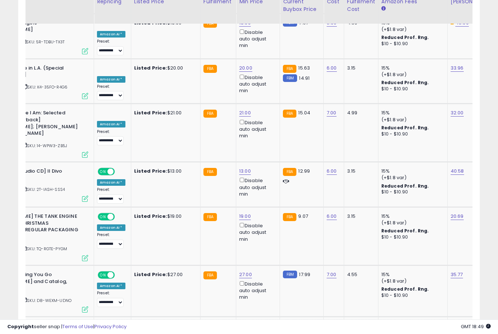
click at [267, 188] on button "submit" at bounding box center [273, 183] width 12 height 11
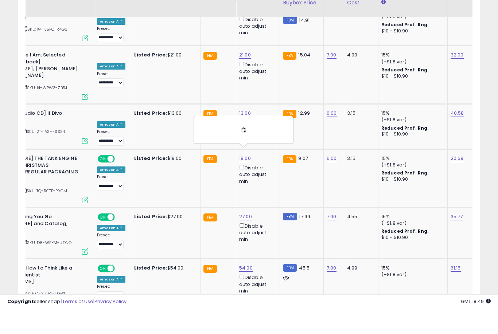
scroll to position [2402, 0]
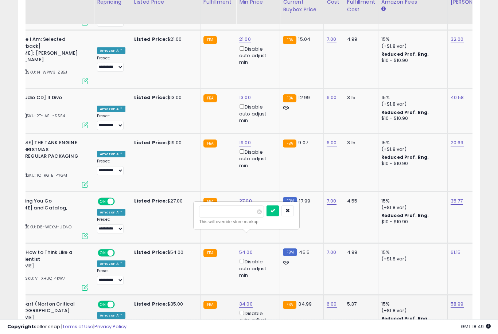
click at [266, 216] on button "submit" at bounding box center [272, 211] width 12 height 11
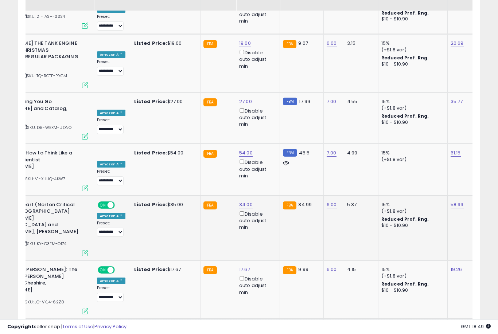
scroll to position [2511, 0]
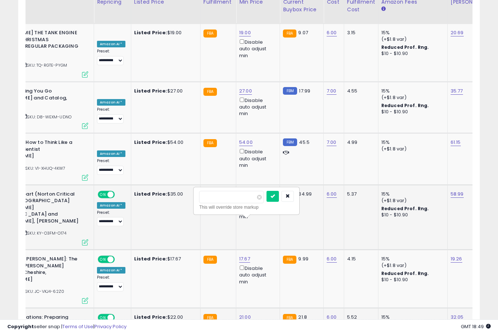
click at [266, 201] on button "submit" at bounding box center [272, 196] width 12 height 11
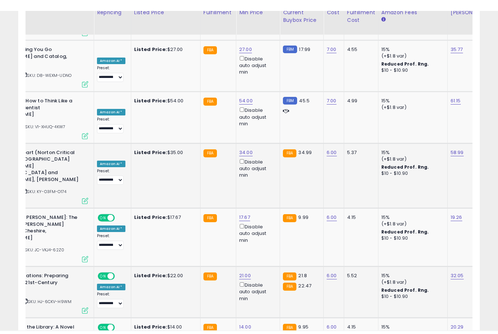
scroll to position [2580, 0]
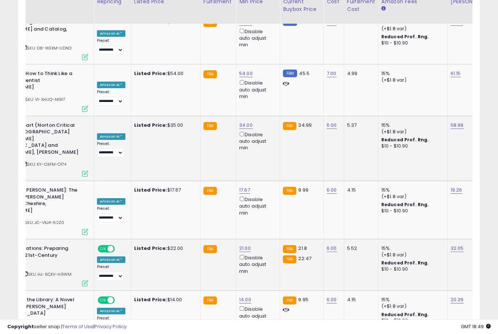
click at [266, 222] on button "submit" at bounding box center [272, 217] width 12 height 11
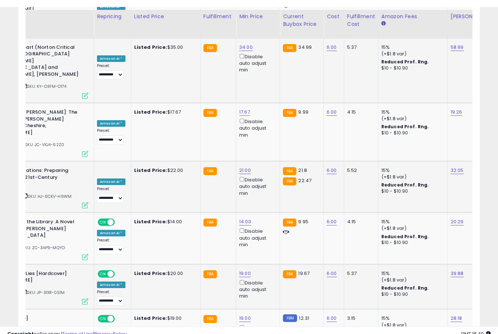
scroll to position [2674, 0]
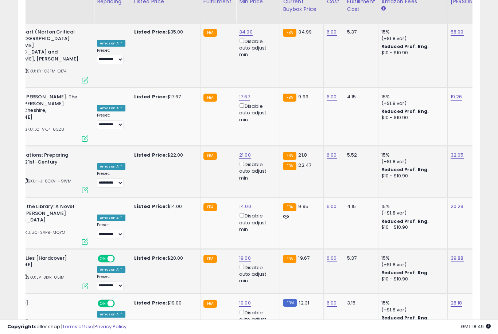
click at [267, 238] on button "submit" at bounding box center [273, 232] width 12 height 11
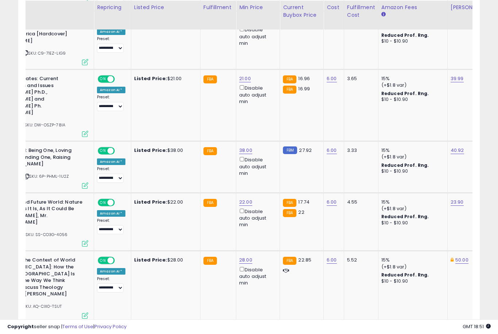
scroll to position [971, 0]
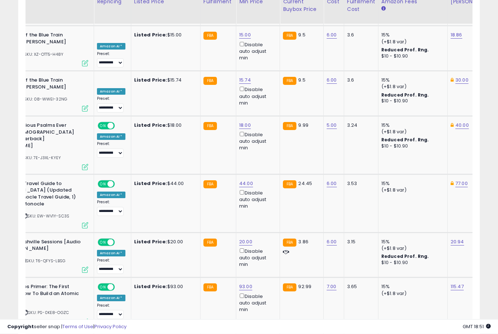
scroll to position [1451, 0]
click at [267, 182] on button "submit" at bounding box center [273, 176] width 12 height 11
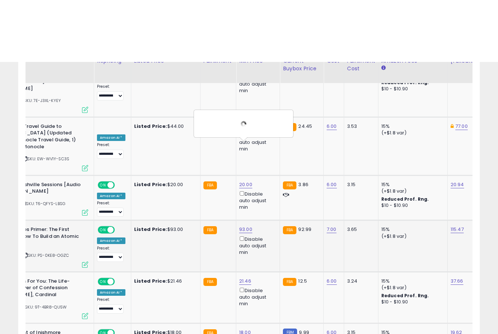
scroll to position [1572, 0]
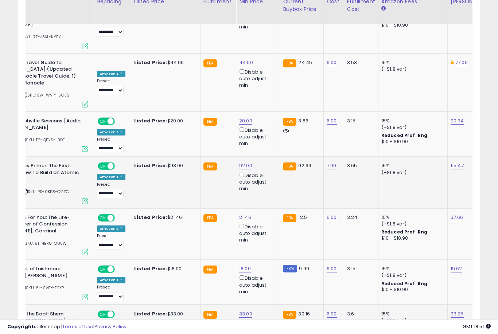
click at [266, 207] on button "submit" at bounding box center [272, 201] width 12 height 11
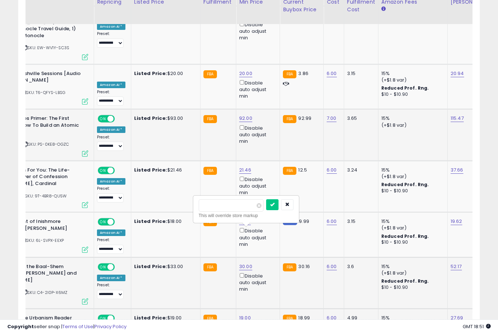
click at [266, 210] on button "submit" at bounding box center [272, 204] width 12 height 11
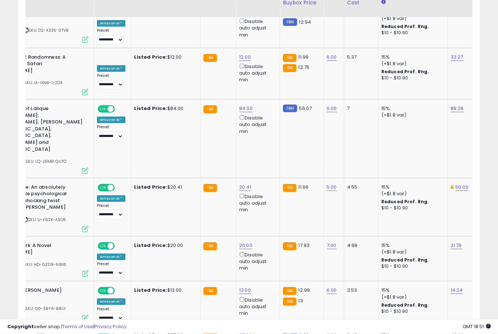
scroll to position [1971, 0]
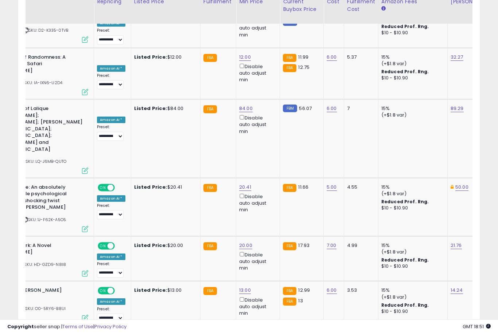
click at [267, 249] on button "submit" at bounding box center [273, 243] width 12 height 11
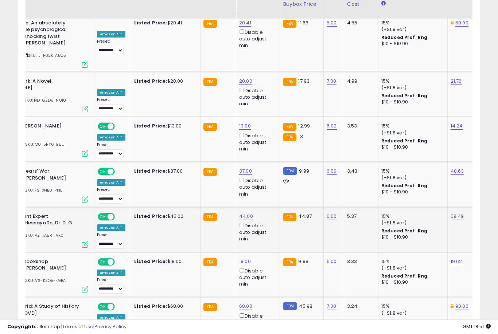
scroll to position [2135, 0]
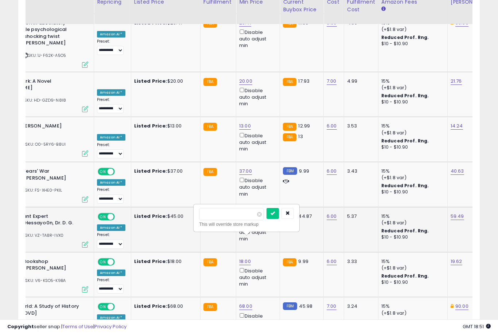
click at [266, 218] on button "submit" at bounding box center [272, 213] width 12 height 11
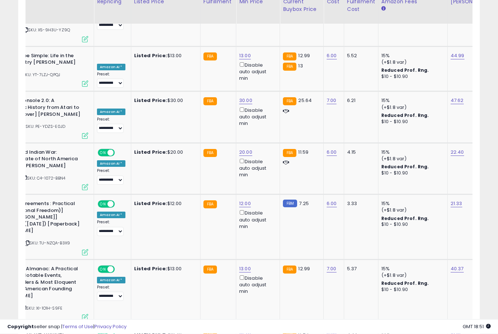
scroll to position [2668, 0]
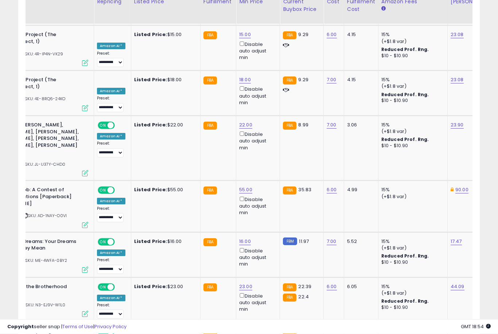
scroll to position [1167, 0]
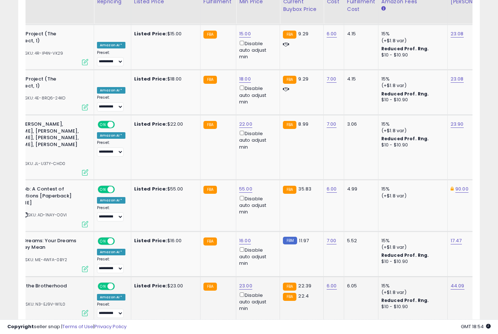
click at [266, 186] on button "submit" at bounding box center [272, 180] width 12 height 11
click at [266, 230] on button "submit" at bounding box center [272, 225] width 12 height 11
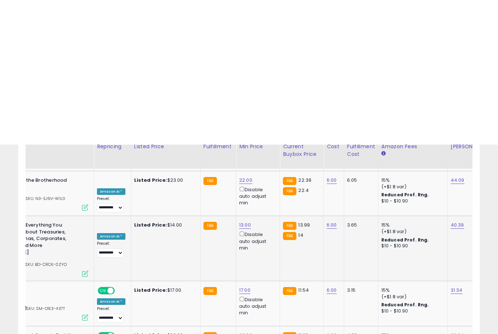
scroll to position [1422, 0]
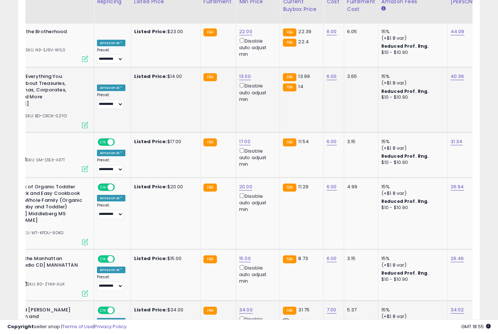
click at [267, 200] on button "submit" at bounding box center [273, 194] width 12 height 11
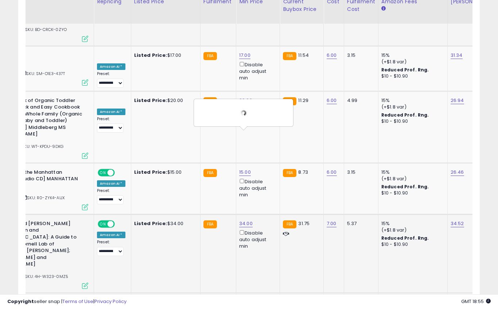
scroll to position [1508, 0]
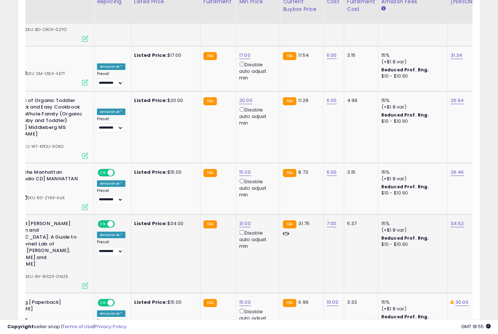
click at [266, 222] on button "submit" at bounding box center [272, 216] width 12 height 11
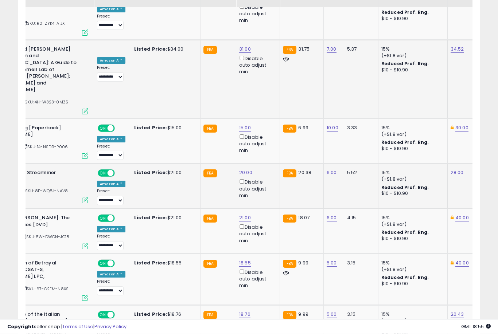
scroll to position [1703, 0]
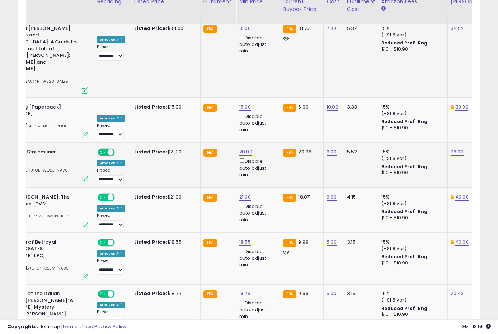
click at [266, 224] on button "submit" at bounding box center [272, 219] width 12 height 11
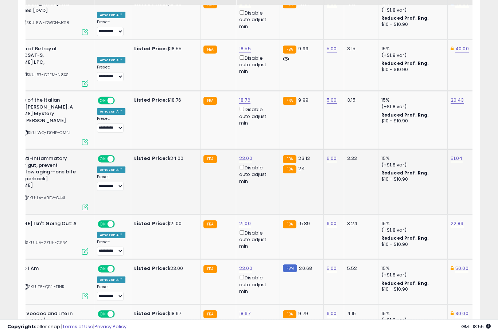
scroll to position [1898, 0]
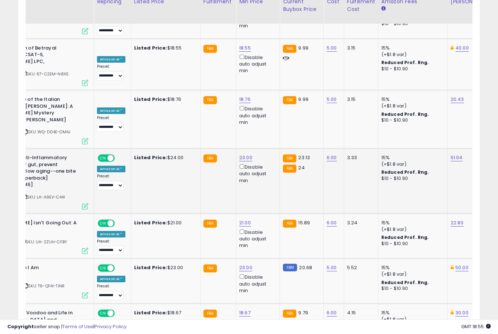
click at [266, 227] on button "submit" at bounding box center [272, 222] width 12 height 11
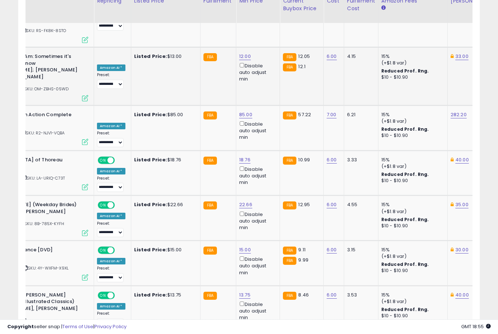
scroll to position [2214, 0]
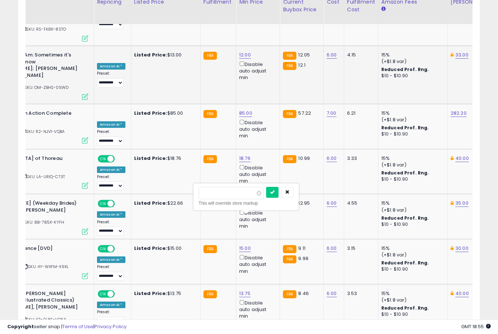
click at [266, 197] on button "submit" at bounding box center [272, 192] width 12 height 11
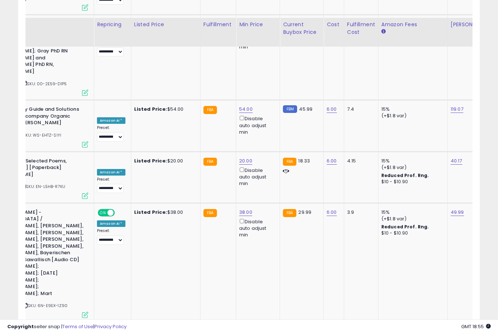
scroll to position [2695, 0]
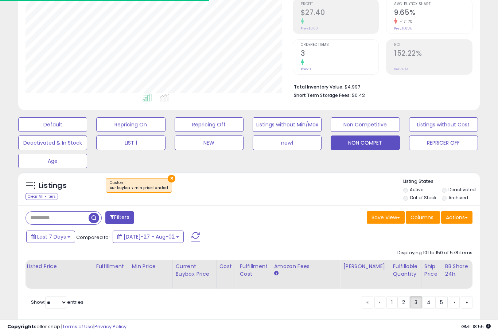
click at [465, 97] on li "Short Term Storage Fees: $0.42" at bounding box center [380, 94] width 173 height 9
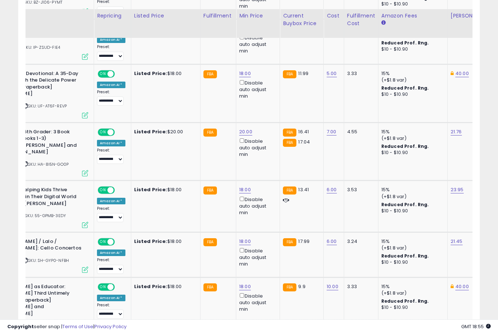
scroll to position [829, 0]
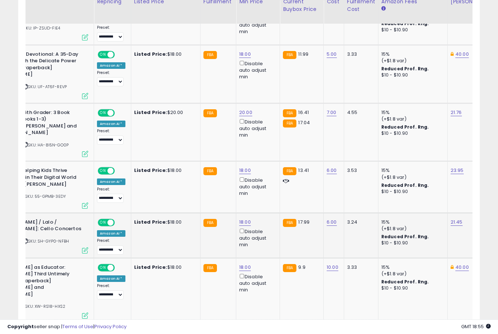
click at [266, 173] on button "submit" at bounding box center [272, 167] width 12 height 11
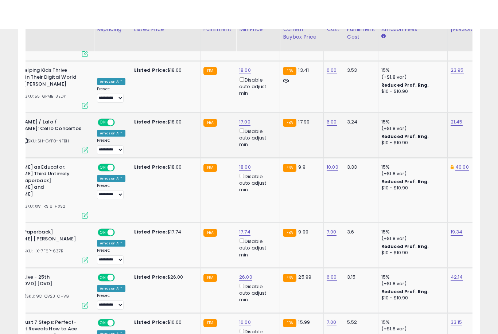
scroll to position [962, 0]
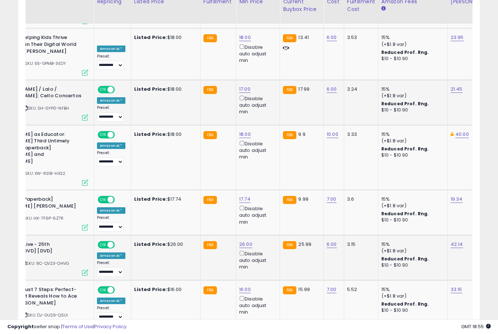
click at [266, 187] on button "submit" at bounding box center [272, 181] width 12 height 11
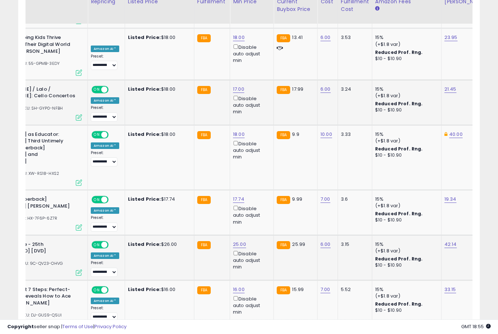
scroll to position [0, 74]
click at [260, 231] on button "submit" at bounding box center [266, 226] width 12 height 11
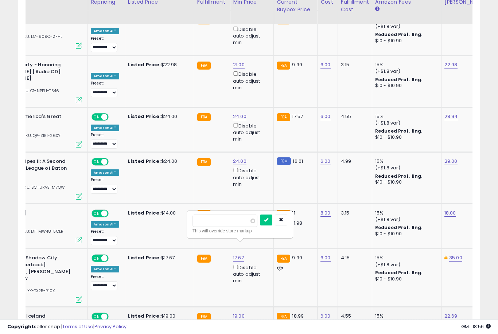
click at [260, 225] on button "submit" at bounding box center [266, 220] width 12 height 11
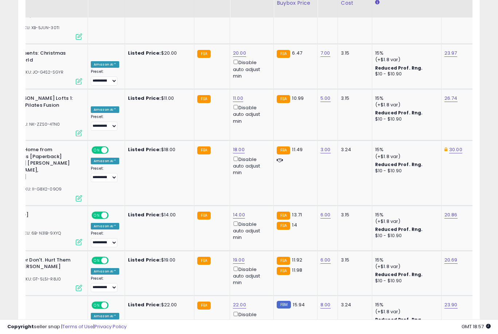
scroll to position [2633, 0]
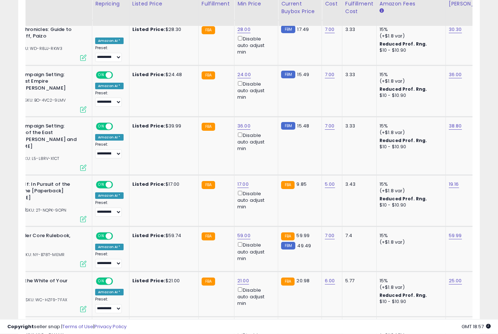
scroll to position [584, 0]
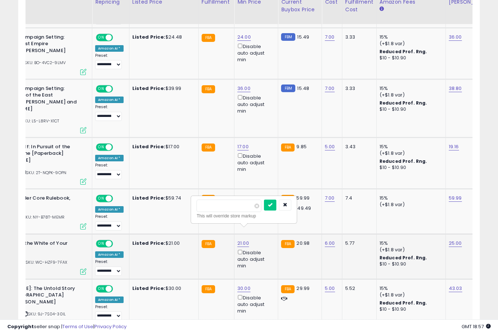
click at [264, 210] on button "submit" at bounding box center [270, 205] width 12 height 11
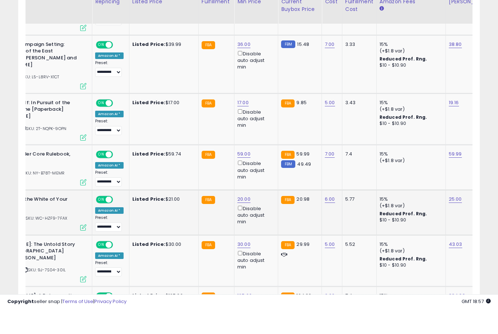
scroll to position [663, 0]
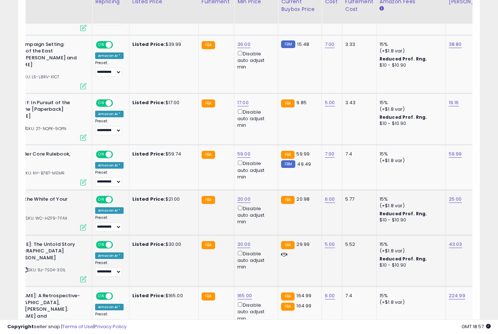
click at [265, 211] on button "submit" at bounding box center [271, 205] width 12 height 11
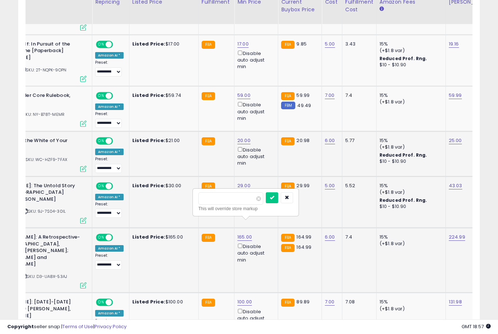
click at [266, 203] on button "submit" at bounding box center [272, 197] width 12 height 11
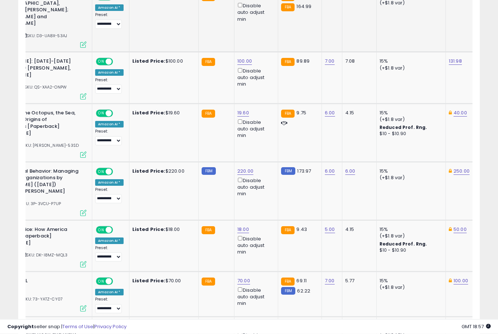
scroll to position [971, 0]
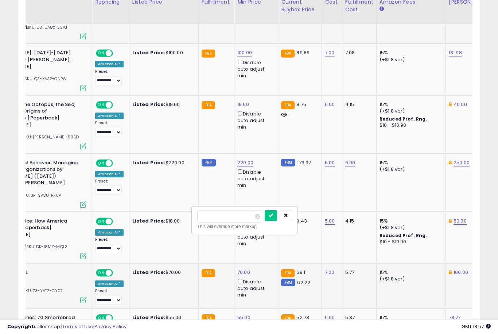
click at [265, 221] on button "submit" at bounding box center [271, 215] width 12 height 11
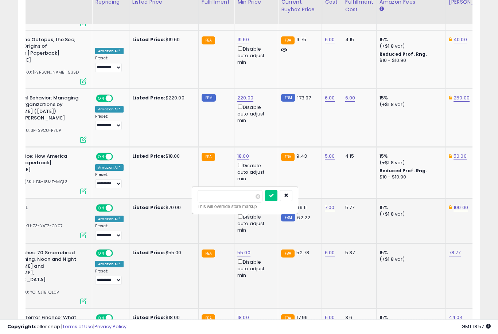
click at [265, 200] on button "submit" at bounding box center [271, 195] width 12 height 11
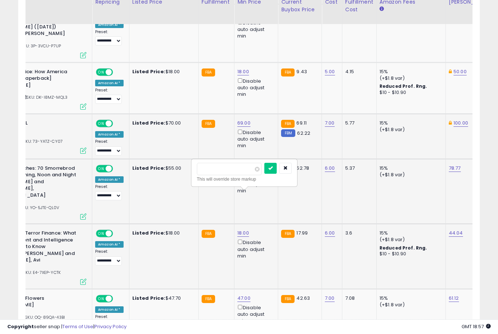
click at [264, 173] on button "submit" at bounding box center [270, 168] width 12 height 11
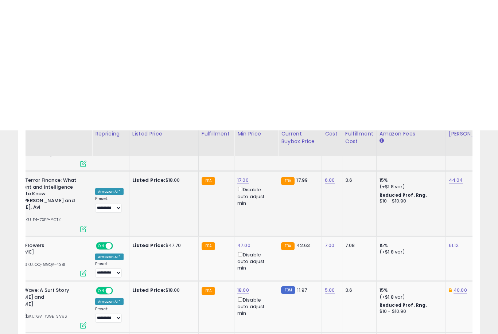
scroll to position [1305, 0]
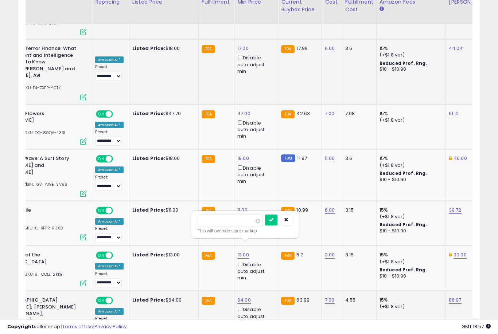
click at [265, 225] on button "submit" at bounding box center [271, 220] width 12 height 11
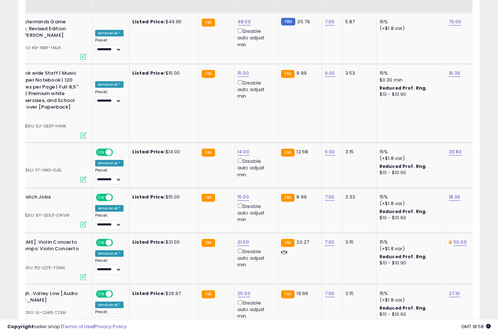
scroll to position [2632, 0]
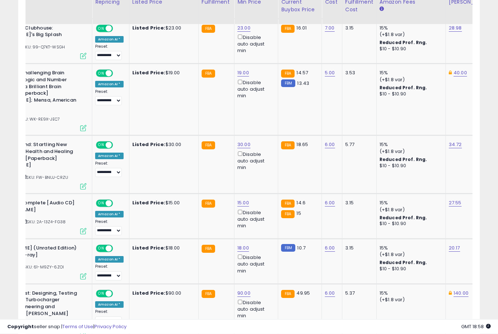
scroll to position [473, 0]
click at [264, 172] on button "submit" at bounding box center [270, 167] width 12 height 11
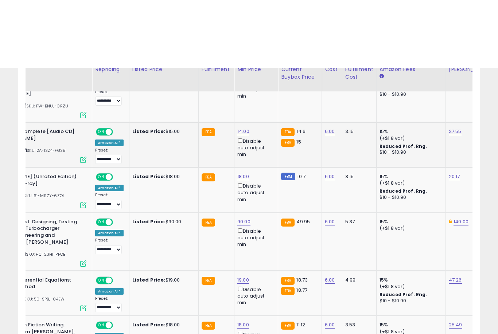
scroll to position [618, 0]
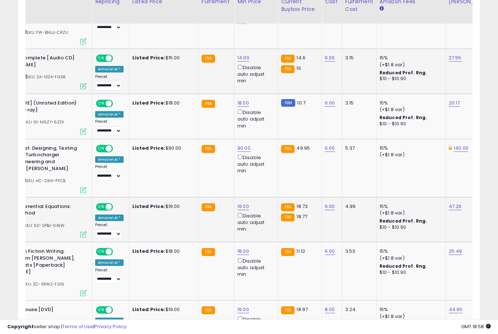
click at [264, 174] on button "submit" at bounding box center [270, 169] width 12 height 11
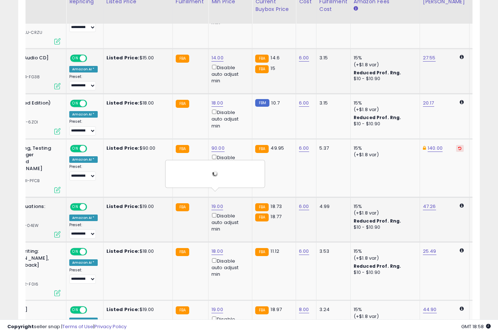
scroll to position [0, 96]
click at [238, 276] on button "submit" at bounding box center [244, 271] width 12 height 11
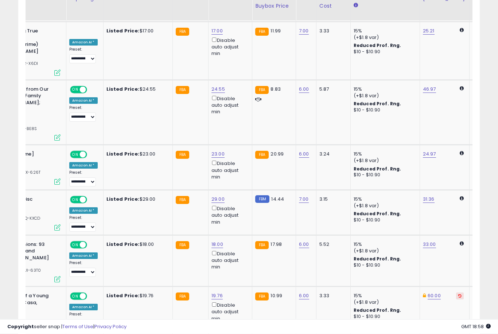
scroll to position [991, 0]
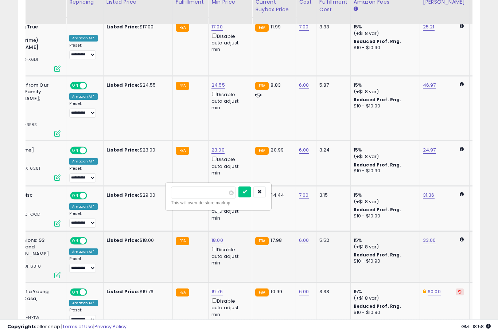
click at [238, 196] on button "submit" at bounding box center [244, 192] width 12 height 11
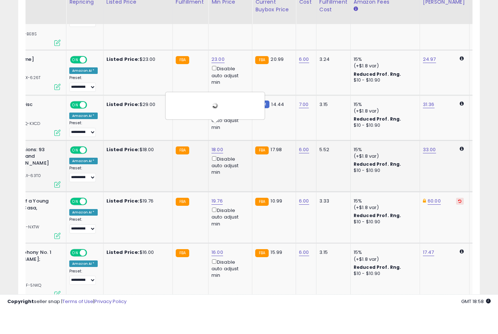
scroll to position [1084, 0]
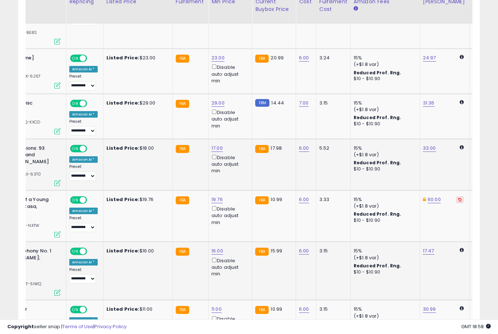
click at [238, 206] on button "submit" at bounding box center [244, 201] width 12 height 11
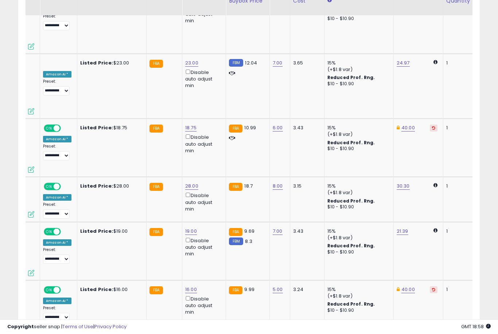
scroll to position [2607, 0]
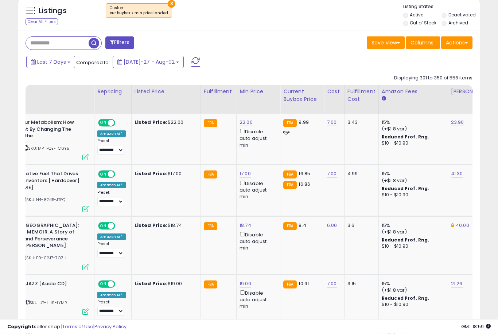
scroll to position [291, 0]
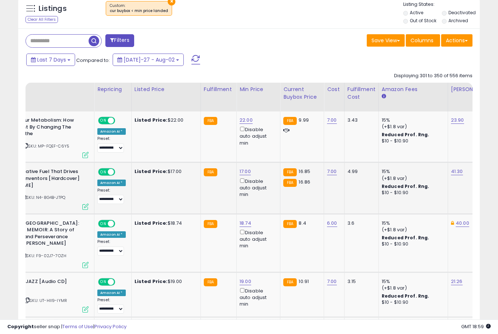
click at [244, 124] on link "17.00" at bounding box center [245, 120] width 13 height 7
click at [266, 150] on button "submit" at bounding box center [272, 145] width 12 height 11
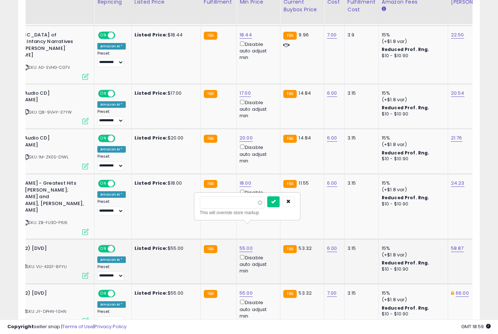
click at [267, 207] on button "submit" at bounding box center [273, 201] width 12 height 11
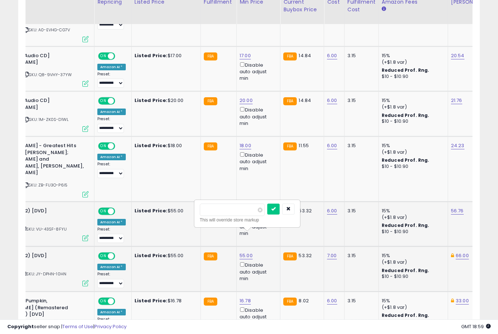
click at [267, 214] on button "submit" at bounding box center [273, 209] width 12 height 11
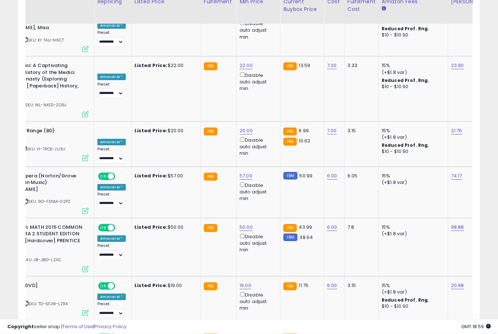
scroll to position [2726, 0]
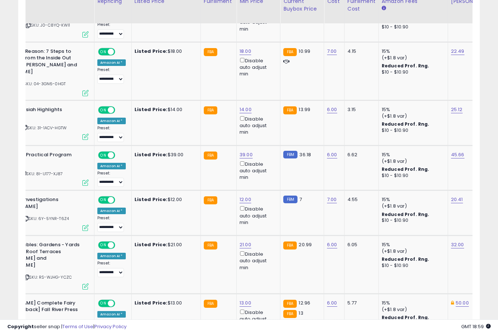
scroll to position [405, 0]
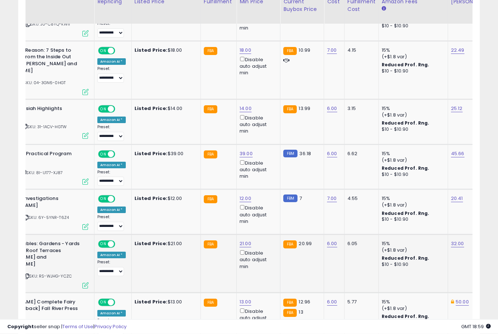
click at [245, 9] on link "21.00" at bounding box center [245, 5] width 12 height 7
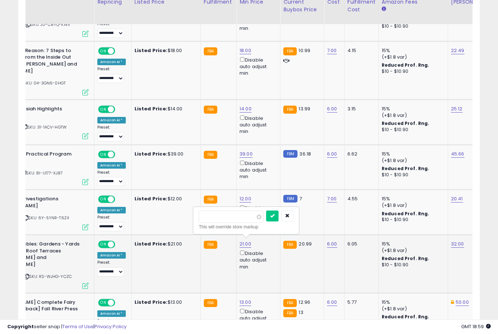
click at [266, 221] on button "submit" at bounding box center [272, 216] width 12 height 11
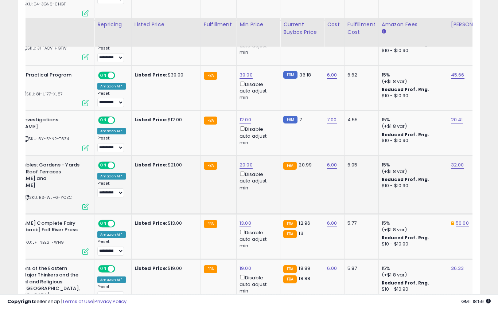
scroll to position [511, 0]
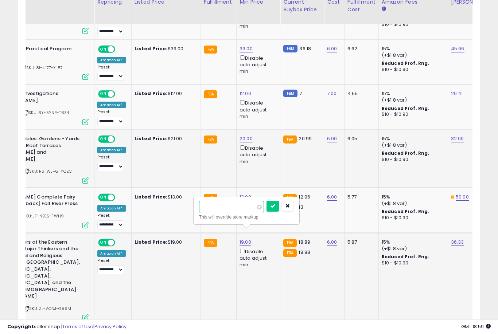
click at [266, 211] on button "submit" at bounding box center [272, 206] width 12 height 11
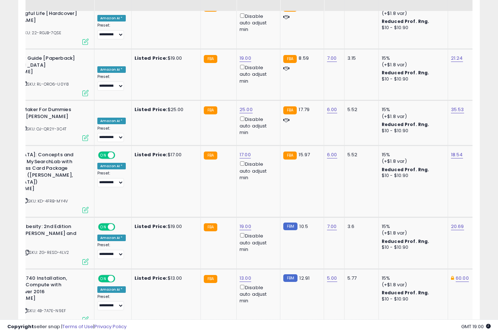
scroll to position [2108, 0]
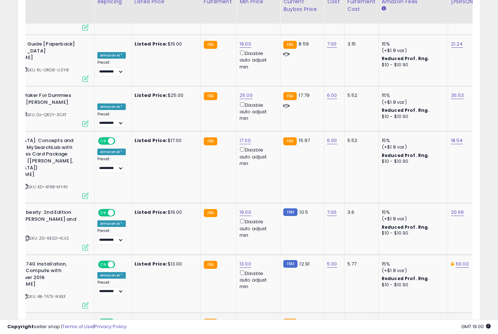
click at [267, 170] on button "submit" at bounding box center [273, 165] width 12 height 11
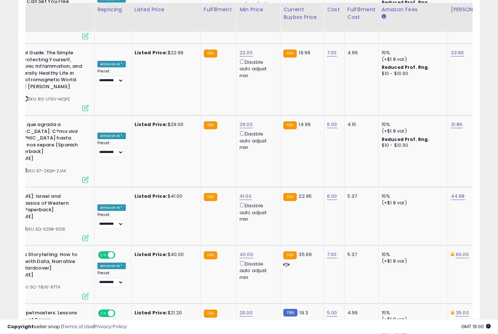
scroll to position [2748, 0]
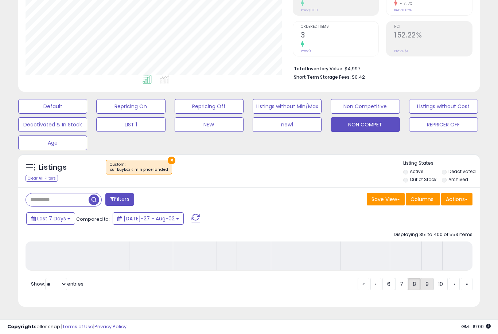
scroll to position [113, 0]
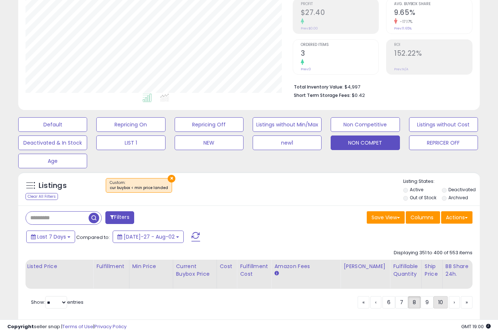
click at [461, 309] on link "10" at bounding box center [467, 302] width 12 height 12
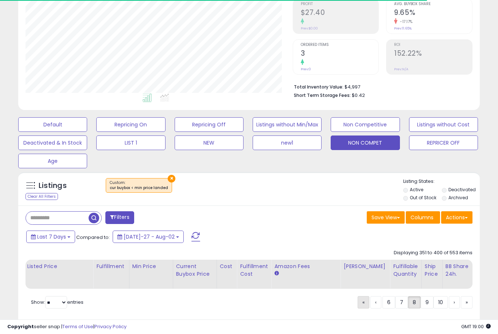
click at [358, 306] on link "«" at bounding box center [364, 302] width 12 height 12
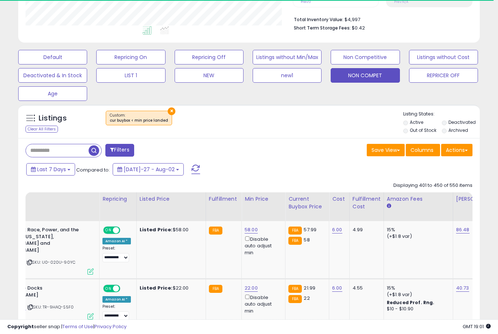
scroll to position [0, 79]
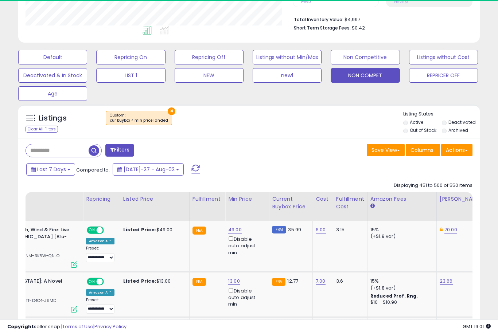
click at [234, 234] on link "49.00" at bounding box center [234, 229] width 13 height 7
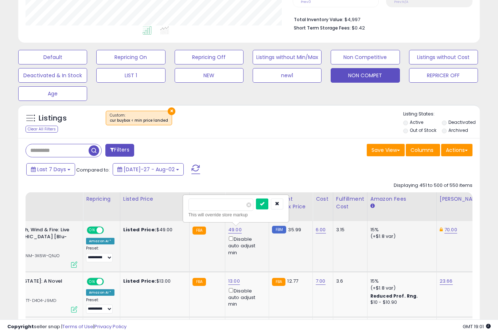
scroll to position [180, 0]
click at [275, 206] on icon "button" at bounding box center [277, 204] width 4 height 4
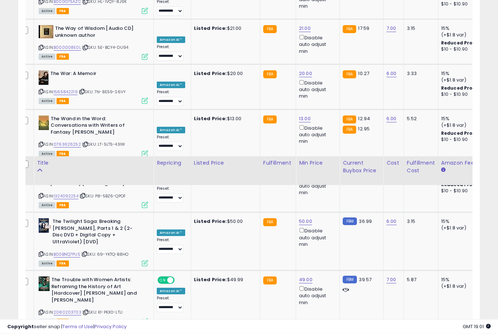
scroll to position [2684, 0]
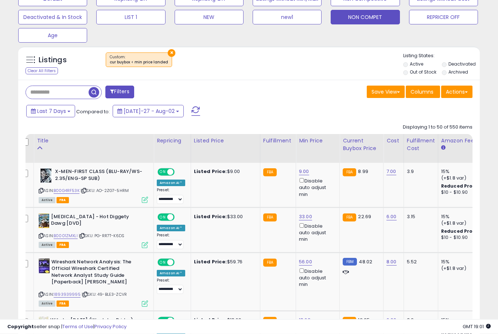
scroll to position [251, 0]
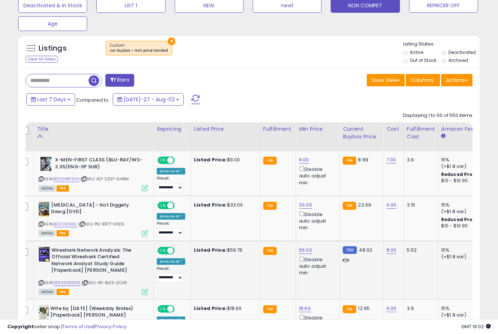
click at [309, 164] on link "56.00" at bounding box center [304, 159] width 10 height 7
click at [327, 229] on button "submit" at bounding box center [333, 223] width 12 height 11
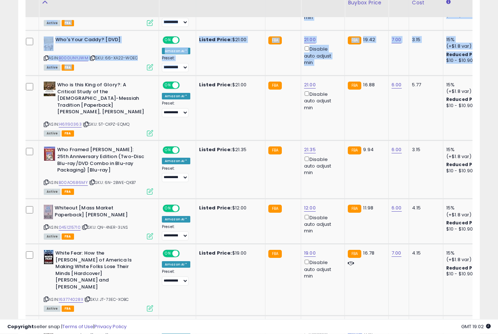
scroll to position [565, 0]
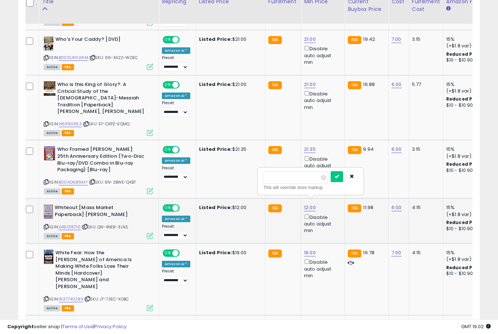
click at [331, 182] on button "submit" at bounding box center [337, 176] width 12 height 11
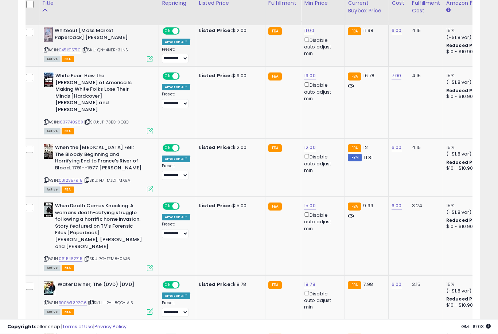
scroll to position [745, 0]
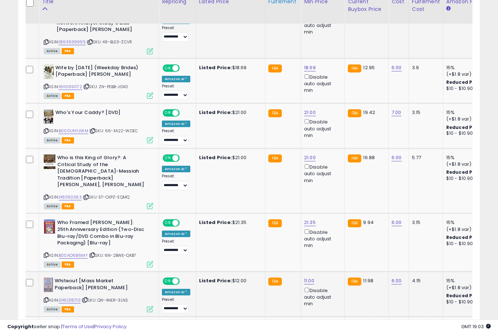
click at [276, 3] on div "Fulfillment" at bounding box center [283, 2] width 30 height 8
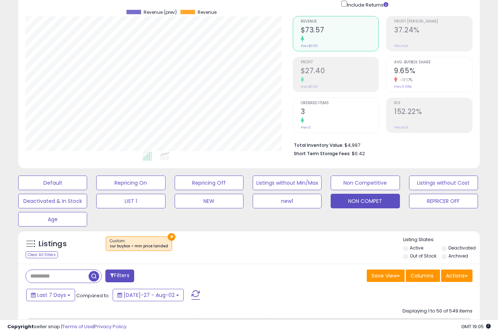
scroll to position [0, 0]
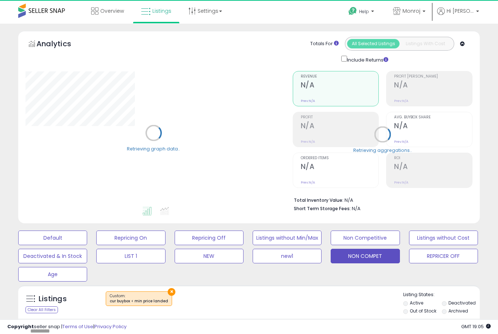
select select "**"
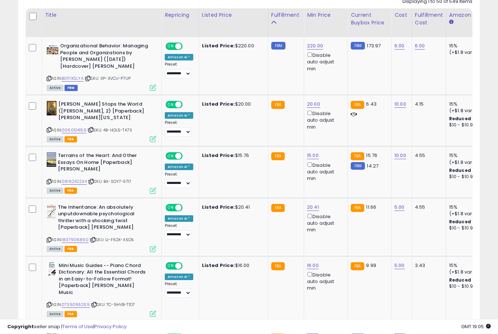
scroll to position [365, 0]
click at [315, 50] on link "15.00" at bounding box center [315, 45] width 16 height 7
click at [382, 47] on td "FBM 173.97" at bounding box center [370, 66] width 44 height 58
click at [297, 135] on input "*****" at bounding box center [298, 128] width 65 height 12
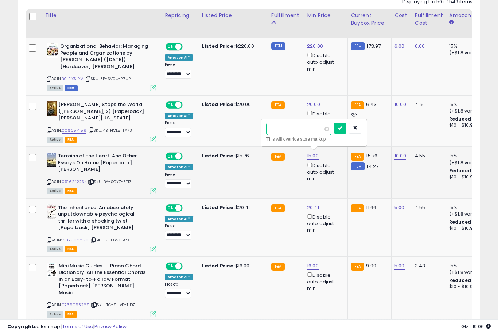
type input "**"
click at [334, 133] on button "submit" at bounding box center [340, 128] width 12 height 11
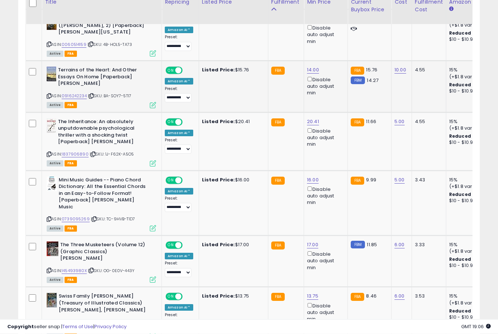
scroll to position [451, 0]
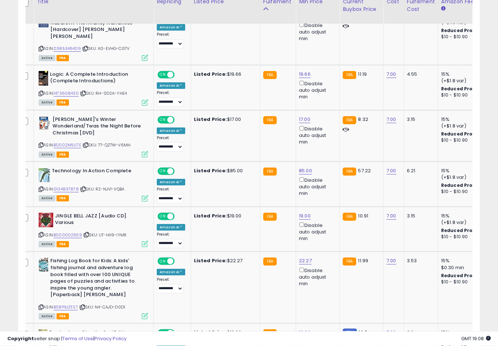
scroll to position [868, 0]
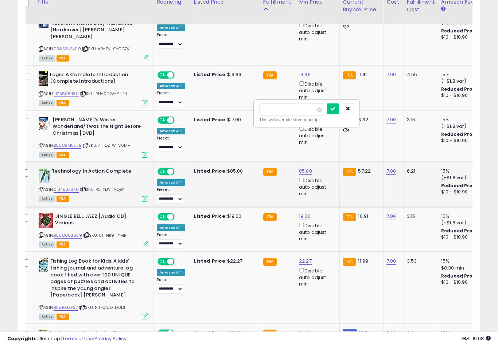
type input "*"
type input "**"
click at [327, 114] on button "submit" at bounding box center [333, 109] width 12 height 11
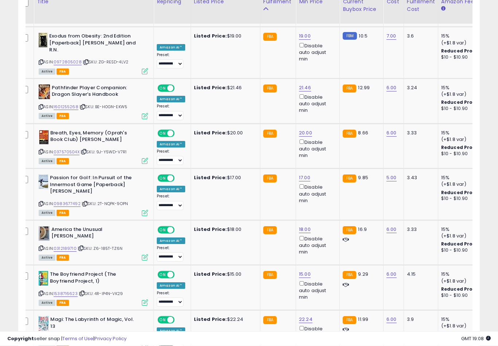
scroll to position [1165, 0]
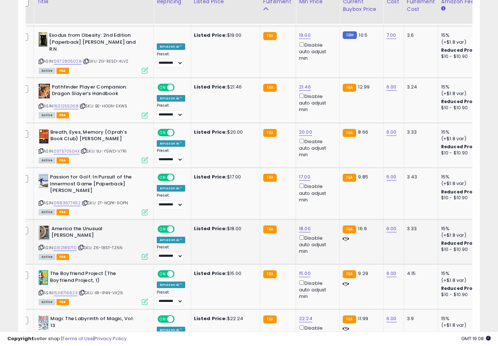
type input "**"
click at [326, 161] on button "submit" at bounding box center [332, 156] width 12 height 11
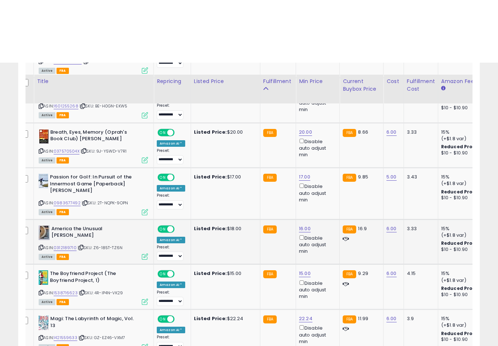
scroll to position [1250, 0]
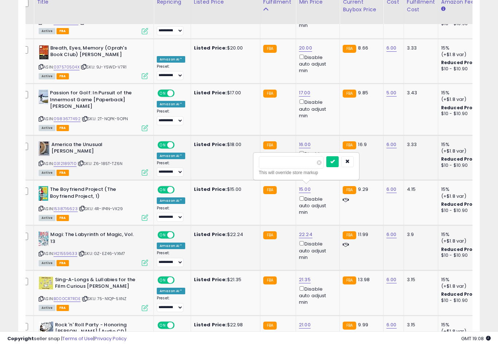
type input "*"
type input "**"
click at [326, 167] on button "submit" at bounding box center [332, 161] width 12 height 11
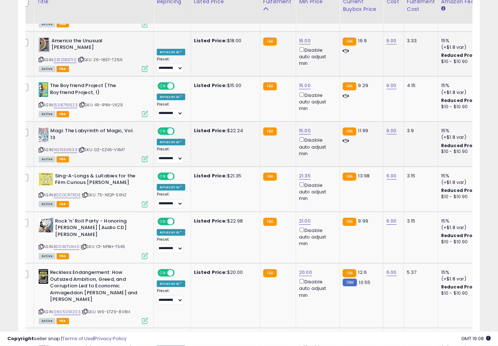
scroll to position [1353, 0]
click at [321, 278] on div "Disable auto adjust min" at bounding box center [316, 288] width 35 height 21
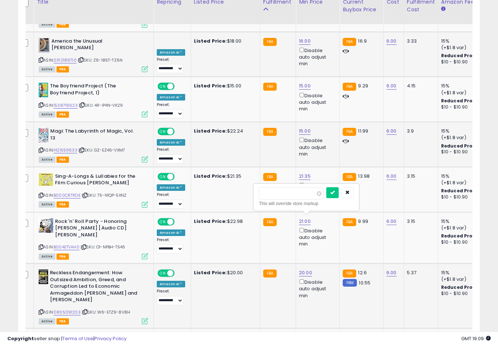
type input "*"
type input "**"
click at [326, 198] on button "submit" at bounding box center [332, 192] width 12 height 11
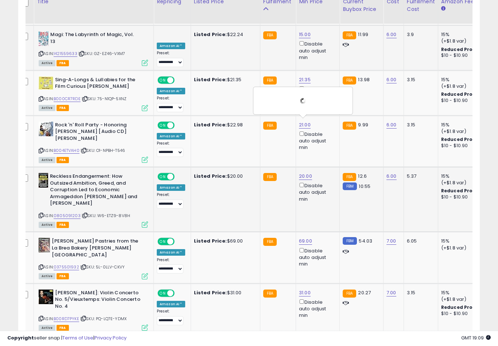
scroll to position [1450, 0]
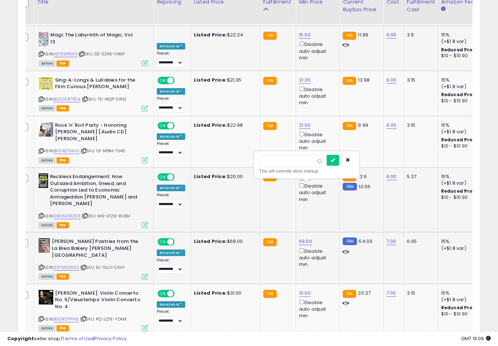
type input "**"
click at [327, 165] on button "submit" at bounding box center [333, 160] width 12 height 11
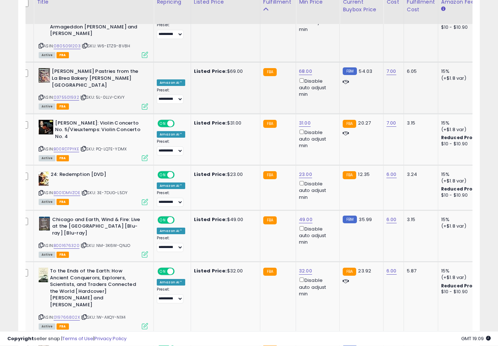
scroll to position [1620, 0]
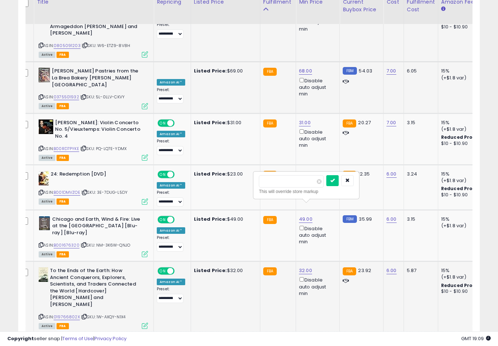
type input "**"
click at [326, 186] on button "submit" at bounding box center [332, 180] width 12 height 11
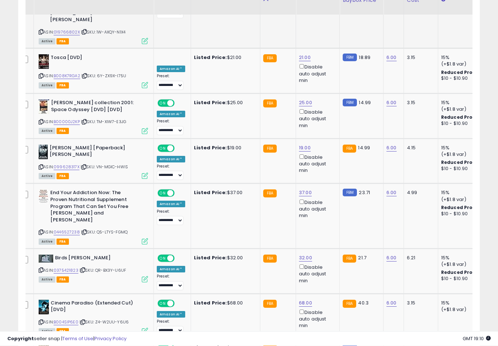
scroll to position [1910, 0]
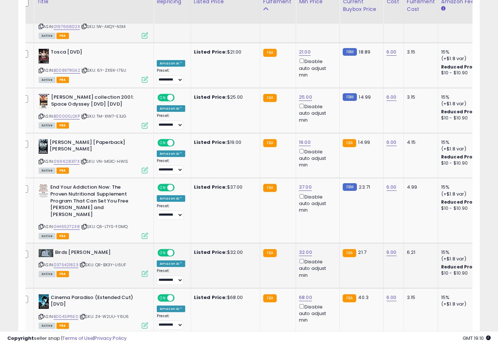
type input "*"
type input "**"
click at [326, 151] on button "submit" at bounding box center [332, 145] width 12 height 11
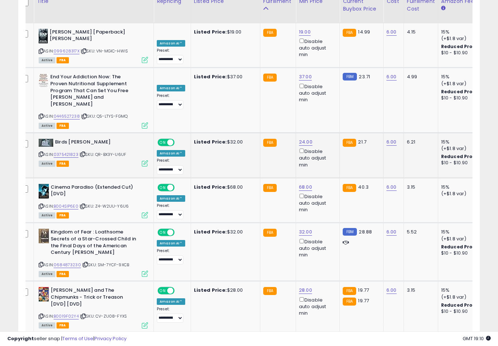
scroll to position [2021, 0]
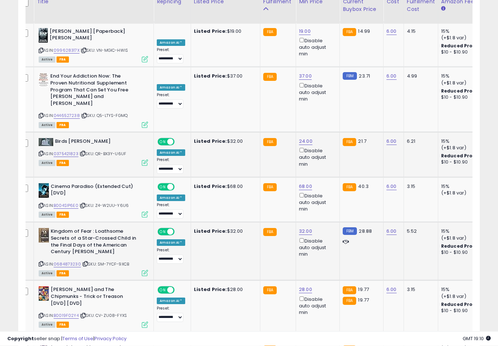
click at [309, 223] on td "32.00 Disable auto adjust min" at bounding box center [318, 252] width 44 height 58
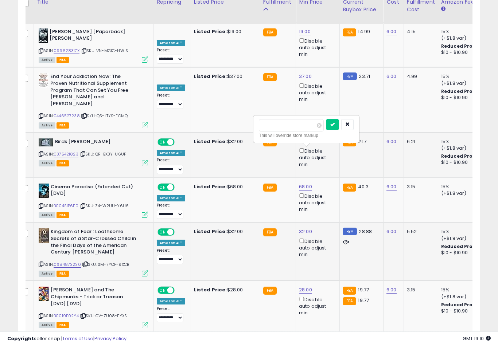
type input "*"
type input "**"
click at [326, 129] on button "submit" at bounding box center [332, 124] width 12 height 11
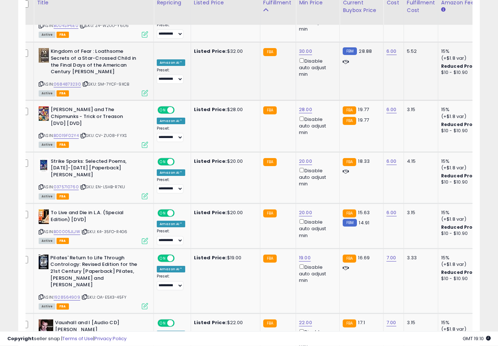
scroll to position [2201, 0]
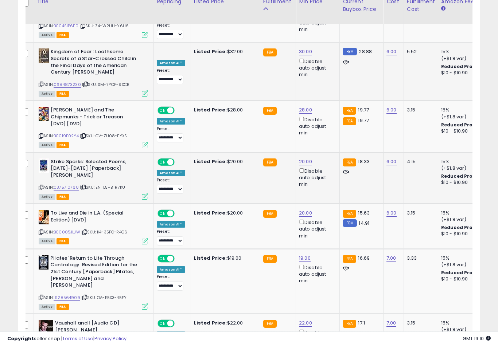
type input "*"
type input "**"
click at [326, 52] on button "submit" at bounding box center [332, 46] width 12 height 11
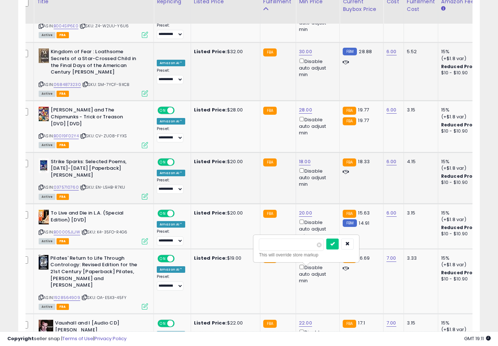
type input "**"
click at [326, 249] on button "submit" at bounding box center [332, 244] width 12 height 11
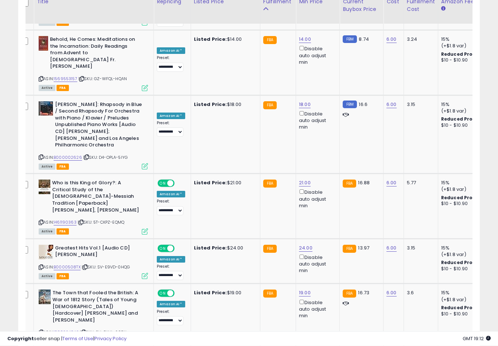
scroll to position [1962, 0]
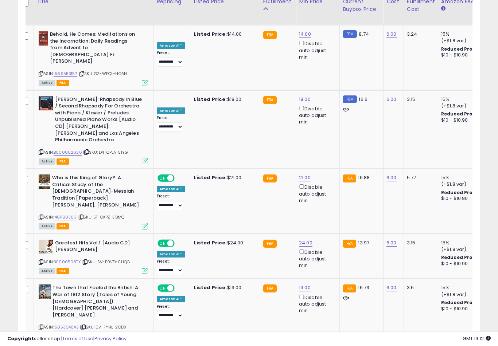
type input "**"
click at [327, 233] on button "submit" at bounding box center [333, 227] width 12 height 11
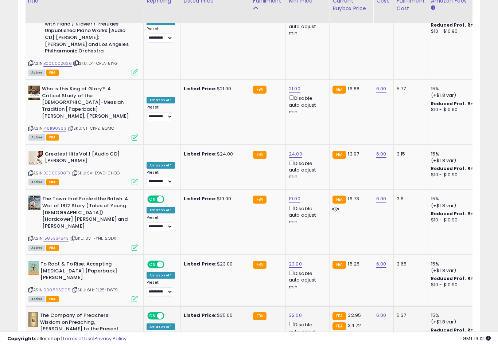
scroll to position [2052, 0]
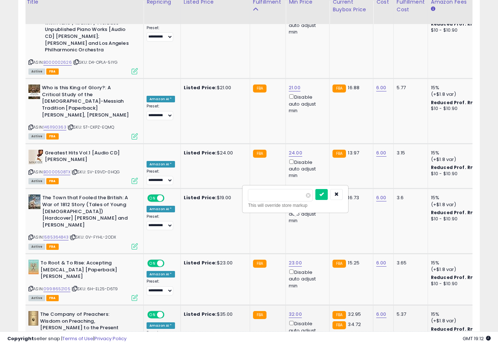
type input "*"
type input "**"
click at [315, 199] on button "submit" at bounding box center [321, 194] width 12 height 11
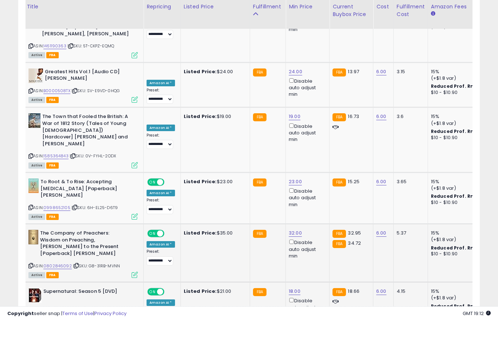
scroll to position [2139, 0]
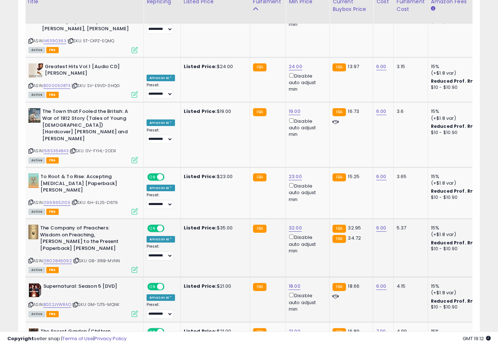
type input "**"
click at [316, 254] on button "submit" at bounding box center [322, 248] width 12 height 11
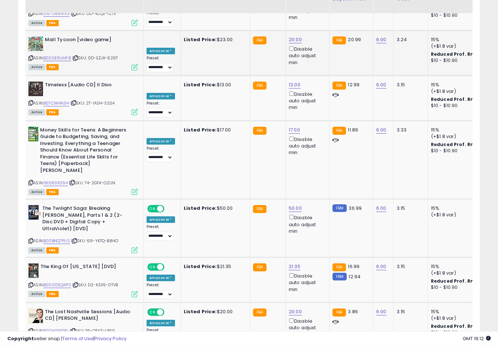
scroll to position [2537, 0]
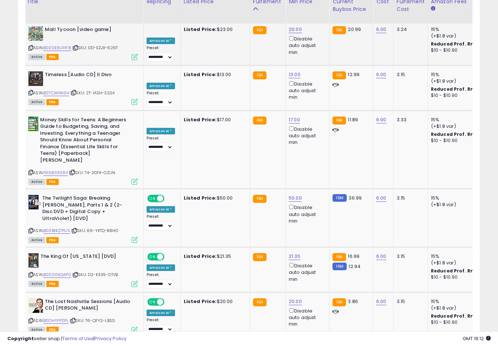
type input "*"
type input "**"
click at [316, 239] on button "submit" at bounding box center [322, 233] width 12 height 11
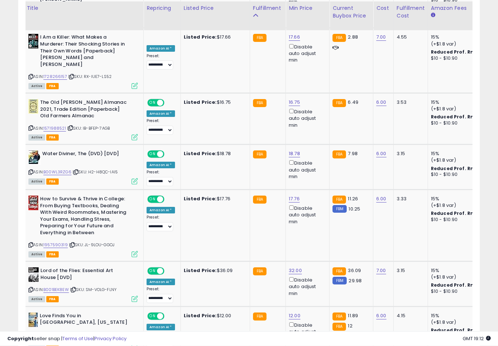
scroll to position [656, 0]
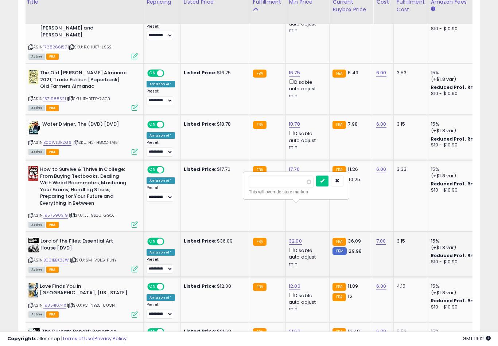
type input "*"
type input "**"
click at [316, 186] on button "submit" at bounding box center [322, 181] width 12 height 11
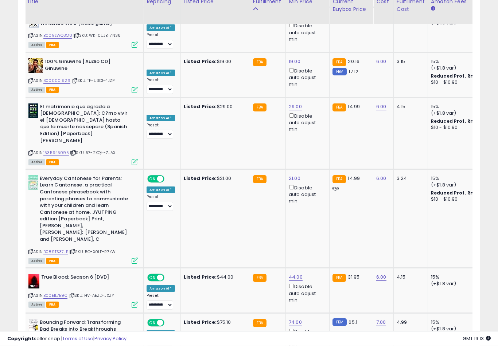
scroll to position [2615, 0]
type input "**"
click at [316, 200] on button "submit" at bounding box center [322, 195] width 12 height 11
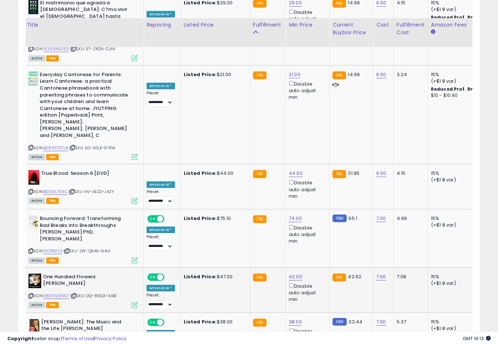
scroll to position [2762, 0]
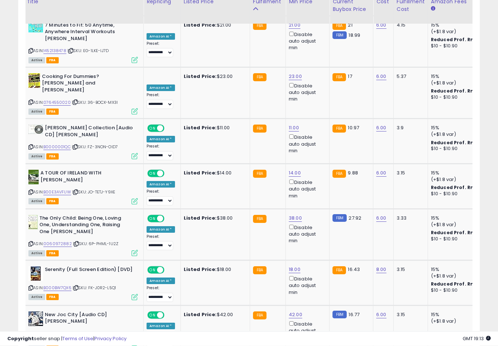
scroll to position [1787, 0]
type input "**"
click at [316, 157] on button "submit" at bounding box center [322, 152] width 12 height 11
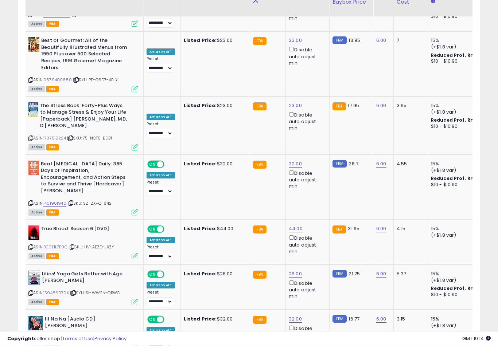
scroll to position [2307, 0]
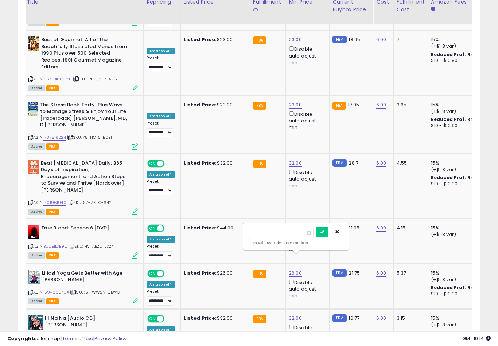
type input "**"
click at [316, 237] on button "submit" at bounding box center [322, 232] width 12 height 11
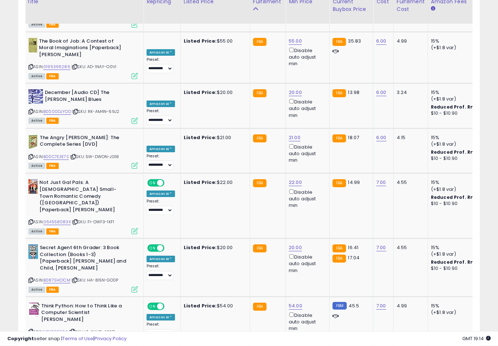
scroll to position [2734, 0]
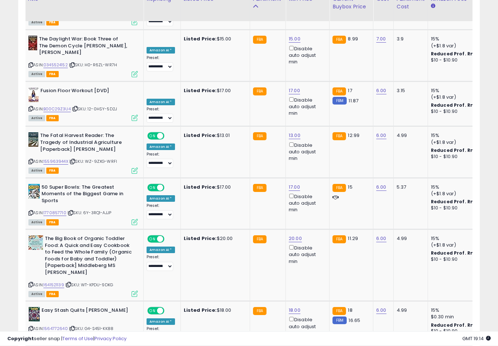
scroll to position [1689, 0]
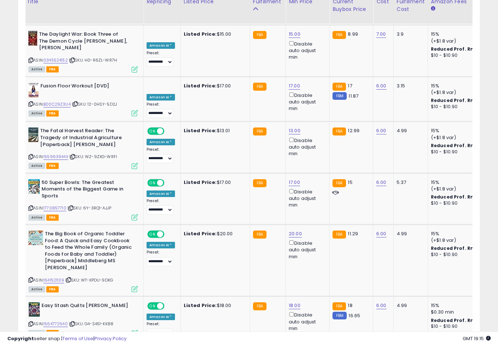
type input "*"
type input "**"
click at [316, 236] on button "submit" at bounding box center [322, 231] width 12 height 11
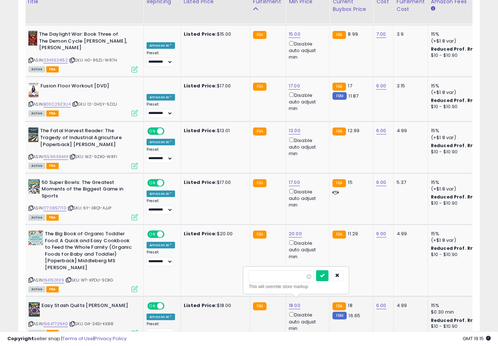
click at [331, 192] on button "button" at bounding box center [337, 186] width 12 height 11
click at [331, 276] on button "button" at bounding box center [337, 275] width 12 height 11
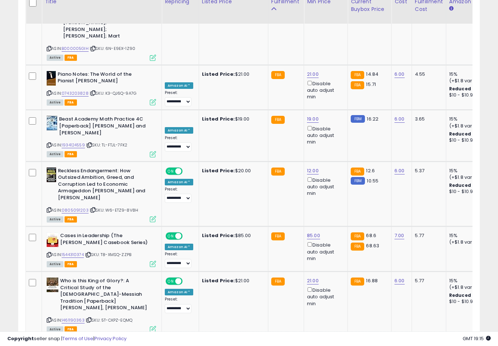
scroll to position [0, 0]
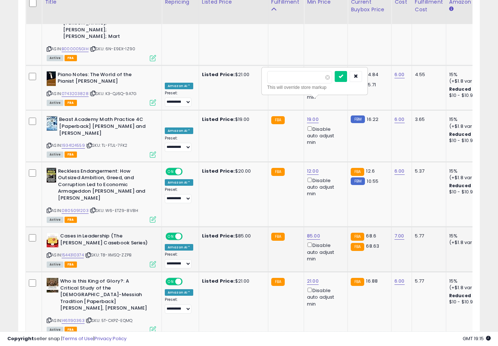
type input "*"
type input "**"
click at [335, 81] on button "submit" at bounding box center [341, 76] width 12 height 11
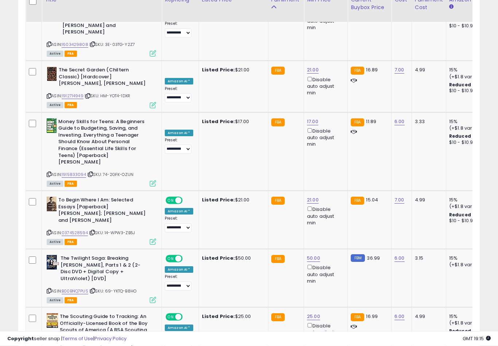
scroll to position [2655, 0]
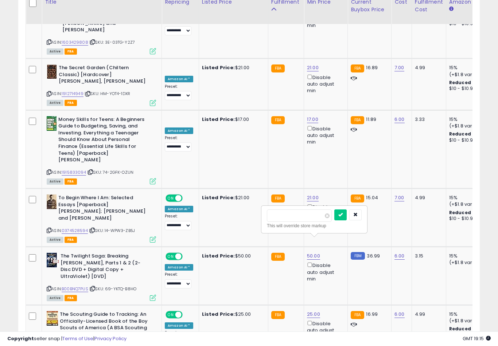
type input "*"
type input "**"
click at [334, 220] on button "submit" at bounding box center [340, 215] width 12 height 11
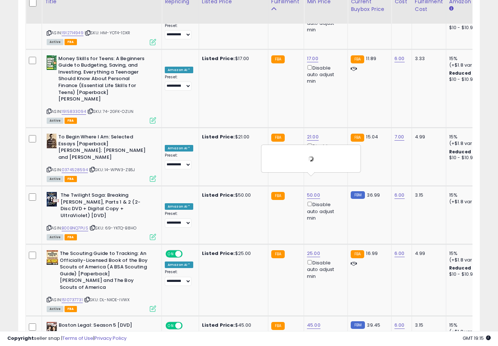
scroll to position [2716, 0]
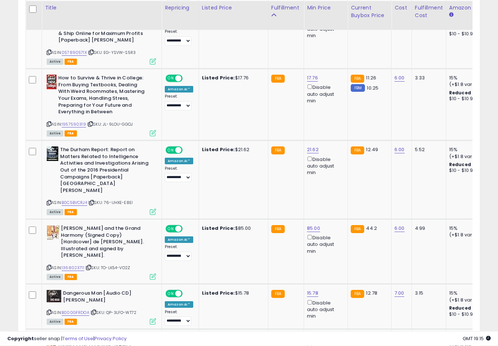
scroll to position [1048, 0]
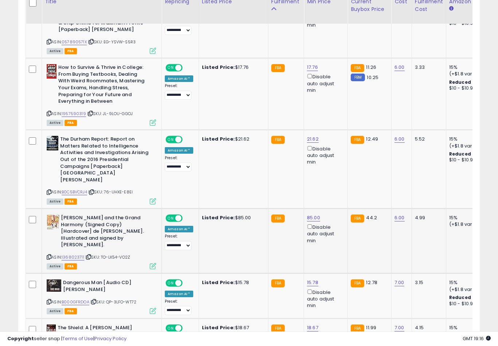
type input "*"
type input "**"
click at [335, 157] on button "submit" at bounding box center [341, 152] width 12 height 11
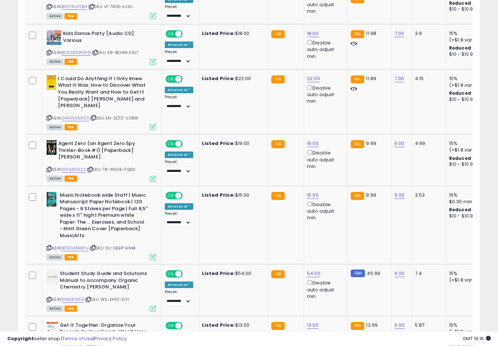
scroll to position [1511, 0]
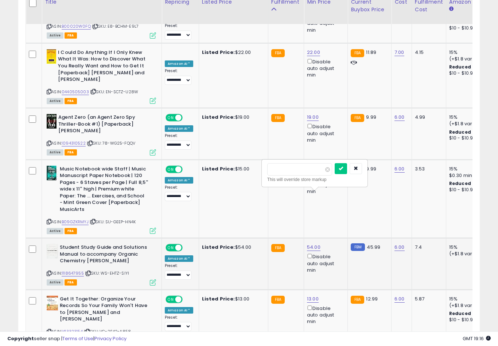
type input "*"
type input "**"
click at [335, 174] on button "submit" at bounding box center [341, 168] width 12 height 11
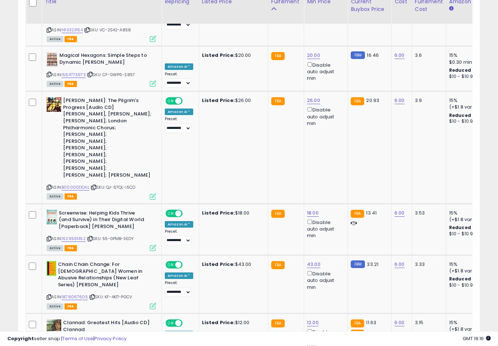
scroll to position [1813, 0]
type input "*"
type input "**"
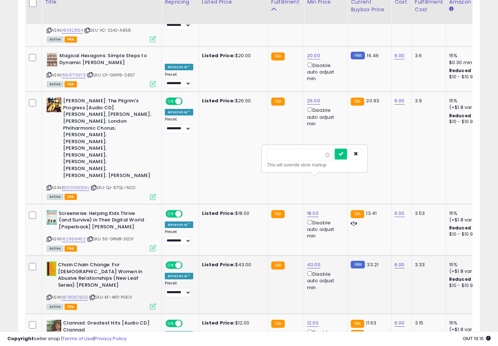
click at [335, 159] on button "submit" at bounding box center [341, 154] width 12 height 11
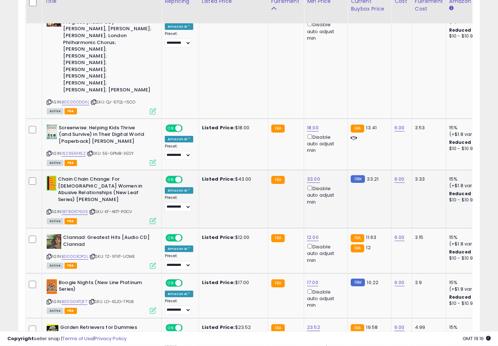
scroll to position [1901, 0]
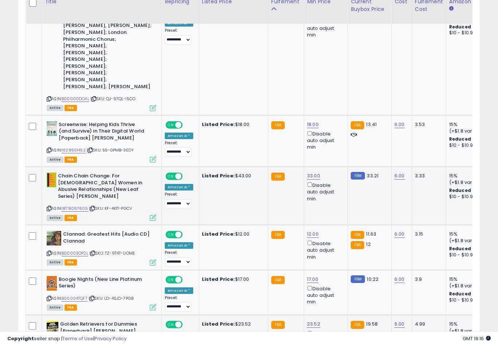
type input "*"
type input "**"
click at [334, 211] on button "submit" at bounding box center [340, 205] width 12 height 11
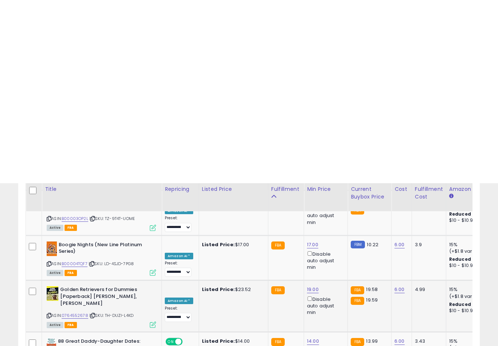
scroll to position [2137, 0]
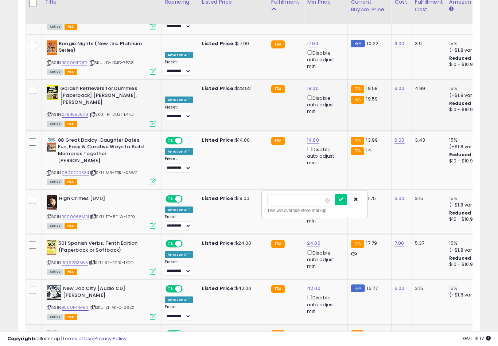
type input "*"
type input "**"
click at [335, 204] on button "submit" at bounding box center [341, 199] width 12 height 11
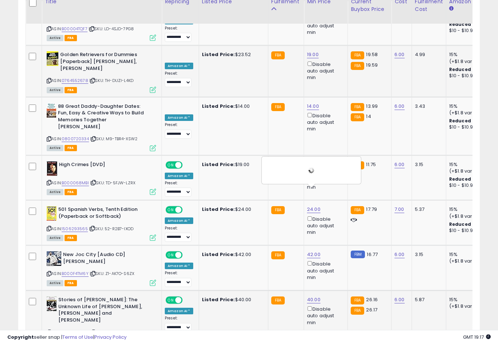
scroll to position [2171, 0]
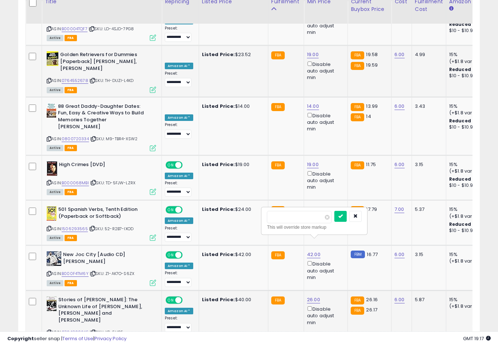
scroll to position [2171, 0]
type input "**"
click at [334, 222] on button "submit" at bounding box center [340, 216] width 12 height 11
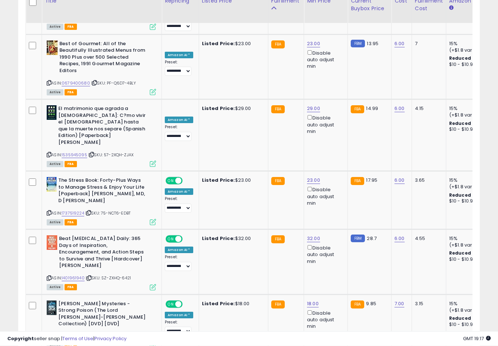
scroll to position [2581, 0]
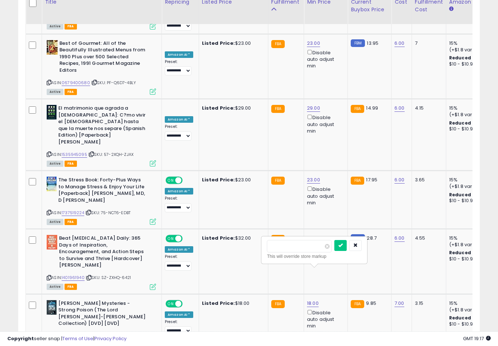
type input "**"
click at [334, 250] on button "submit" at bounding box center [340, 245] width 12 height 11
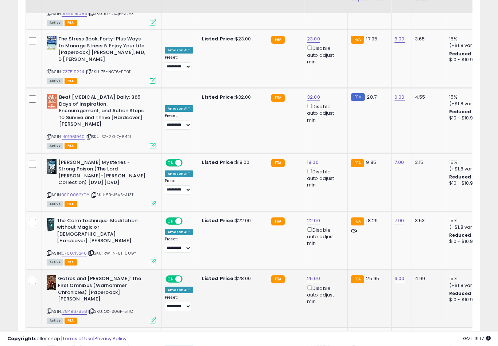
scroll to position [2735, 0]
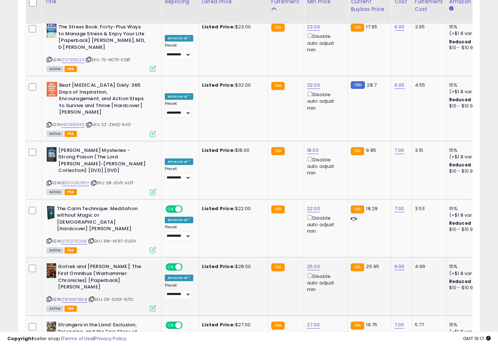
type input "*"
type input "**"
click at [335, 206] on button "submit" at bounding box center [341, 200] width 12 height 11
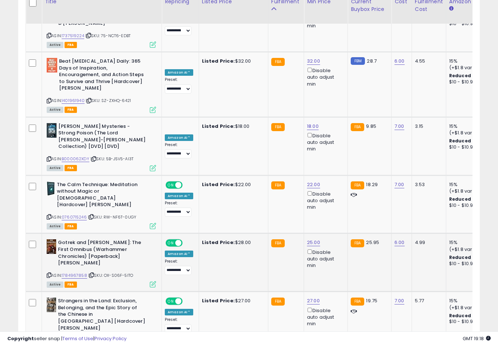
type input "**"
click at [335, 232] on button "submit" at bounding box center [341, 227] width 12 height 11
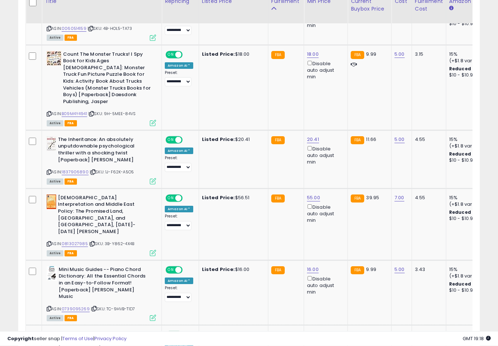
scroll to position [544, 0]
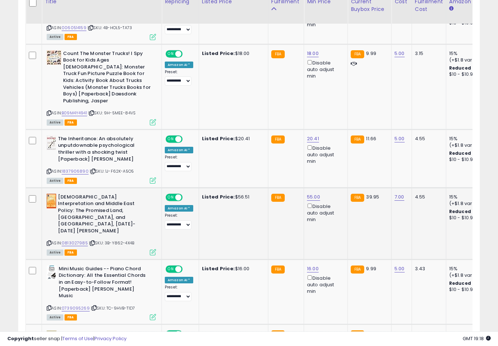
type input "*"
type input "**"
click at [335, 165] on button "submit" at bounding box center [341, 160] width 12 height 11
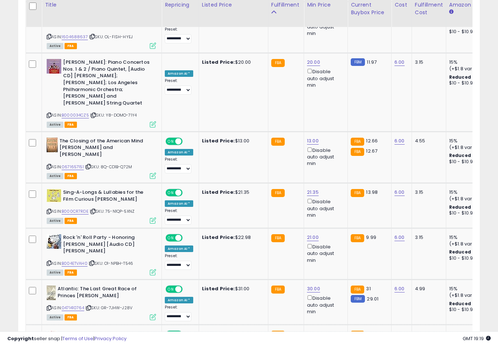
scroll to position [2061, 0]
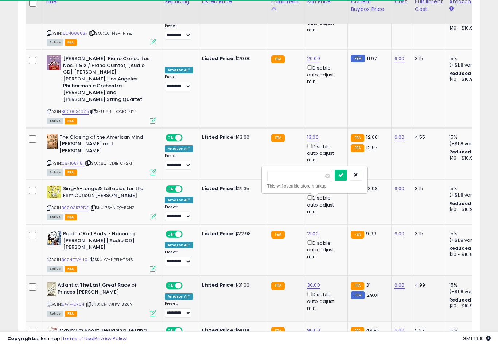
type input "*"
type input "**"
click at [335, 180] on button "submit" at bounding box center [341, 175] width 12 height 11
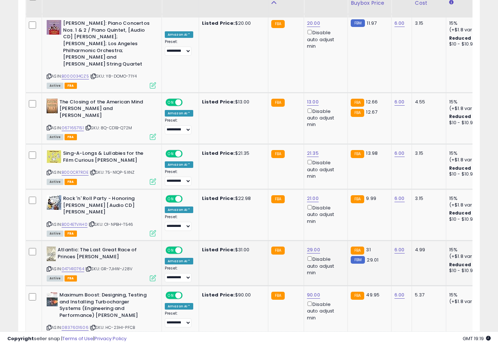
scroll to position [2102, 0]
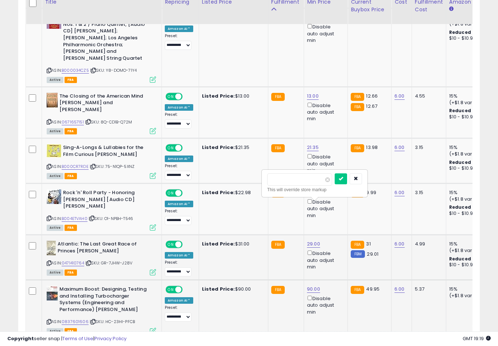
type input "*"
type input "**"
click at [335, 184] on button "submit" at bounding box center [341, 179] width 12 height 11
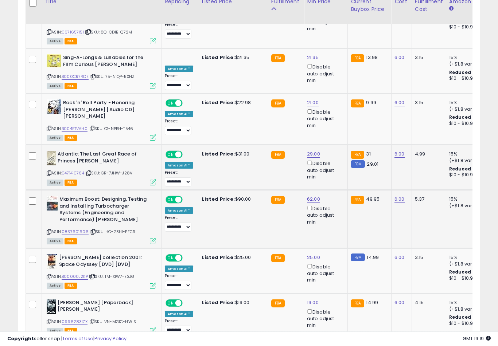
scroll to position [2201, 0]
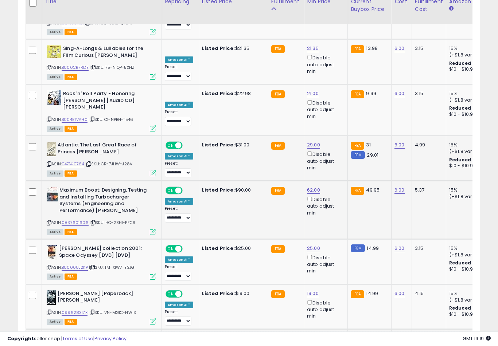
type input "**"
click at [335, 232] on button "submit" at bounding box center [341, 226] width 12 height 11
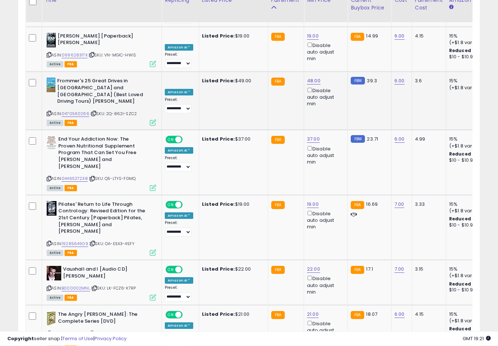
scroll to position [2459, 0]
type input "**"
click at [335, 229] on button "submit" at bounding box center [341, 223] width 12 height 11
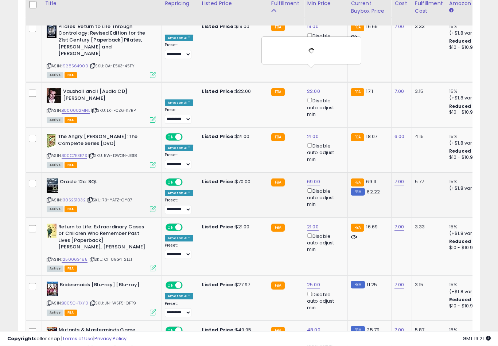
scroll to position [2640, 0]
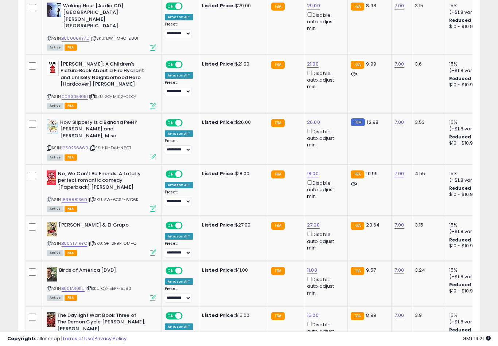
scroll to position [1205, 0]
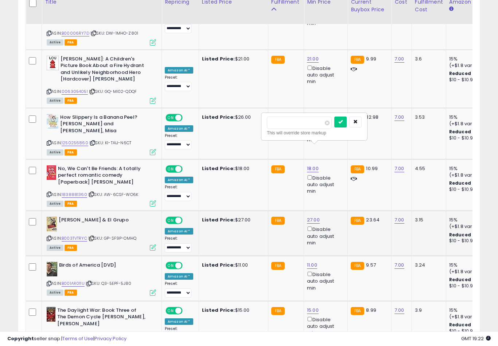
type input "**"
click at [334, 127] on button "submit" at bounding box center [340, 122] width 12 height 11
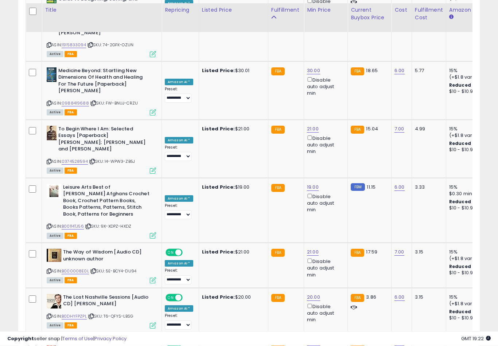
scroll to position [2662, 0]
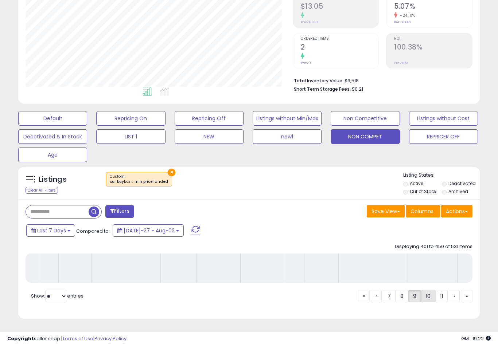
scroll to position [113, 0]
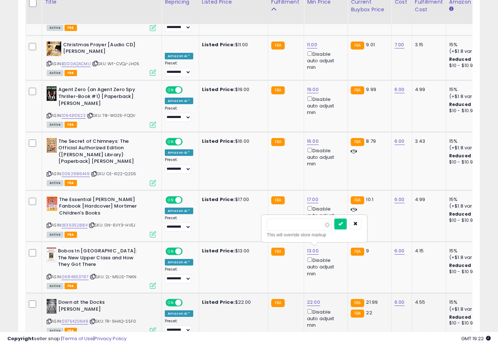
type input "**"
click at [334, 229] on button "submit" at bounding box center [340, 224] width 12 height 11
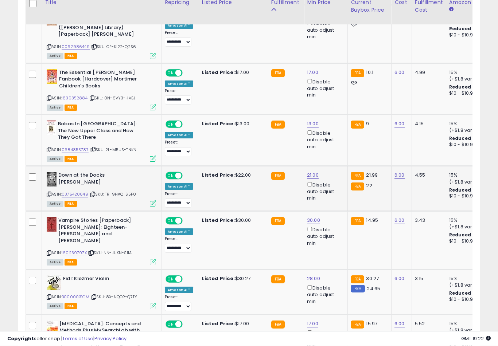
scroll to position [1377, 0]
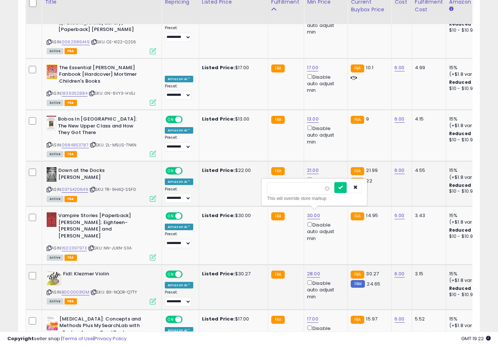
type input "**"
click at [334, 192] on button "submit" at bounding box center [340, 187] width 12 height 11
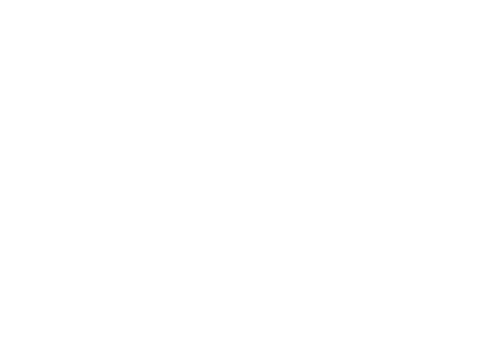
scroll to position [1891, 0]
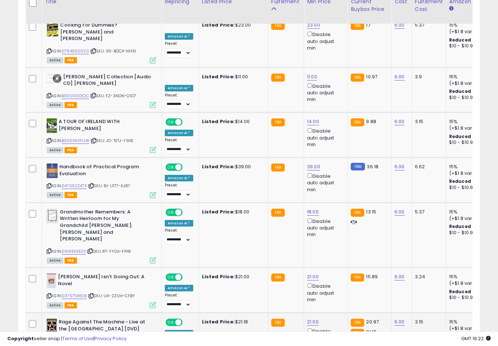
type input "**"
click at [334, 215] on button "submit" at bounding box center [340, 209] width 12 height 11
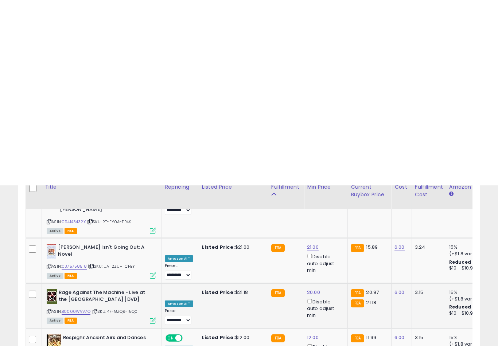
scroll to position [2106, 0]
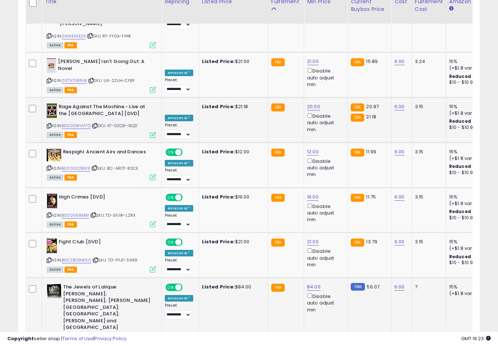
type input "**"
click at [335, 185] on button "submit" at bounding box center [341, 179] width 12 height 11
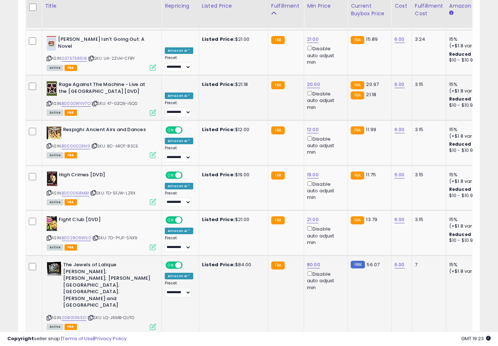
scroll to position [2133, 0]
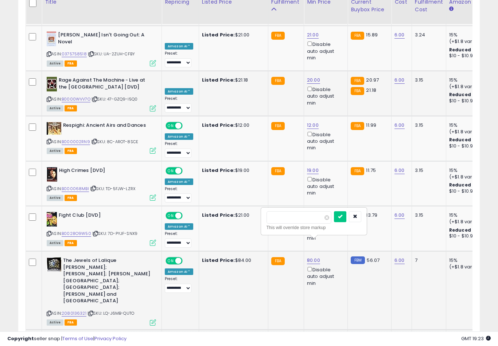
type input "**"
click at [334, 222] on button "submit" at bounding box center [340, 216] width 12 height 11
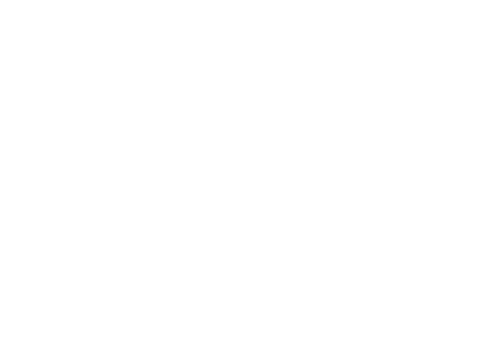
scroll to position [2613, 0]
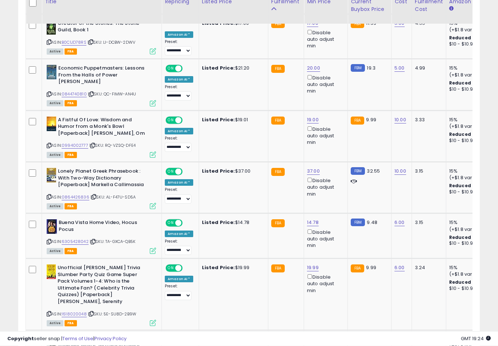
scroll to position [633, 0]
type input "**"
click at [334, 139] on button "submit" at bounding box center [340, 134] width 12 height 11
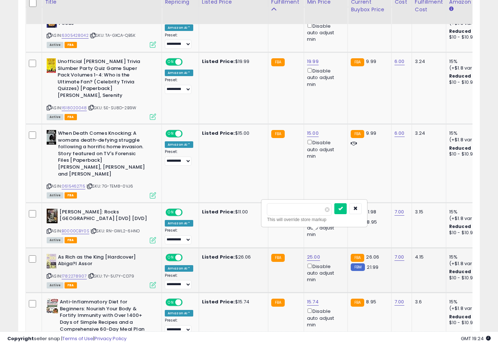
type input "**"
click at [334, 214] on button "submit" at bounding box center [340, 208] width 12 height 11
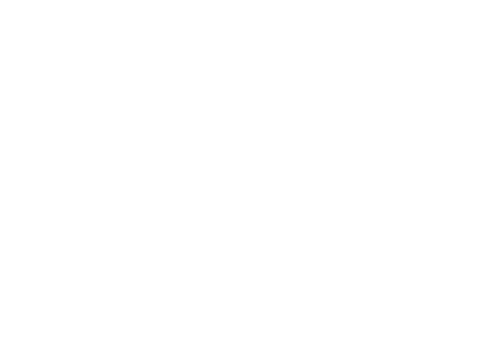
scroll to position [1465, 0]
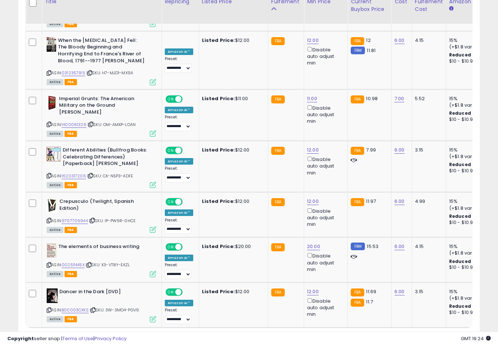
click at [363, 334] on link "«" at bounding box center [364, 342] width 12 height 12
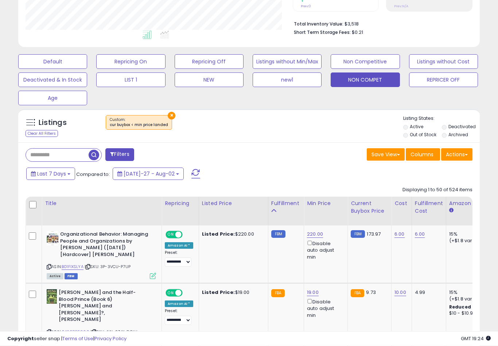
scroll to position [179, 0]
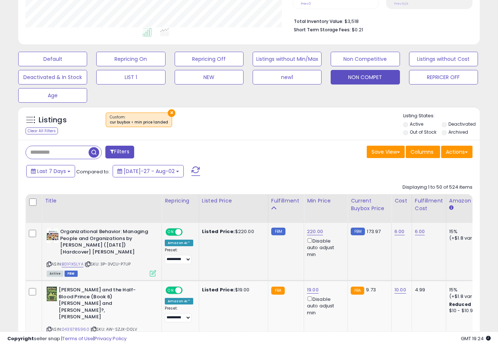
click at [316, 235] on link "220.00" at bounding box center [315, 231] width 16 height 7
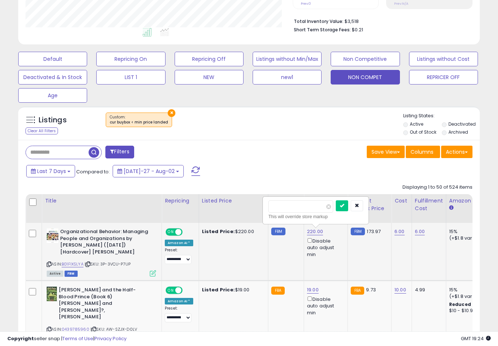
type input "*"
type input "***"
click at [336, 211] on button "submit" at bounding box center [342, 205] width 12 height 11
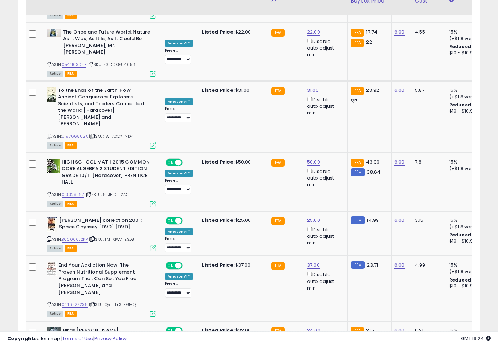
scroll to position [1884, 0]
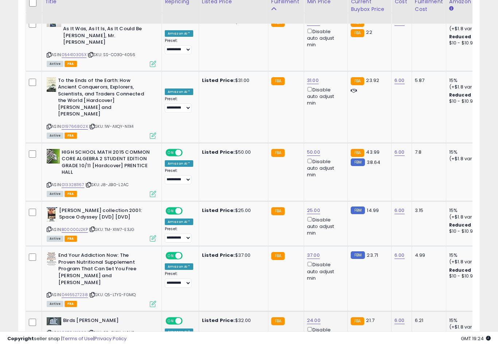
type input "**"
click at [352, 170] on button "button" at bounding box center [355, 164] width 12 height 11
type input "**"
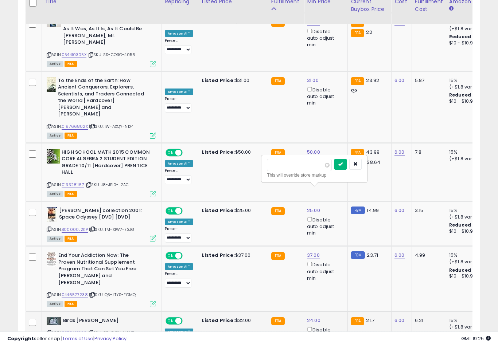
click at [338, 166] on icon "submit" at bounding box center [340, 164] width 4 height 4
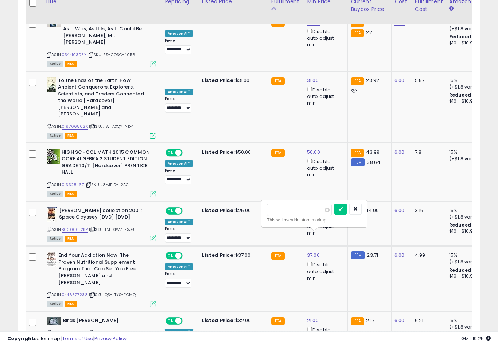
type input "**"
click at [334, 214] on button "submit" at bounding box center [340, 209] width 12 height 11
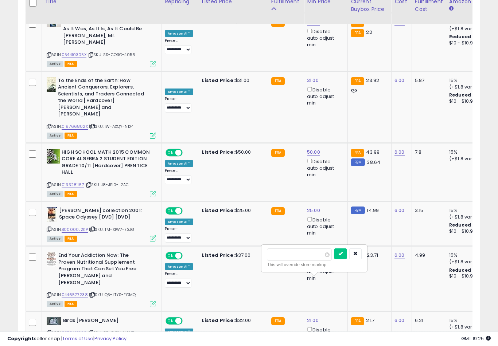
type input "**"
click at [334, 259] on button "submit" at bounding box center [340, 254] width 12 height 11
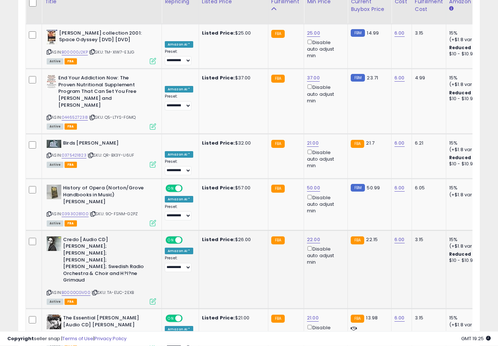
scroll to position [2062, 0]
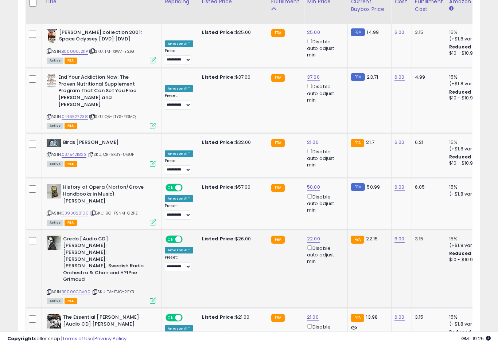
type input "*"
type input "**"
click at [335, 240] on button "submit" at bounding box center [341, 235] width 12 height 11
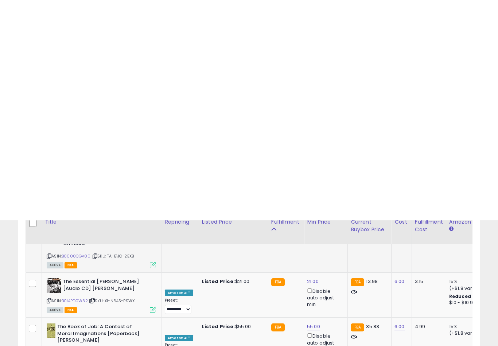
scroll to position [2319, 0]
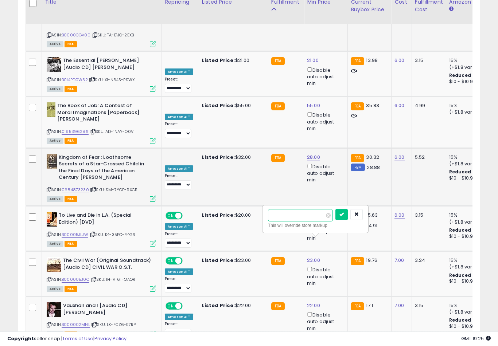
type input "*"
type input "**"
click at [335, 219] on button "submit" at bounding box center [341, 214] width 12 height 11
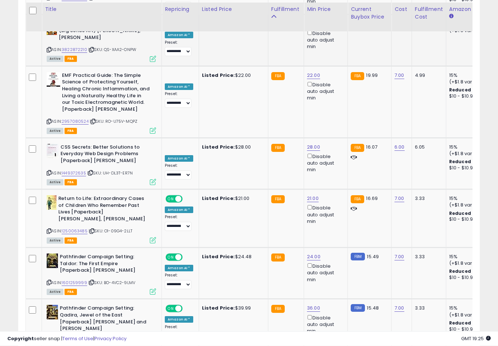
scroll to position [2702, 0]
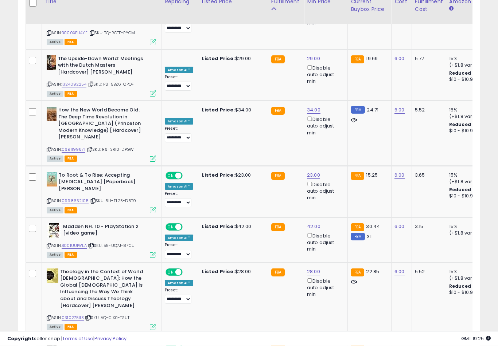
scroll to position [2326, 0]
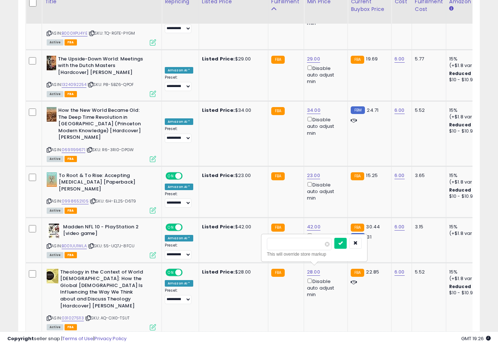
type input "**"
click at [334, 249] on button "submit" at bounding box center [340, 243] width 12 height 11
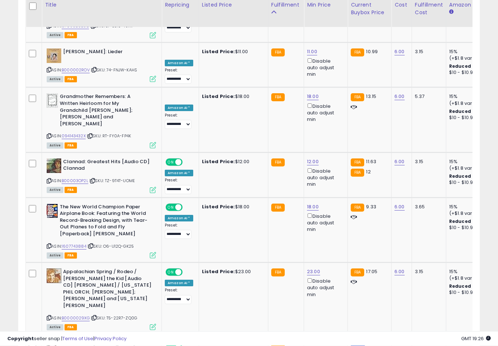
scroll to position [2217, 0]
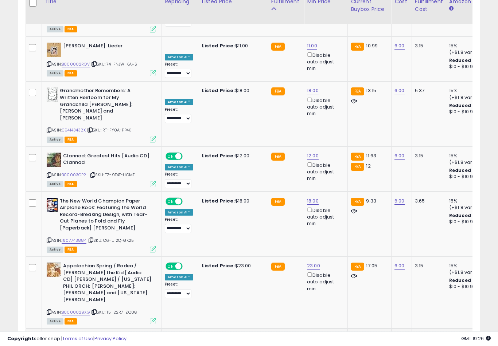
type input "**"
click at [335, 218] on button "submit" at bounding box center [341, 212] width 12 height 11
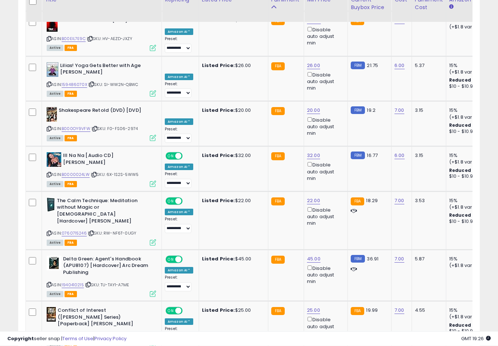
scroll to position [2734, 0]
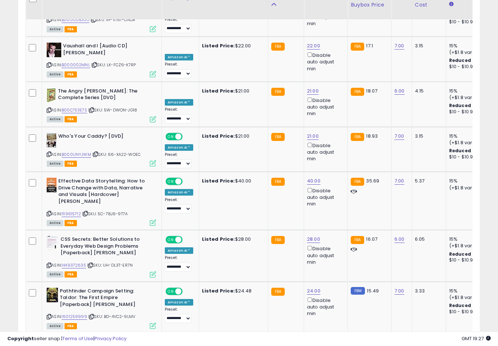
scroll to position [2619, 0]
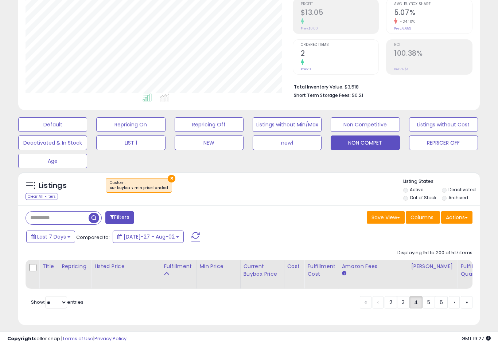
click at [417, 334] on div "Copyright seller snap | Terms of Use | Privacy Policy GMT 19:27 Authorization r…" at bounding box center [249, 339] width 498 height 15
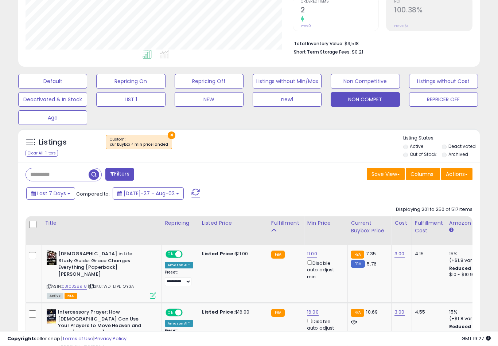
scroll to position [159, 0]
